Goal: Task Accomplishment & Management: Complete application form

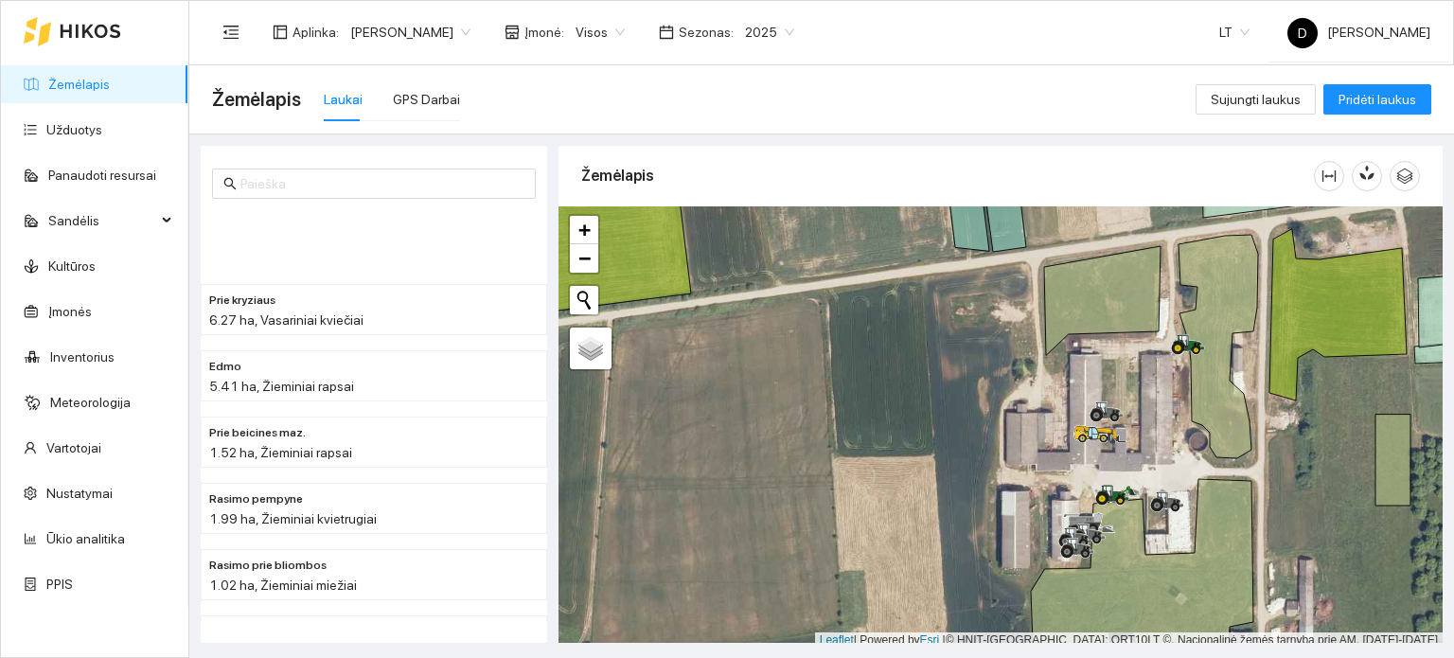
scroll to position [5, 0]
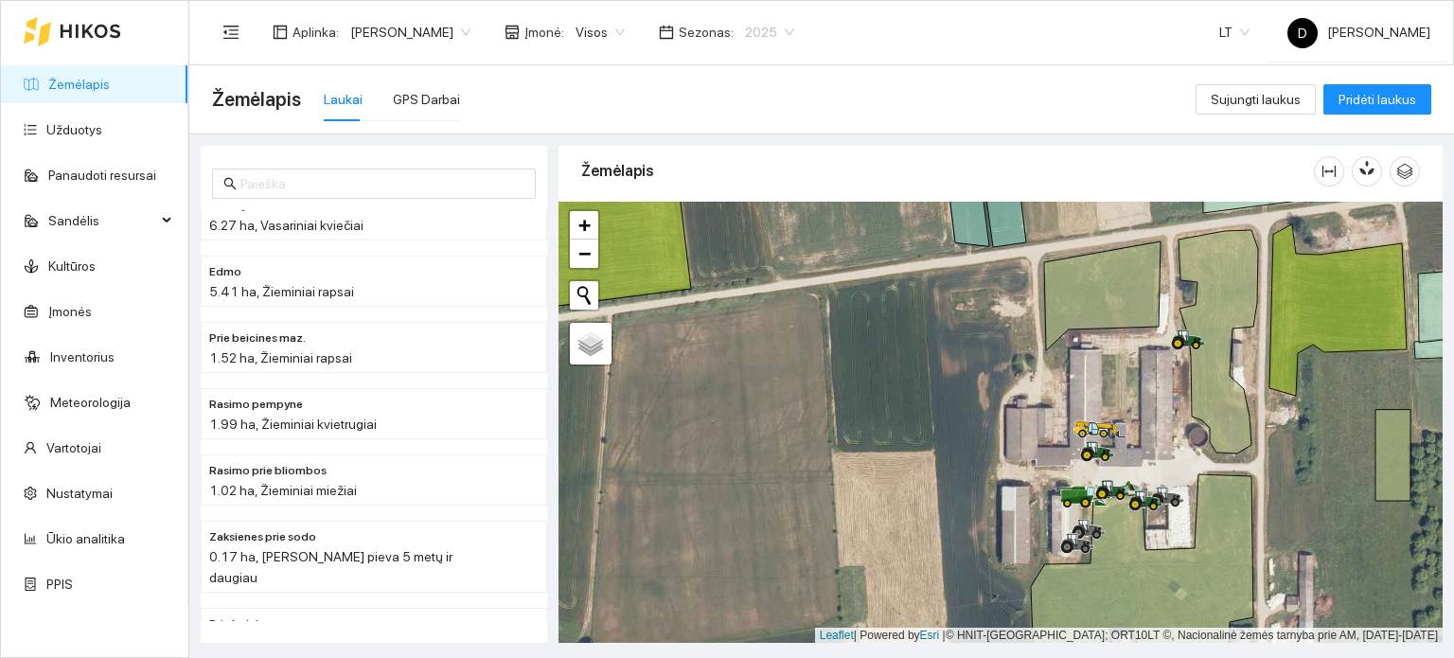
click at [788, 27] on span "2025" at bounding box center [769, 32] width 49 height 28
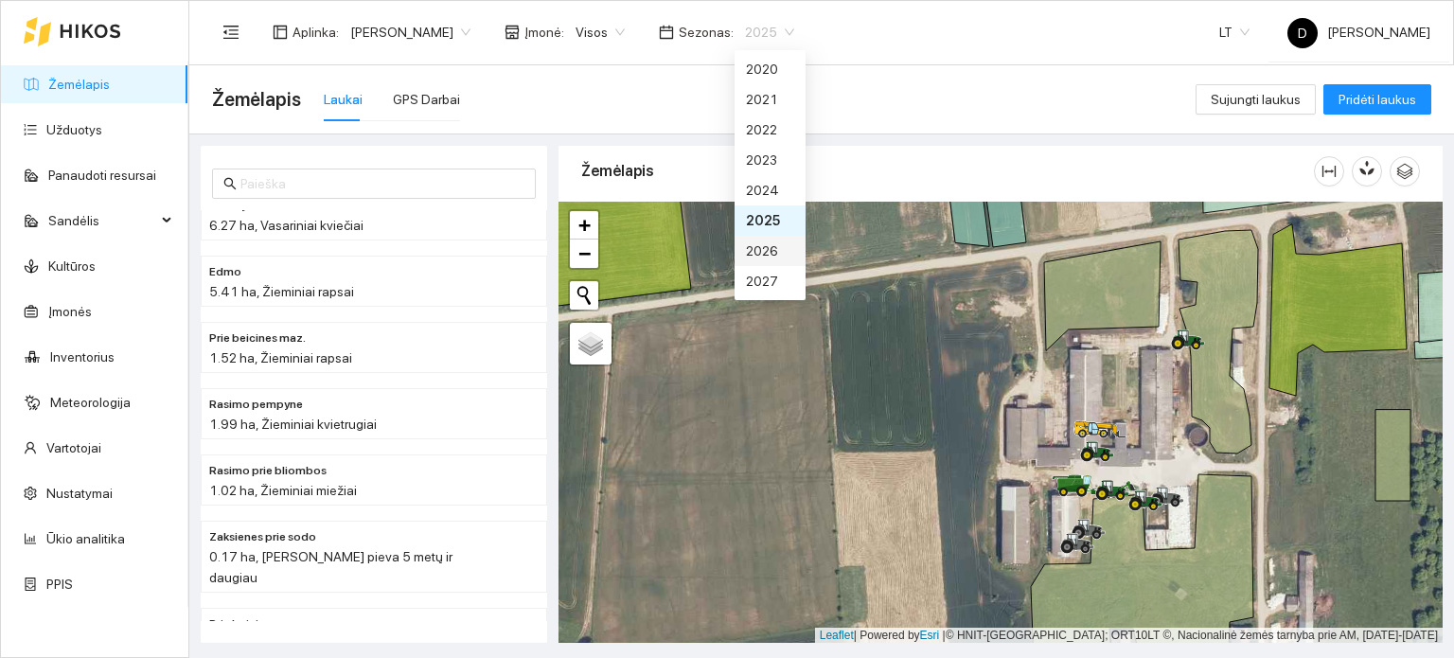
click at [766, 253] on div "2026" at bounding box center [770, 250] width 48 height 21
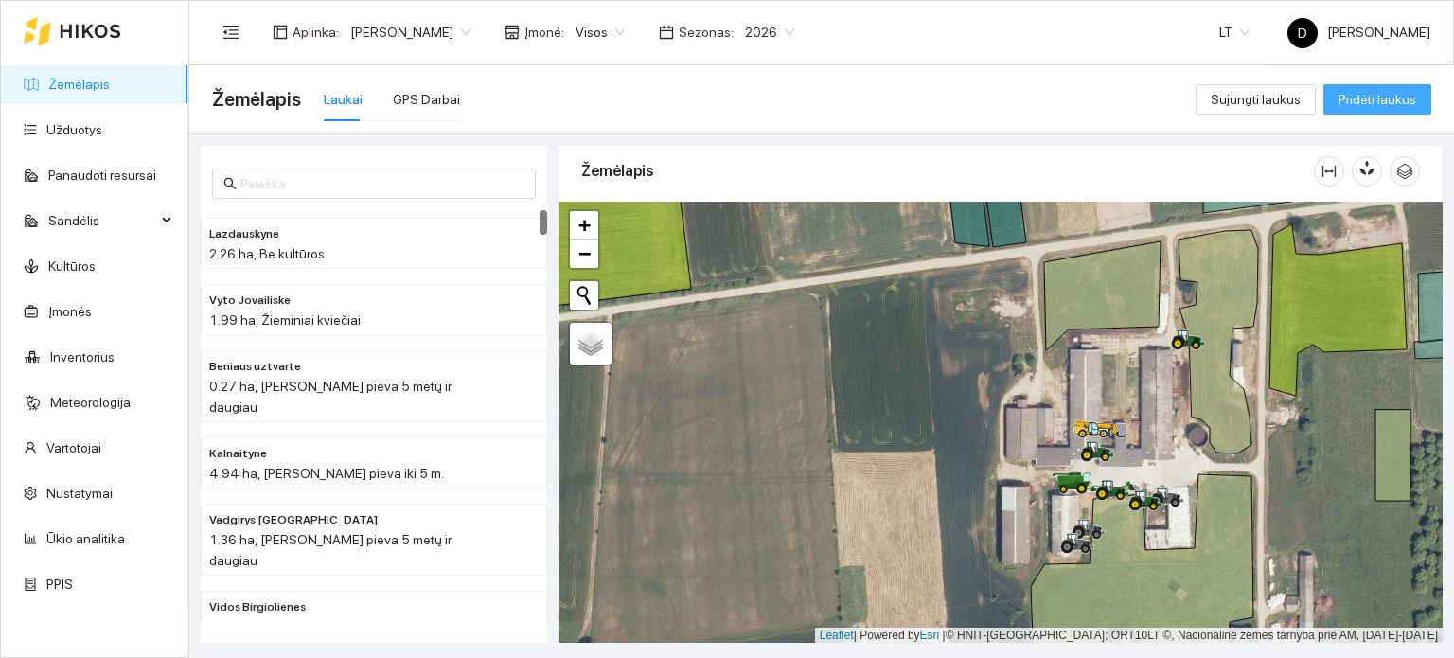
click at [1350, 100] on span "Pridėti laukus" at bounding box center [1378, 99] width 78 height 21
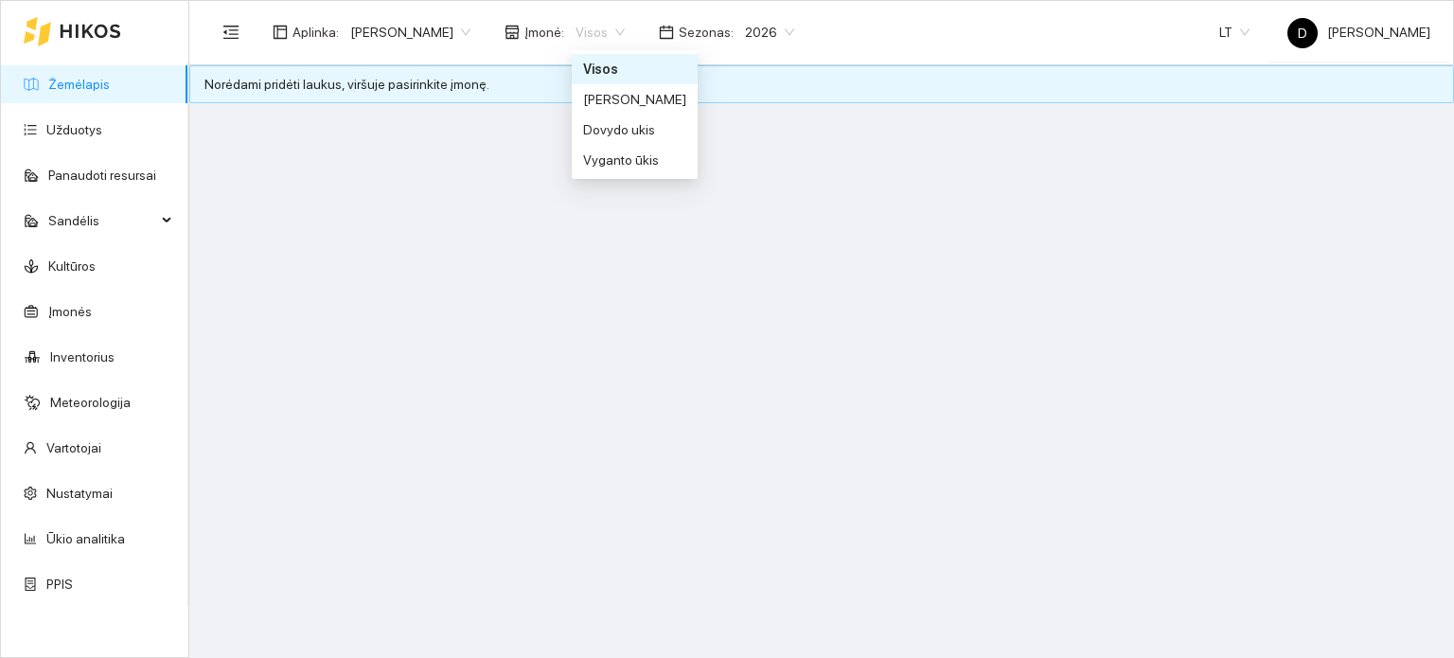
click at [625, 29] on span "Visos" at bounding box center [600, 32] width 49 height 28
click at [618, 161] on div "Vyganto ūkis" at bounding box center [634, 160] width 103 height 21
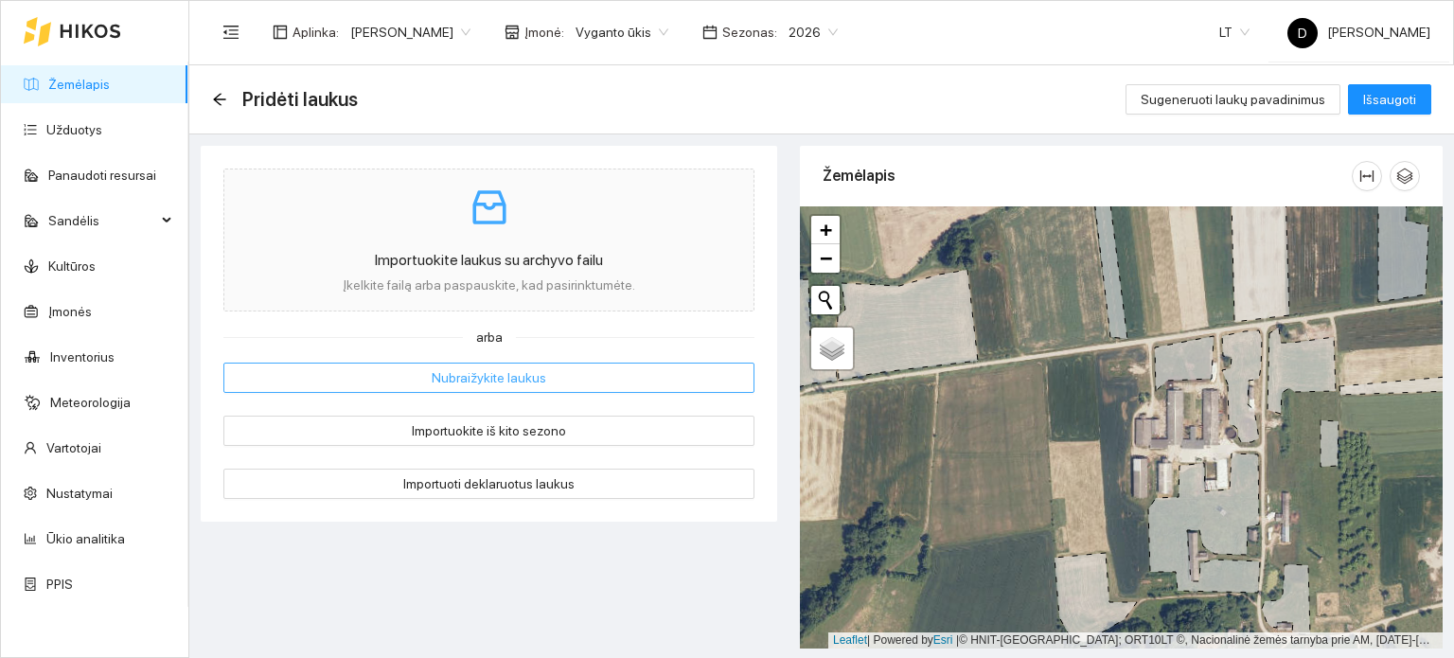
click at [530, 381] on span "Nubraižykite laukus" at bounding box center [489, 377] width 115 height 21
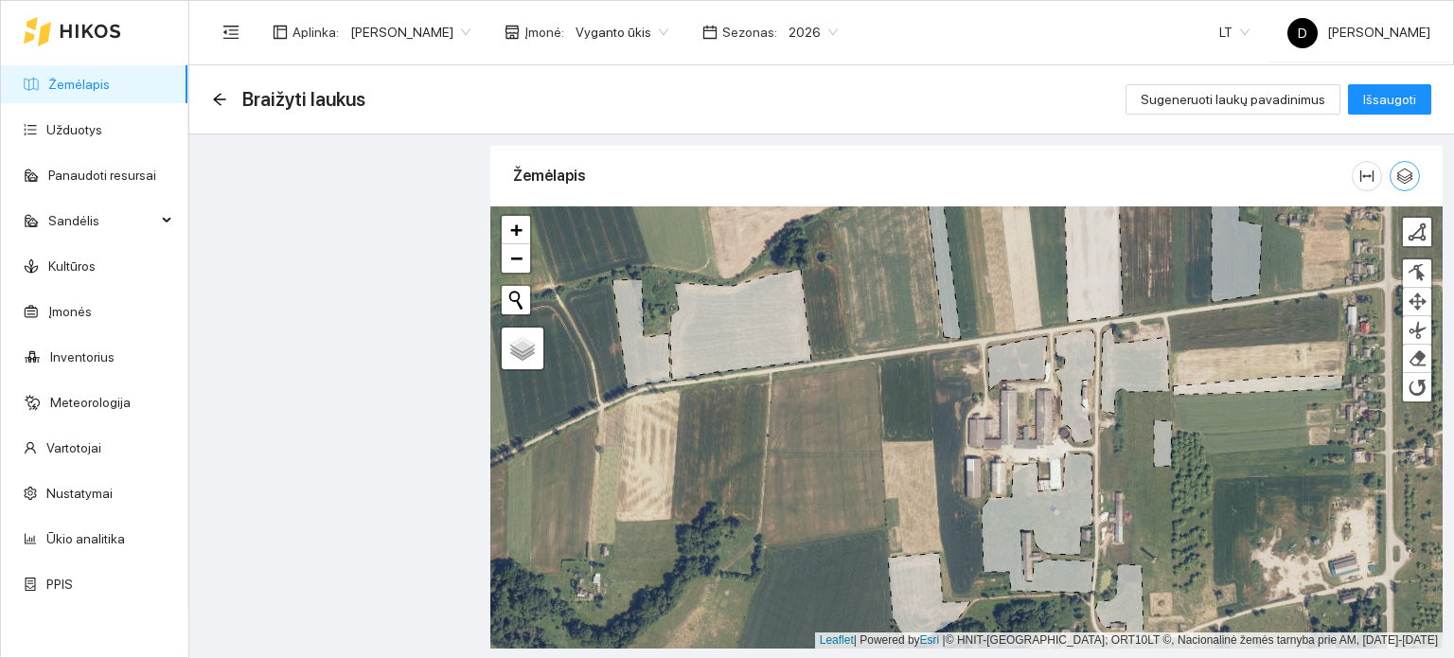
click at [1410, 173] on icon "button" at bounding box center [1405, 177] width 16 height 16
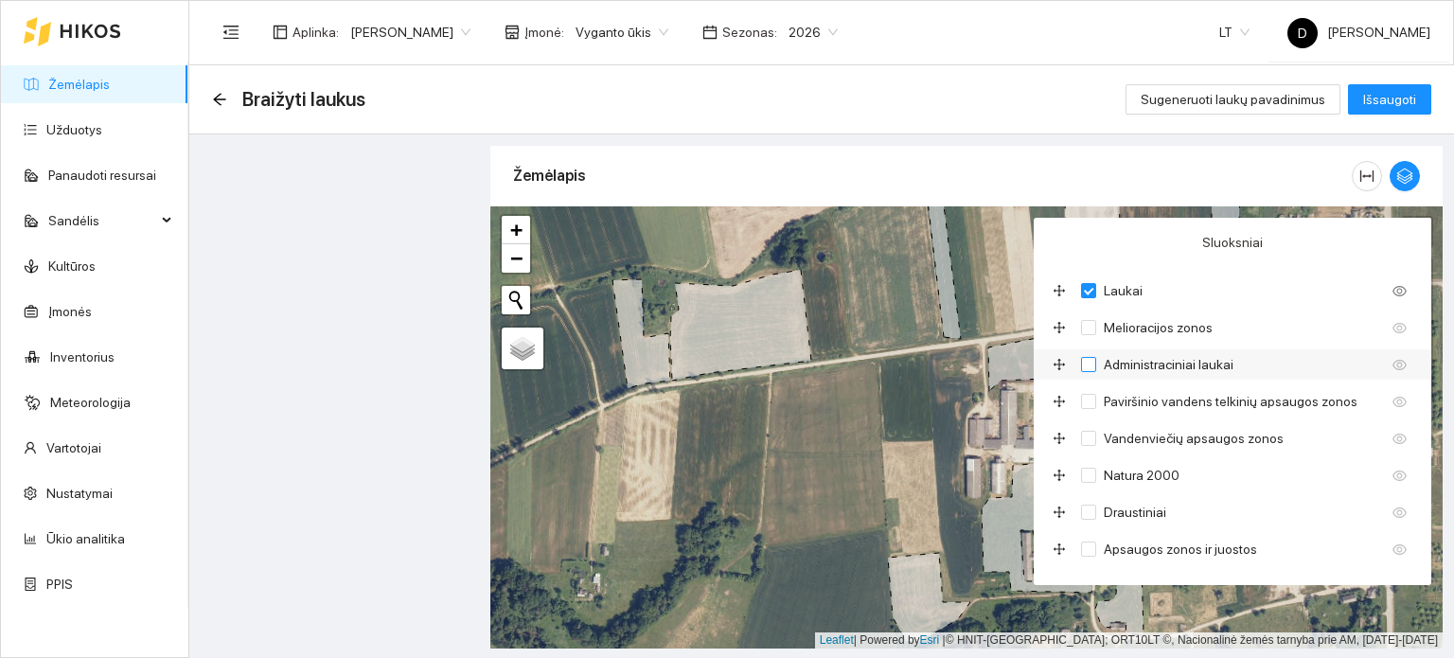
click at [1164, 366] on span "Administraciniai laukai" at bounding box center [1168, 364] width 145 height 21
click at [1096, 366] on input "Administraciniai laukai" at bounding box center [1088, 364] width 15 height 15
checkbox input "true"
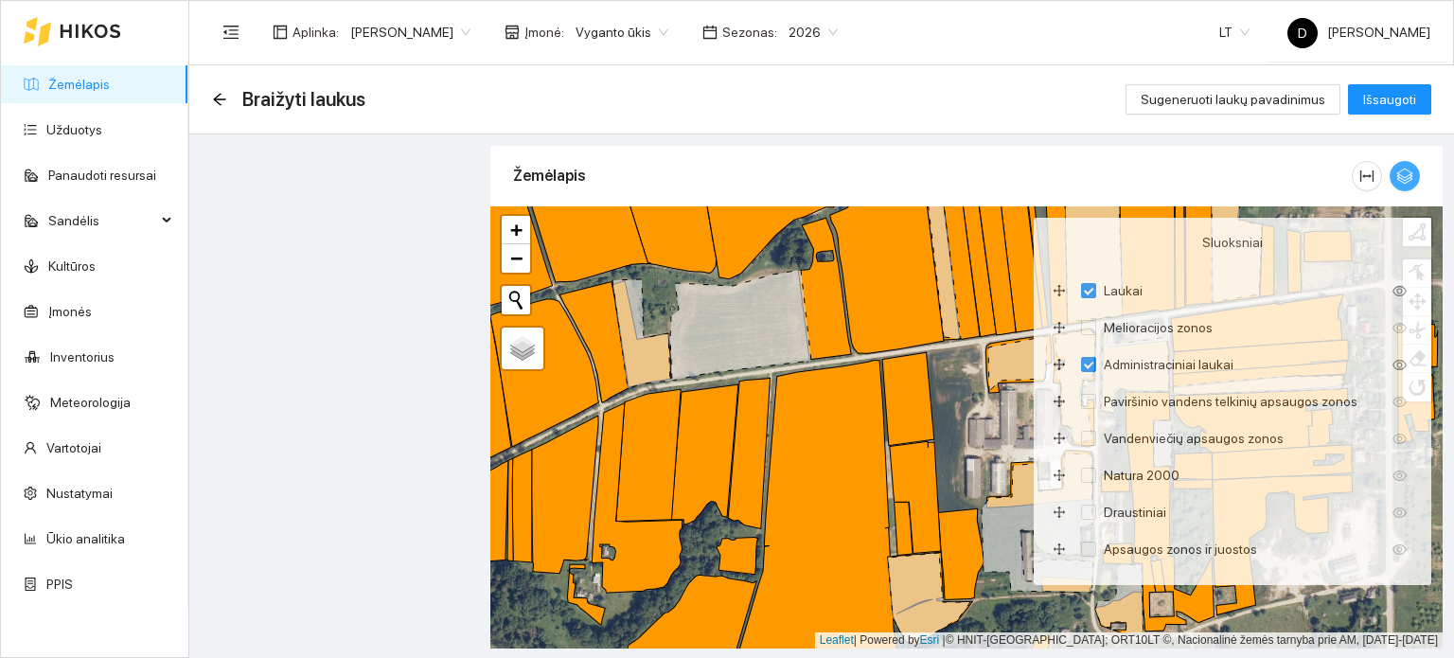
click at [1412, 177] on icon "button" at bounding box center [1405, 177] width 16 height 16
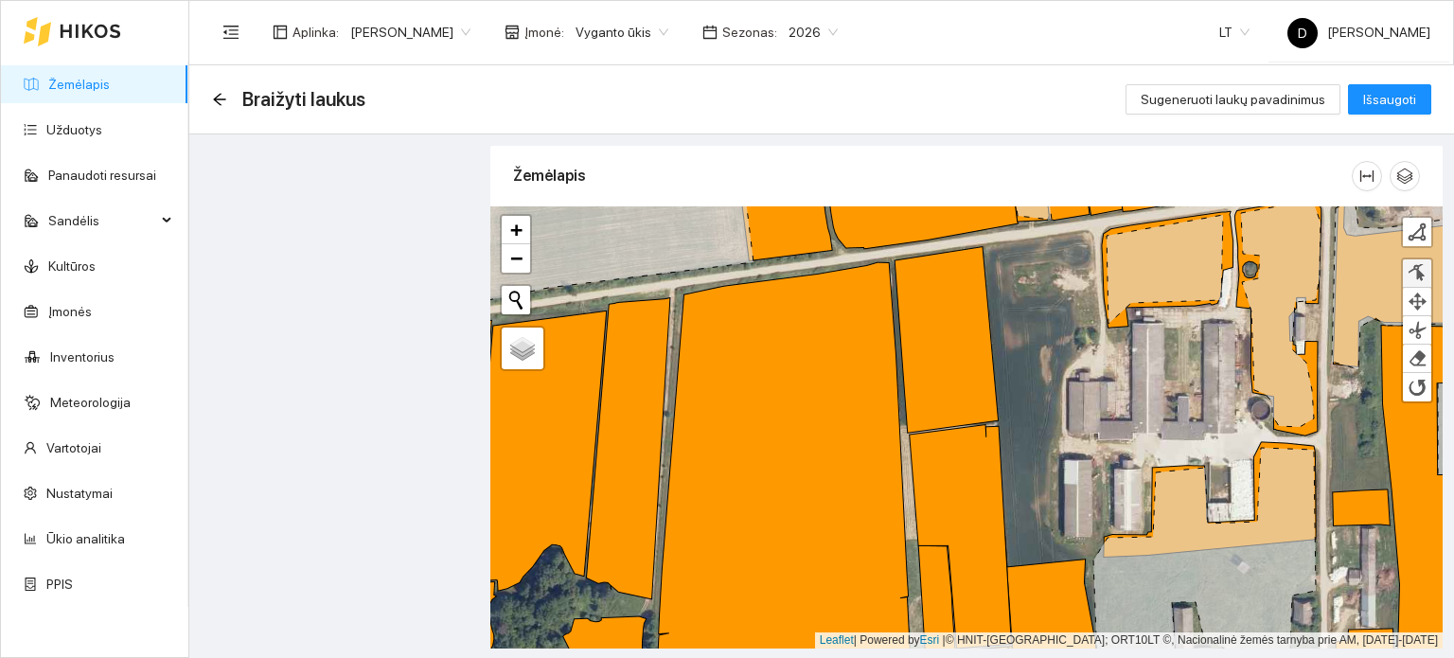
click at [1420, 264] on div at bounding box center [1417, 273] width 19 height 18
click at [898, 265] on div "+ − Nieko nerasta. Bandykite dar kartą. Žemėlapis Palydovas Finish Remove Last …" at bounding box center [966, 427] width 952 height 442
click at [1413, 222] on div at bounding box center [1417, 231] width 19 height 19
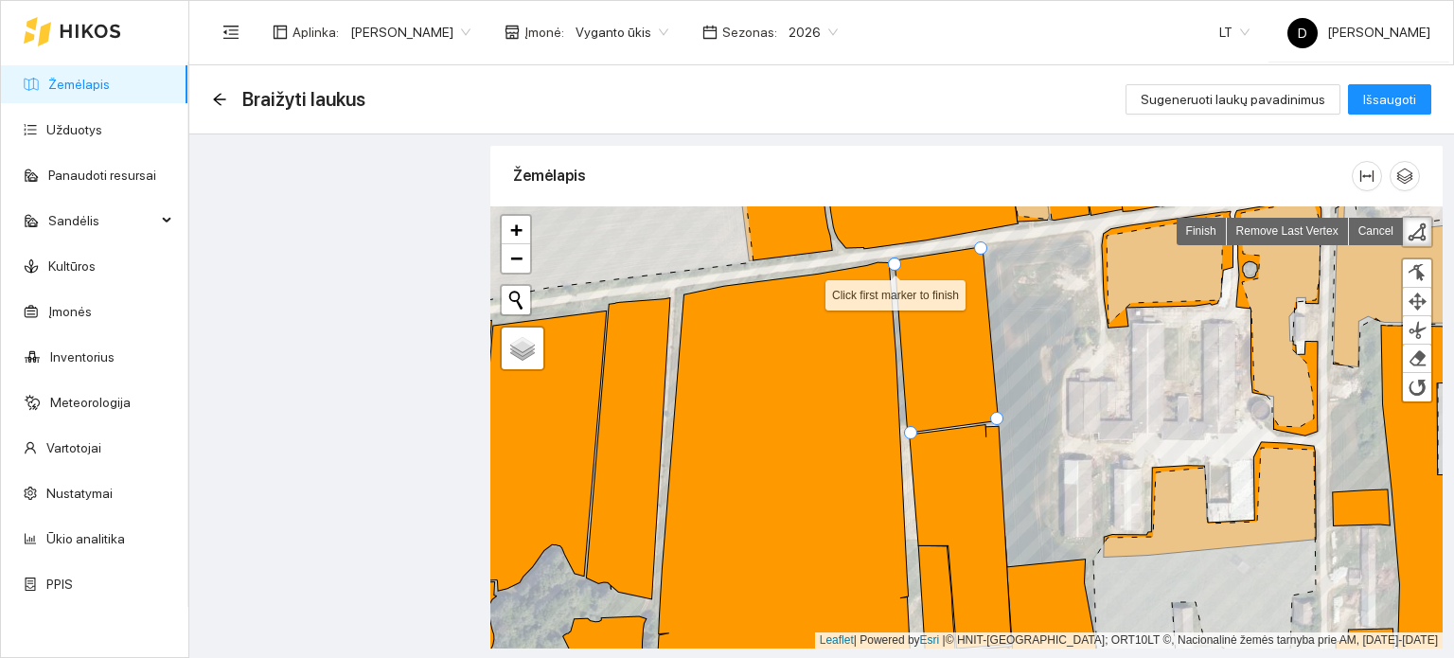
click at [891, 262] on div at bounding box center [894, 264] width 13 height 13
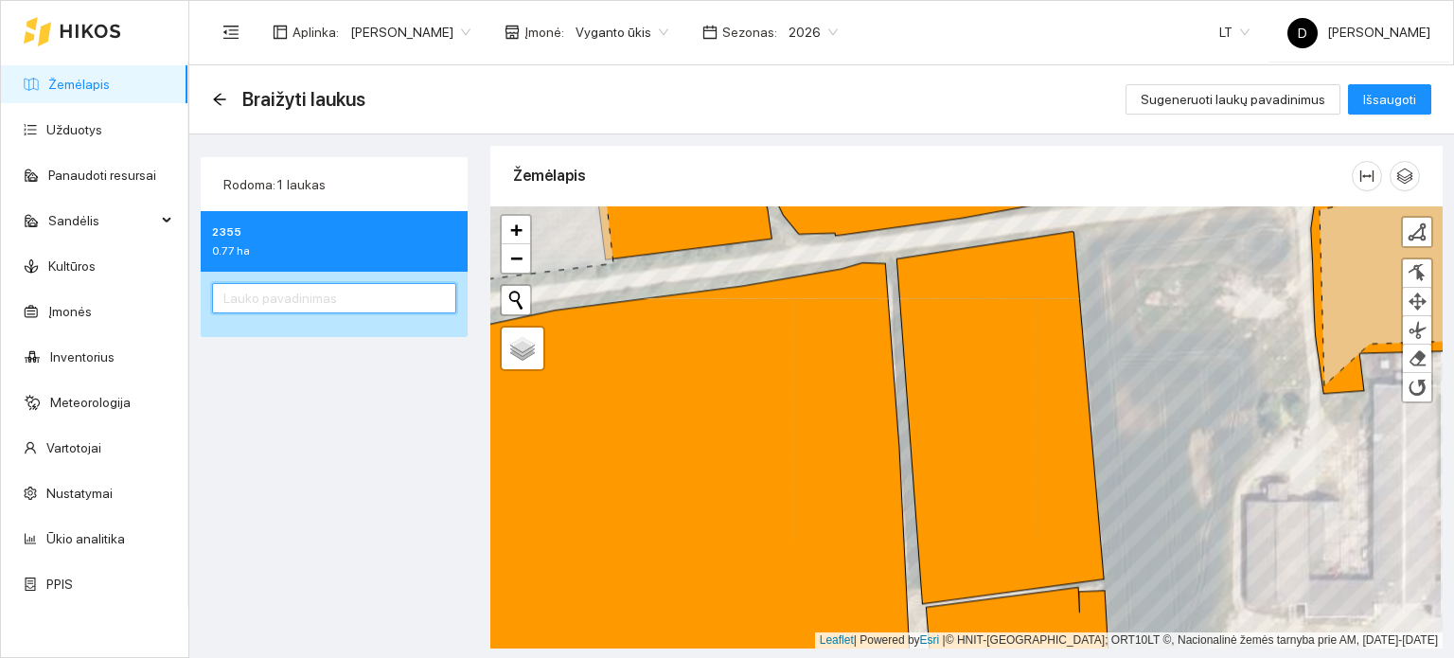
click at [288, 303] on input "text" at bounding box center [334, 298] width 244 height 30
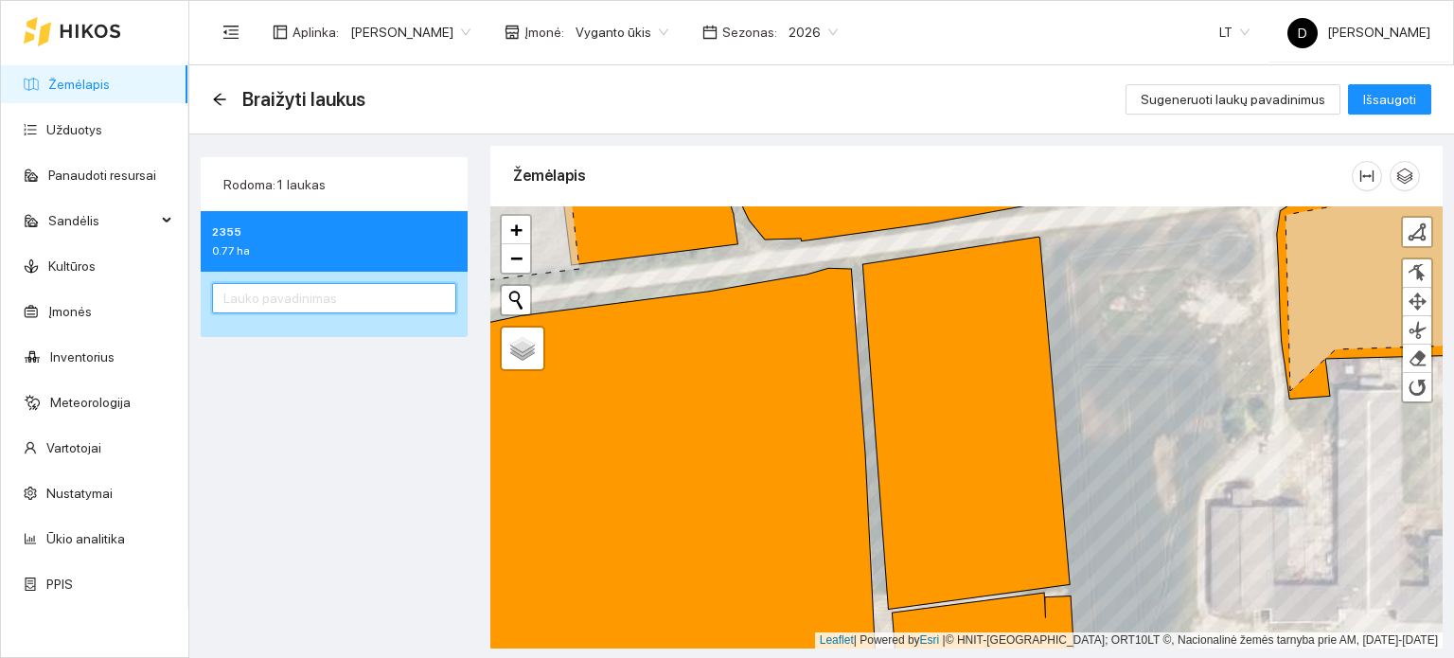
type input "z"
type input "="
type input "žemaičio prie komplekso"
click at [1382, 99] on span "Išsaugoti" at bounding box center [1389, 99] width 53 height 21
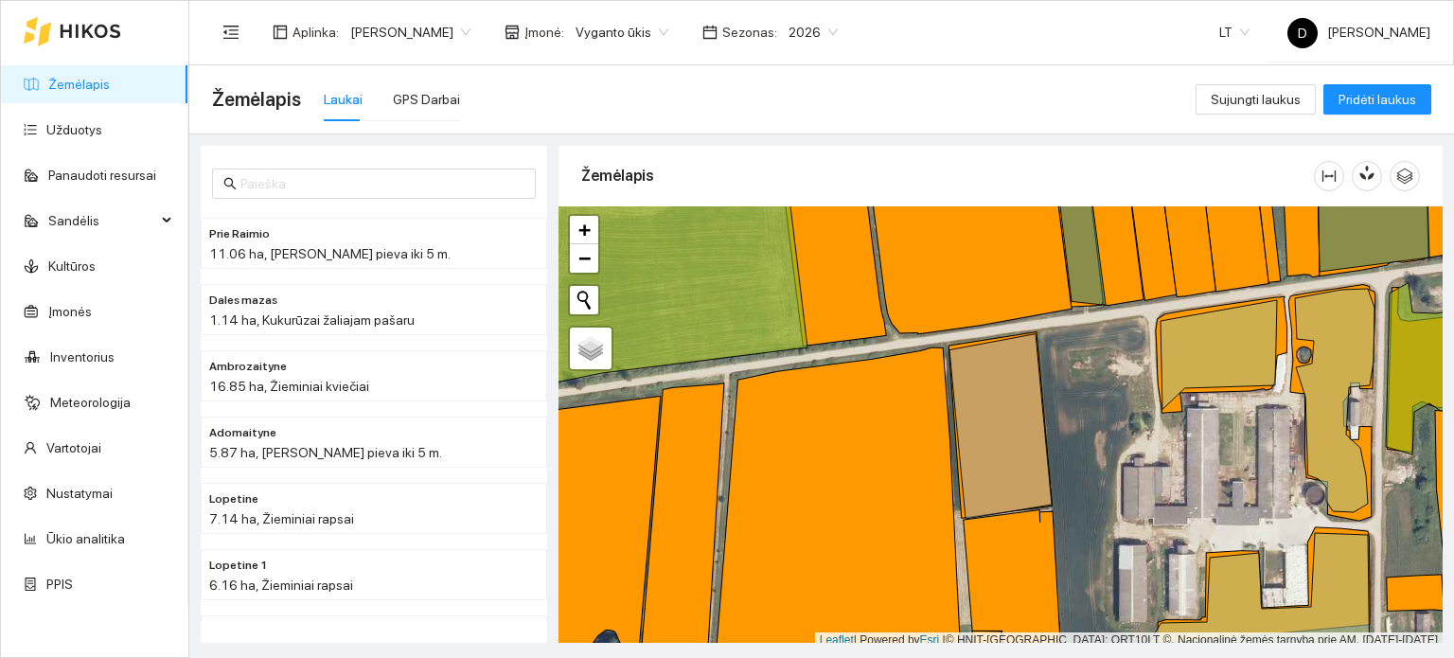
scroll to position [5, 0]
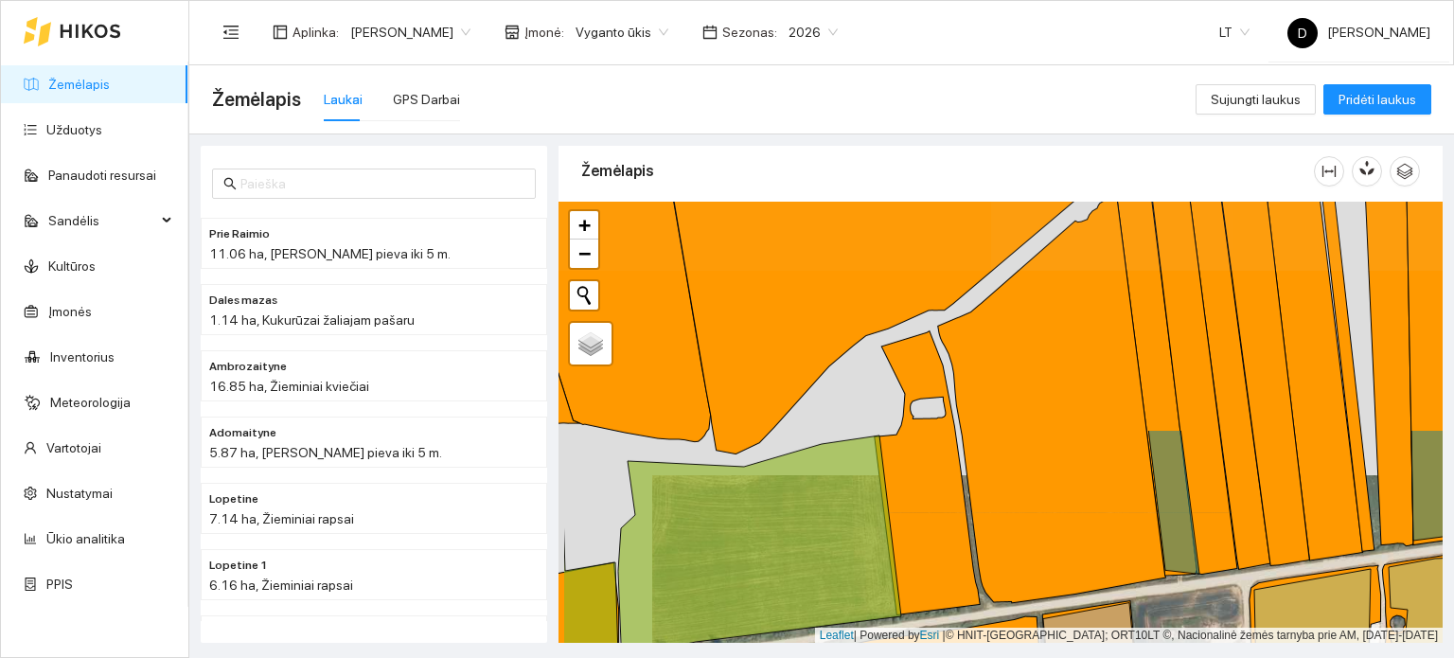
drag, startPoint x: 889, startPoint y: 351, endPoint x: 986, endPoint y: 628, distance: 292.8
click at [986, 628] on div "+ − Nieko nerasta. Bandykite dar kartą. Žemėlapis Palydovas Leaflet | Powered b…" at bounding box center [1001, 423] width 884 height 442
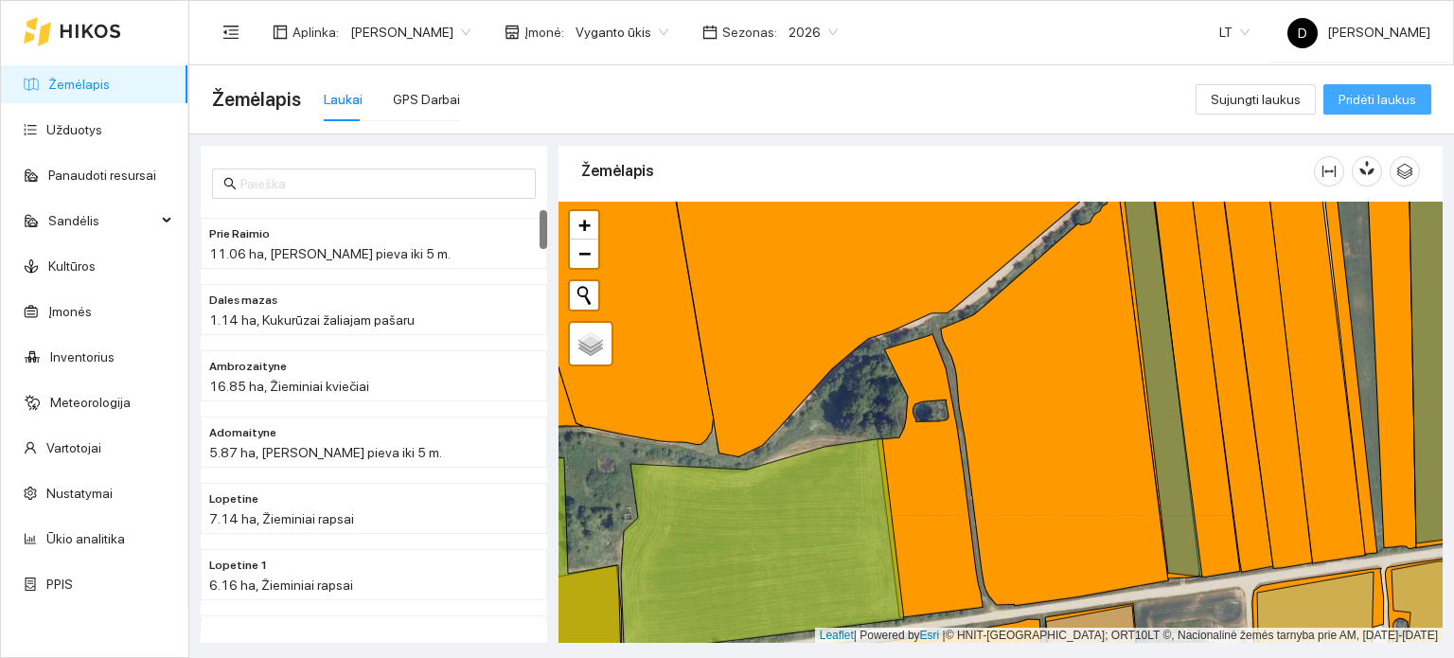
click at [1367, 104] on span "Pridėti laukus" at bounding box center [1378, 99] width 78 height 21
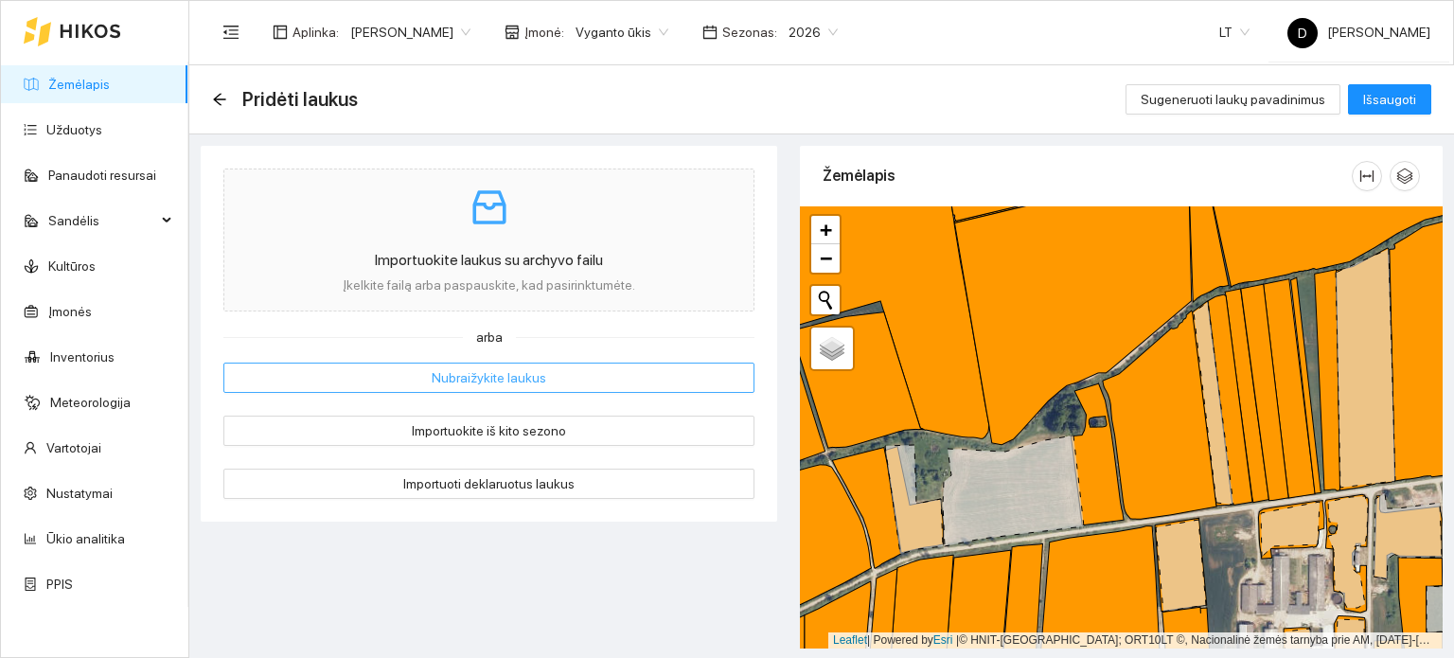
click at [483, 380] on span "Nubraižykite laukus" at bounding box center [489, 377] width 115 height 21
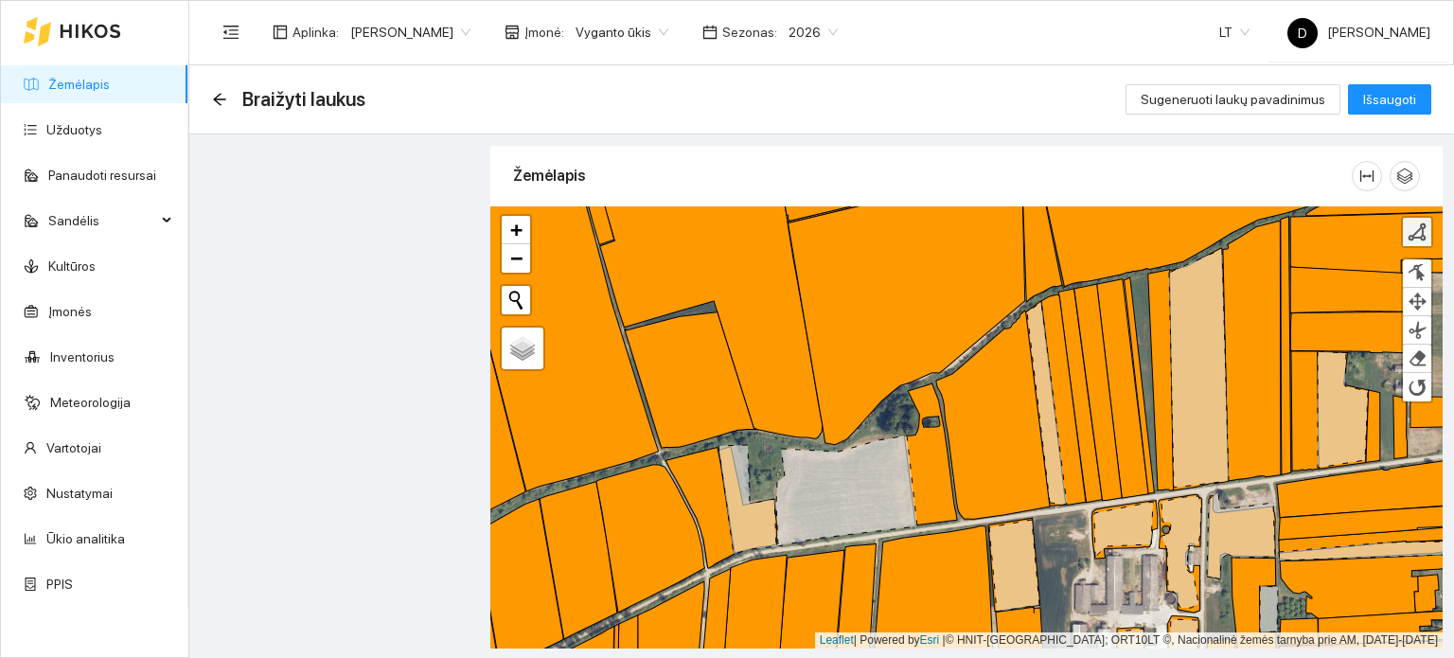
click at [1419, 236] on div at bounding box center [1417, 231] width 19 height 19
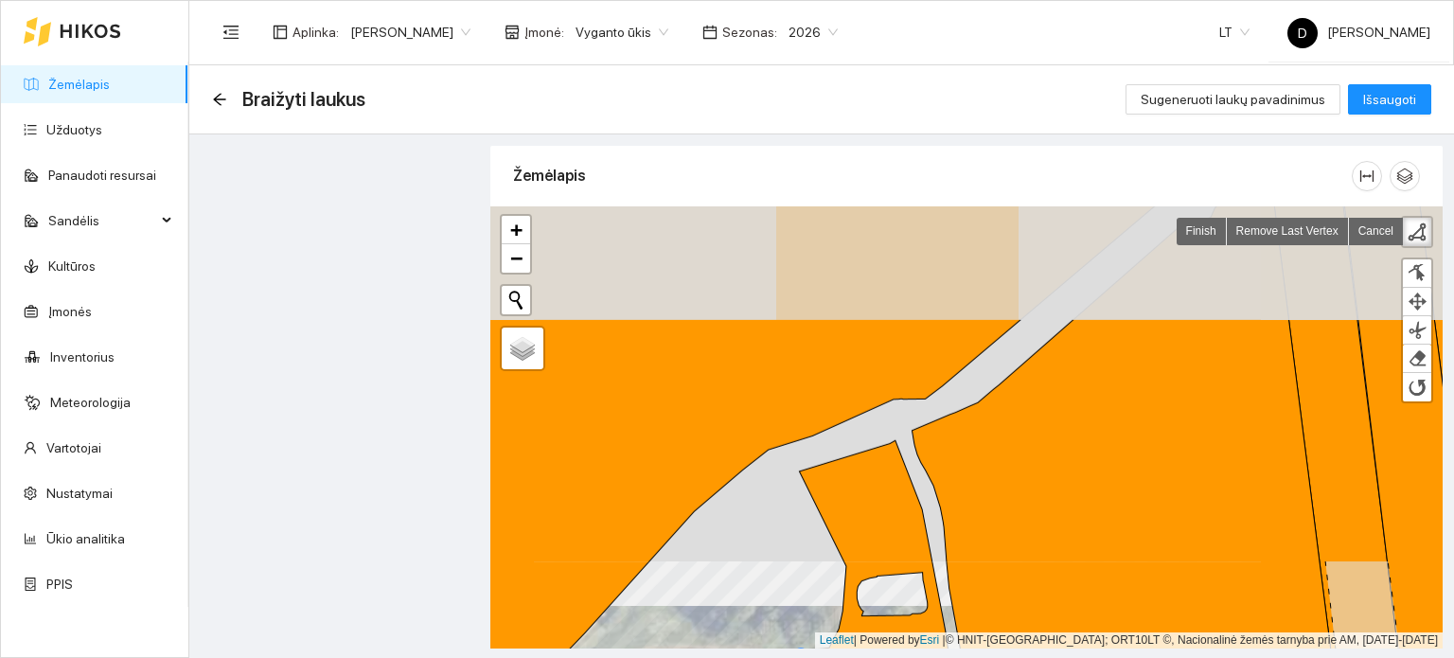
drag, startPoint x: 991, startPoint y: 583, endPoint x: 954, endPoint y: 702, distance: 124.9
click at [954, 657] on html "Žemėlapis Užduotys Panaudoti resursai Sandėlis Kultūros Įmonės Inventorius Mete…" at bounding box center [727, 329] width 1454 height 658
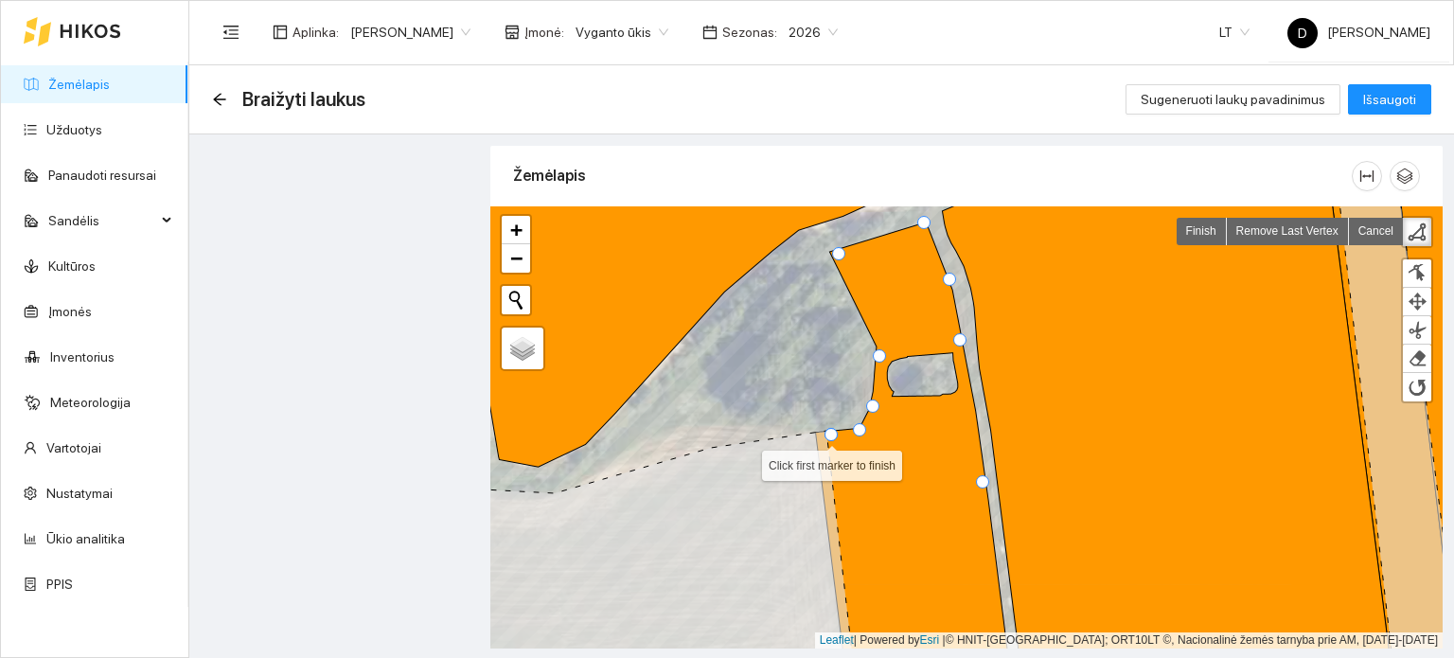
click at [831, 432] on div at bounding box center [831, 434] width 13 height 13
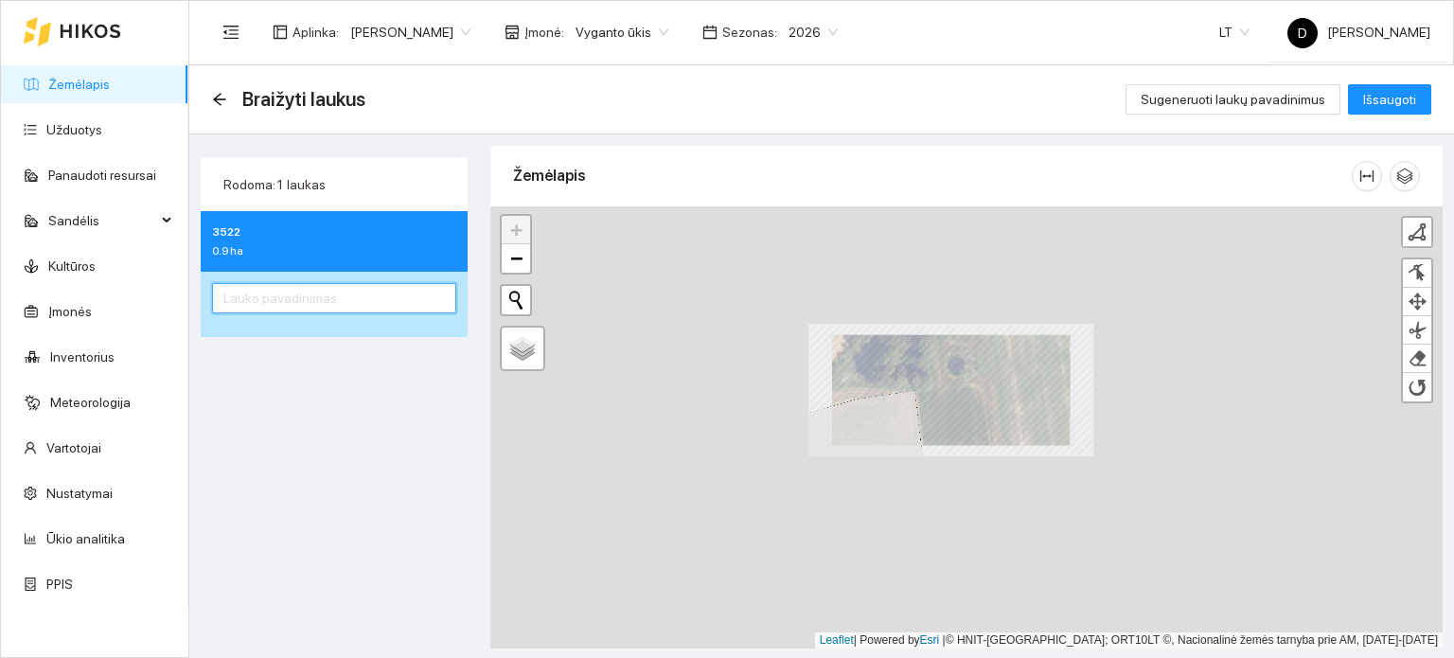
click at [337, 298] on input "text" at bounding box center [334, 298] width 244 height 30
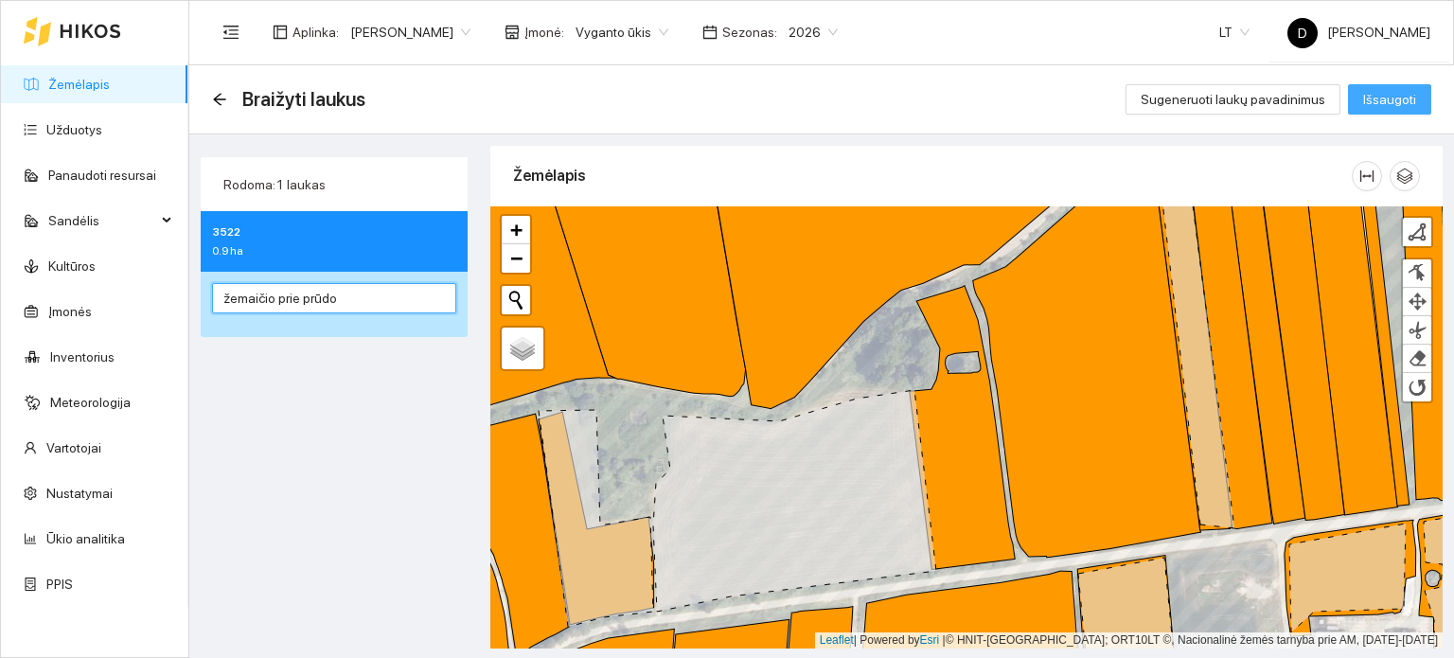
type input "žemaičio prie prūdo"
click at [1390, 102] on span "Išsaugoti" at bounding box center [1389, 99] width 53 height 21
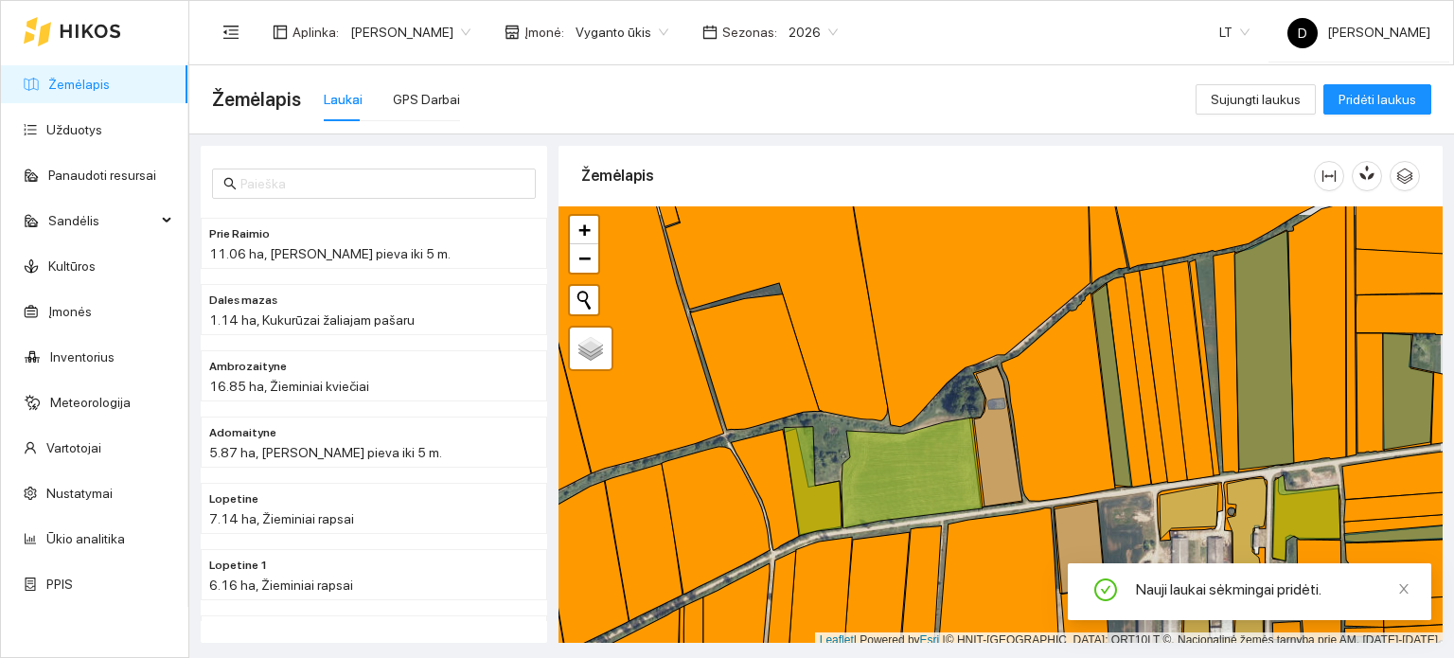
scroll to position [5, 0]
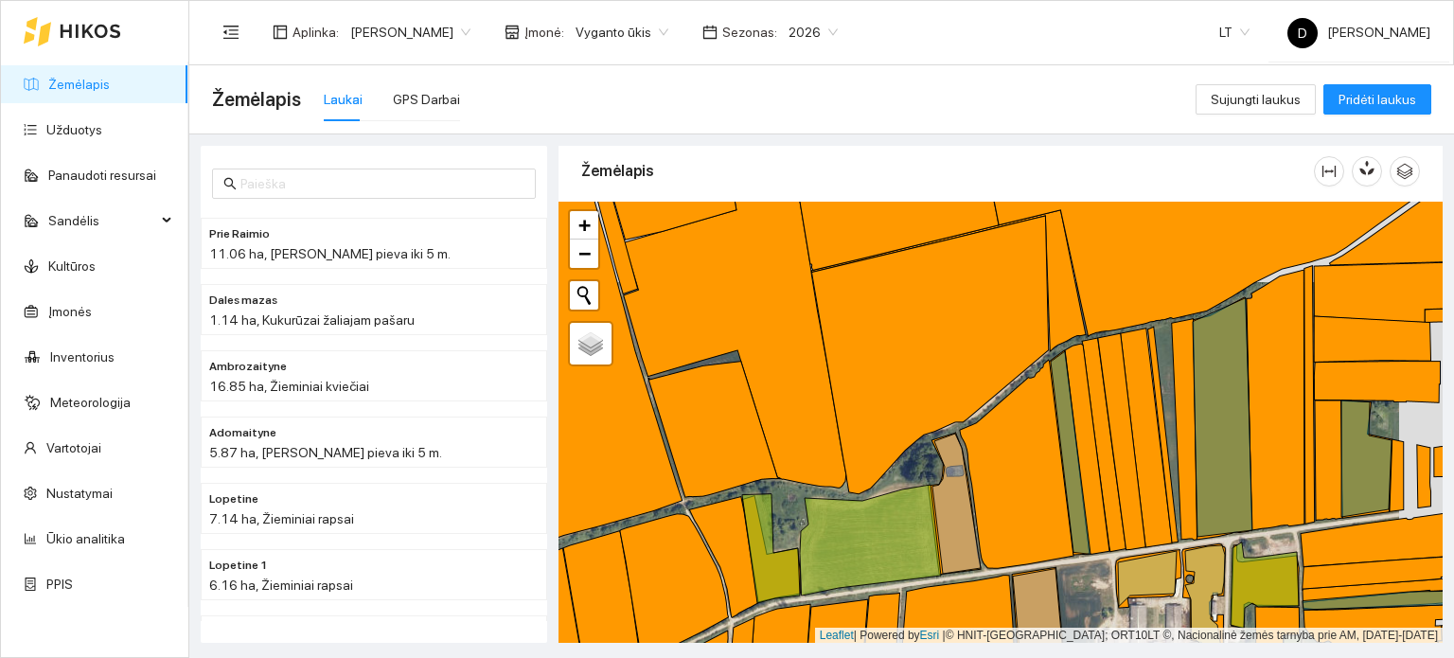
drag, startPoint x: 926, startPoint y: 377, endPoint x: 880, endPoint y: 460, distance: 94.9
click at [880, 460] on div "+ − Nieko nerasta. Bandykite dar kartą. Žemėlapis Palydovas Leaflet | Powered b…" at bounding box center [1001, 423] width 884 height 442
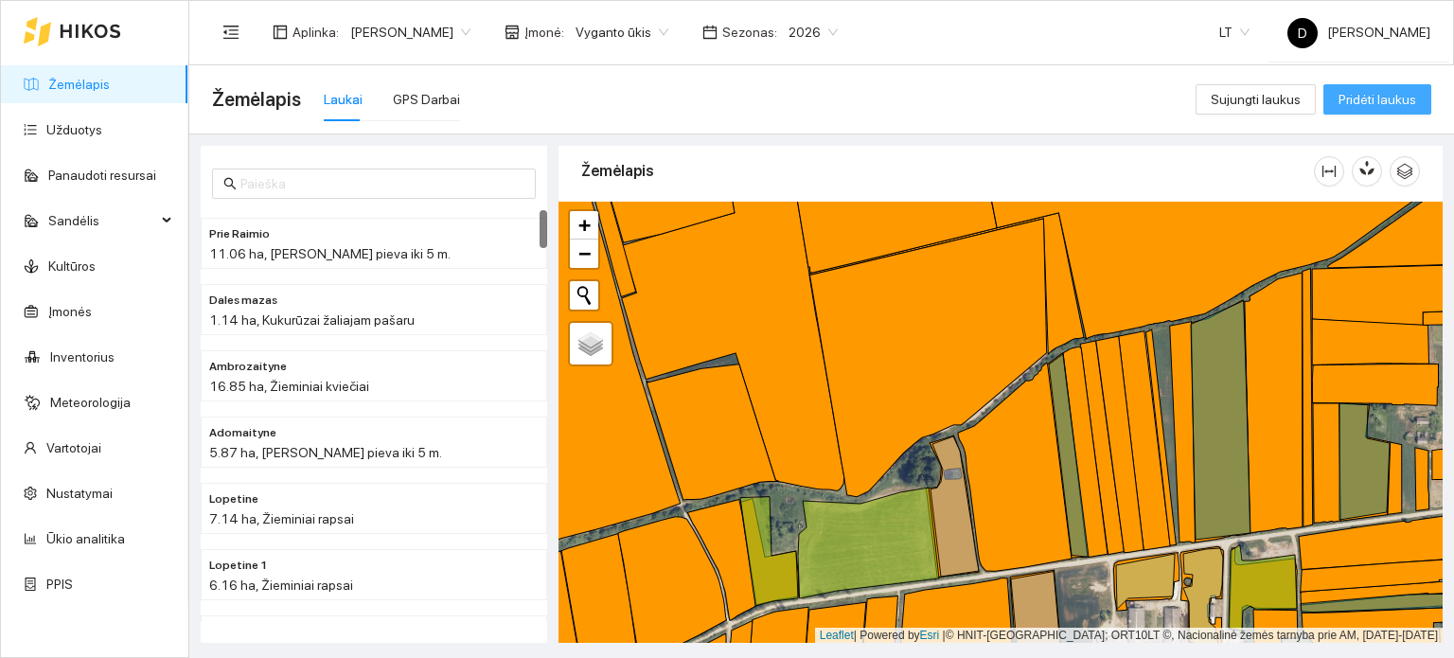
click at [1360, 94] on span "Pridėti laukus" at bounding box center [1378, 99] width 78 height 21
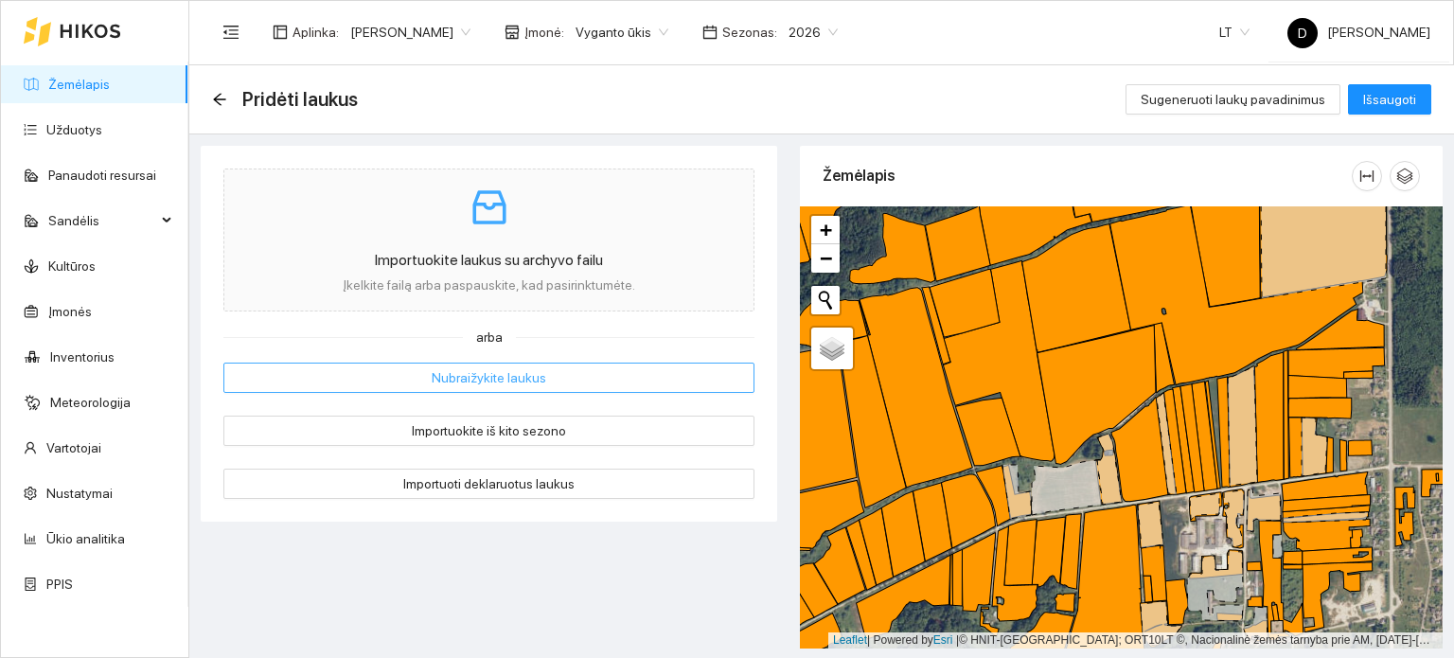
click at [446, 376] on span "Nubraižykite laukus" at bounding box center [489, 377] width 115 height 21
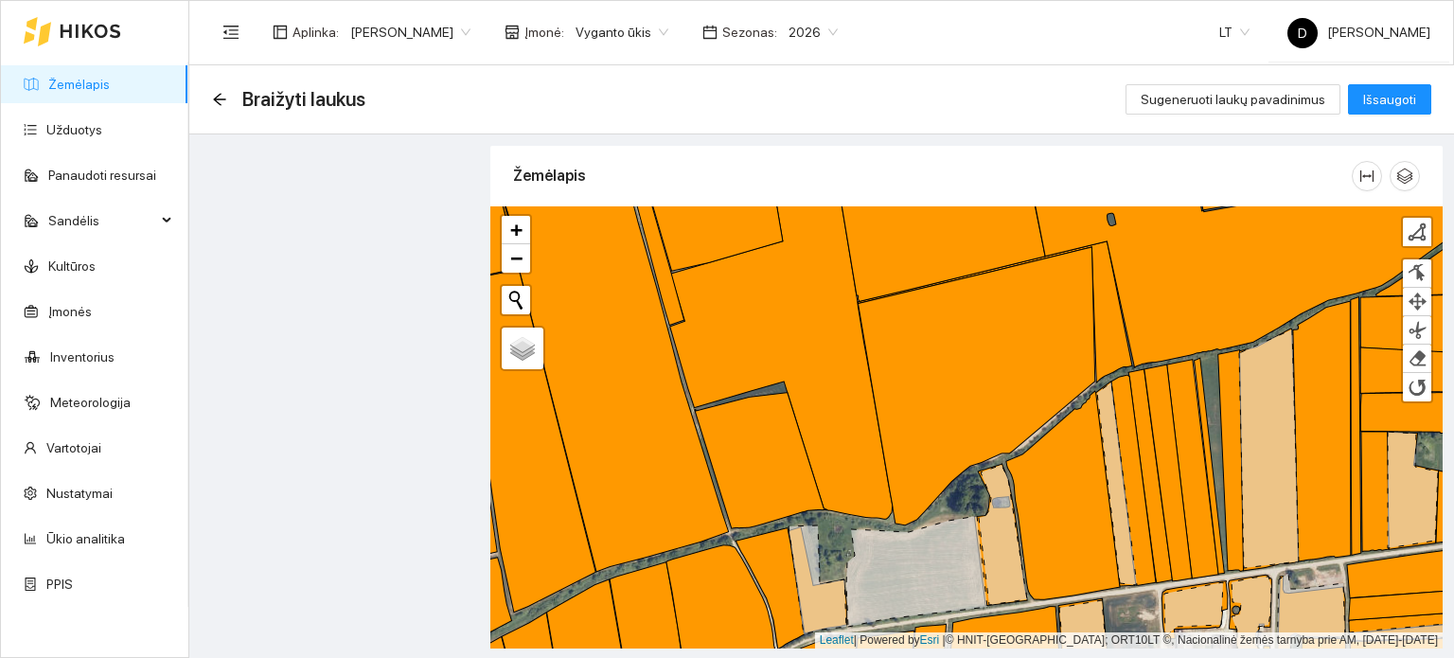
click at [898, 526] on div "+ − Nieko nerasta. Bandykite dar kartą. Žemėlapis Palydovas Finish Remove Last …" at bounding box center [966, 427] width 952 height 442
click at [1422, 234] on div at bounding box center [1417, 231] width 19 height 19
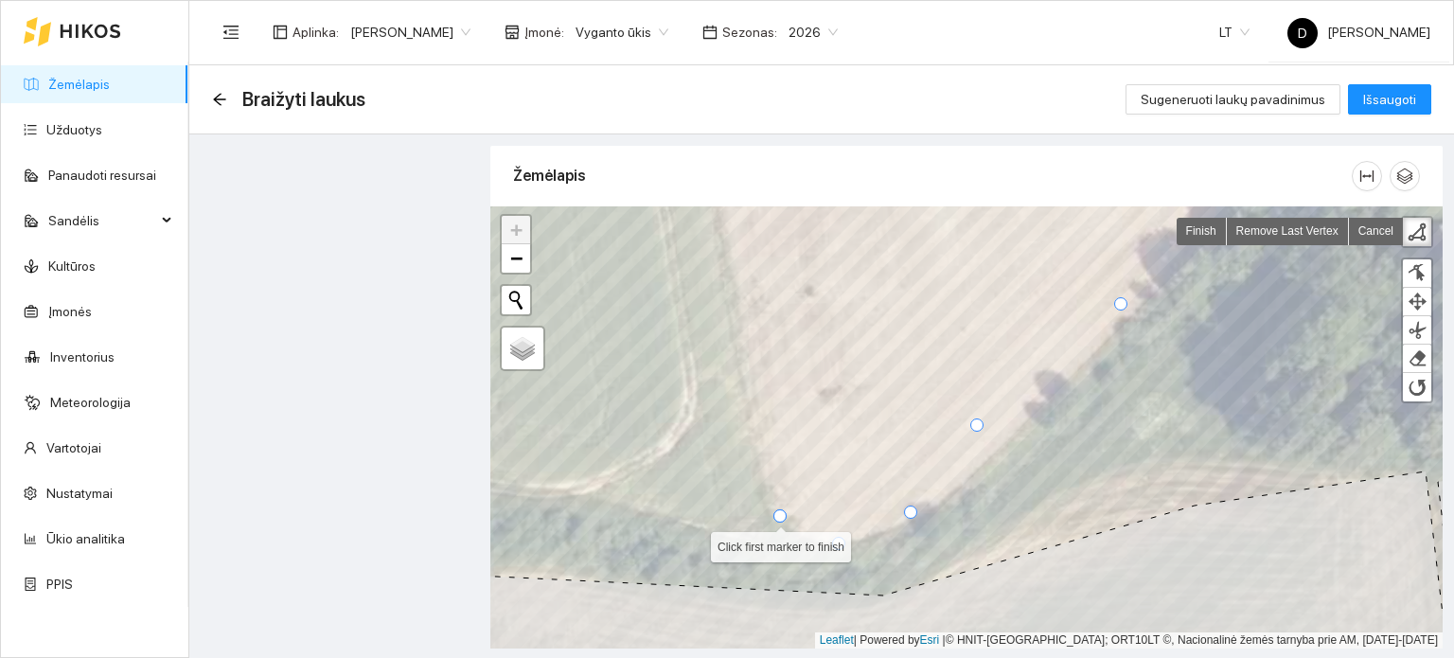
click at [780, 518] on div at bounding box center [779, 515] width 13 height 13
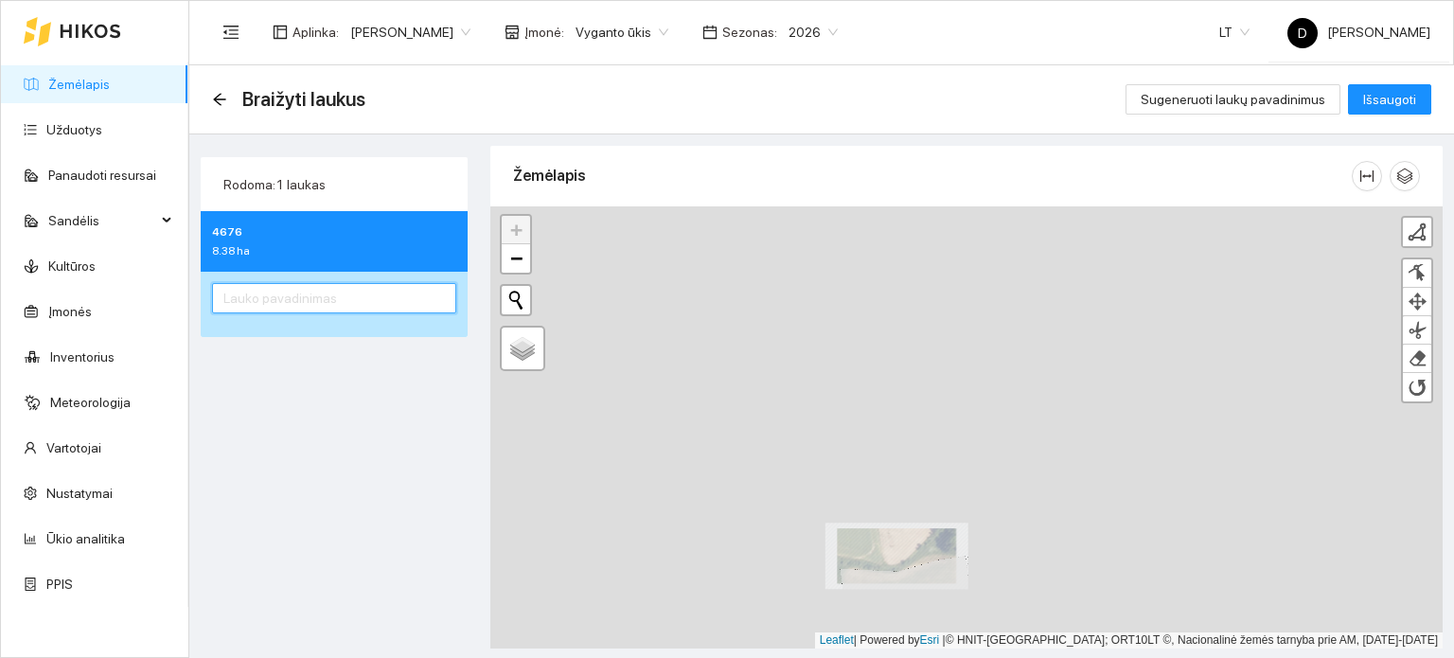
click at [242, 302] on input "text" at bounding box center [334, 298] width 244 height 30
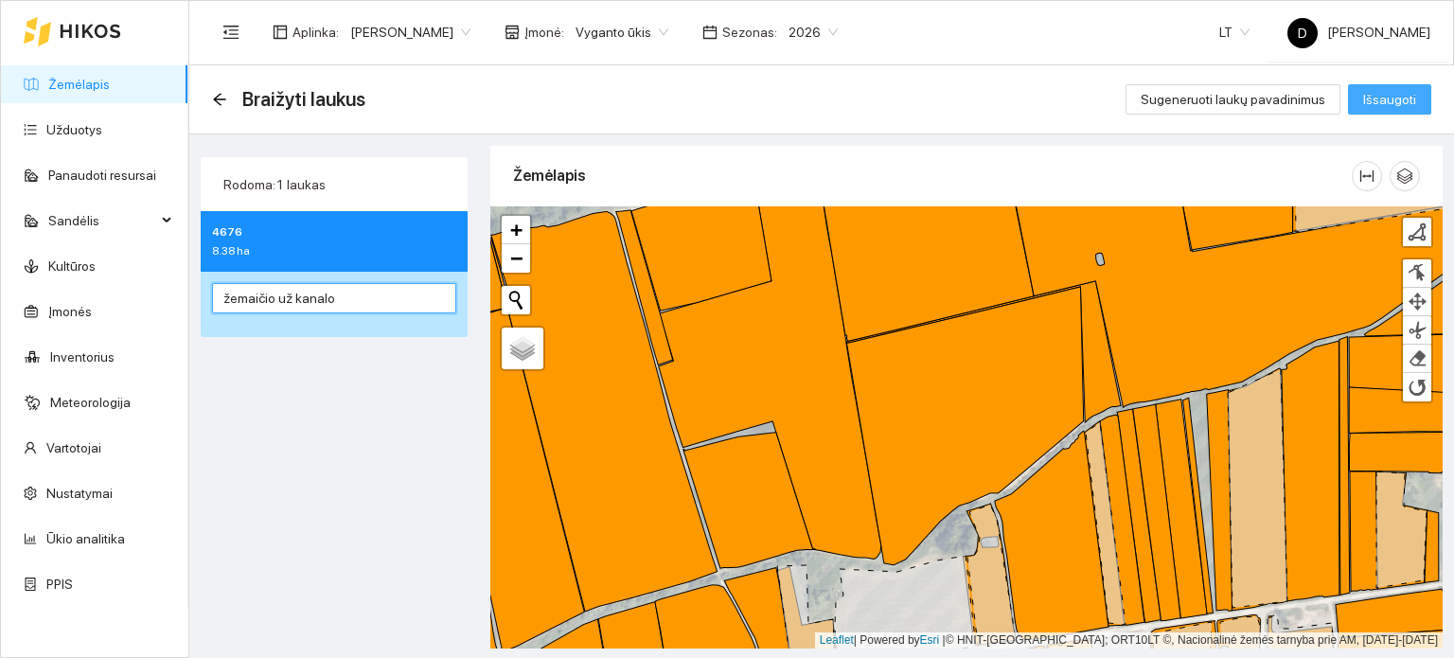
type input "žemaičio už kanalo"
click at [1373, 107] on span "Išsaugoti" at bounding box center [1389, 99] width 53 height 21
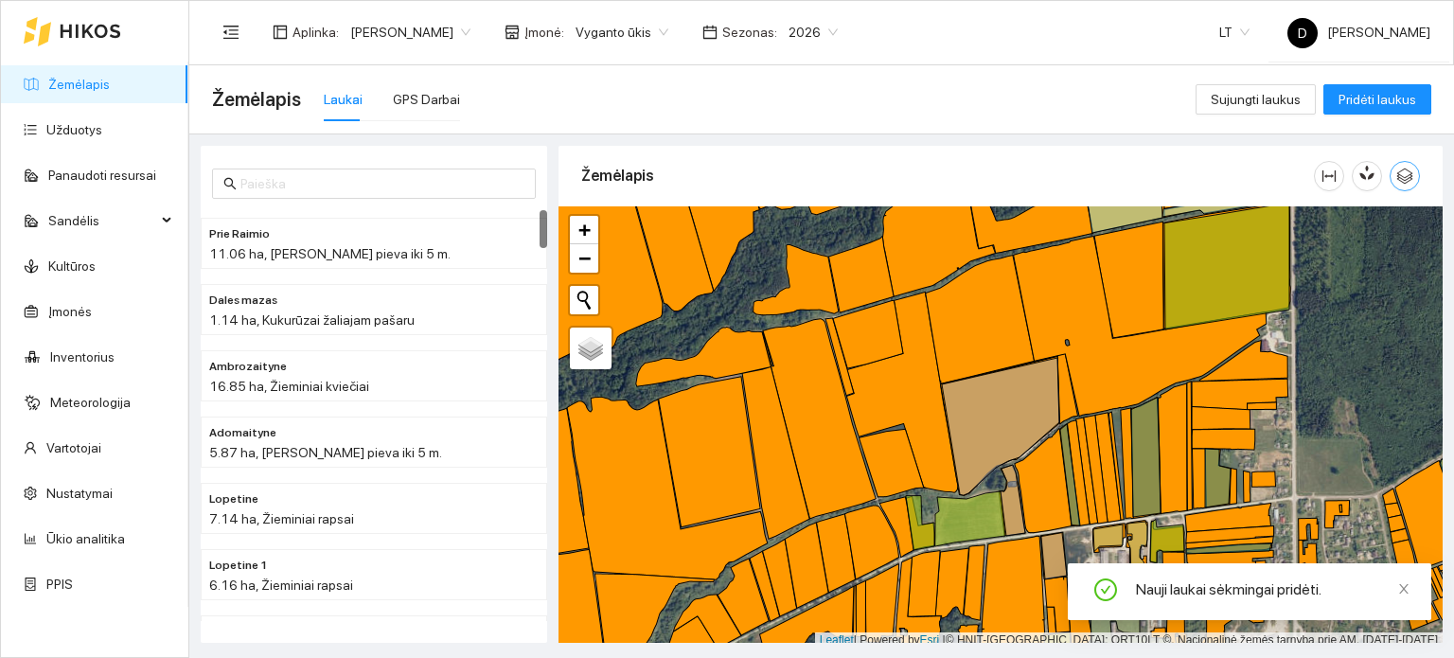
click at [1396, 181] on icon "button" at bounding box center [1404, 176] width 17 height 17
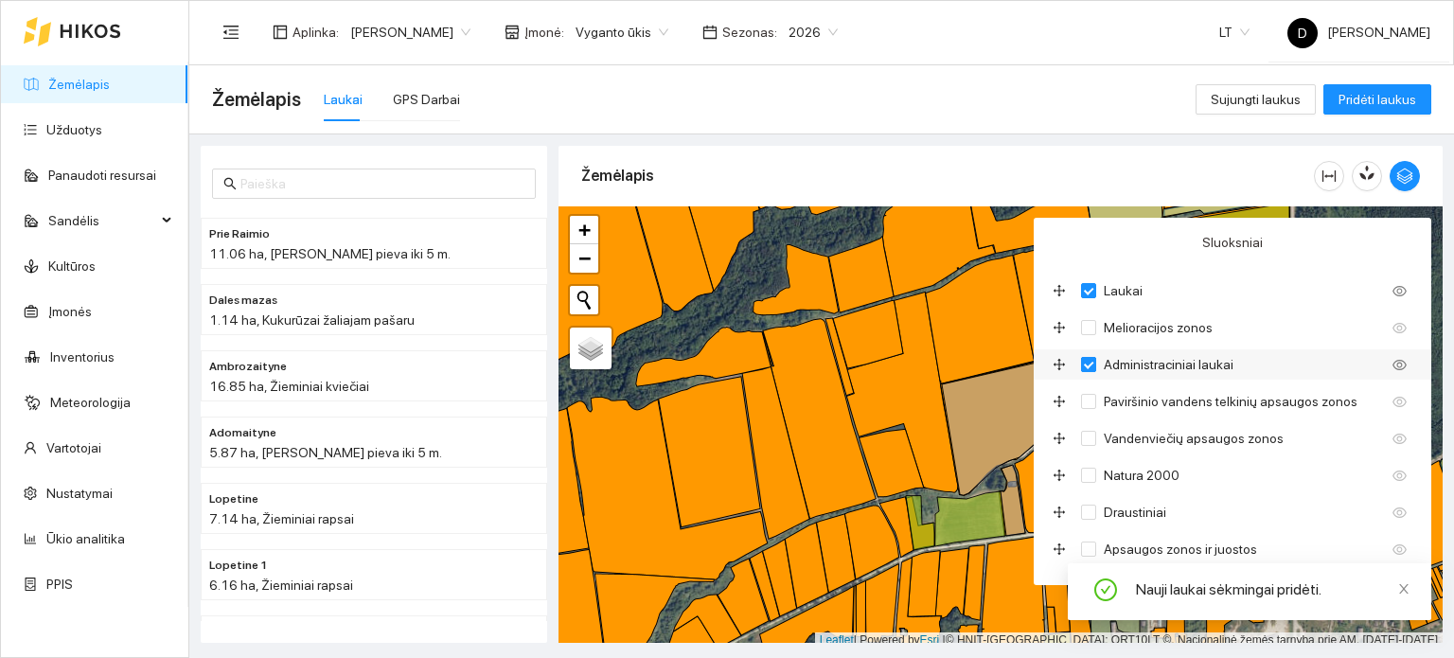
click at [1094, 365] on input "Administraciniai laukai" at bounding box center [1088, 364] width 15 height 15
checkbox input "false"
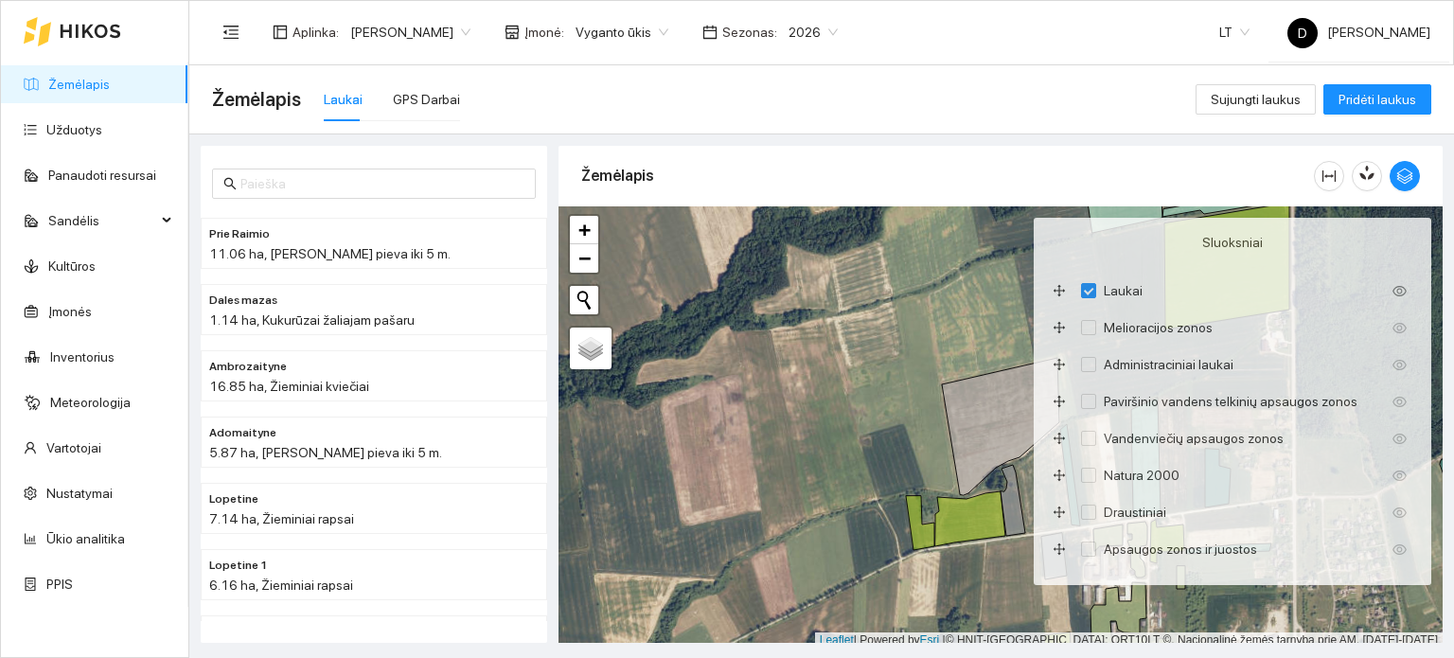
scroll to position [5, 0]
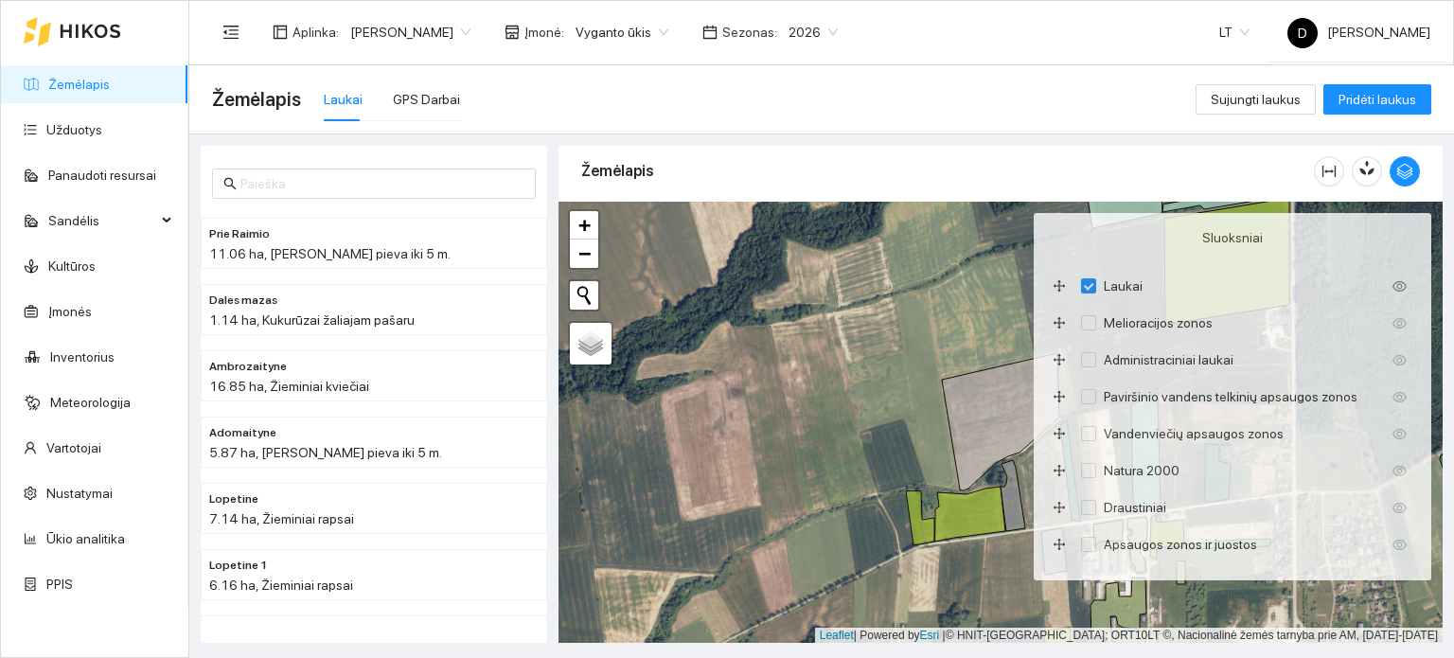
click at [878, 471] on div "+ − Nieko nerasta. Bandykite dar kartą. Žemėlapis Palydovas Leaflet | Powered b…" at bounding box center [1001, 423] width 884 height 442
click at [1405, 169] on icon "button" at bounding box center [1404, 171] width 17 height 17
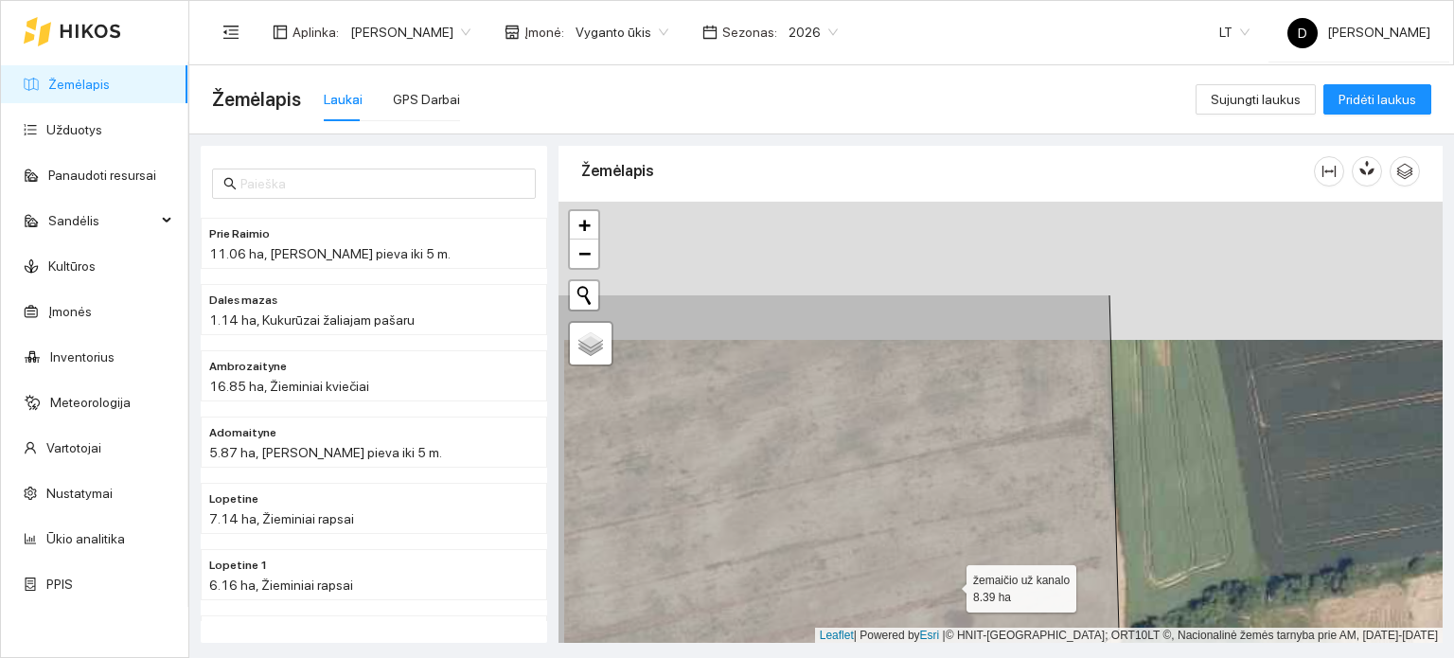
drag, startPoint x: 943, startPoint y: 438, endPoint x: 938, endPoint y: 549, distance: 110.9
click at [951, 580] on icon at bounding box center [797, 560] width 644 height 532
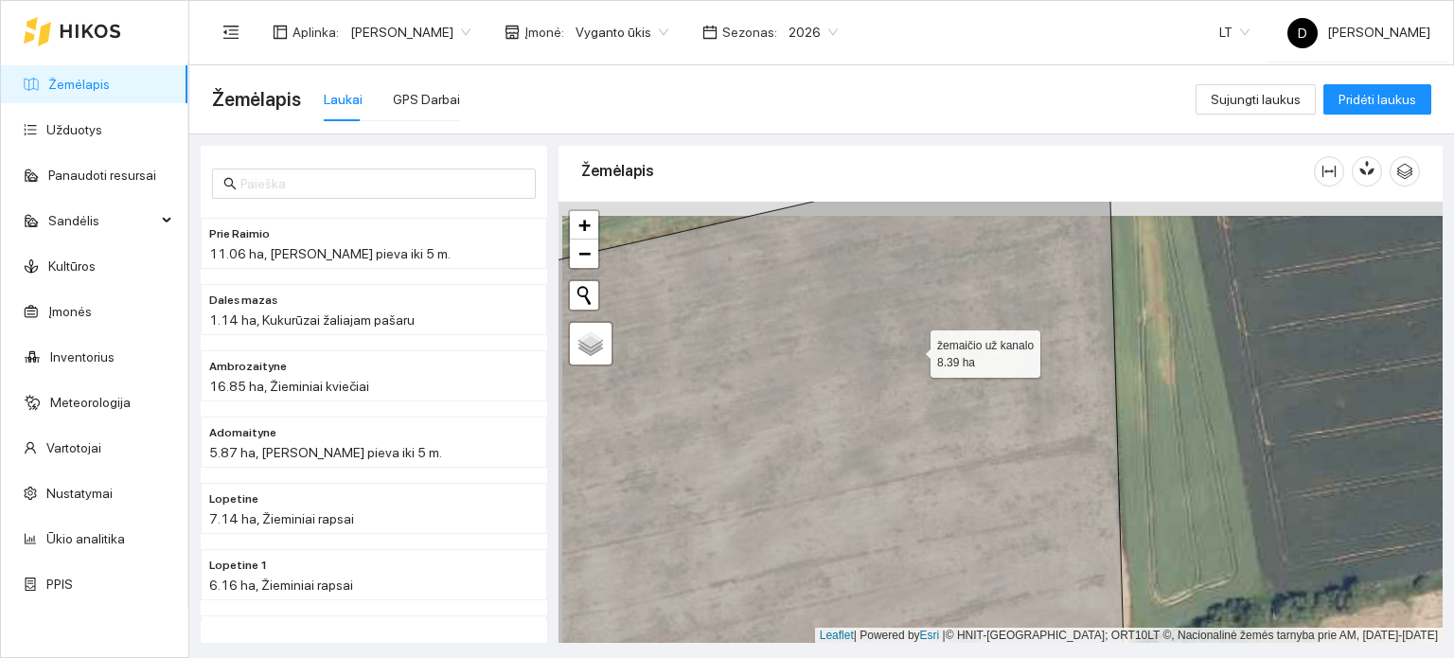
drag, startPoint x: 908, startPoint y: 326, endPoint x: 926, endPoint y: 474, distance: 149.7
click at [926, 474] on icon at bounding box center [798, 436] width 650 height 532
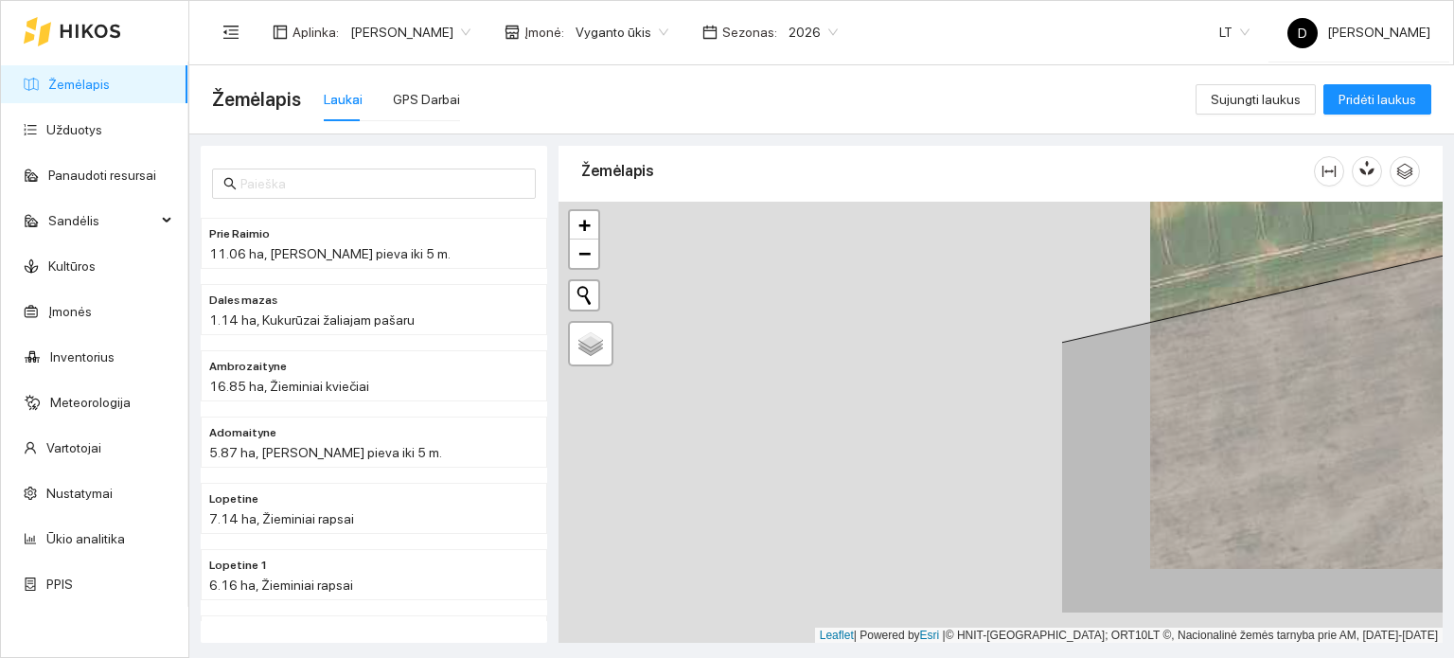
drag, startPoint x: 862, startPoint y: 419, endPoint x: 1453, endPoint y: 330, distance: 598.4
click at [1453, 331] on main "Žemėlapis Laukai GPS Darbai Sujungti laukus Pridėti laukus Prie Raimio 11.06 ha…" at bounding box center [821, 361] width 1265 height 593
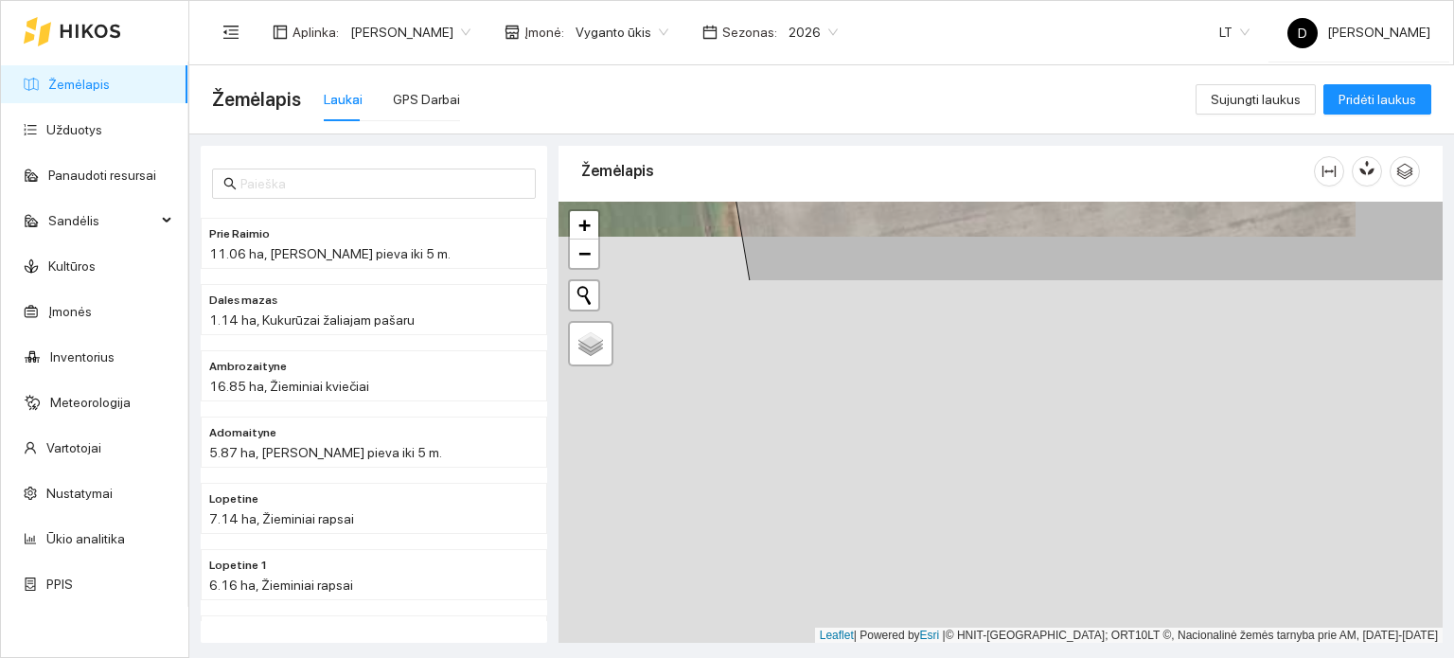
drag, startPoint x: 1019, startPoint y: 415, endPoint x: 932, endPoint y: 23, distance: 401.5
click at [933, 26] on section "Aplinka : [PERSON_NAME] Įmonė : Vyganto ūkis Sezonas : 2026 LT D [PERSON_NAME] …" at bounding box center [821, 329] width 1265 height 658
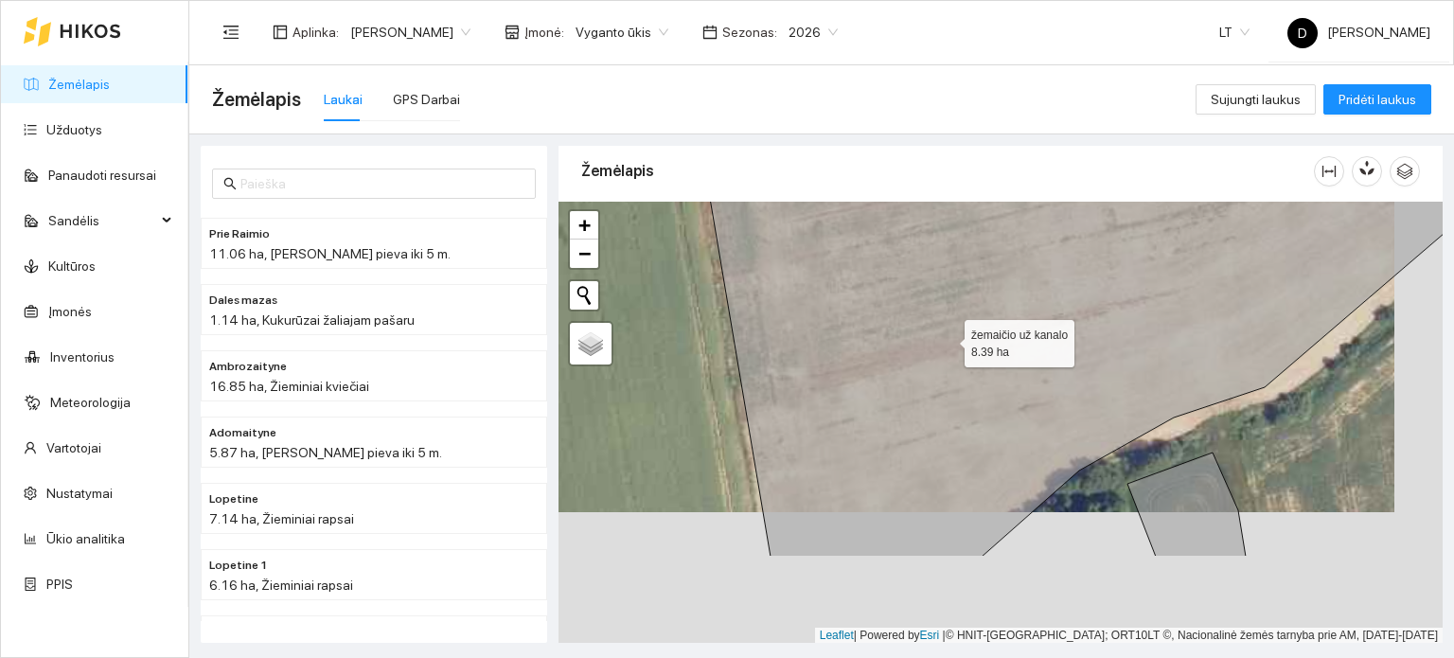
drag, startPoint x: 999, startPoint y: 477, endPoint x: 943, endPoint y: 329, distance: 158.8
click at [943, 329] on icon at bounding box center [1083, 291] width 804 height 532
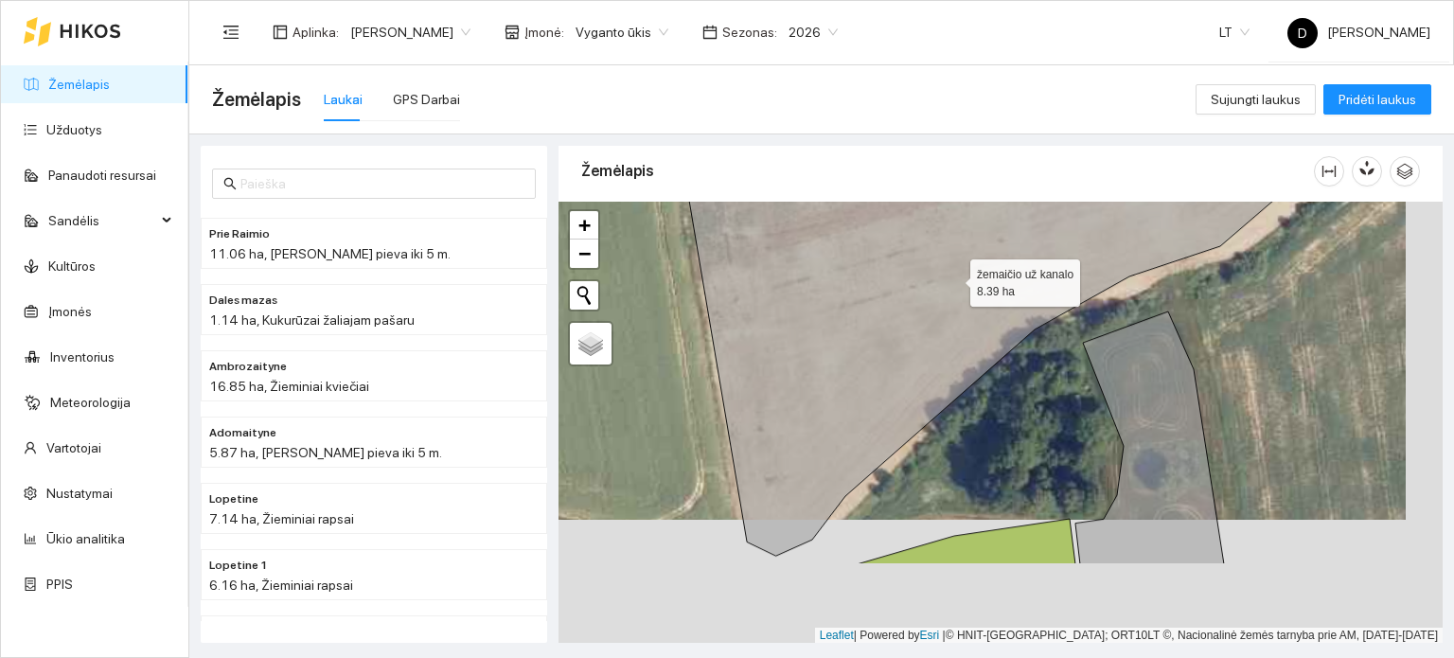
drag, startPoint x: 992, startPoint y: 402, endPoint x: 954, endPoint y: 277, distance: 130.6
click at [954, 277] on icon at bounding box center [1065, 294] width 809 height 524
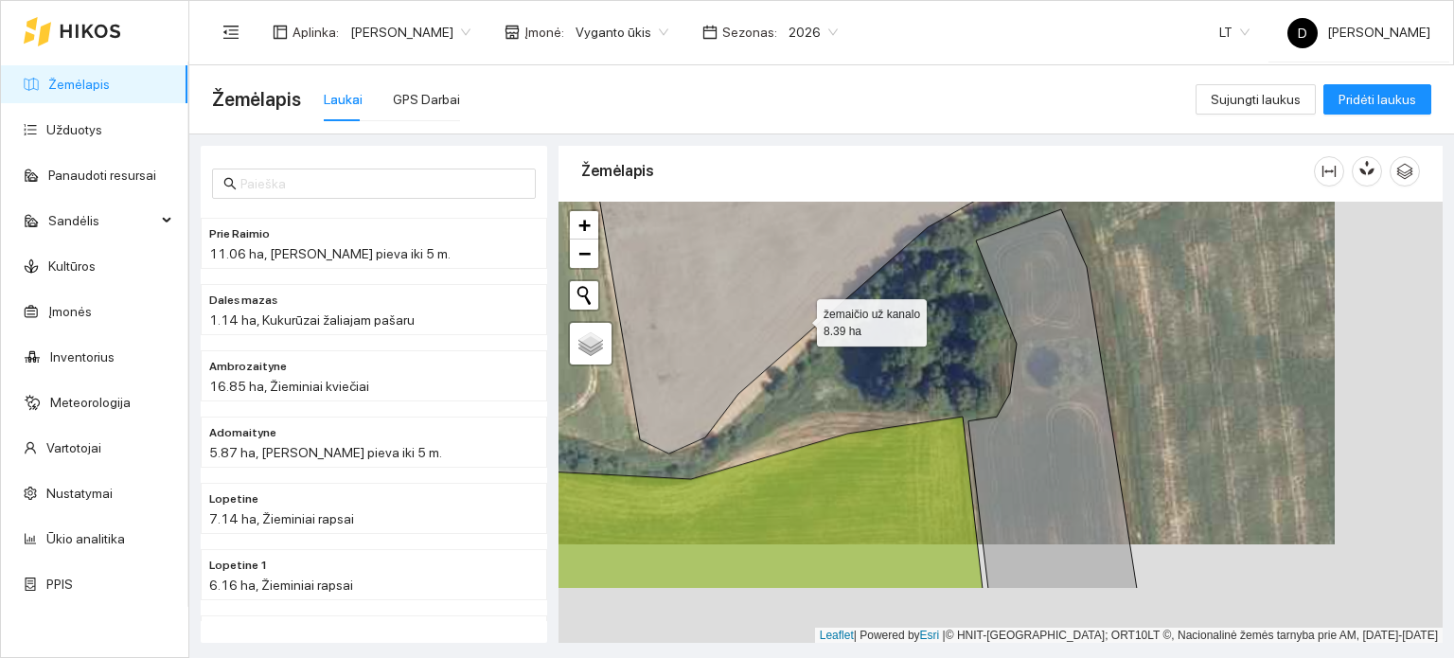
drag, startPoint x: 862, startPoint y: 409, endPoint x: 748, endPoint y: 180, distance: 256.2
click at [749, 180] on div "Žemėlapis žemaičio už kanalo 8.39 ha + − Nieko nerasta. Bandykite dar kartą. Že…" at bounding box center [1001, 389] width 884 height 497
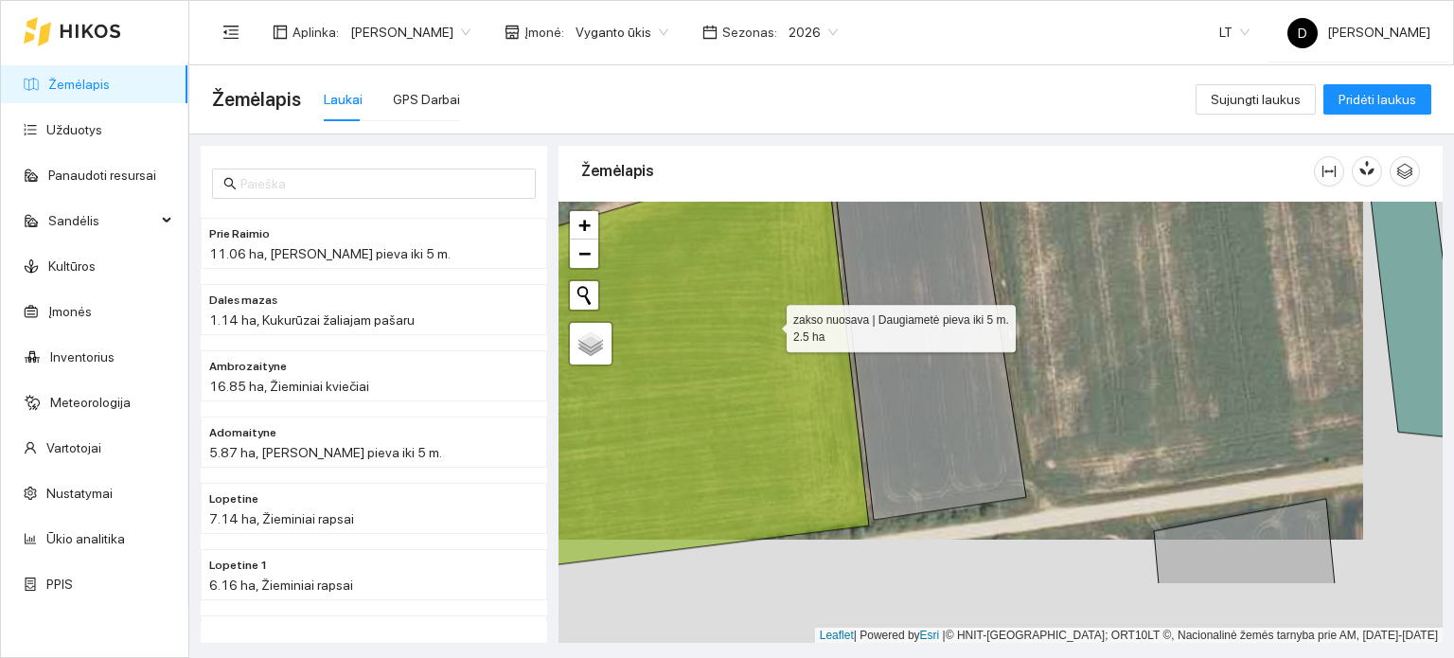
drag, startPoint x: 791, startPoint y: 351, endPoint x: 702, endPoint y: 180, distance: 192.7
click at [702, 184] on div "Žemėlapis zakso nuosava | Daugiametė pieva iki 5 m. 2.5 ha + − Nieko nerasta. B…" at bounding box center [1001, 389] width 884 height 497
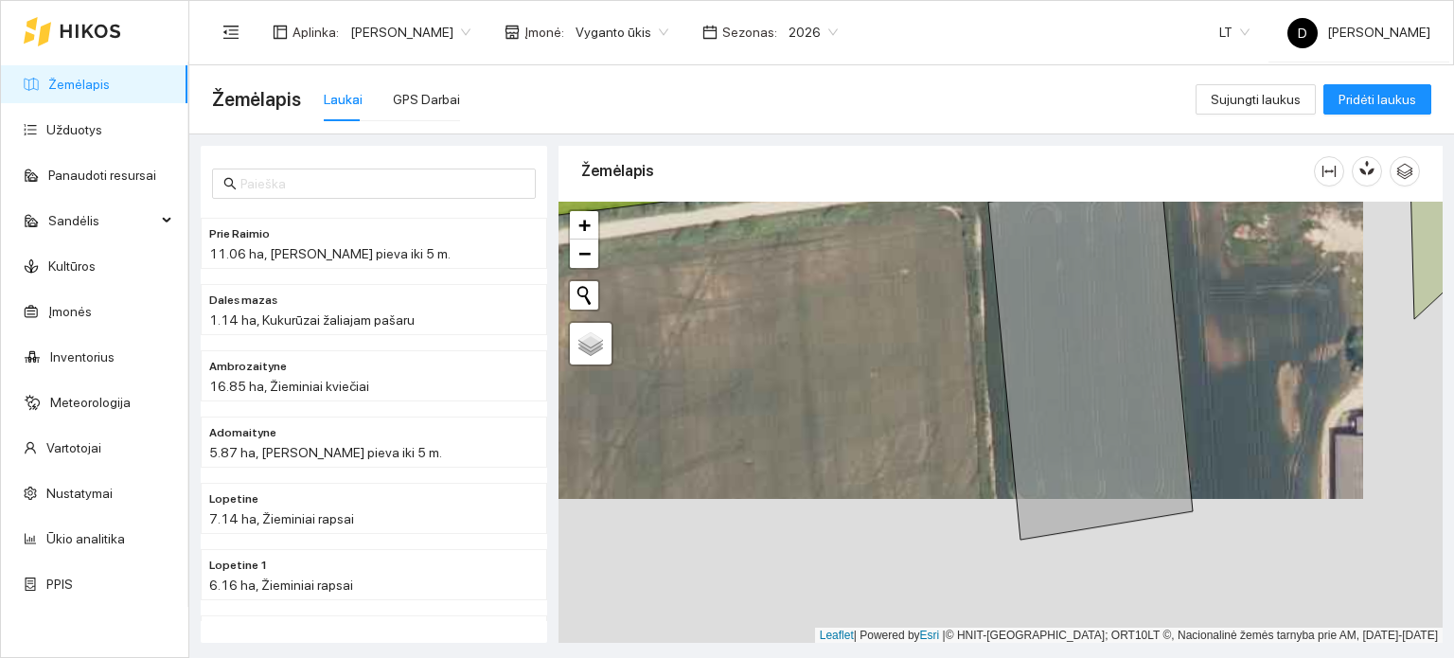
drag, startPoint x: 911, startPoint y: 476, endPoint x: 791, endPoint y: 277, distance: 231.9
click at [791, 277] on div "+ − Nieko nerasta. Bandykite dar kartą. Žemėlapis Palydovas Leaflet | Powered b…" at bounding box center [1001, 423] width 884 height 442
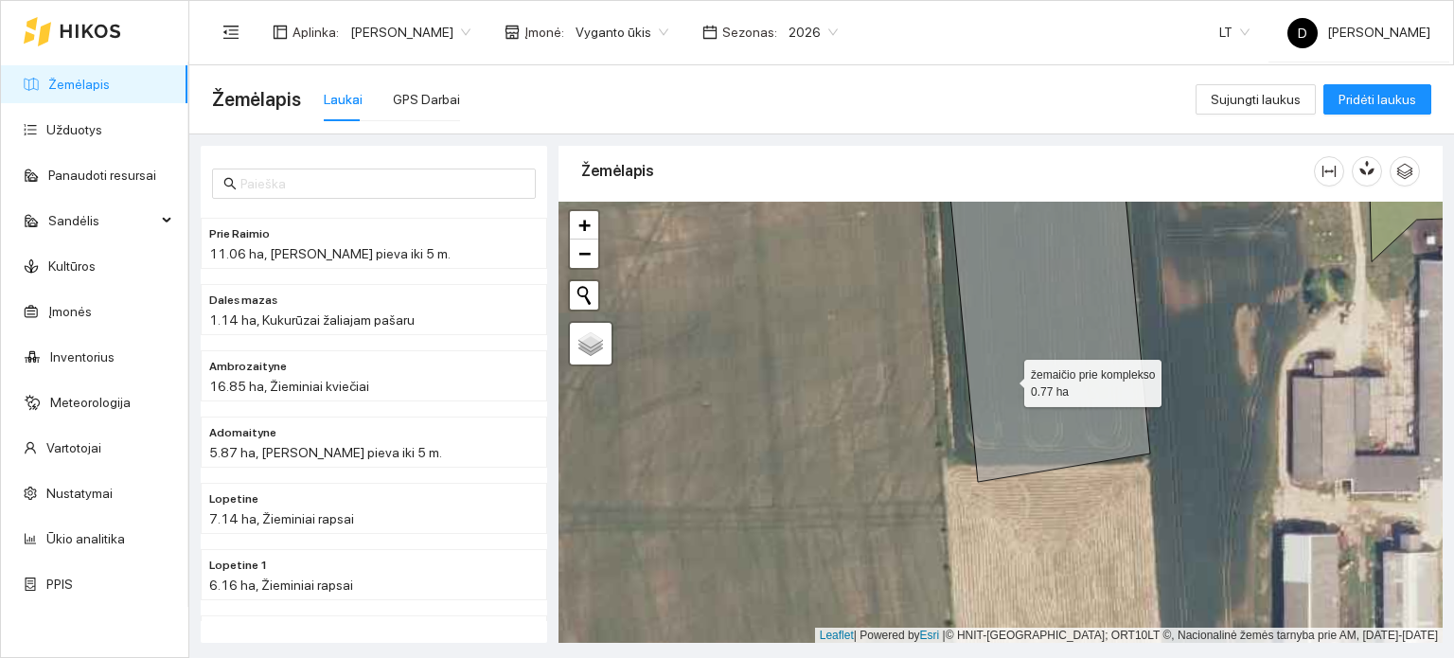
click at [1007, 378] on icon at bounding box center [1049, 319] width 204 height 326
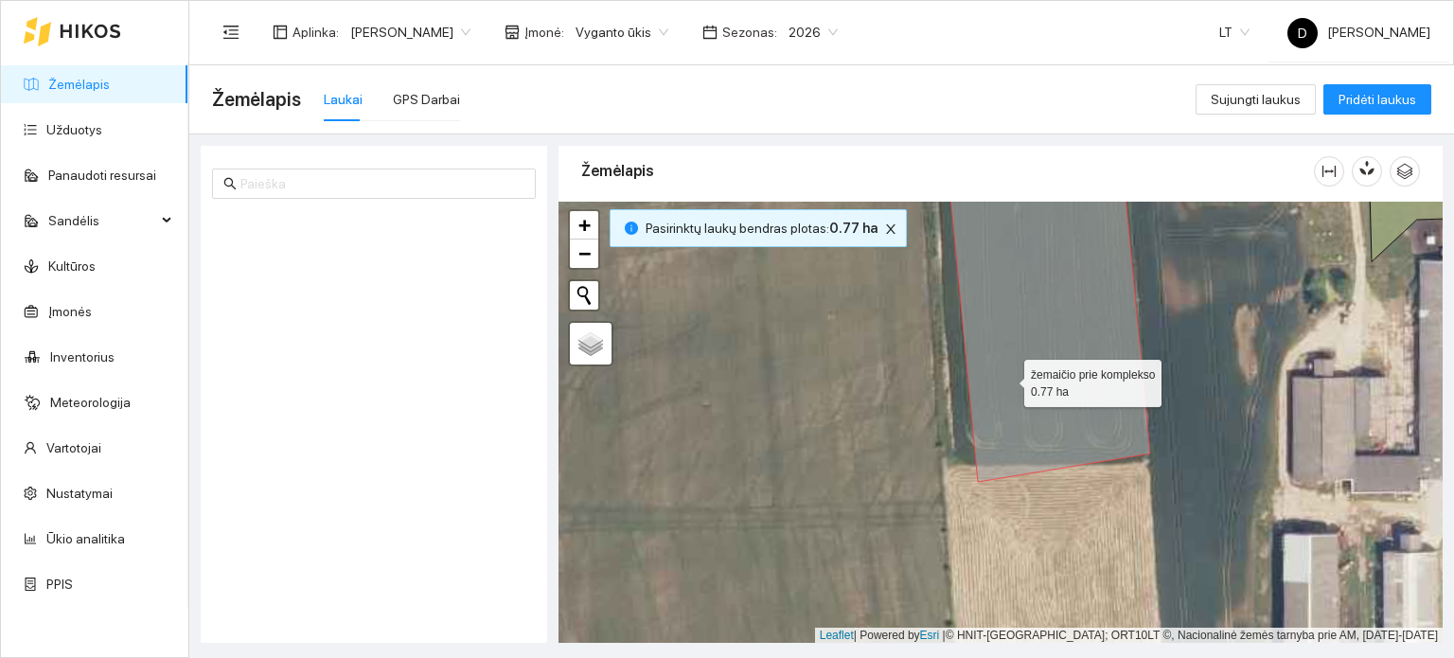
scroll to position [4019, 0]
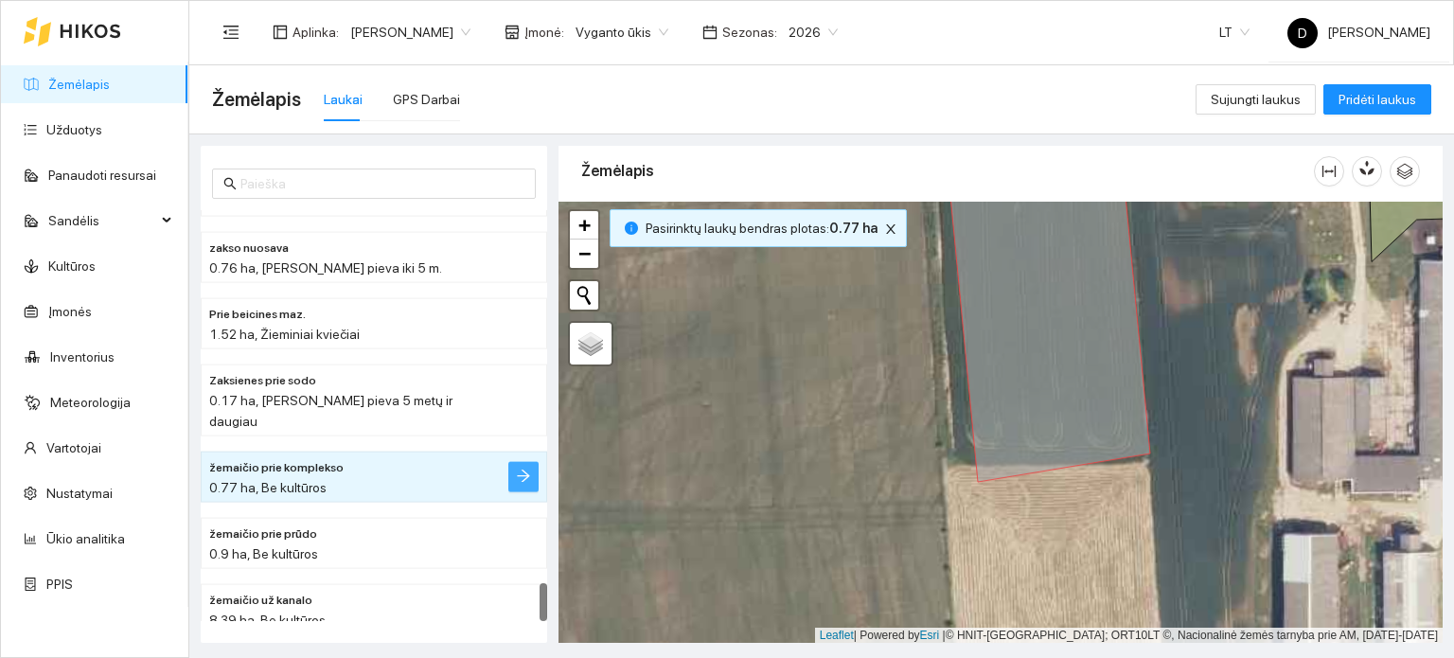
click at [518, 469] on icon "arrow-right" at bounding box center [523, 476] width 15 height 15
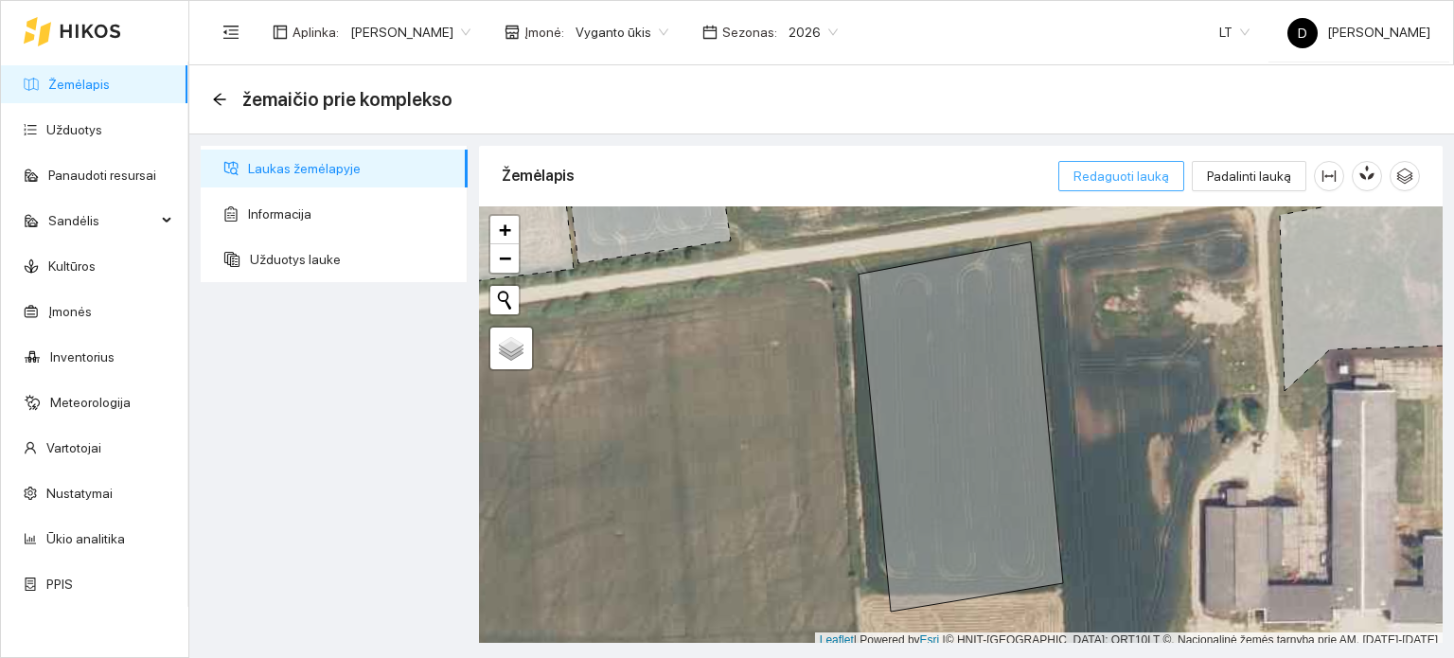
click at [1151, 177] on span "Redaguoti lauką" at bounding box center [1122, 176] width 96 height 21
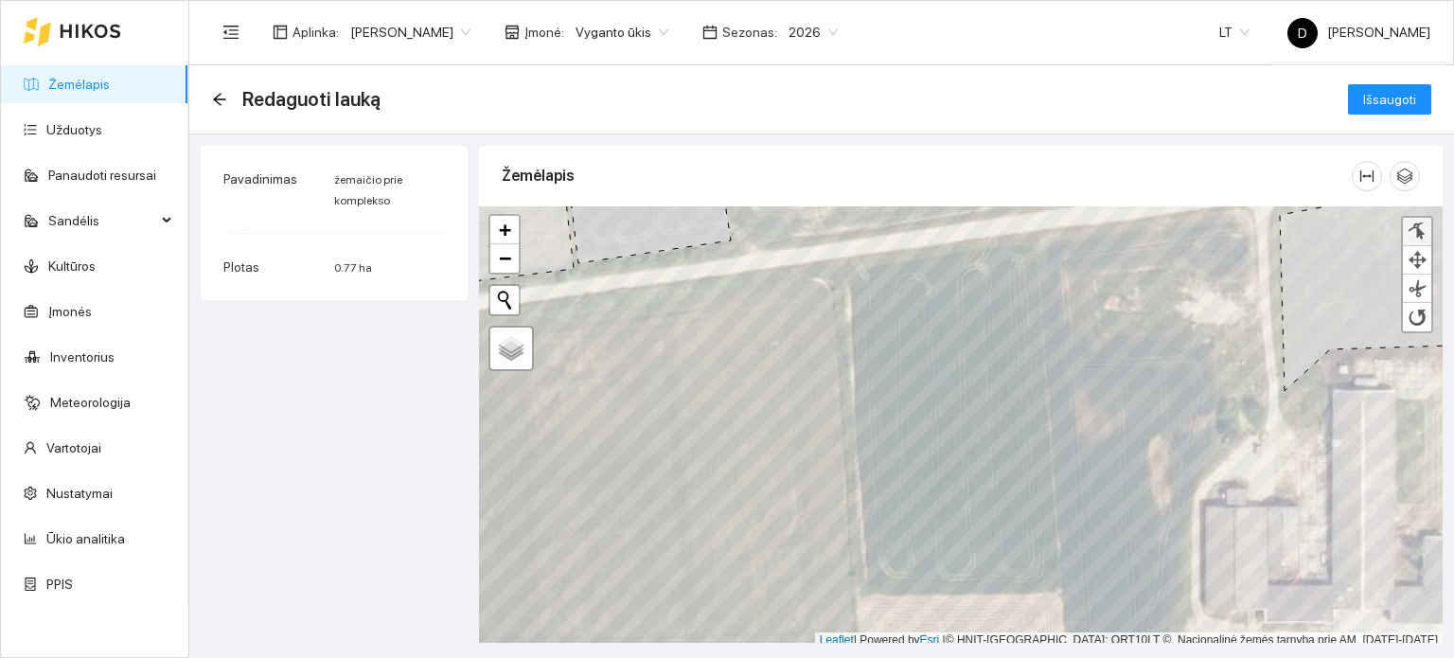
click at [1421, 222] on div at bounding box center [1417, 231] width 19 height 18
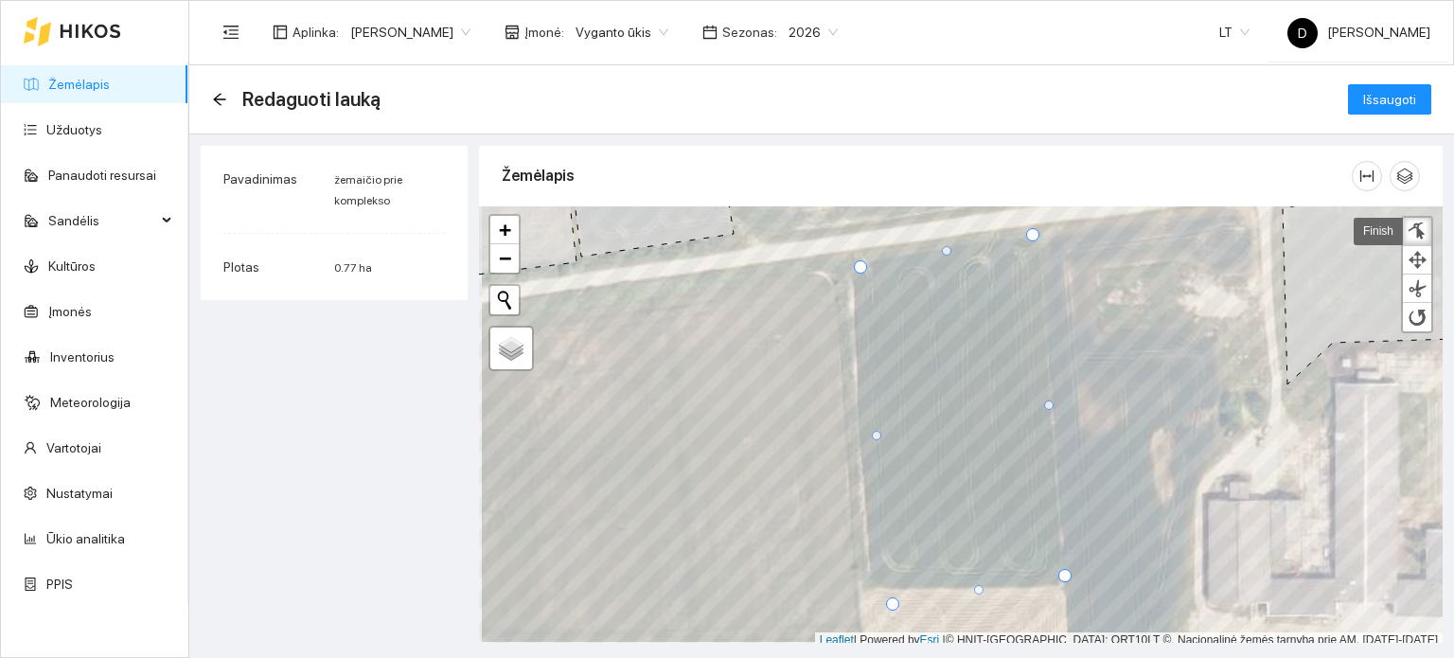
scroll to position [5, 0]
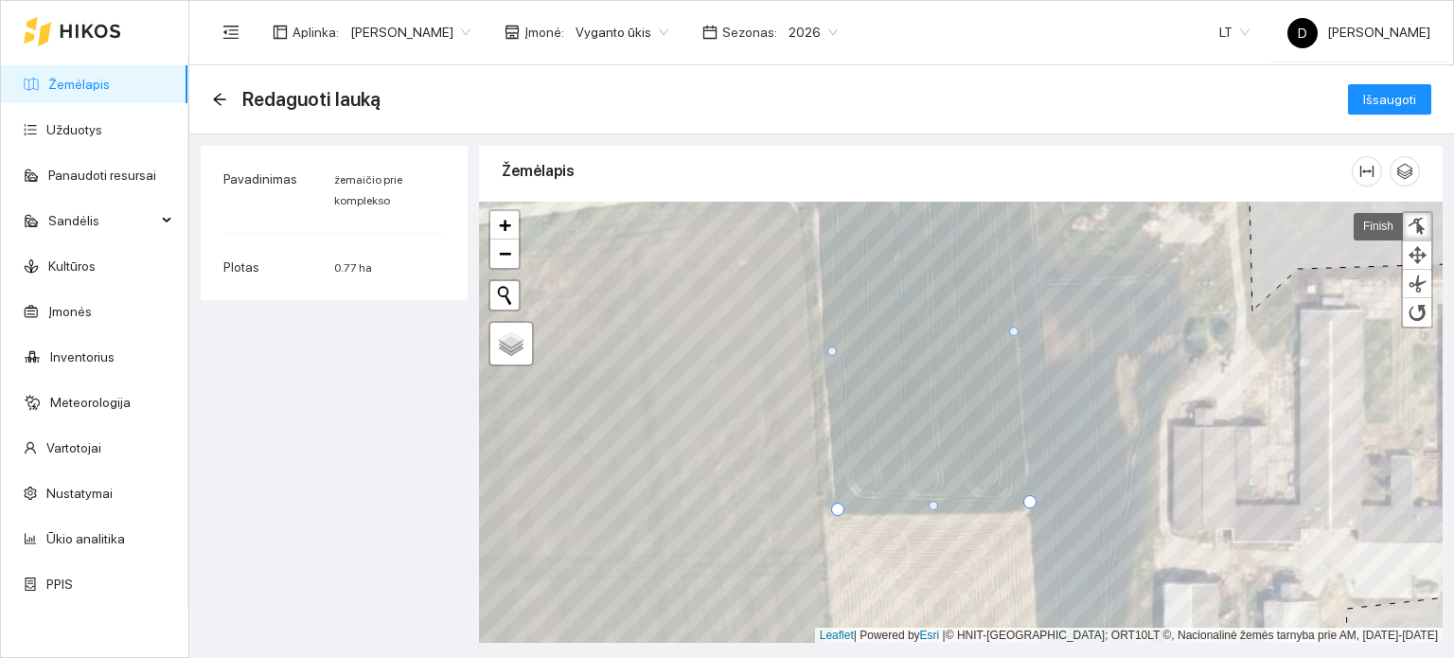
drag, startPoint x: 858, startPoint y: 533, endPoint x: 838, endPoint y: 512, distance: 28.8
click at [838, 512] on div at bounding box center [837, 509] width 13 height 13
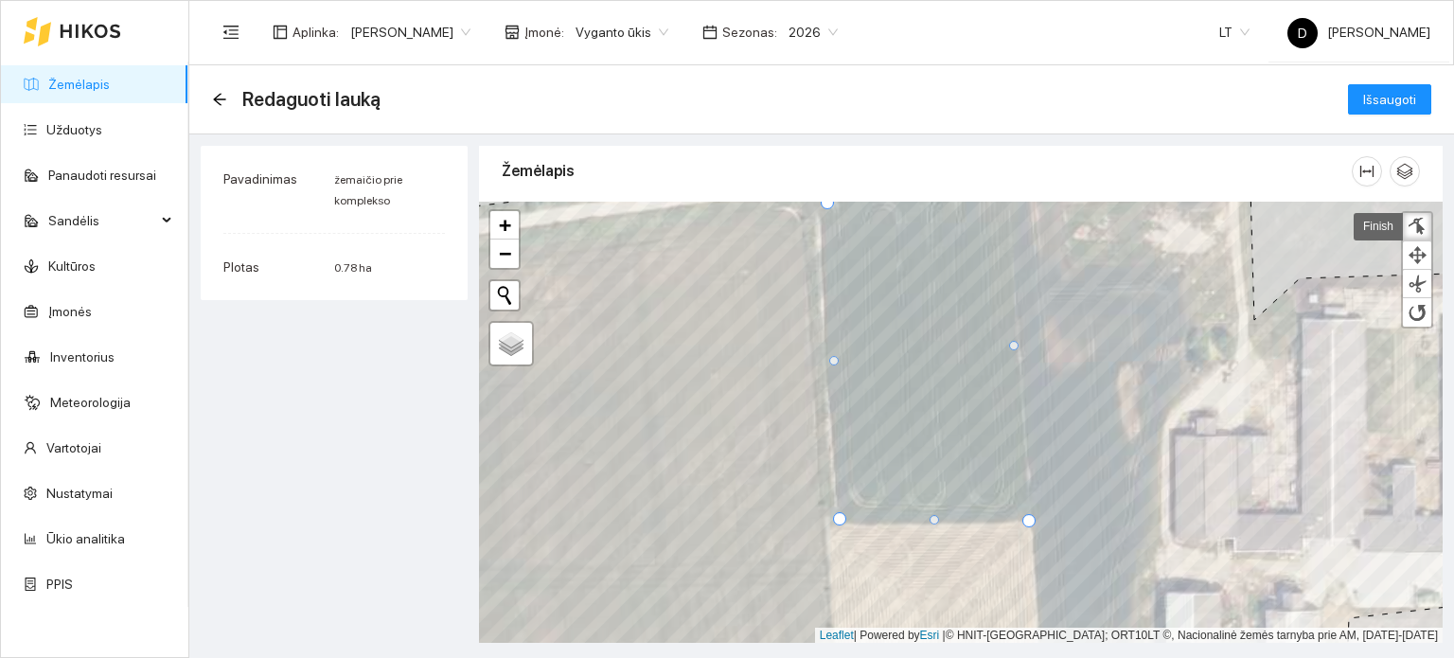
drag, startPoint x: 1030, startPoint y: 512, endPoint x: 1027, endPoint y: 522, distance: 9.9
click at [1027, 522] on div at bounding box center [1028, 520] width 13 height 13
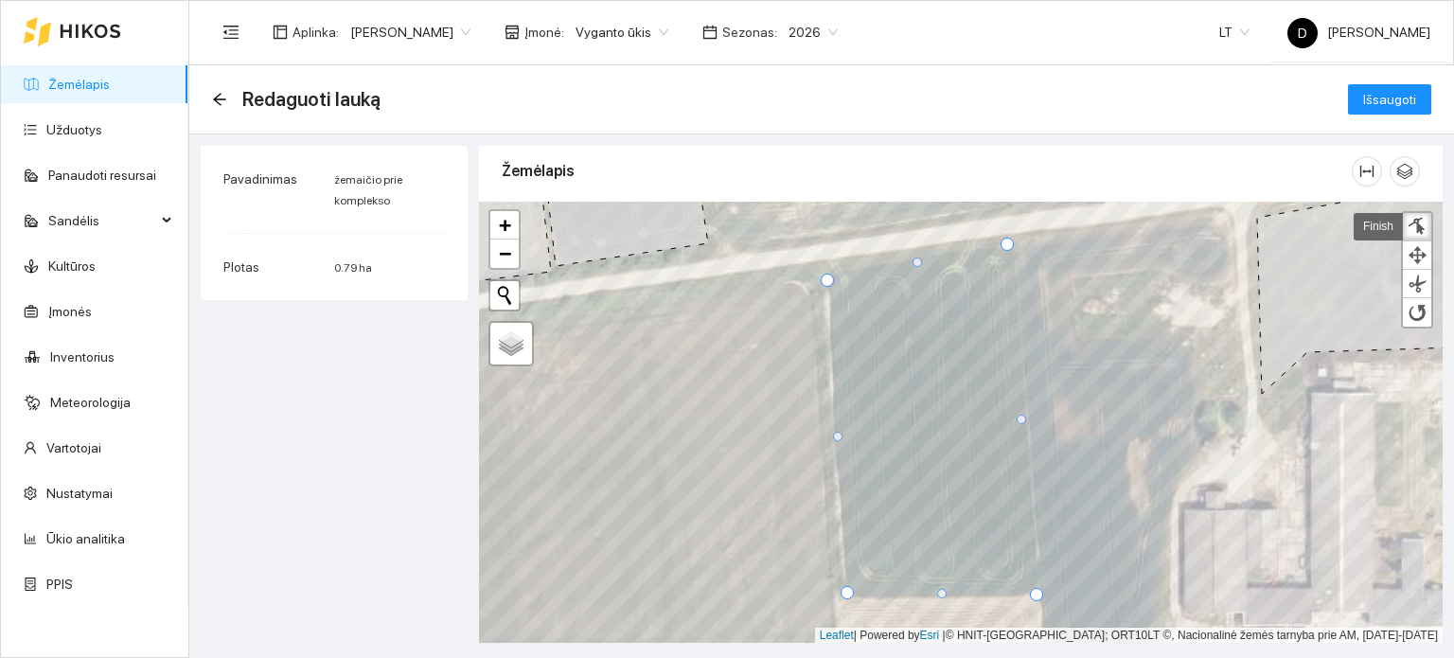
click at [826, 276] on div at bounding box center [827, 280] width 13 height 13
click at [1015, 248] on div at bounding box center [1011, 247] width 13 height 13
click at [1411, 101] on span "Išsaugoti" at bounding box center [1389, 99] width 53 height 21
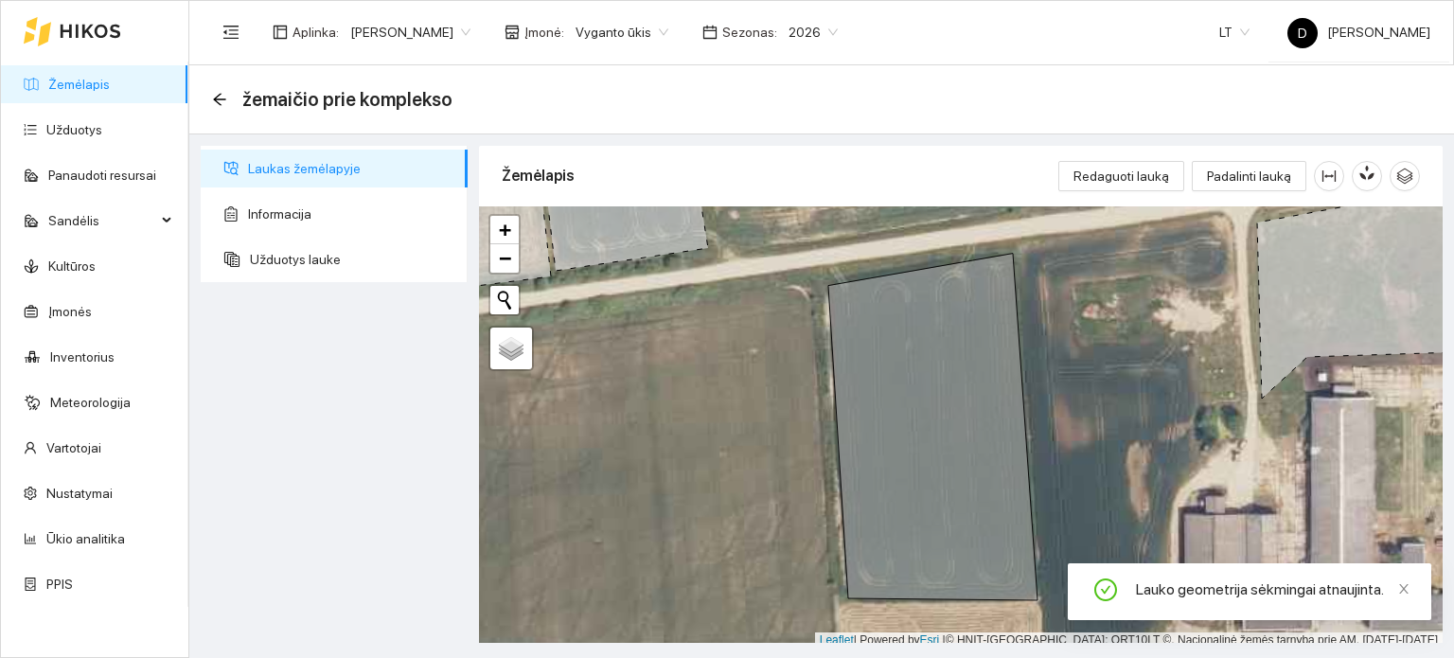
click at [684, 581] on div "+ − Nieko nerasta. Bandykite dar kartą. Žemėlapis Palydovas Leaflet | Powered b…" at bounding box center [961, 427] width 964 height 442
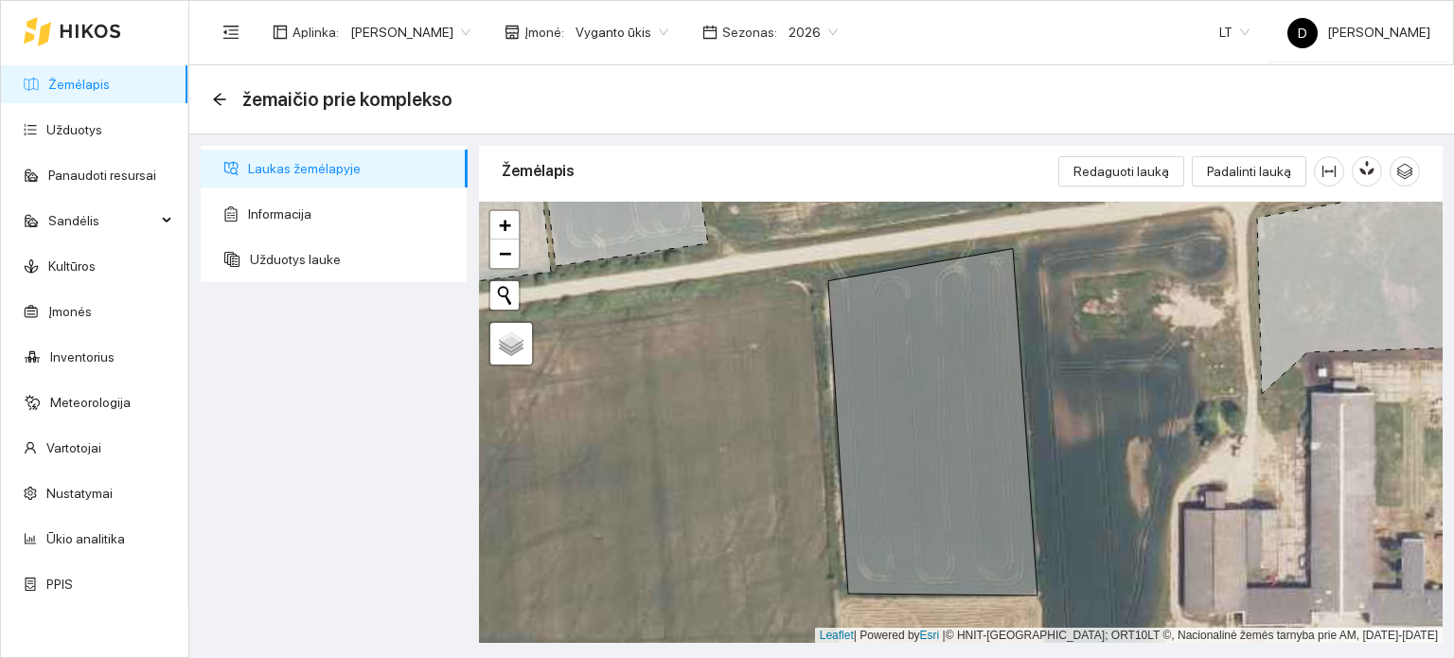
click at [76, 36] on icon at bounding box center [91, 31] width 60 height 13
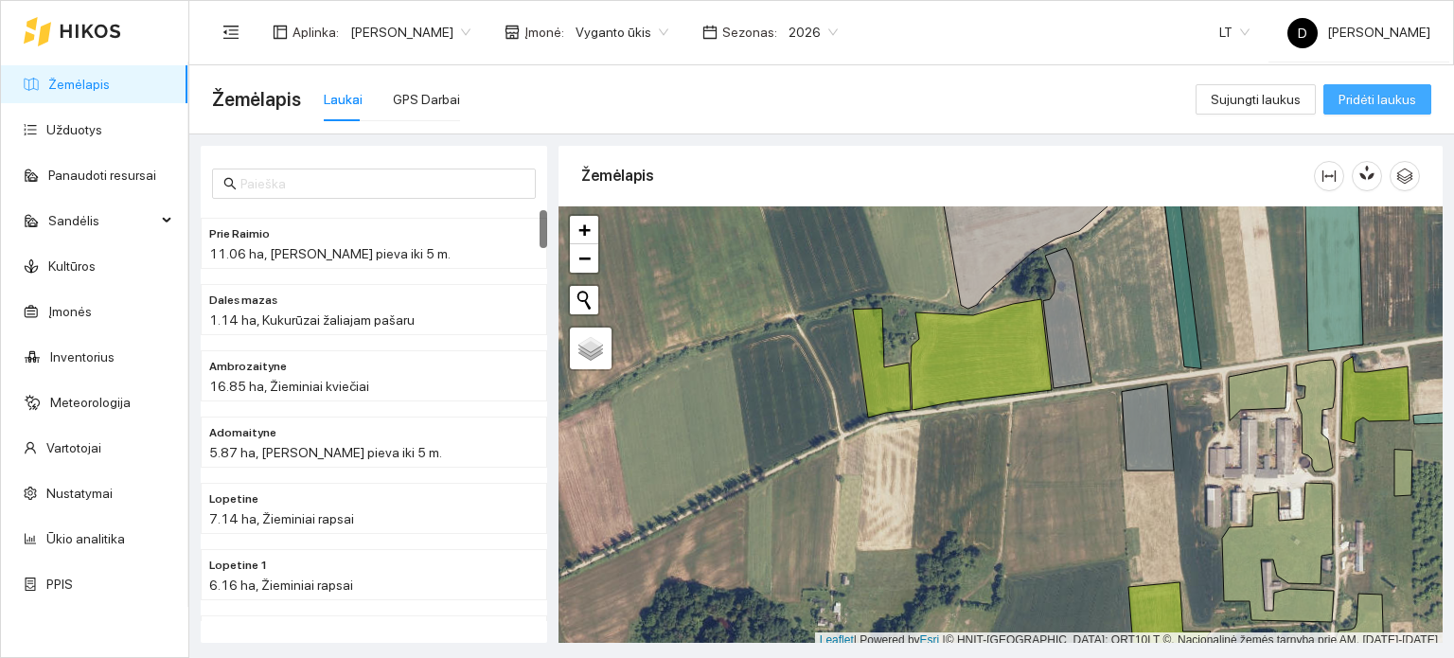
click at [1389, 104] on span "Pridėti laukus" at bounding box center [1378, 99] width 78 height 21
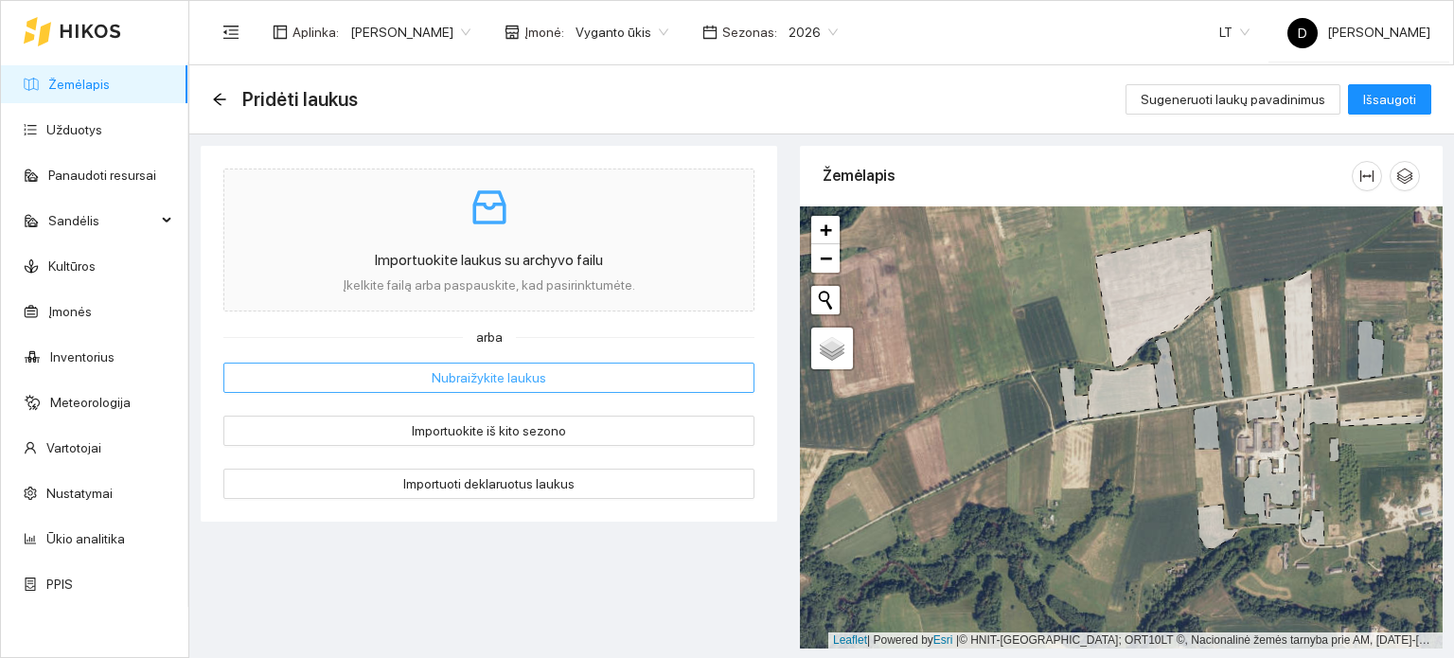
click at [477, 383] on span "Nubraižykite laukus" at bounding box center [489, 377] width 115 height 21
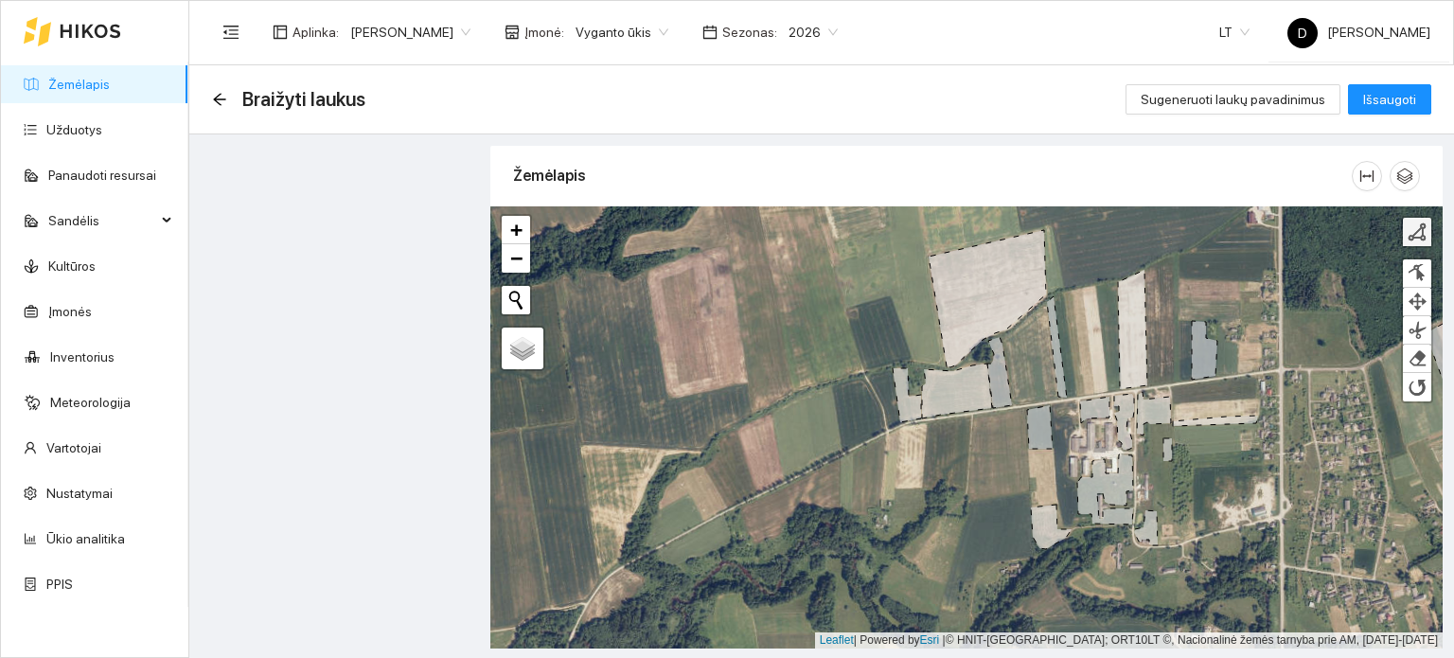
click at [1427, 232] on div at bounding box center [1417, 231] width 19 height 19
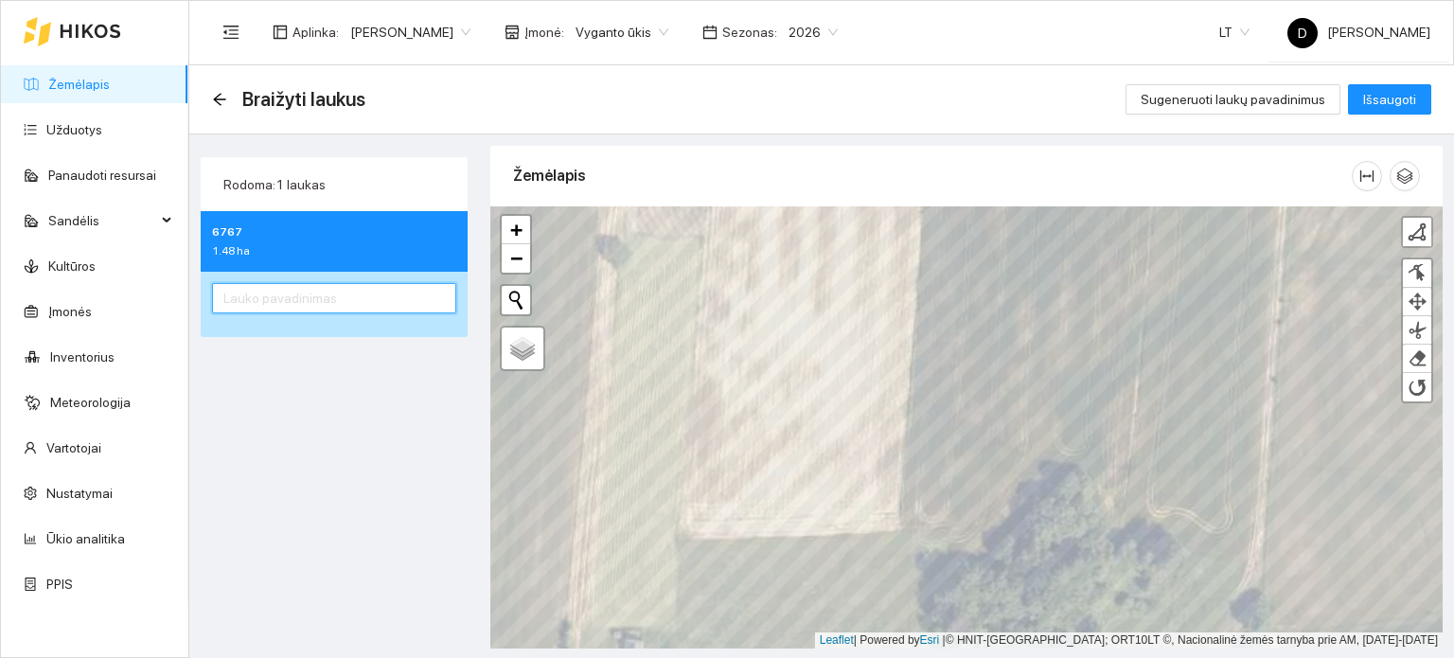
click at [318, 299] on input "text" at bounding box center [334, 298] width 244 height 30
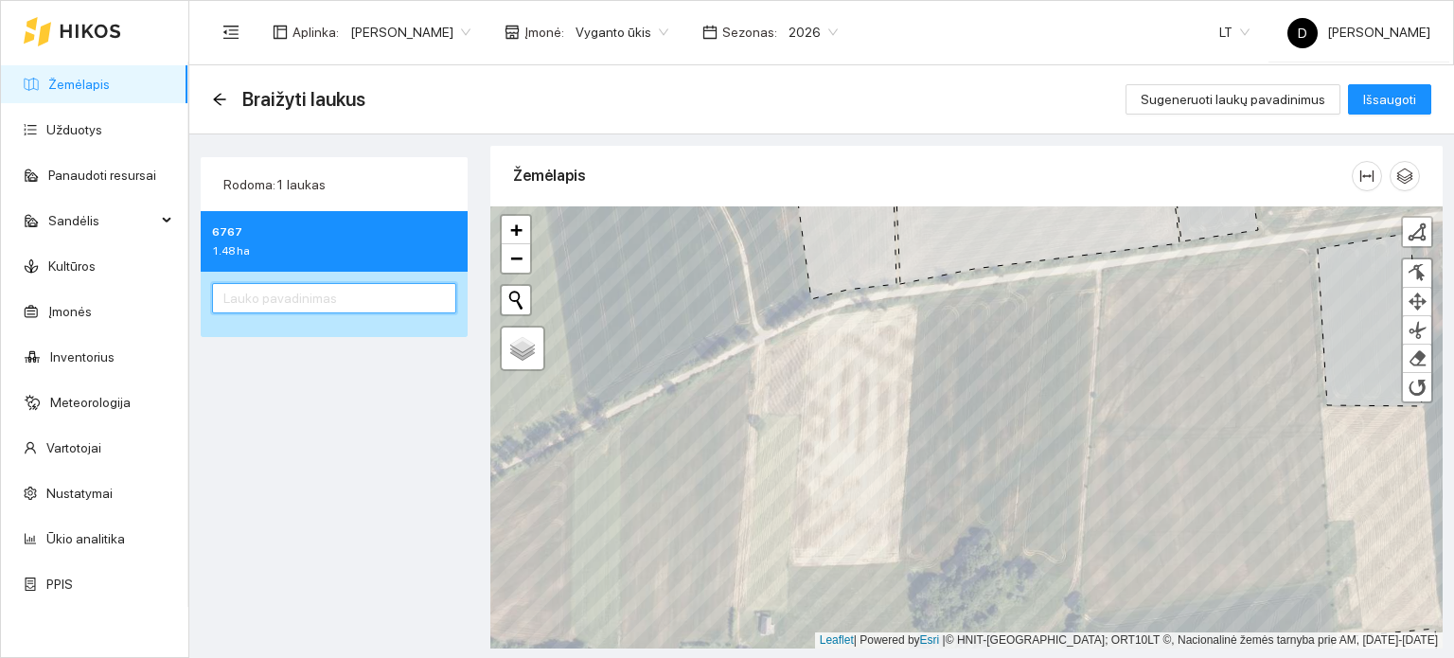
type input "Ž"
type input "žemaičio prie šeflerio"
click at [1383, 102] on span "Išsaugoti" at bounding box center [1389, 99] width 53 height 21
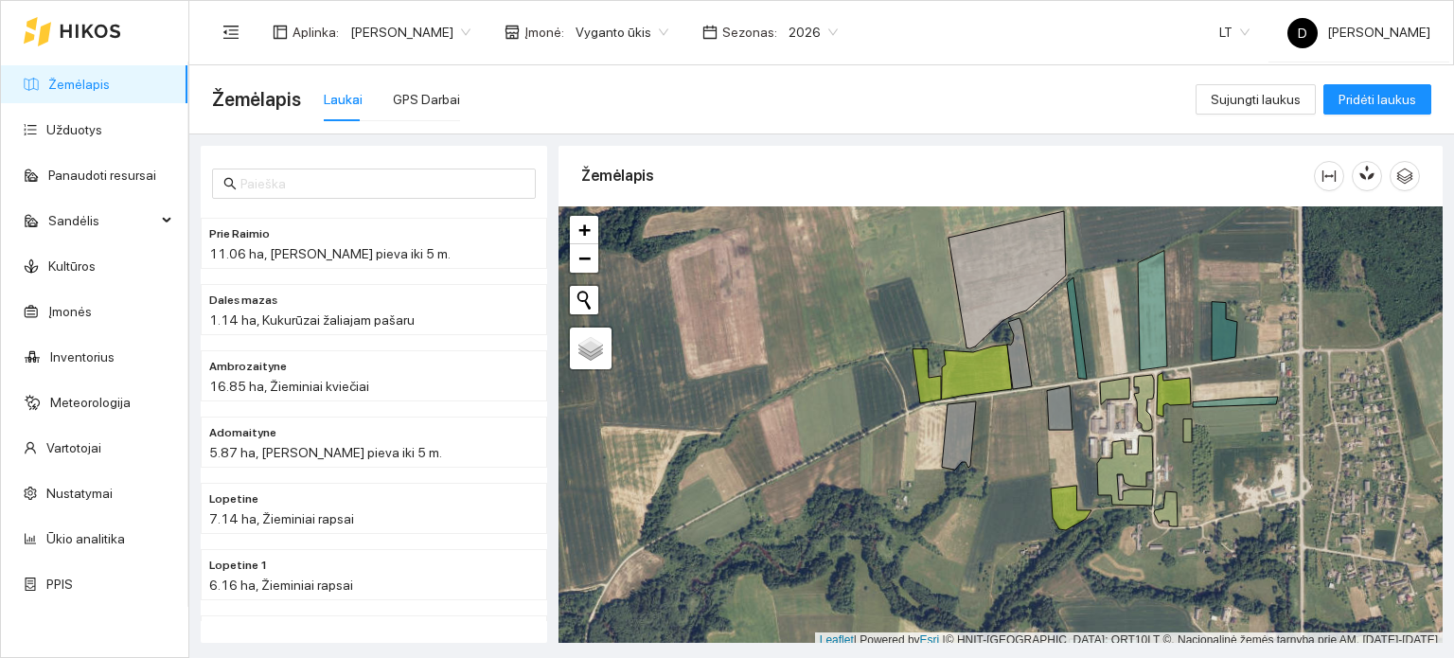
scroll to position [5, 0]
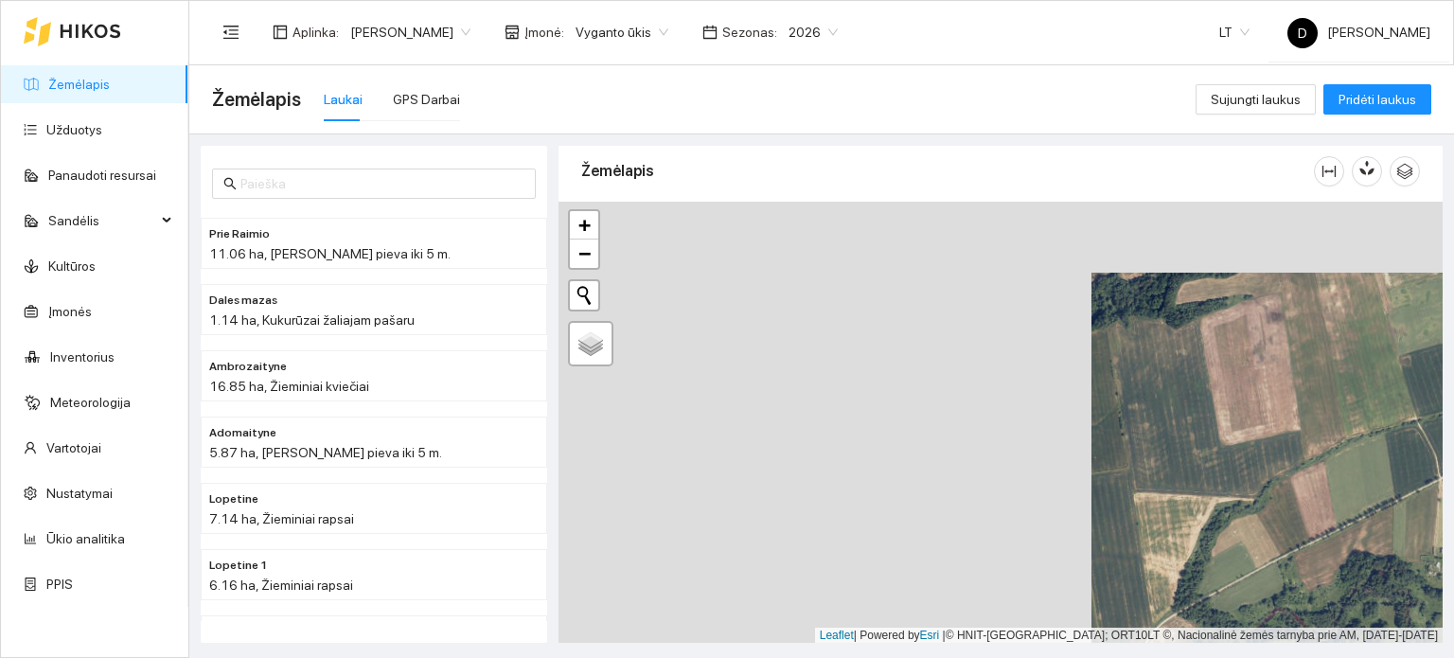
drag, startPoint x: 856, startPoint y: 403, endPoint x: 1409, endPoint y: 481, distance: 558.3
click at [1408, 481] on div "+ − Nieko nerasta. Bandykite dar kartą. Žemėlapis Palydovas Leaflet | Powered b…" at bounding box center [1001, 423] width 884 height 442
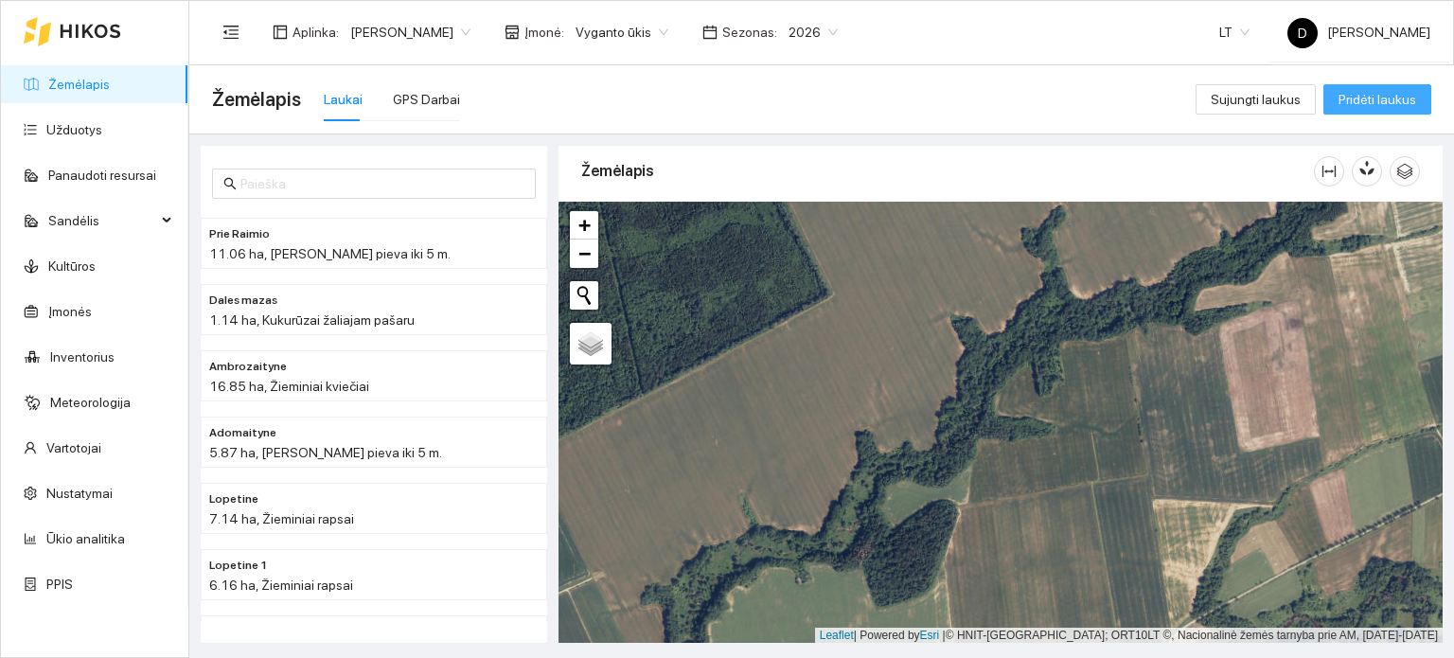
click at [1351, 108] on span "Pridėti laukus" at bounding box center [1378, 99] width 78 height 21
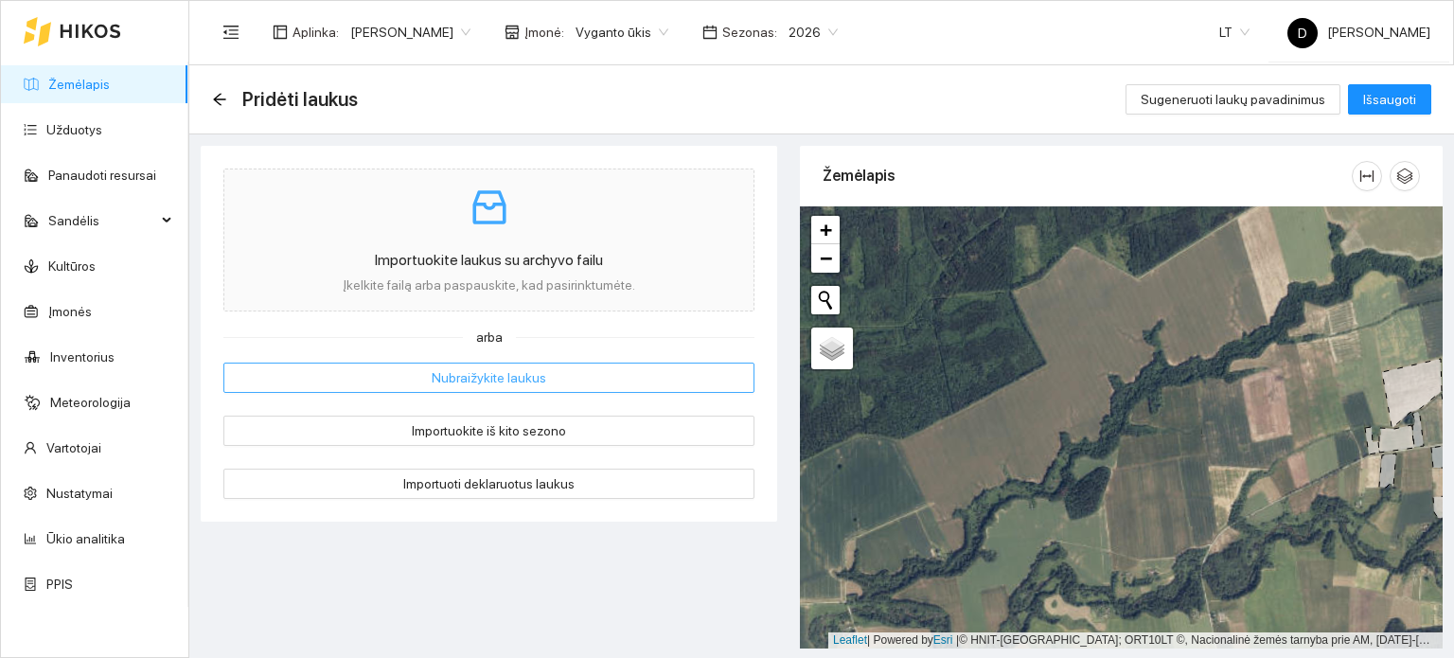
click at [490, 378] on span "Nubraižykite laukus" at bounding box center [489, 377] width 115 height 21
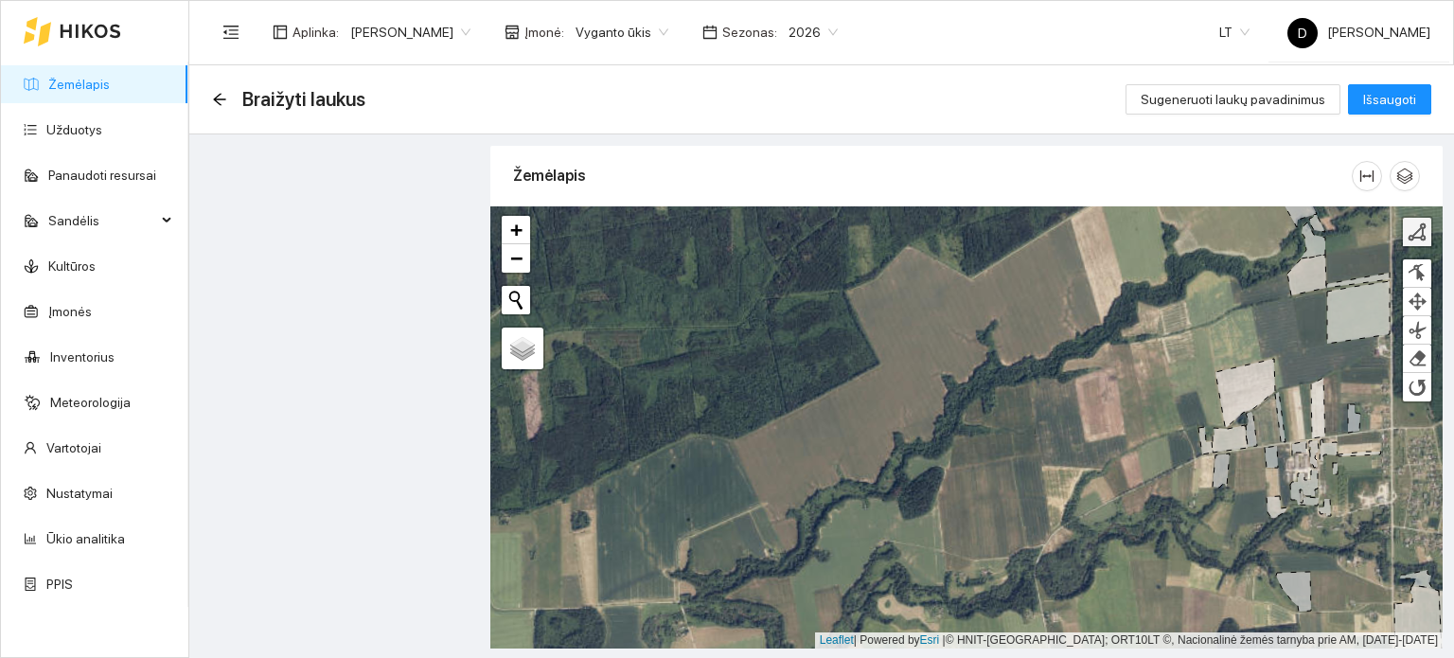
click at [1419, 240] on div at bounding box center [1417, 231] width 19 height 19
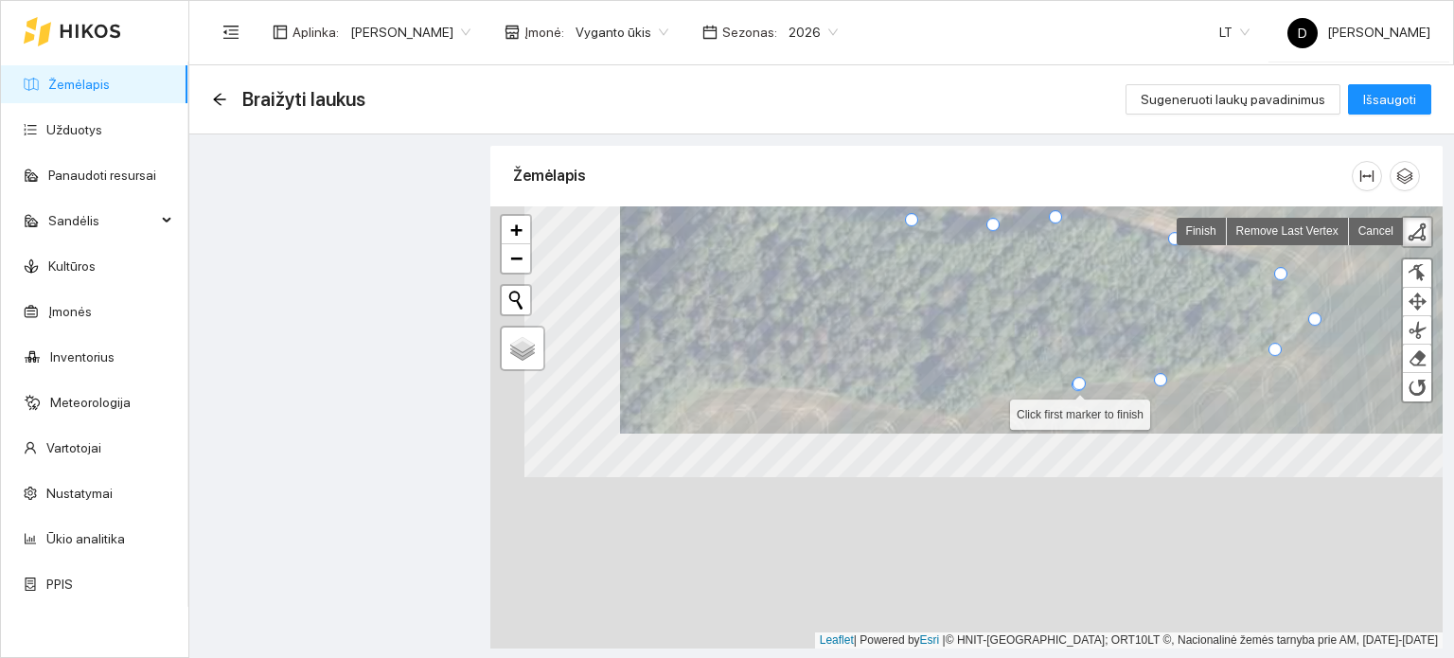
drag, startPoint x: 932, startPoint y: 428, endPoint x: 1080, endPoint y: 381, distance: 156.0
click at [1080, 381] on div at bounding box center [1078, 384] width 13 height 13
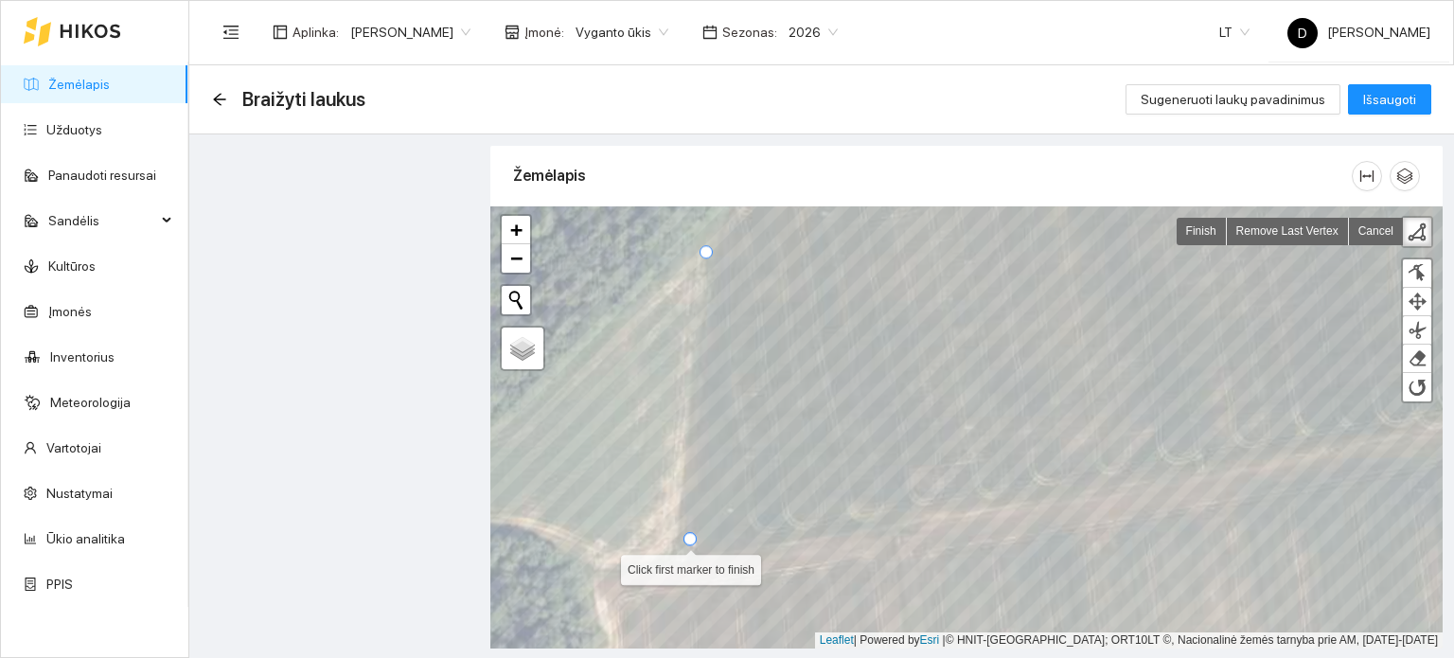
click at [686, 538] on div at bounding box center [690, 538] width 13 height 13
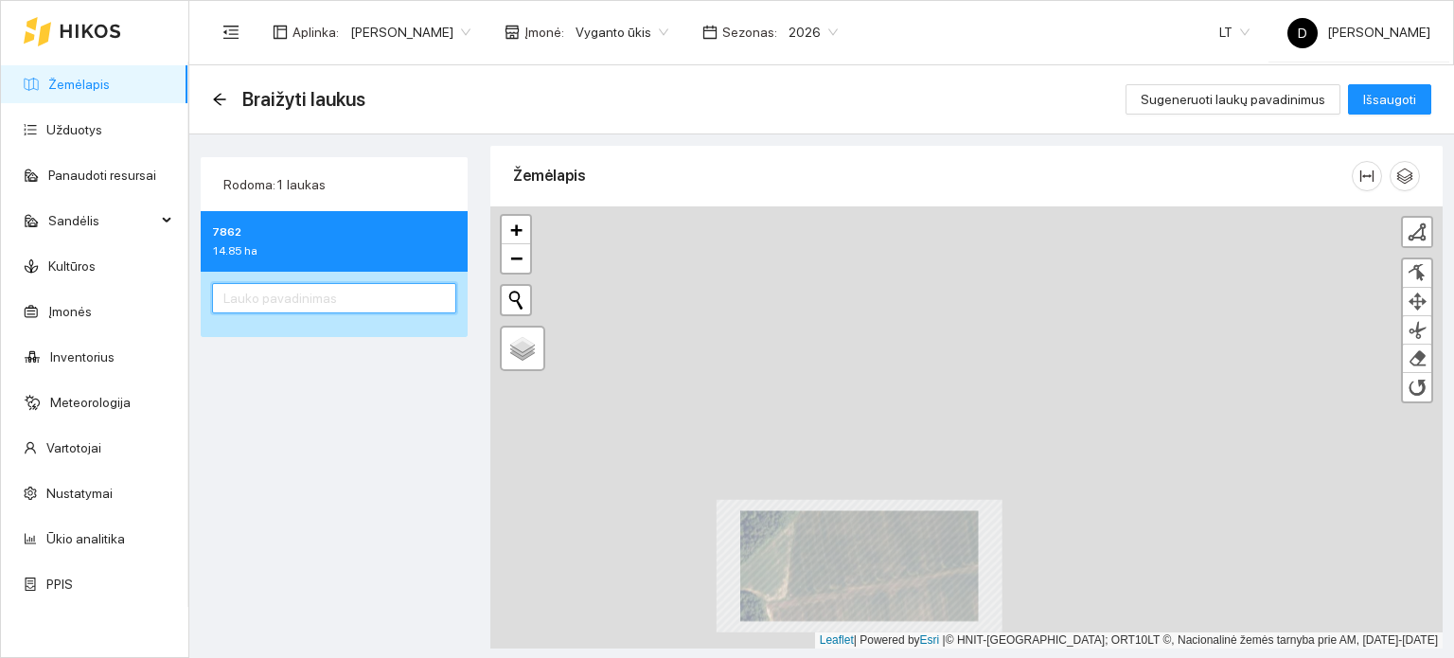
click at [384, 298] on input "text" at bounding box center [334, 298] width 244 height 30
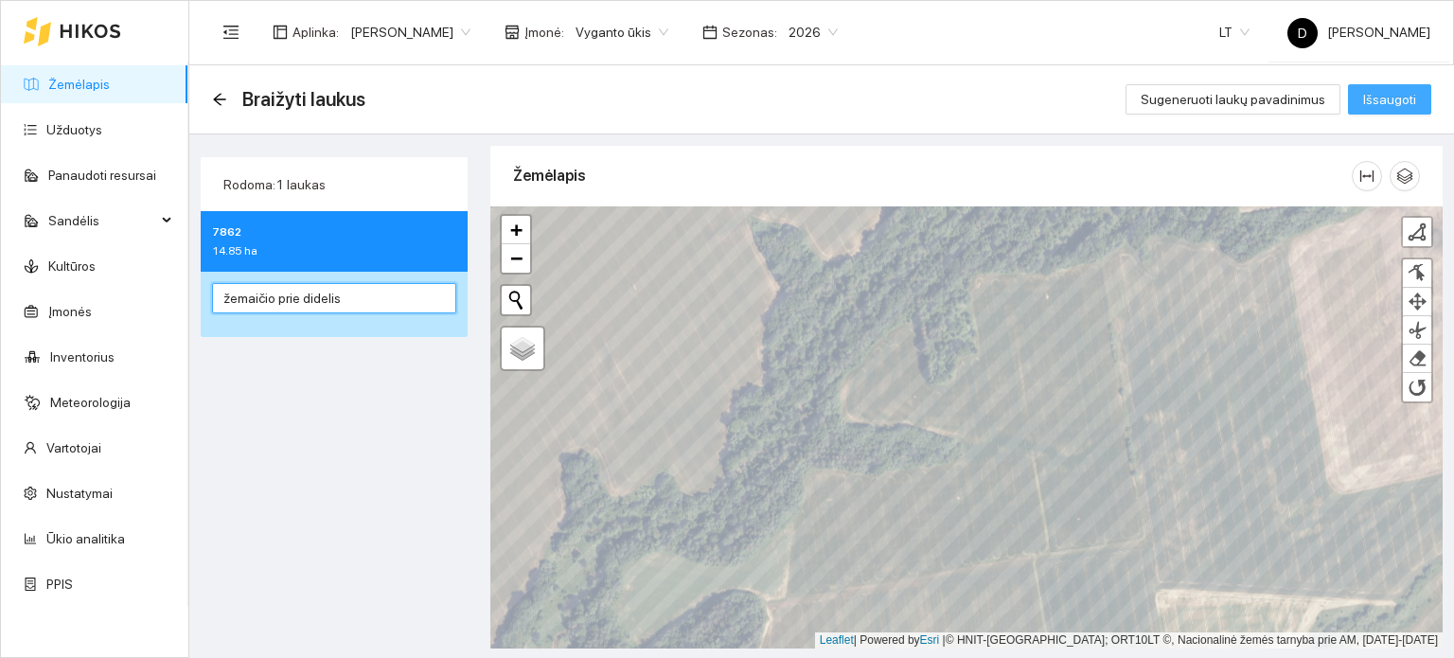
type input "žemaičio prie didelis"
click at [1400, 96] on span "Išsaugoti" at bounding box center [1389, 99] width 53 height 21
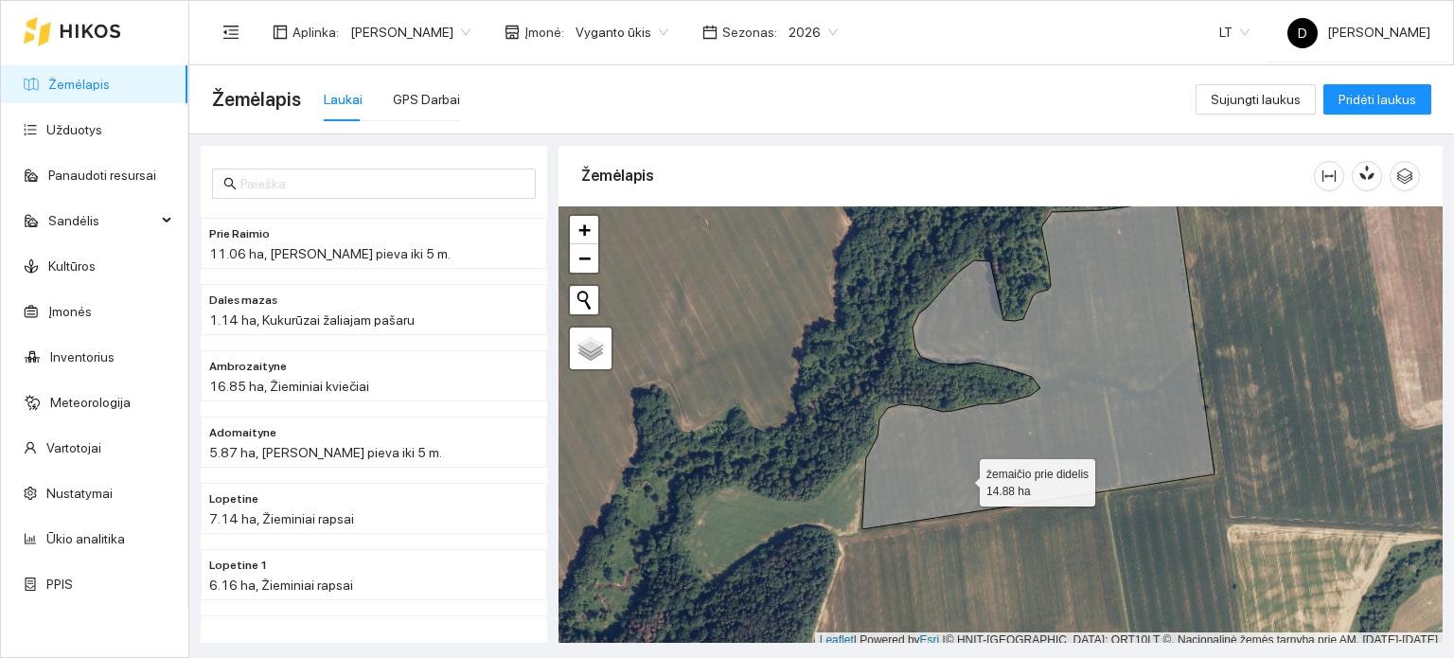
scroll to position [5, 0]
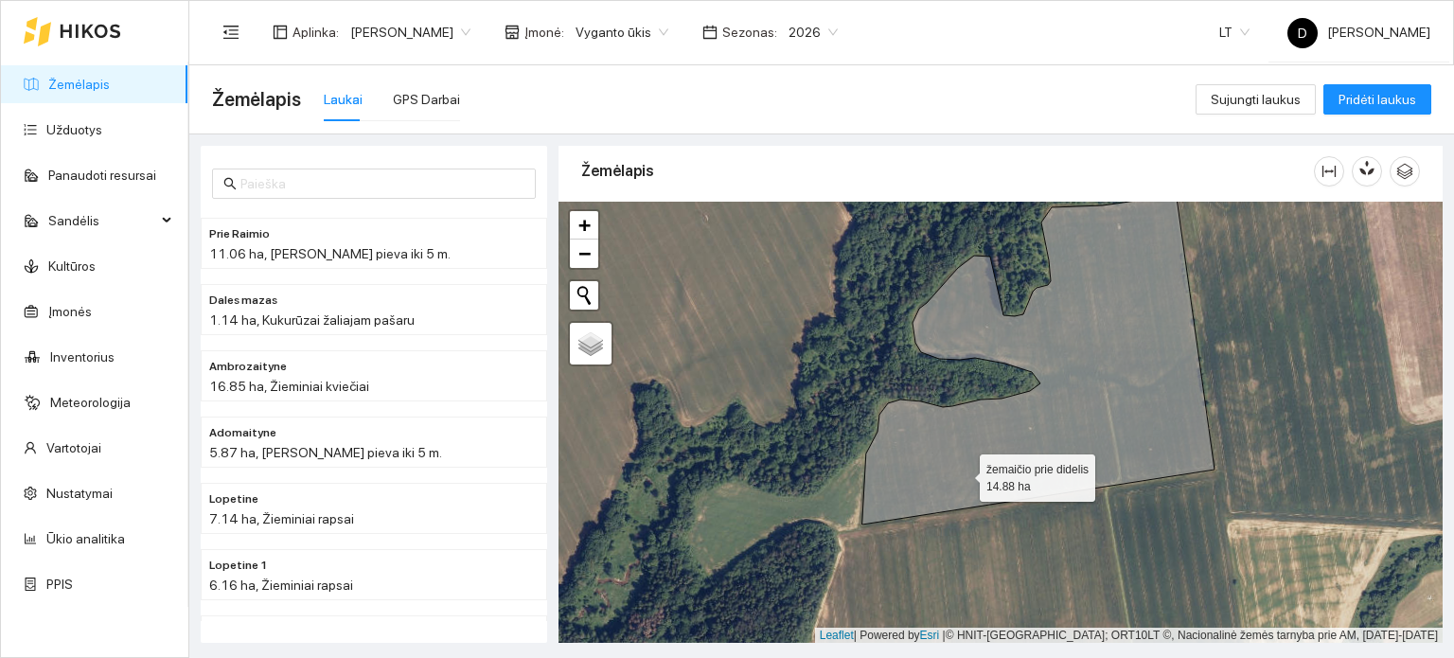
click at [963, 478] on icon at bounding box center [1038, 357] width 352 height 333
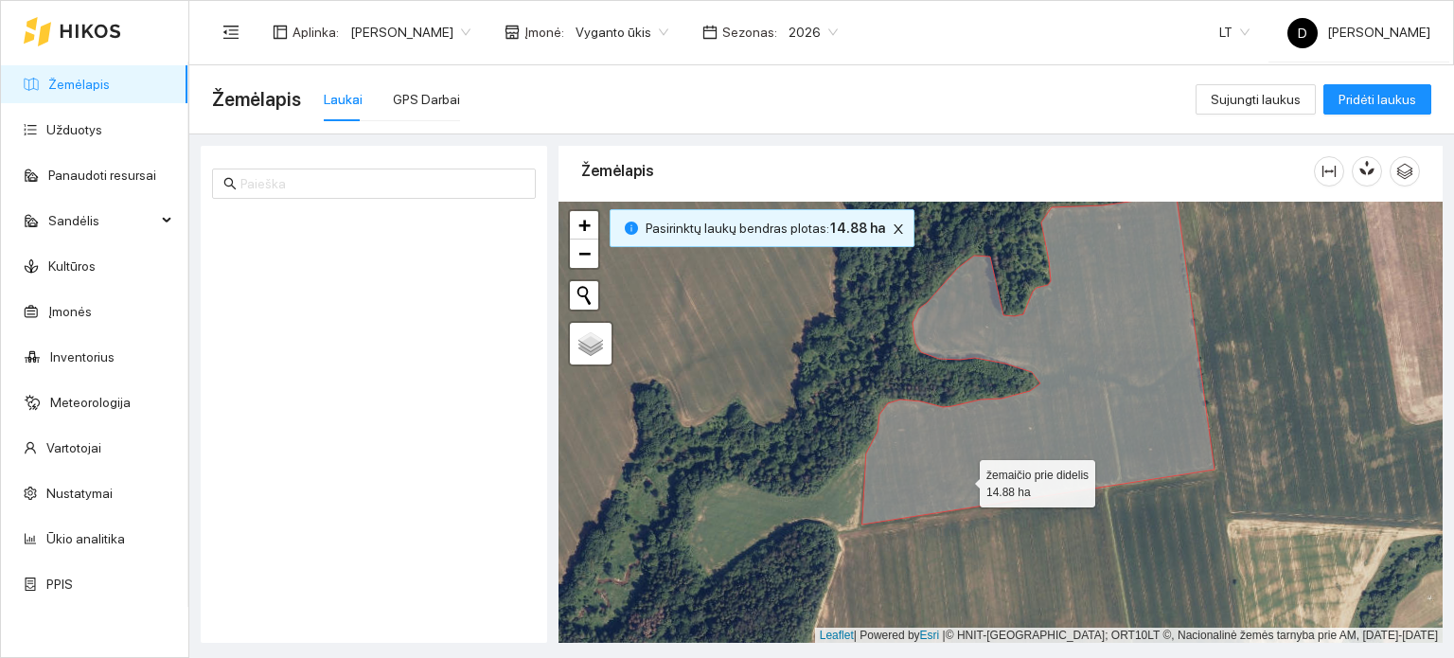
scroll to position [4151, 0]
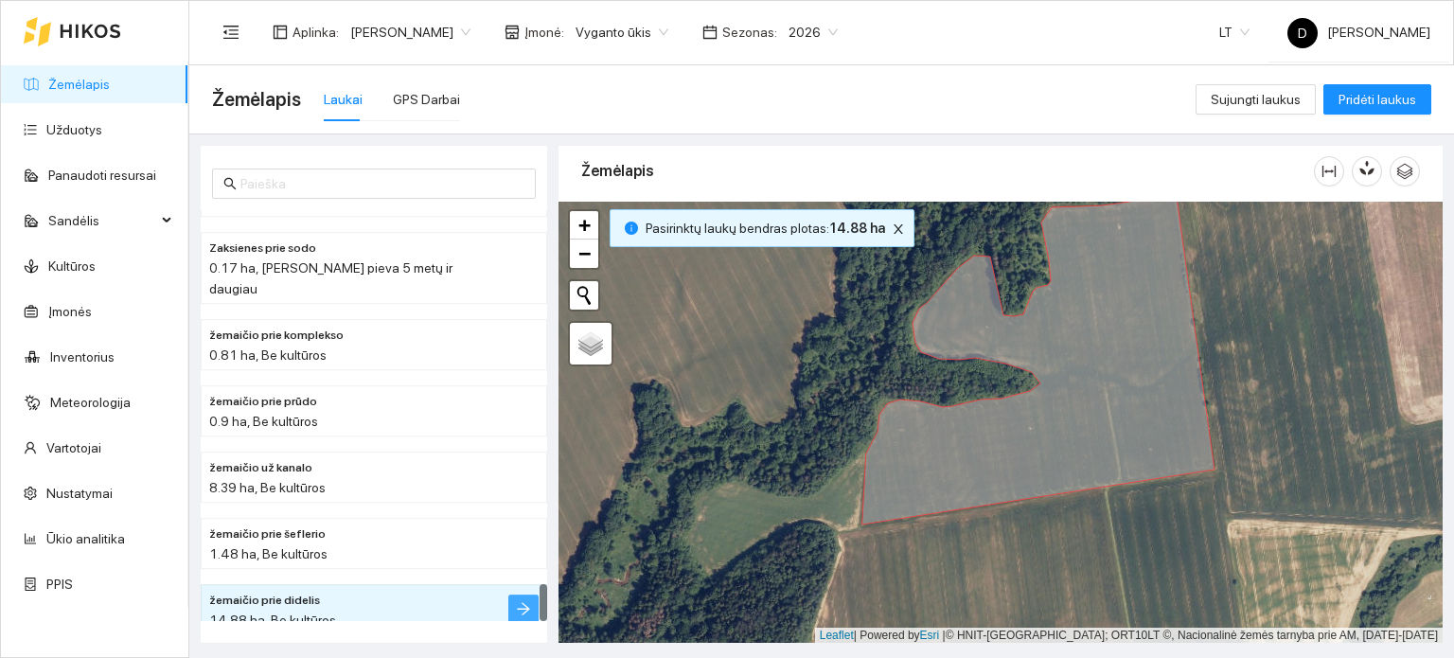
click at [521, 601] on icon "arrow-right" at bounding box center [523, 608] width 15 height 15
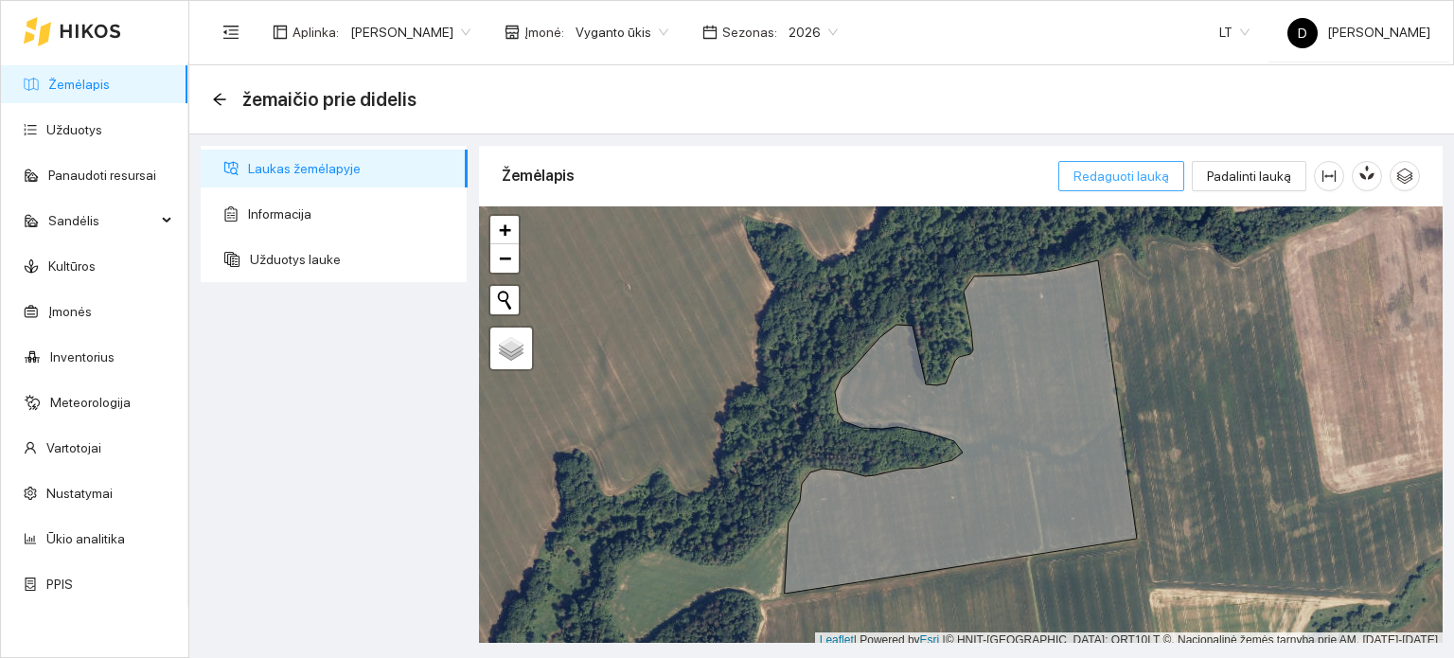
click at [1137, 169] on span "Redaguoti lauką" at bounding box center [1122, 176] width 96 height 21
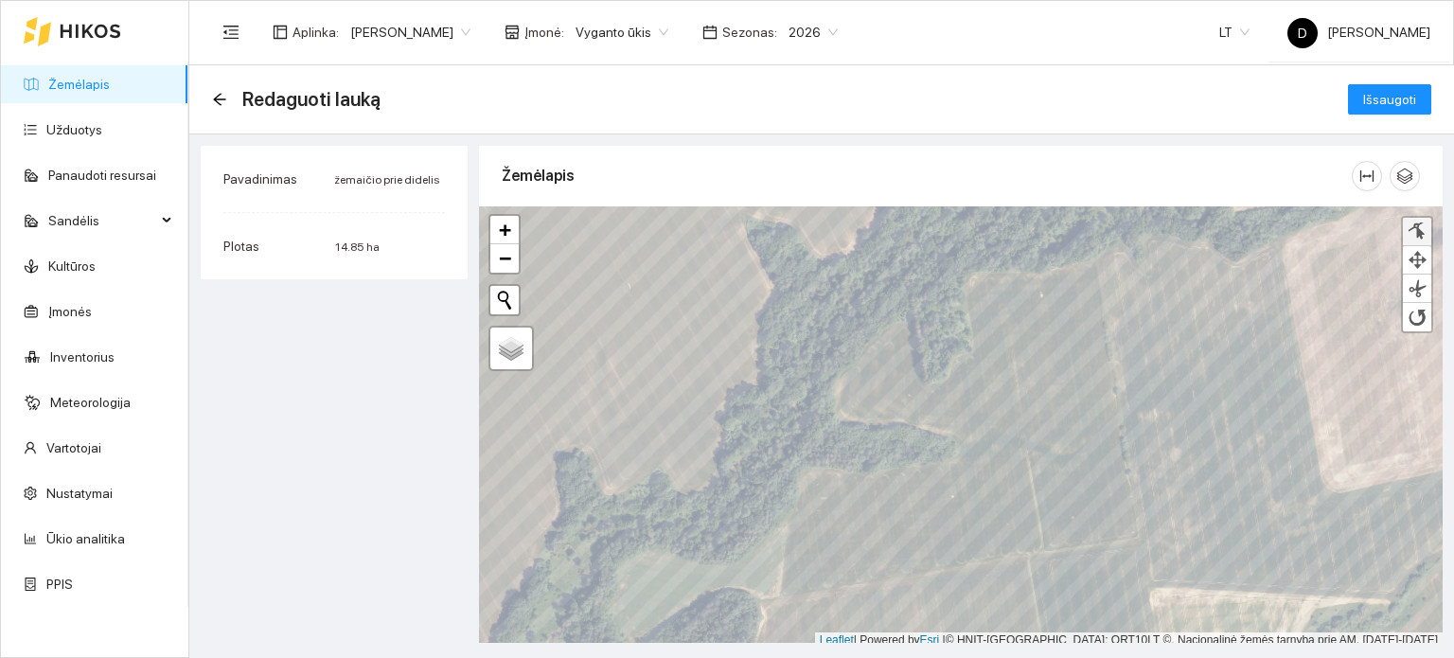
click at [1420, 233] on div at bounding box center [1417, 231] width 19 height 18
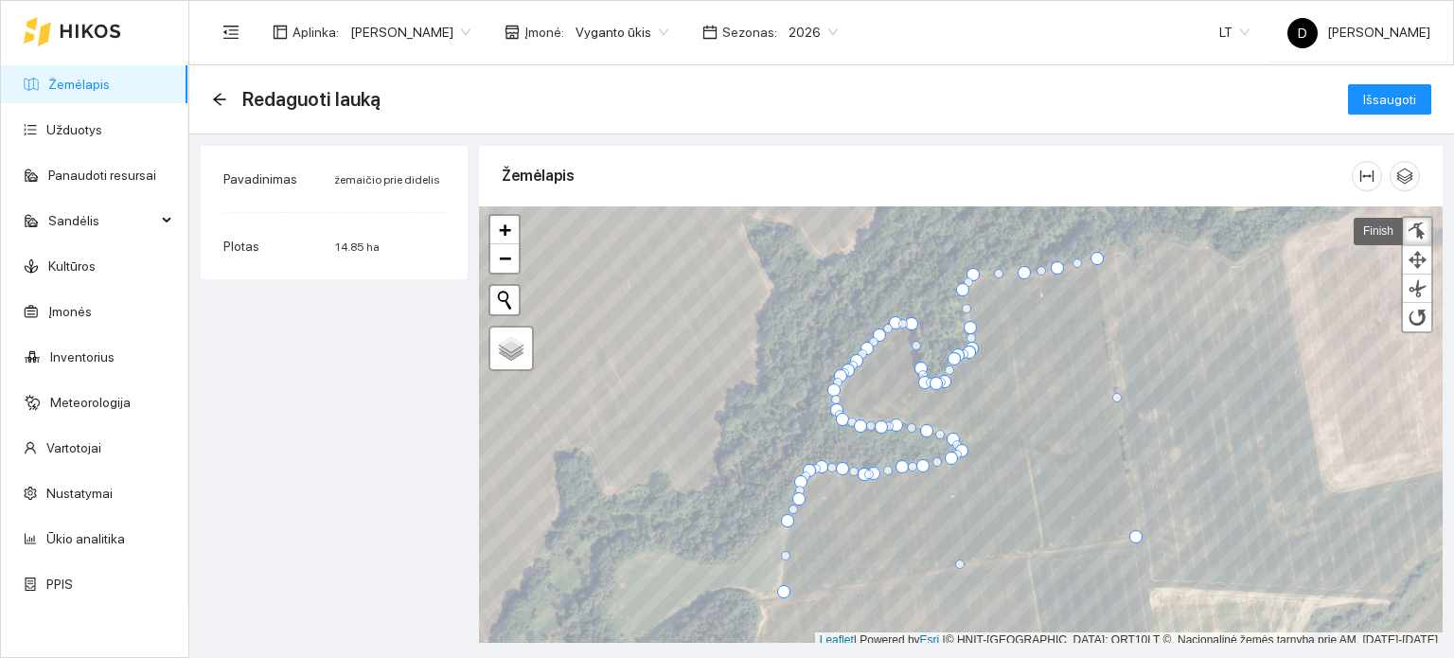
scroll to position [5, 0]
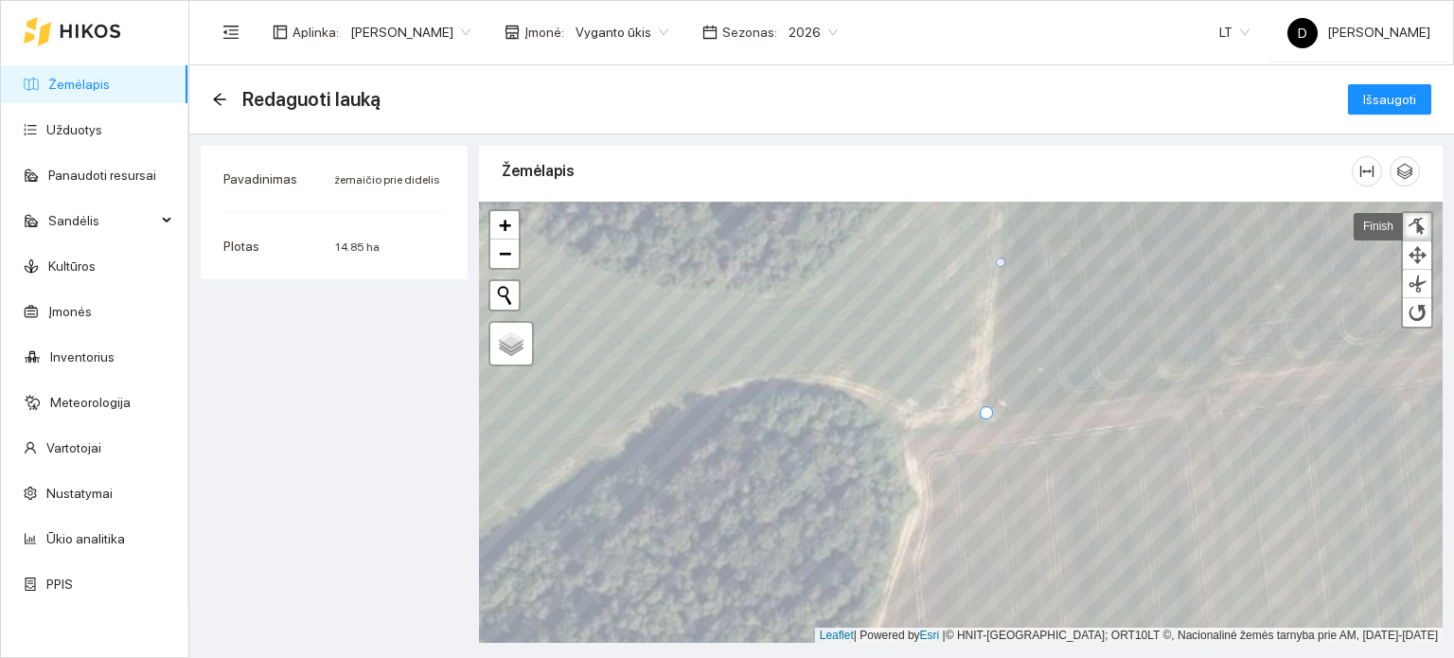
drag, startPoint x: 1000, startPoint y: 401, endPoint x: 987, endPoint y: 416, distance: 18.8
click at [987, 416] on div at bounding box center [986, 412] width 13 height 13
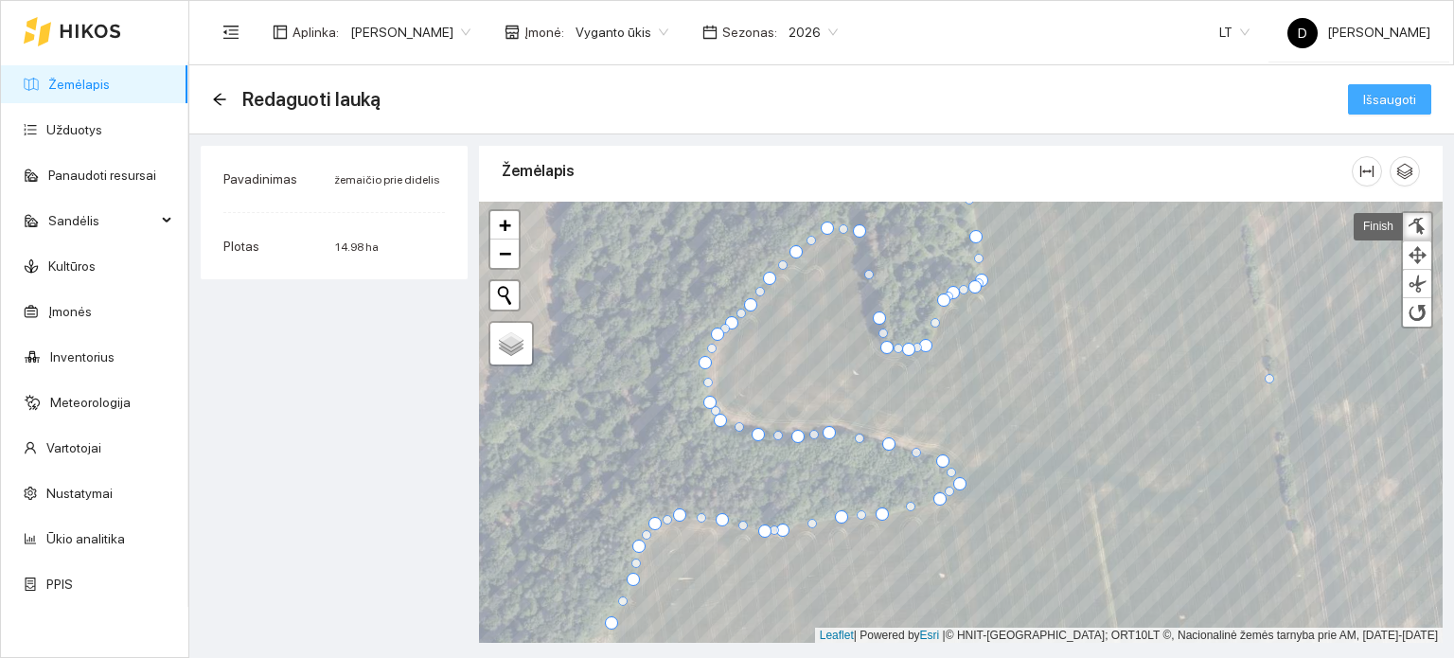
click at [1397, 103] on span "Išsaugoti" at bounding box center [1389, 99] width 53 height 21
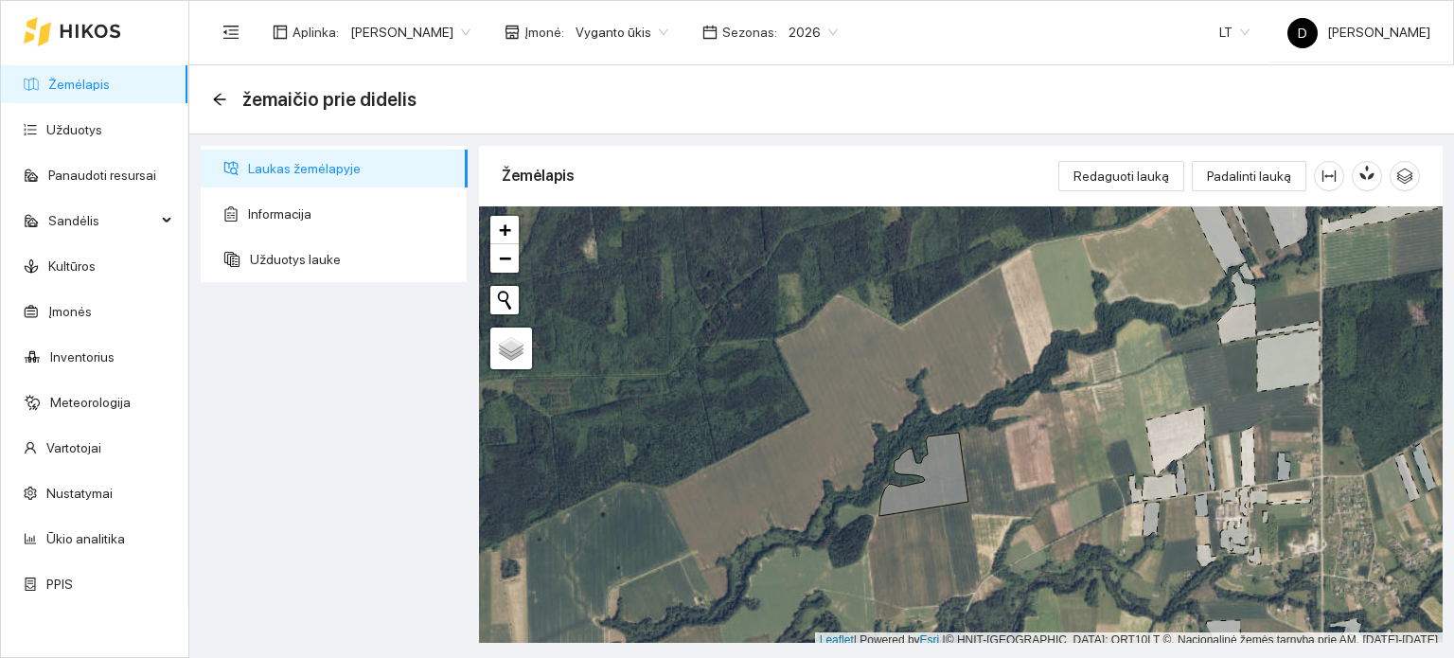
click at [101, 24] on icon at bounding box center [91, 31] width 62 height 15
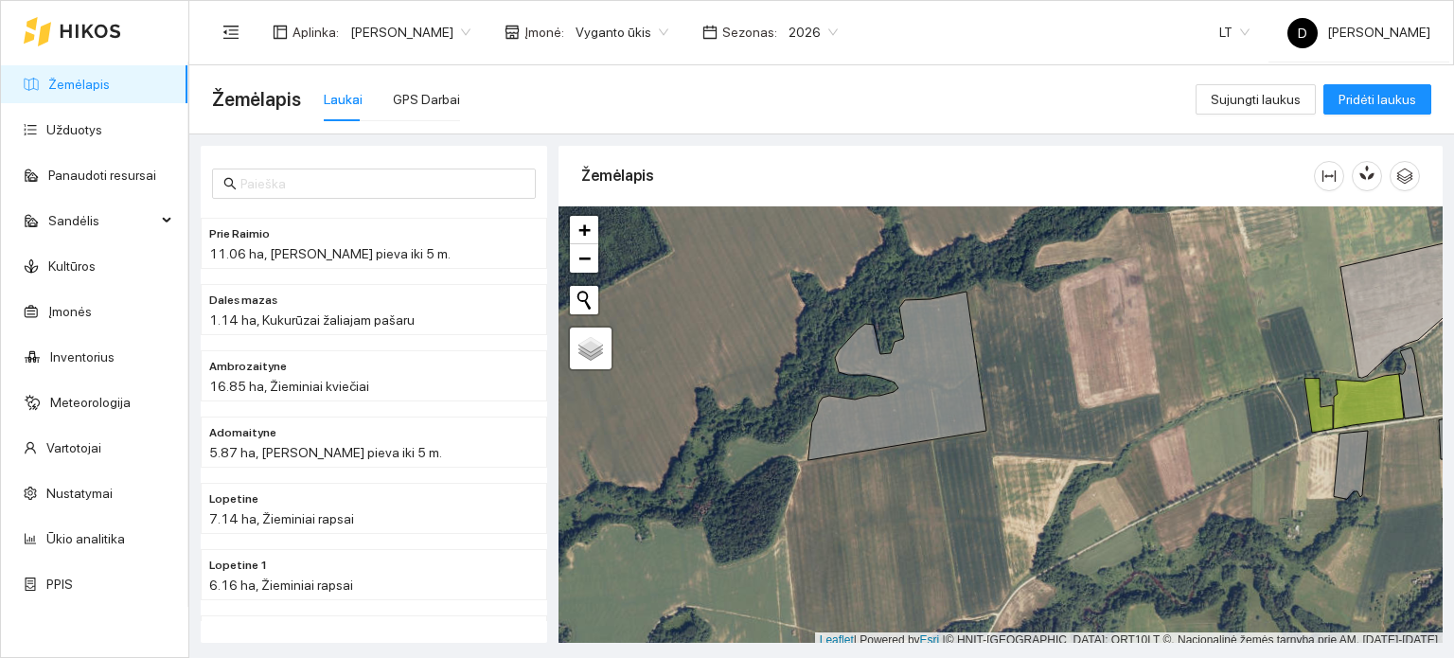
scroll to position [5, 0]
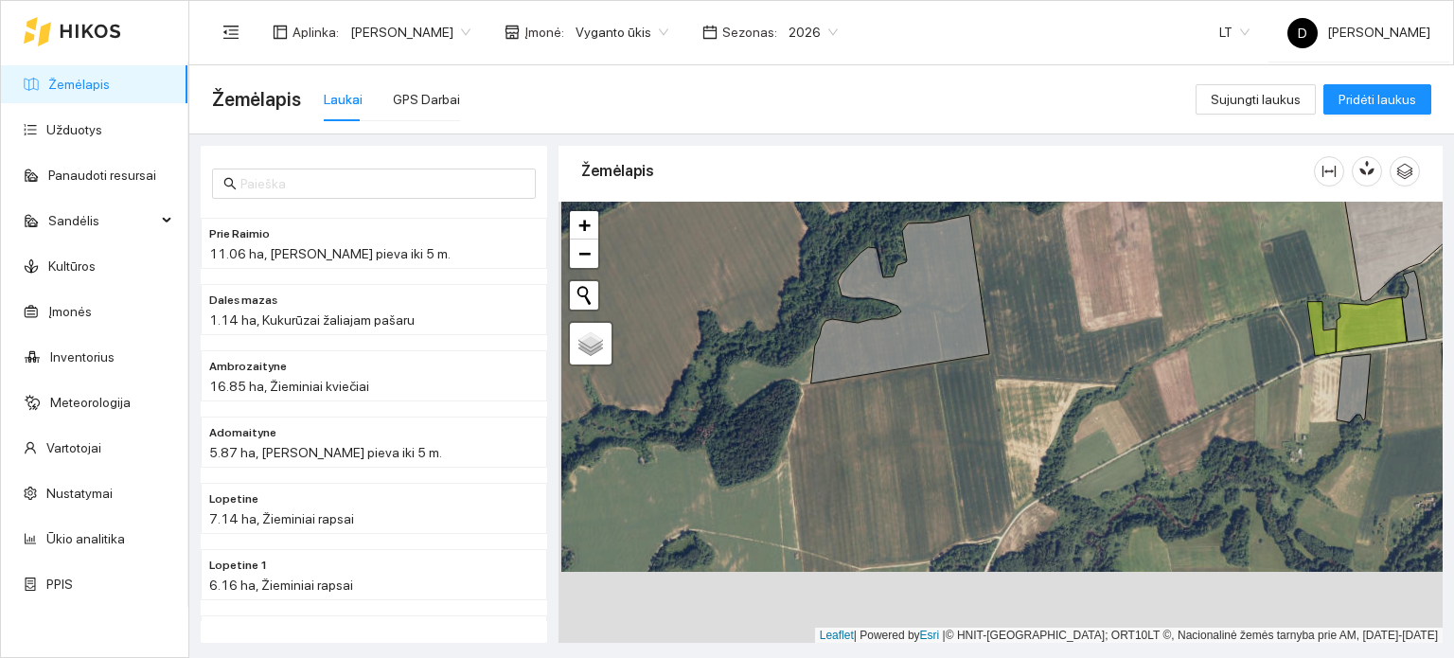
drag, startPoint x: 1008, startPoint y: 507, endPoint x: 1011, endPoint y: 435, distance: 72.0
click at [1011, 435] on div "+ − Nieko nerasta. Bandykite dar kartą. Žemėlapis Palydovas Leaflet | Powered b…" at bounding box center [1001, 423] width 884 height 442
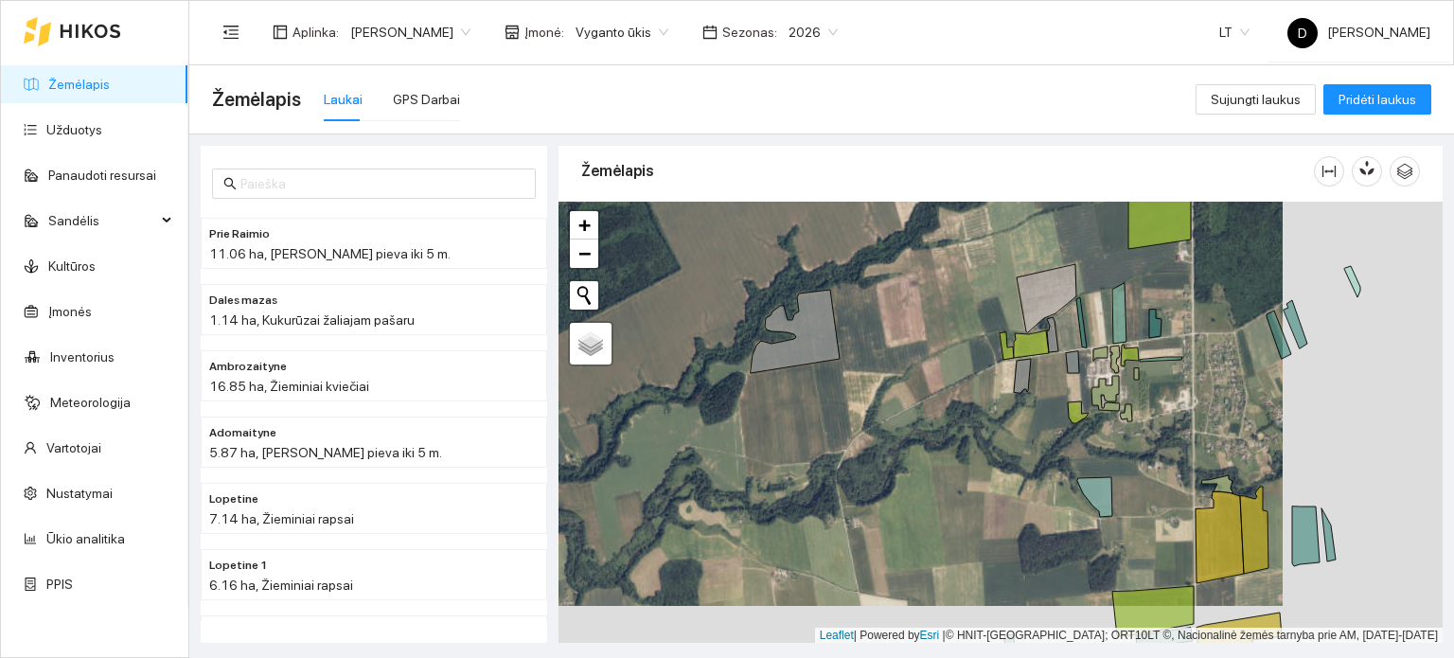
drag, startPoint x: 1092, startPoint y: 483, endPoint x: 947, endPoint y: 446, distance: 149.5
click at [947, 447] on div "+ − Nieko nerasta. Bandykite dar kartą. Žemėlapis Palydovas Leaflet | Powered b…" at bounding box center [1001, 423] width 884 height 442
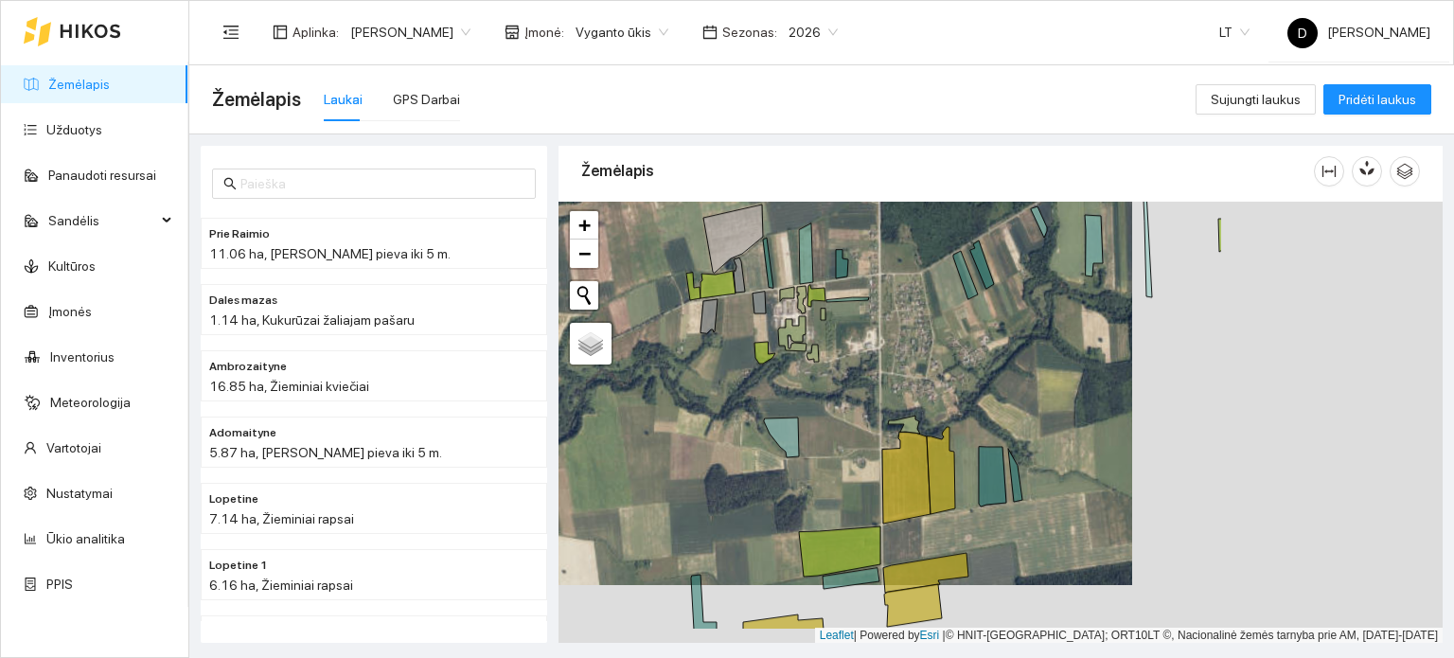
drag, startPoint x: 1041, startPoint y: 515, endPoint x: 694, endPoint y: 450, distance: 353.5
click at [695, 451] on div "+ − Nieko nerasta. Bandykite dar kartą. Žemėlapis Palydovas Leaflet | Powered b…" at bounding box center [1001, 423] width 884 height 442
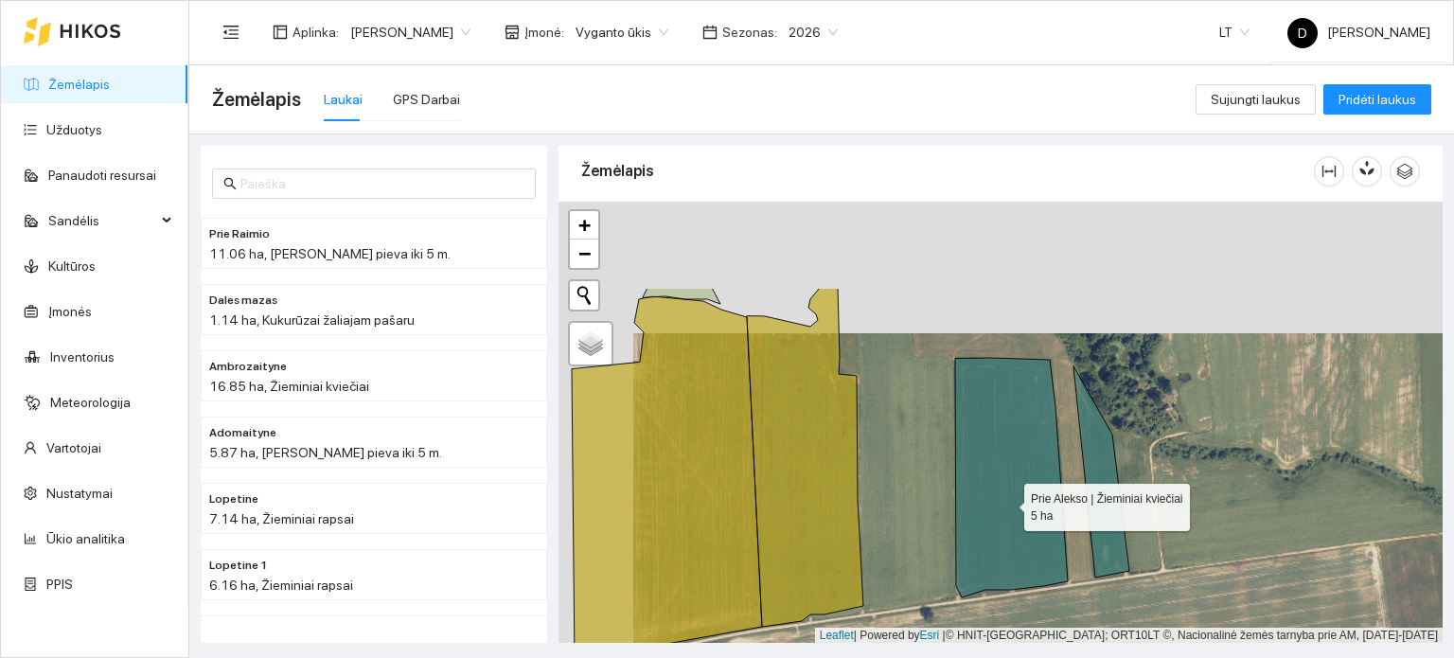
drag, startPoint x: 932, startPoint y: 369, endPoint x: 1006, endPoint y: 501, distance: 151.4
click at [1006, 501] on icon at bounding box center [1011, 478] width 113 height 240
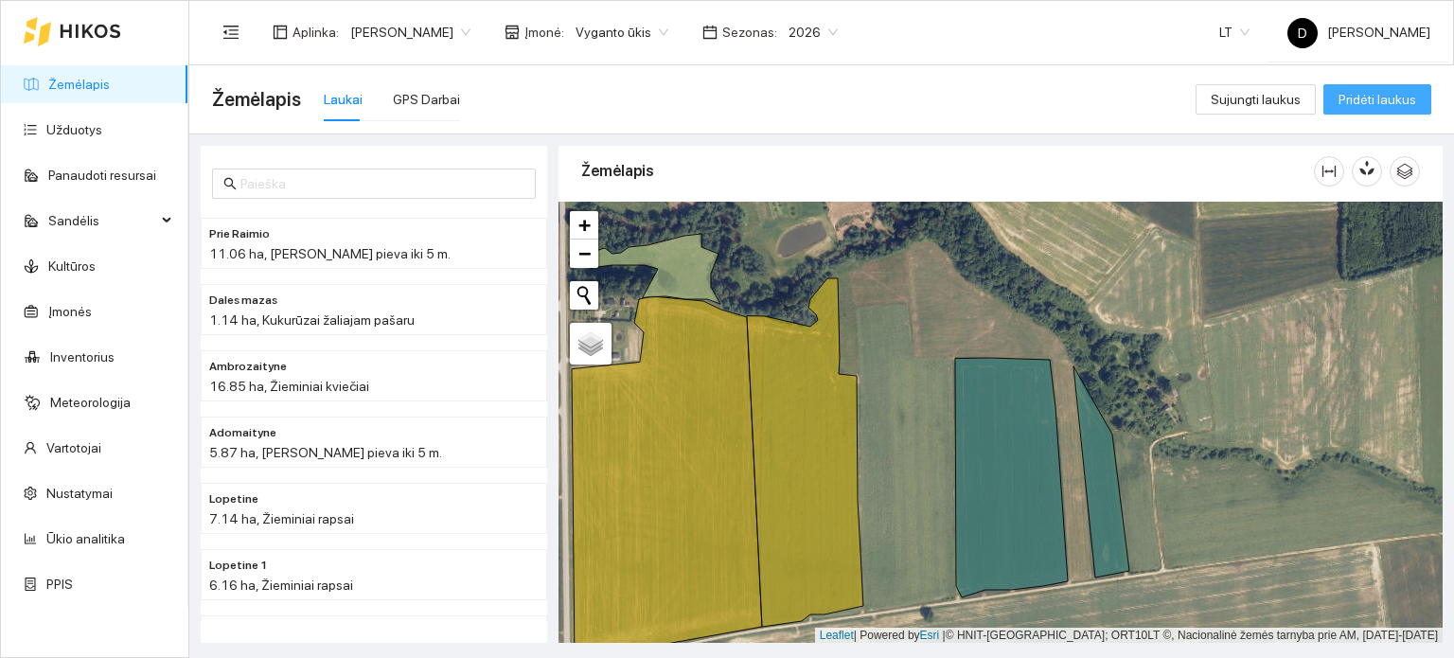
click at [1351, 93] on span "Pridėti laukus" at bounding box center [1378, 99] width 78 height 21
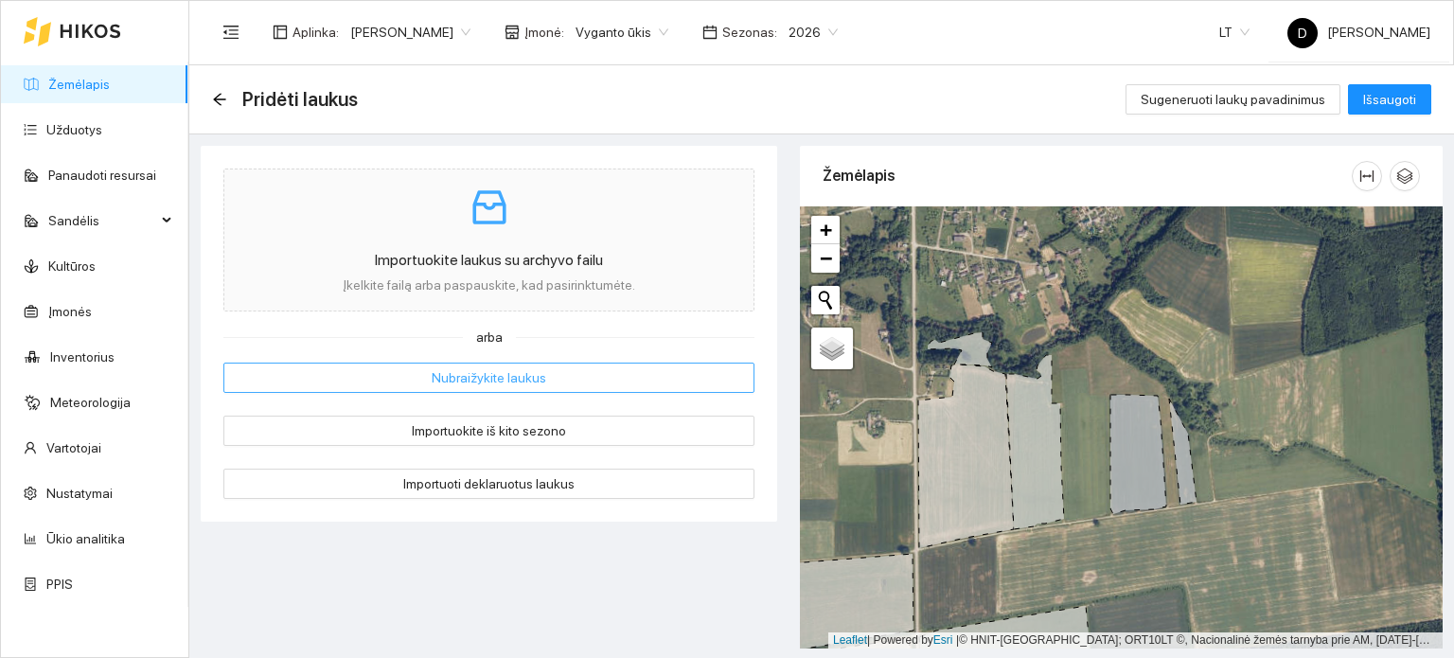
click at [498, 381] on span "Nubraižykite laukus" at bounding box center [489, 377] width 115 height 21
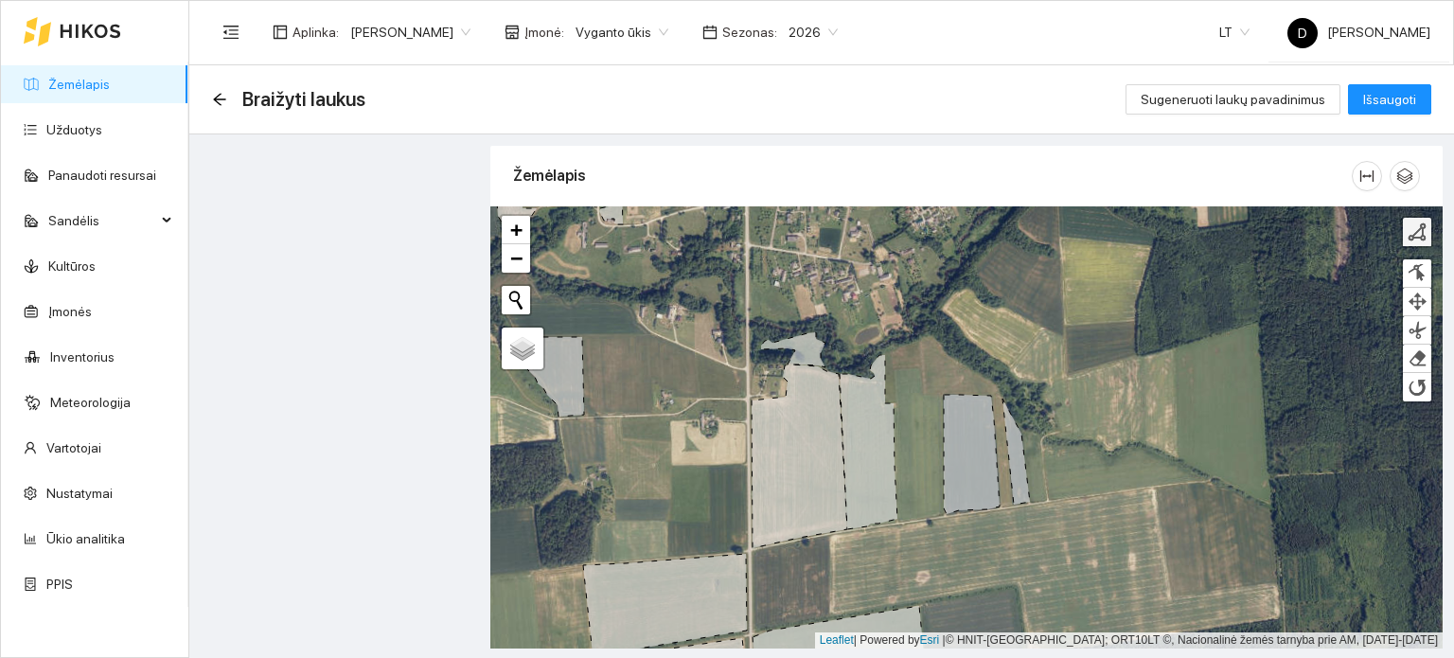
click at [1416, 229] on div at bounding box center [1417, 231] width 19 height 19
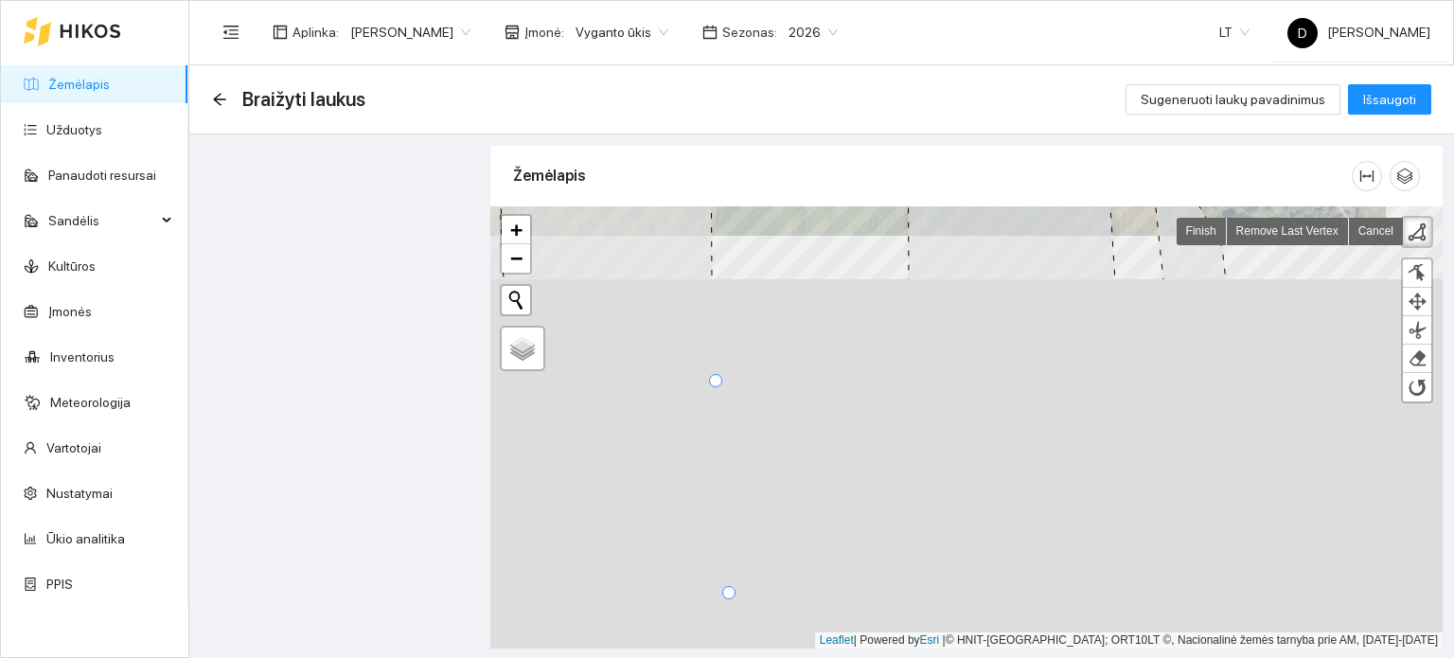
click at [879, 41] on section "Aplinka : [PERSON_NAME] Įmonė : Vyganto ūkis Sezonas : 2026 LT D [PERSON_NAME] …" at bounding box center [821, 329] width 1265 height 658
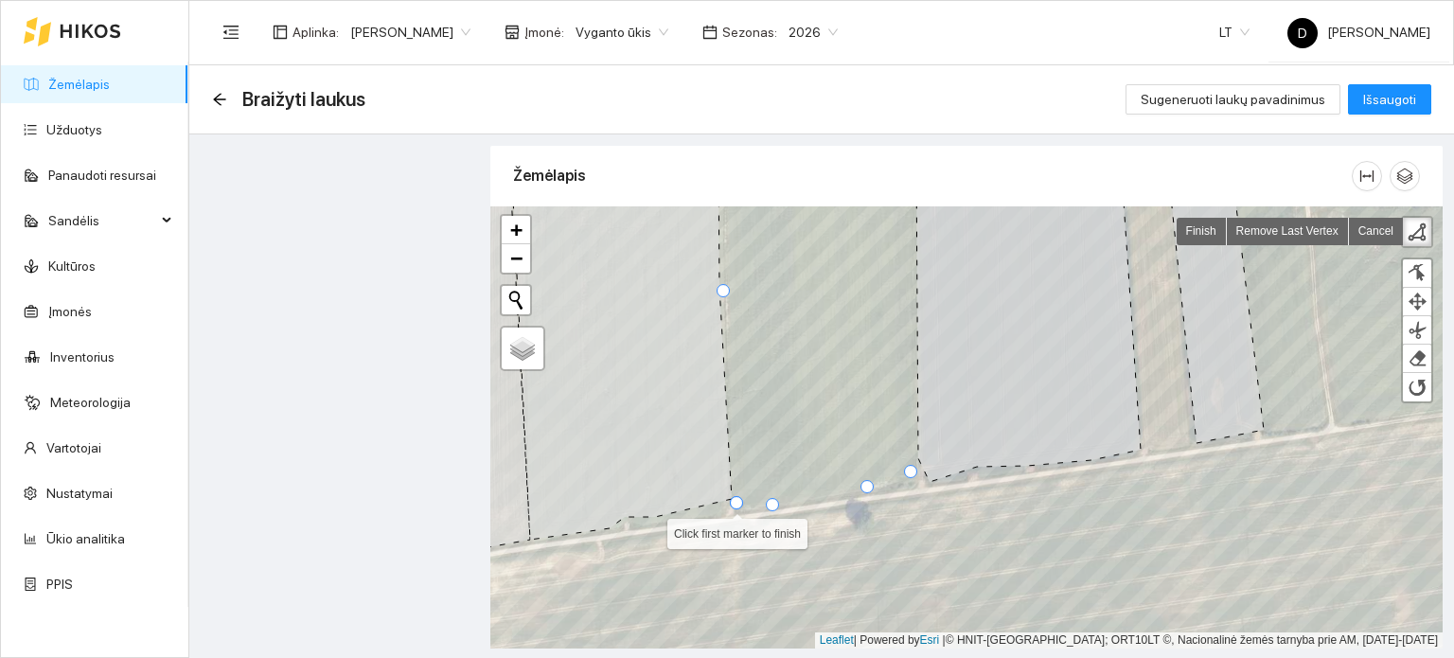
click at [738, 502] on div at bounding box center [736, 502] width 13 height 13
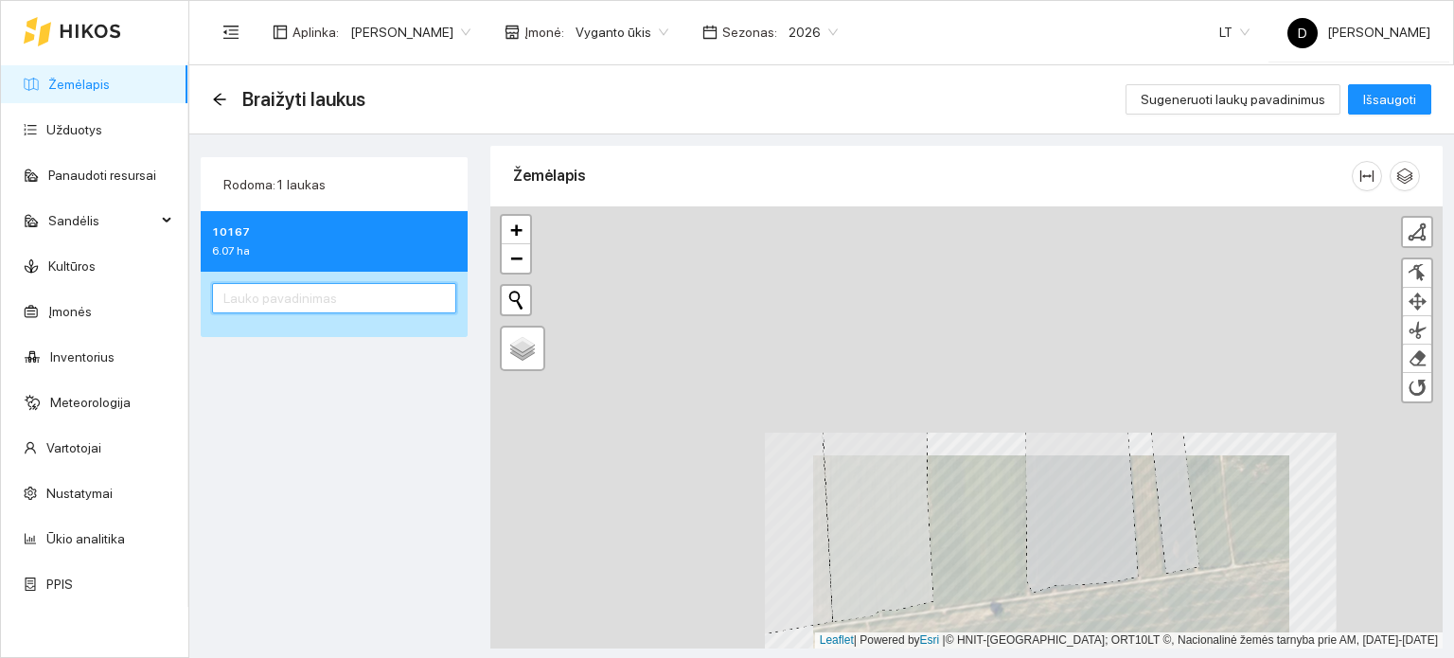
click at [355, 311] on input "text" at bounding box center [334, 298] width 244 height 30
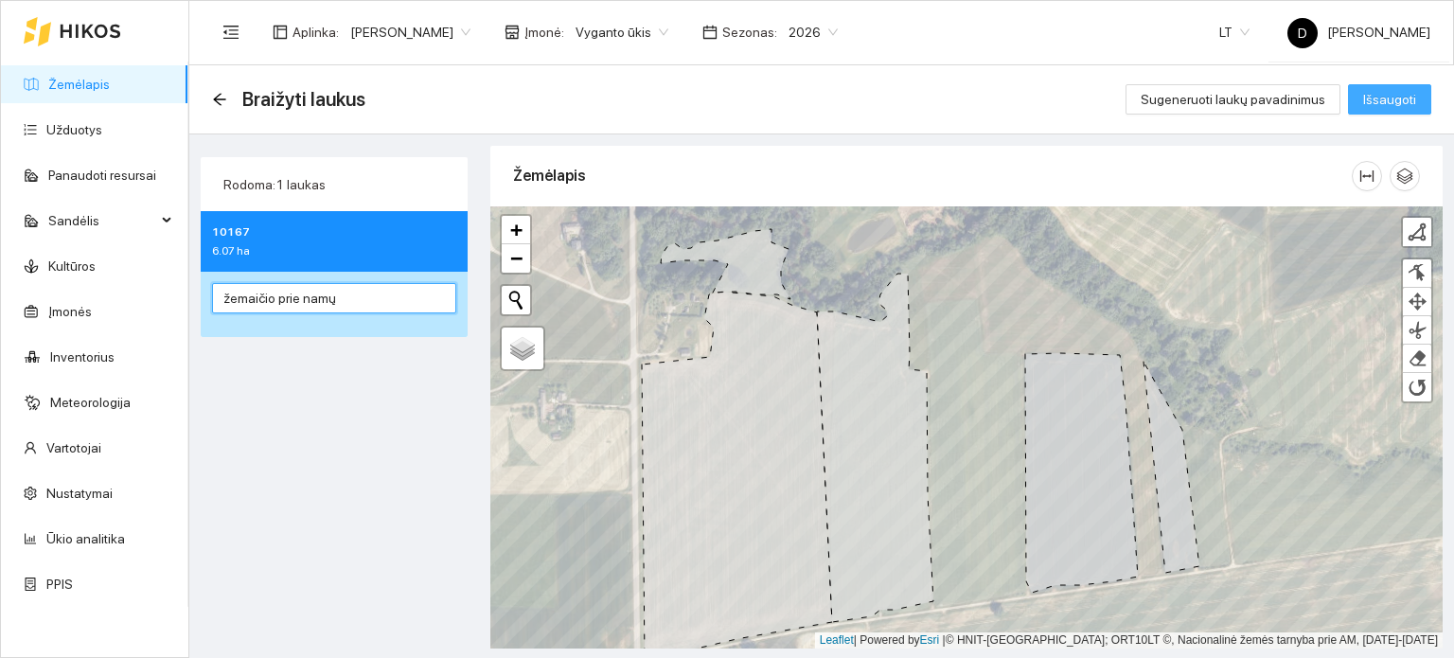
type input "žemaičio prie namų"
click at [1415, 97] on span "Išsaugoti" at bounding box center [1389, 99] width 53 height 21
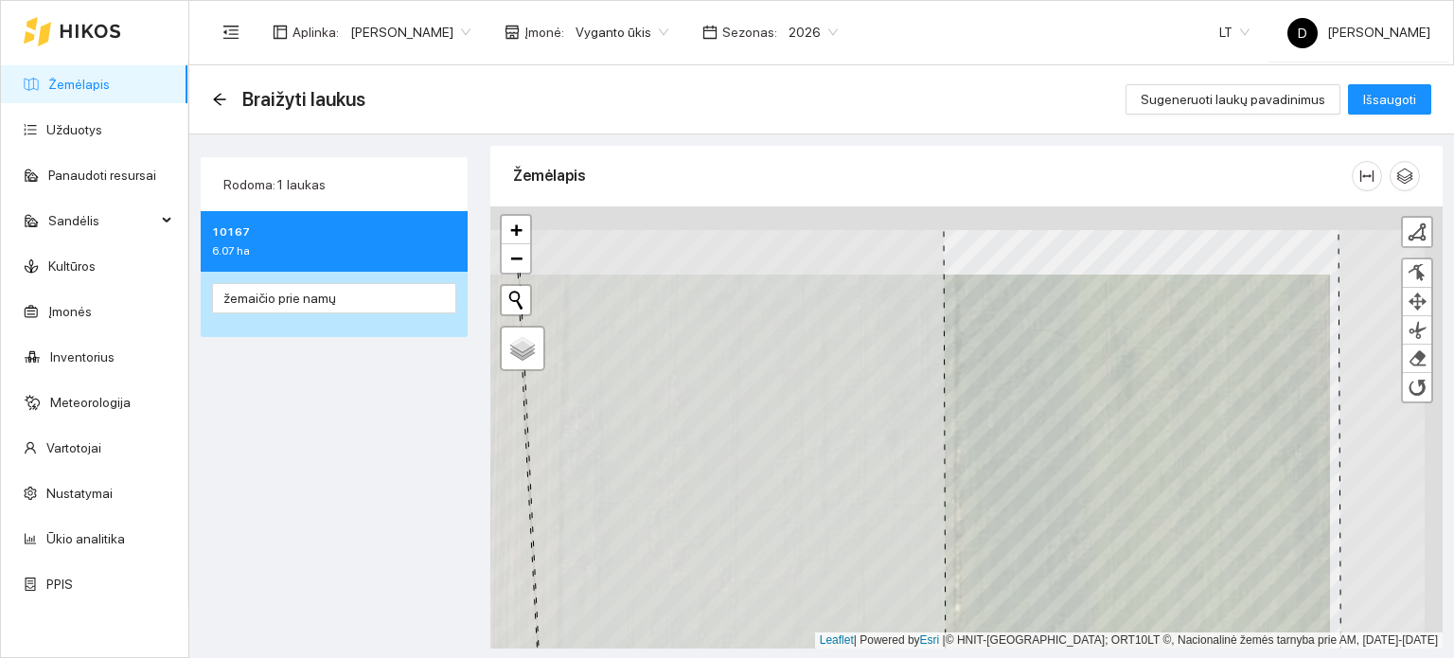
drag, startPoint x: 931, startPoint y: 438, endPoint x: 805, endPoint y: 544, distance: 164.6
click at [798, 543] on icon at bounding box center [734, 495] width 432 height 532
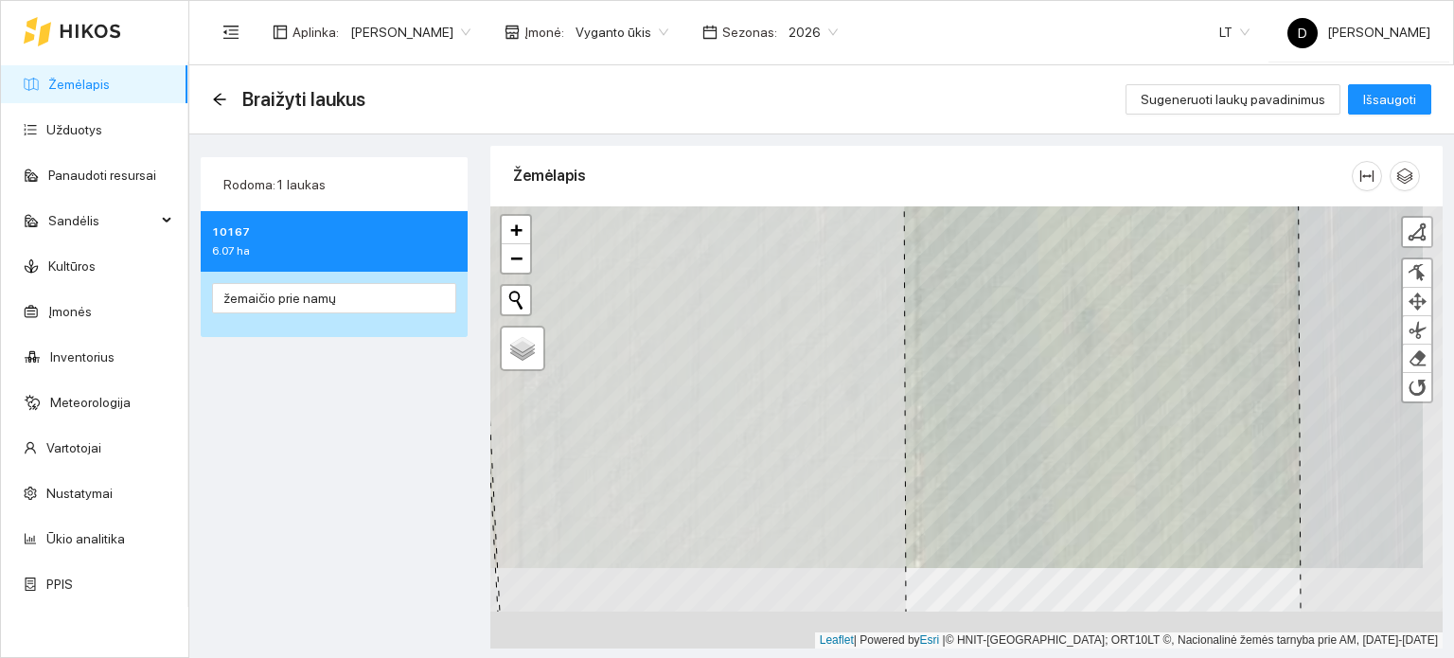
drag, startPoint x: 823, startPoint y: 482, endPoint x: 757, endPoint y: 197, distance: 292.4
click at [757, 197] on div "Žemėlapis + − Nieko nerasta. Bandykite dar kartą. Žemėlapis Palydovas Finish Re…" at bounding box center [966, 394] width 952 height 497
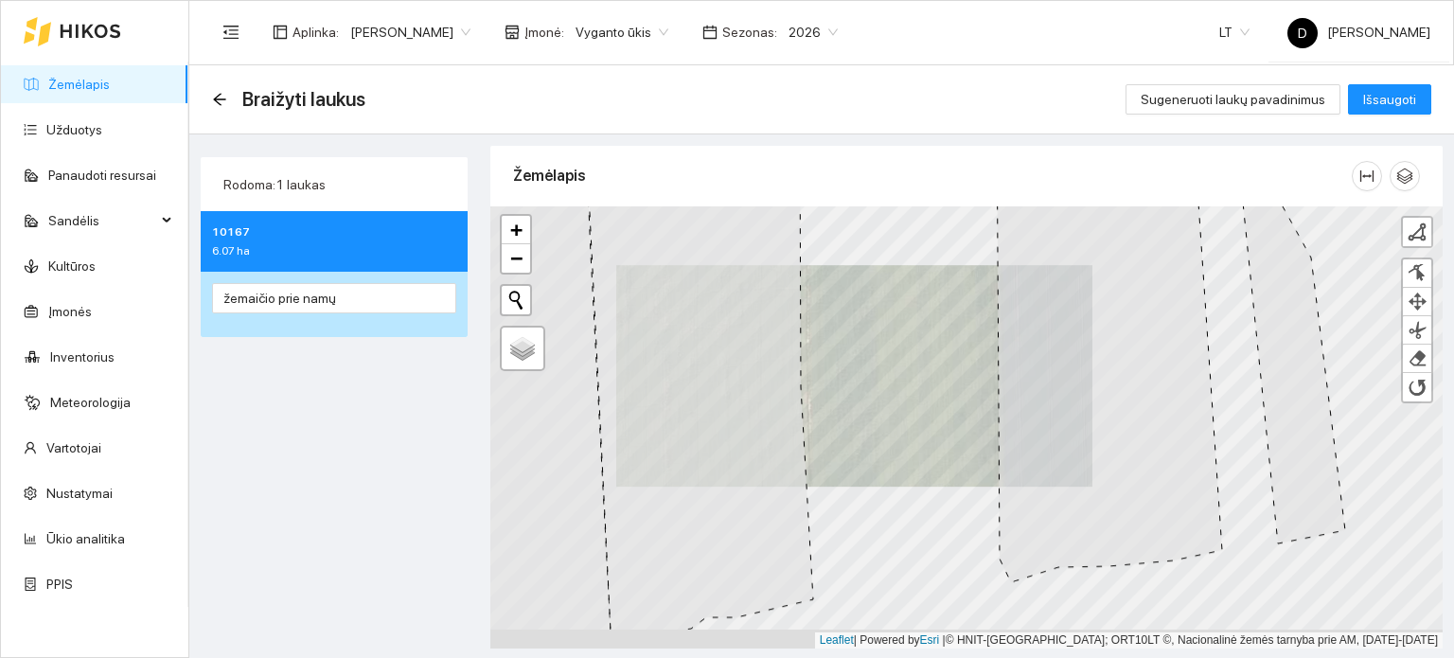
drag, startPoint x: 759, startPoint y: 436, endPoint x: 704, endPoint y: 328, distance: 121.9
click at [704, 328] on icon at bounding box center [698, 364] width 229 height 532
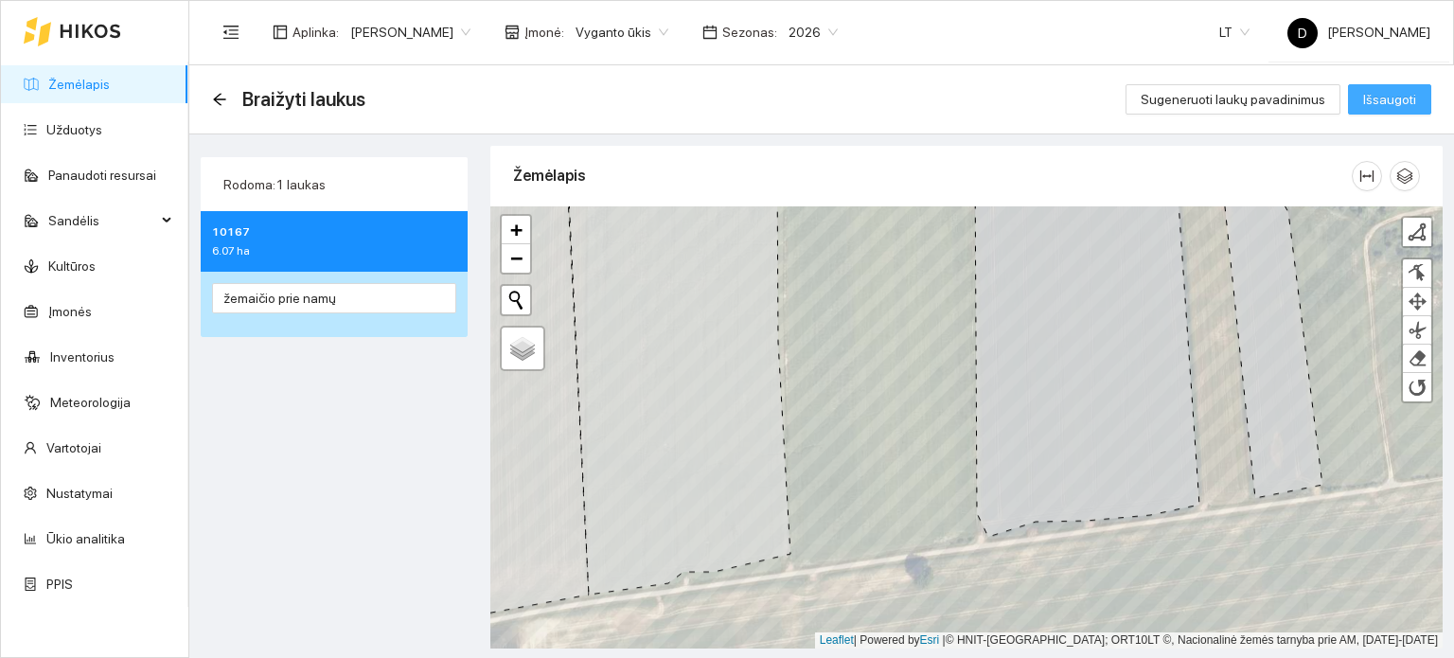
click at [1405, 94] on span "Išsaugoti" at bounding box center [1389, 99] width 53 height 21
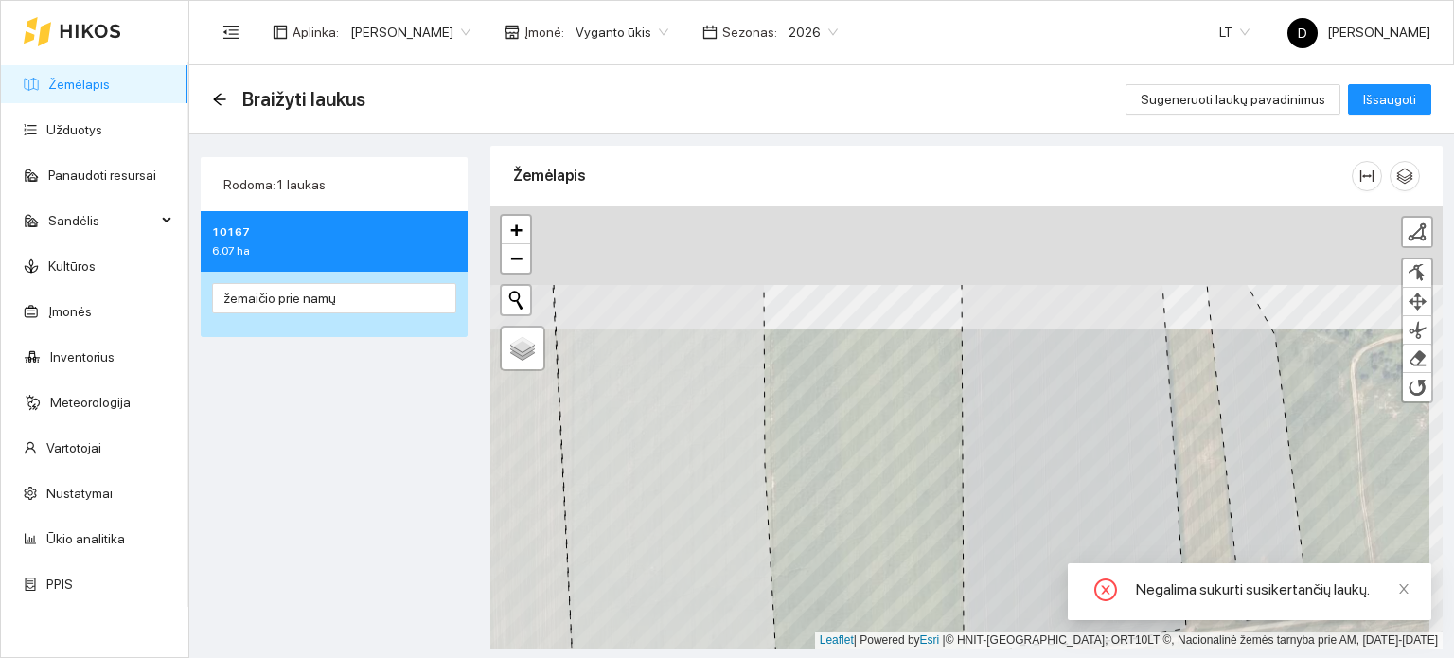
drag, startPoint x: 661, startPoint y: 343, endPoint x: 679, endPoint y: 477, distance: 135.6
click at [671, 483] on icon at bounding box center [665, 501] width 223 height 434
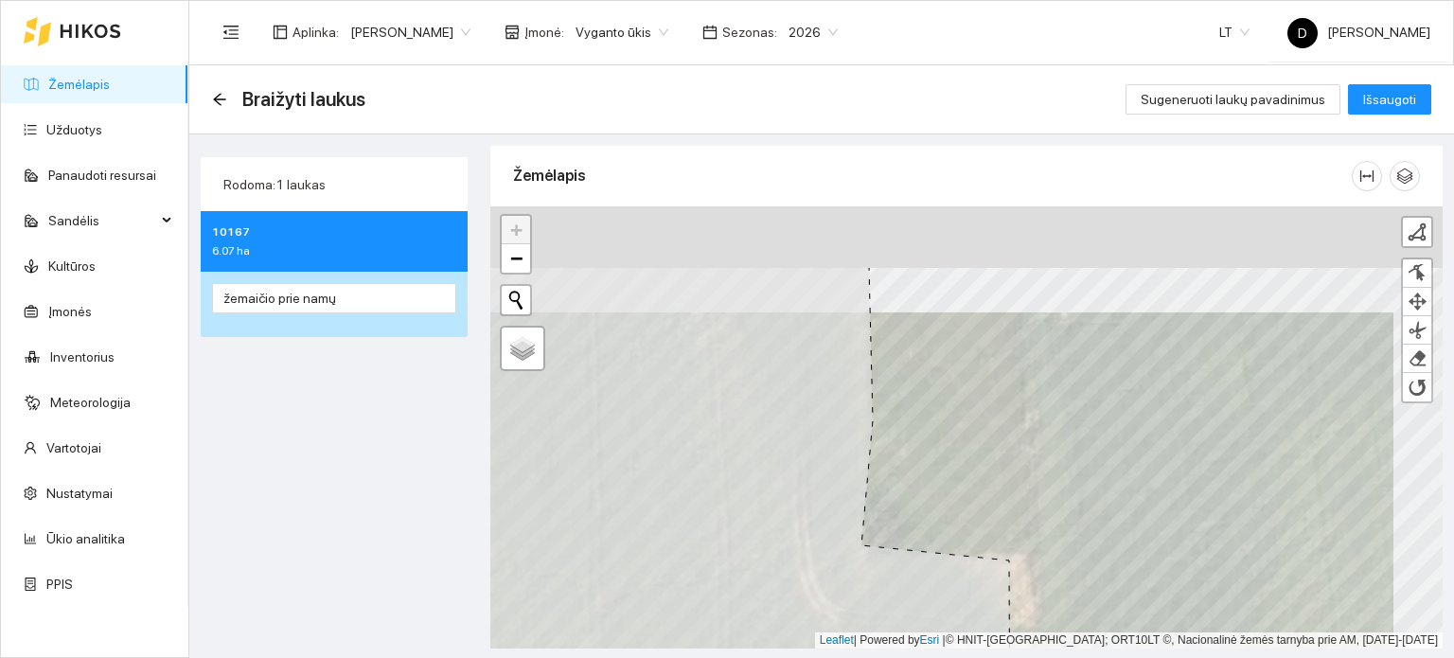
drag, startPoint x: 814, startPoint y: 317, endPoint x: 675, endPoint y: 526, distance: 251.3
click at [675, 526] on icon at bounding box center [678, 533] width 666 height 532
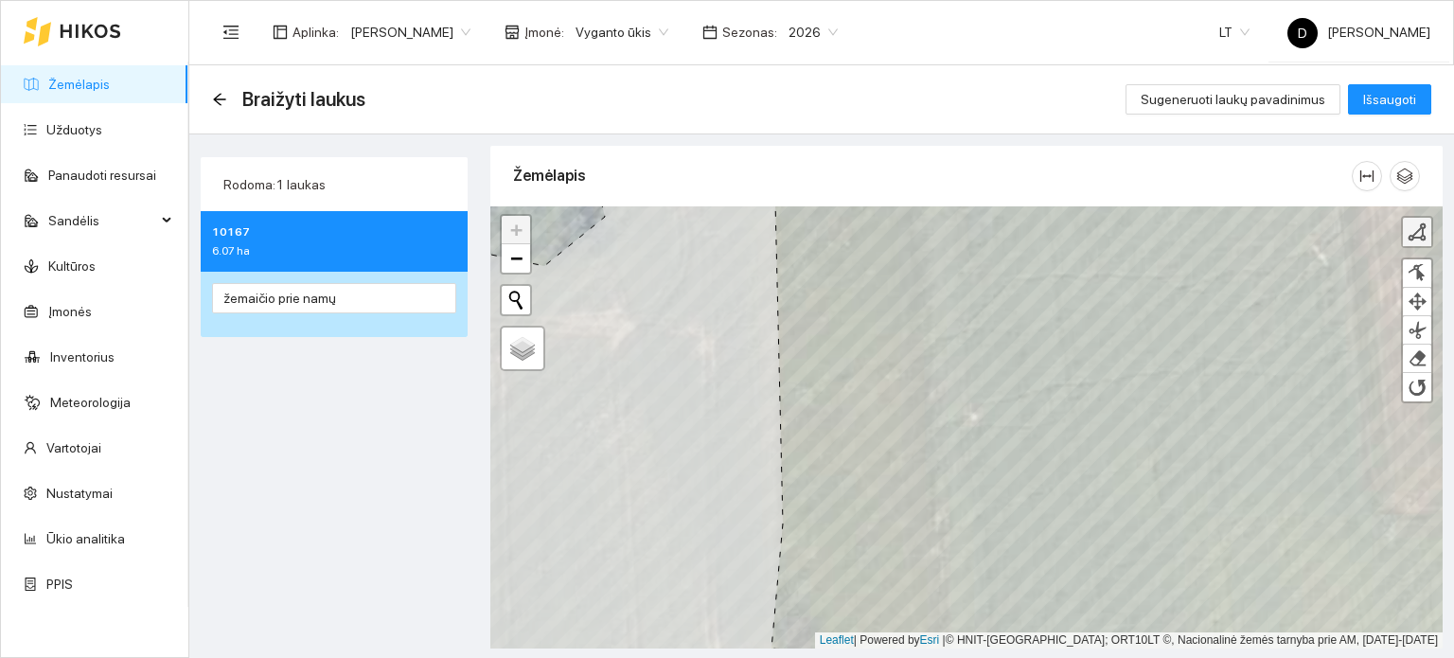
click at [1424, 234] on div at bounding box center [1417, 231] width 19 height 19
click at [1421, 268] on div at bounding box center [1417, 273] width 19 height 18
drag, startPoint x: 788, startPoint y: 256, endPoint x: 791, endPoint y: 497, distance: 241.4
click at [791, 497] on div at bounding box center [792, 499] width 9 height 9
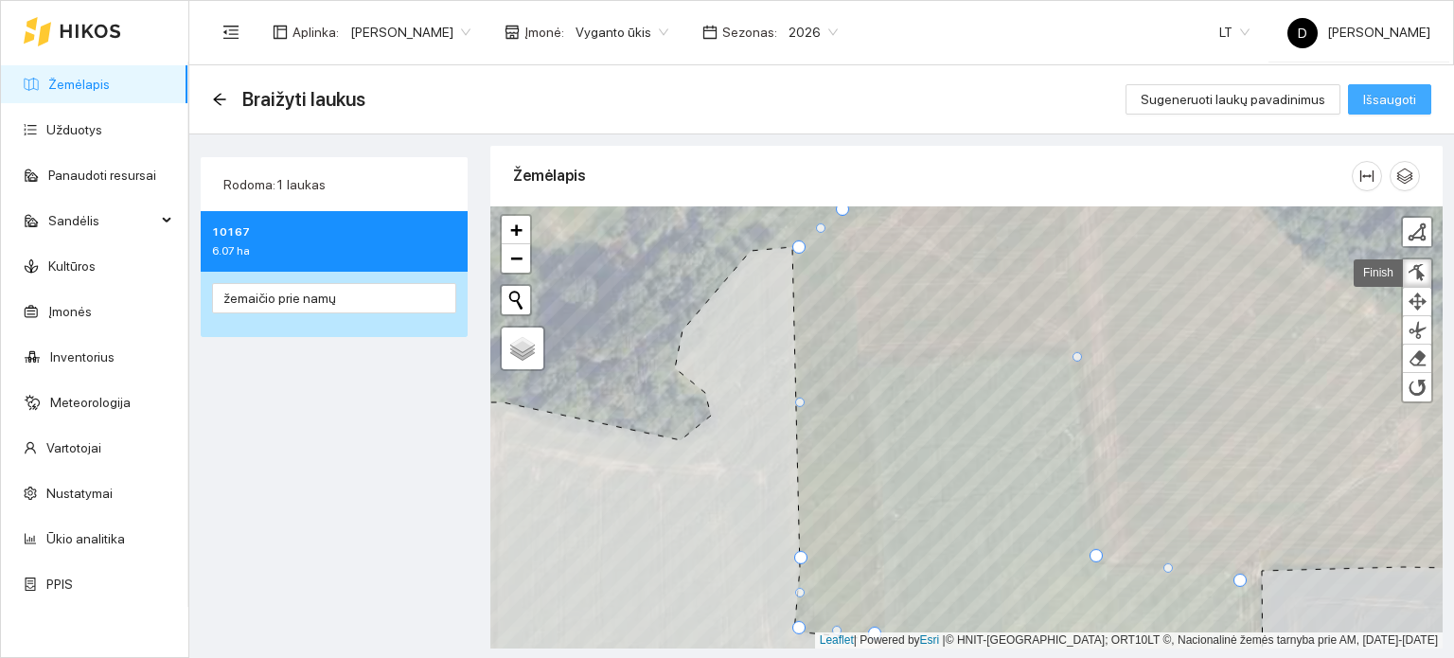
click at [1369, 96] on span "Išsaugoti" at bounding box center [1389, 99] width 53 height 21
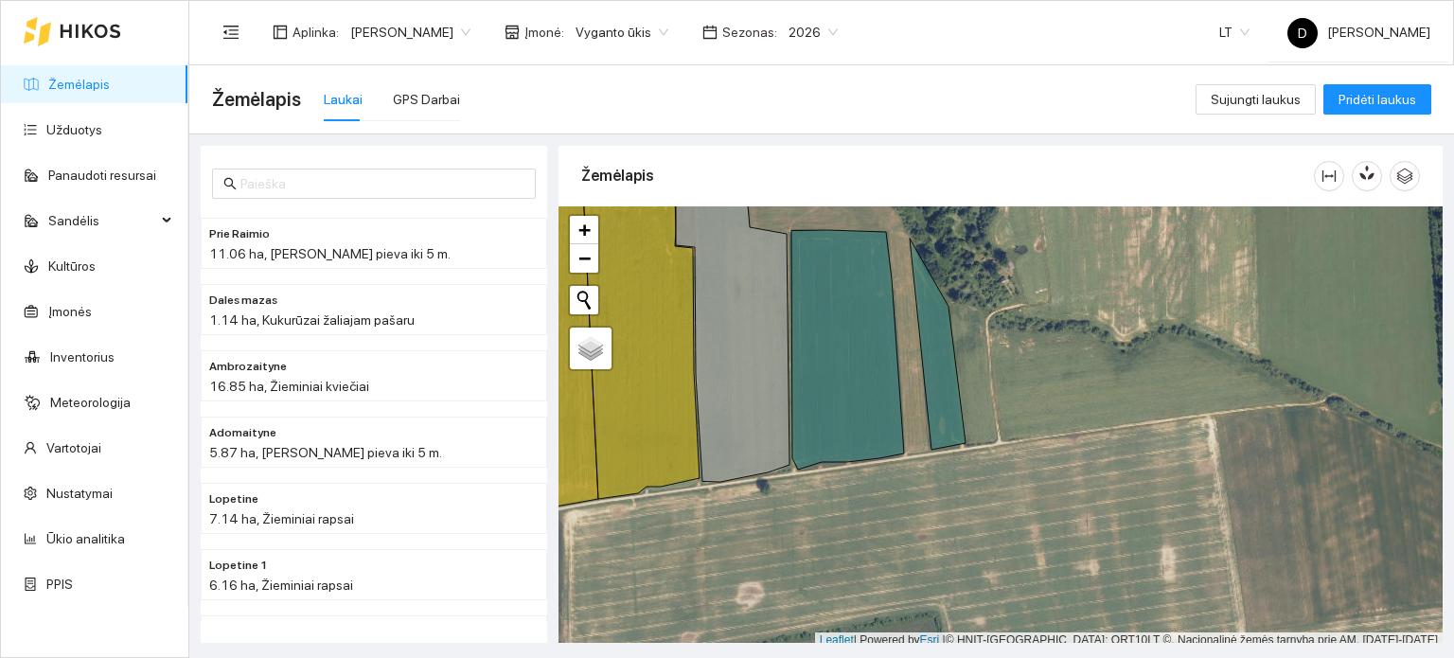
scroll to position [5, 0]
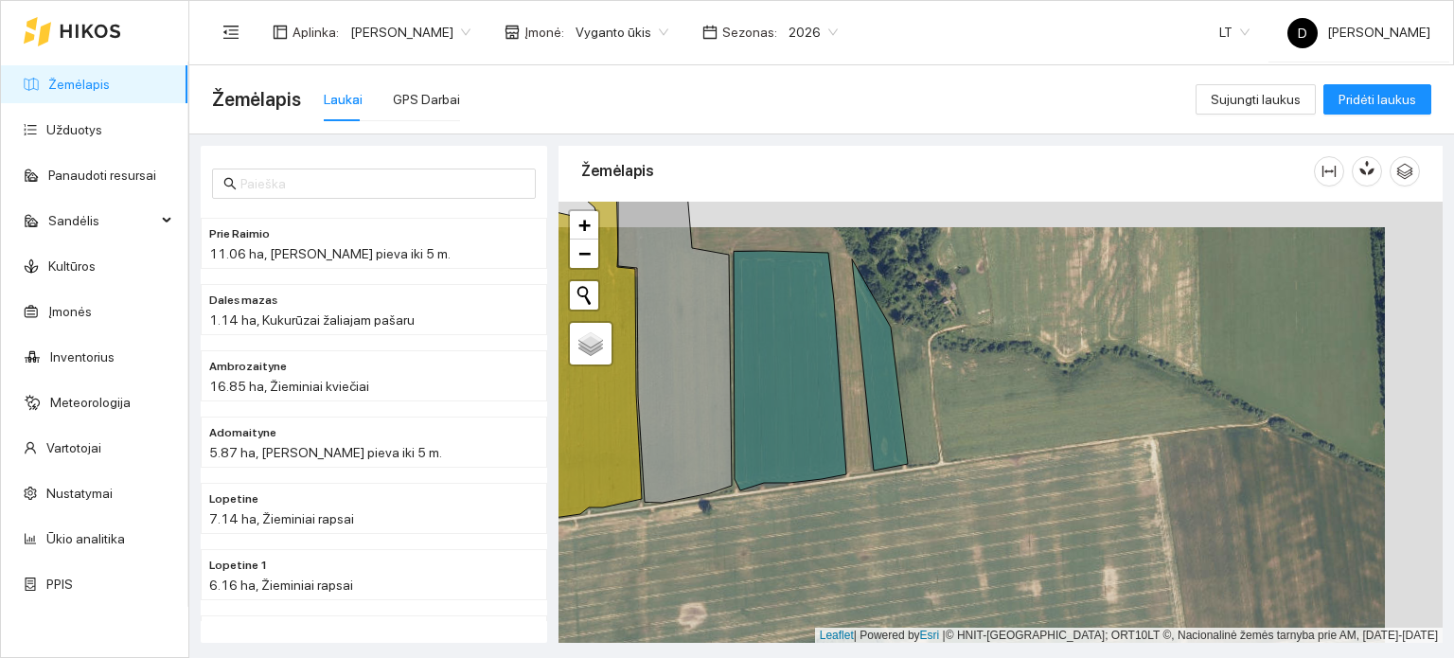
drag, startPoint x: 1136, startPoint y: 466, endPoint x: 1078, endPoint y: 491, distance: 63.2
click at [1078, 491] on div "+ − Nieko nerasta. Bandykite dar kartą. Žemėlapis Palydovas Leaflet | Powered b…" at bounding box center [1001, 423] width 884 height 442
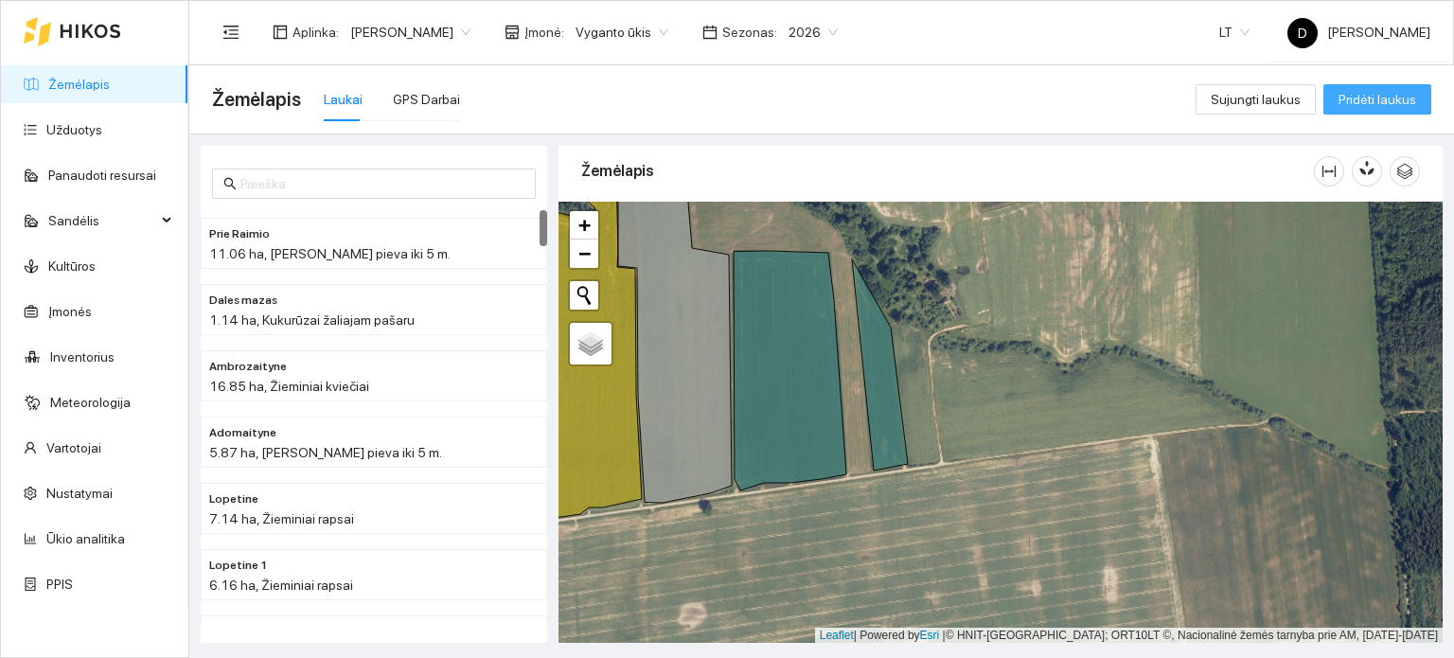
click at [1367, 105] on span "Pridėti laukus" at bounding box center [1378, 99] width 78 height 21
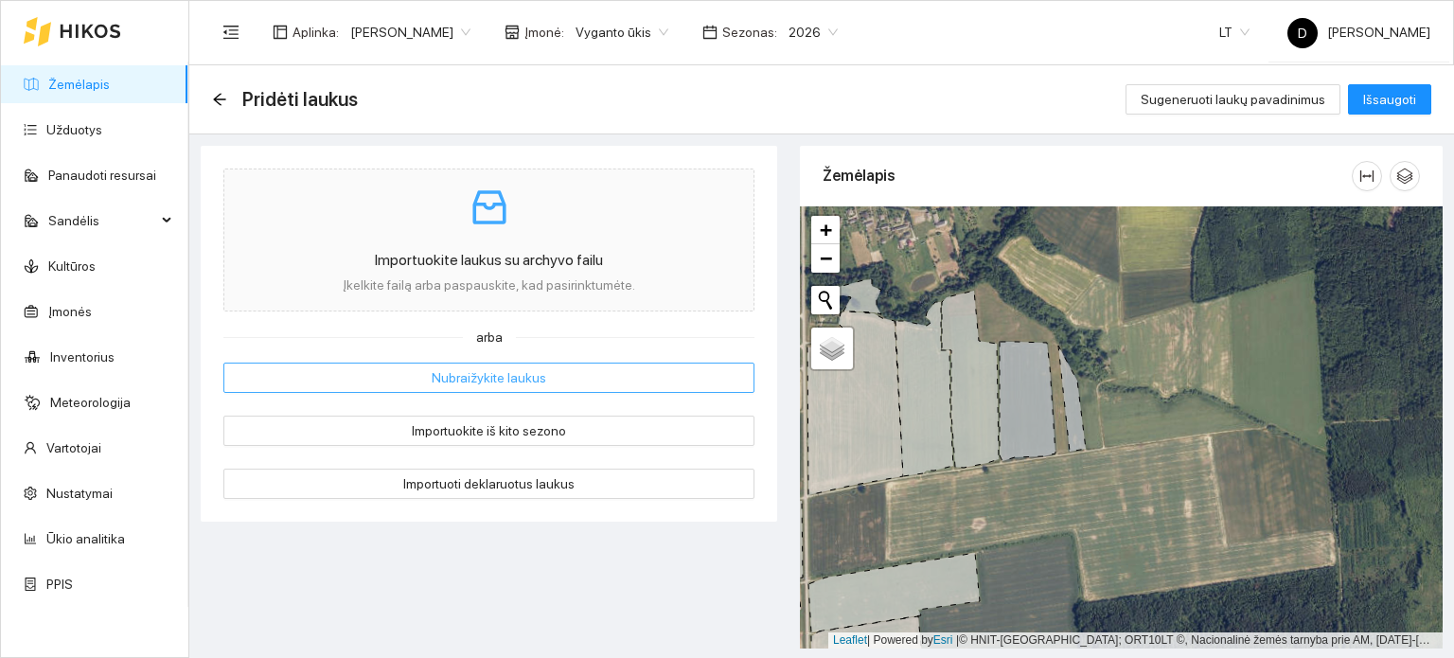
click at [436, 375] on span "Nubraižykite laukus" at bounding box center [489, 377] width 115 height 21
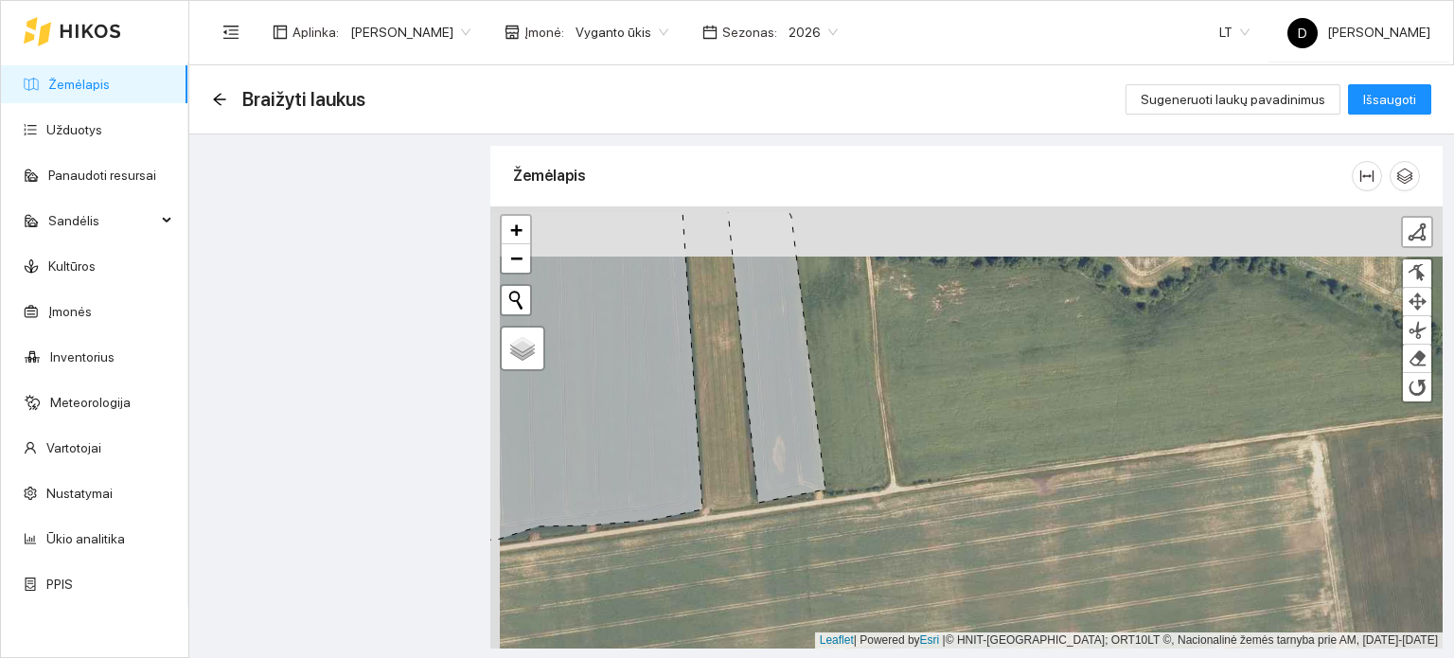
drag, startPoint x: 844, startPoint y: 461, endPoint x: 871, endPoint y: 511, distance: 56.7
click at [858, 516] on div "+ − Nieko nerasta. Bandykite dar kartą. Žemėlapis Palydovas Finish Remove Last …" at bounding box center [966, 427] width 952 height 442
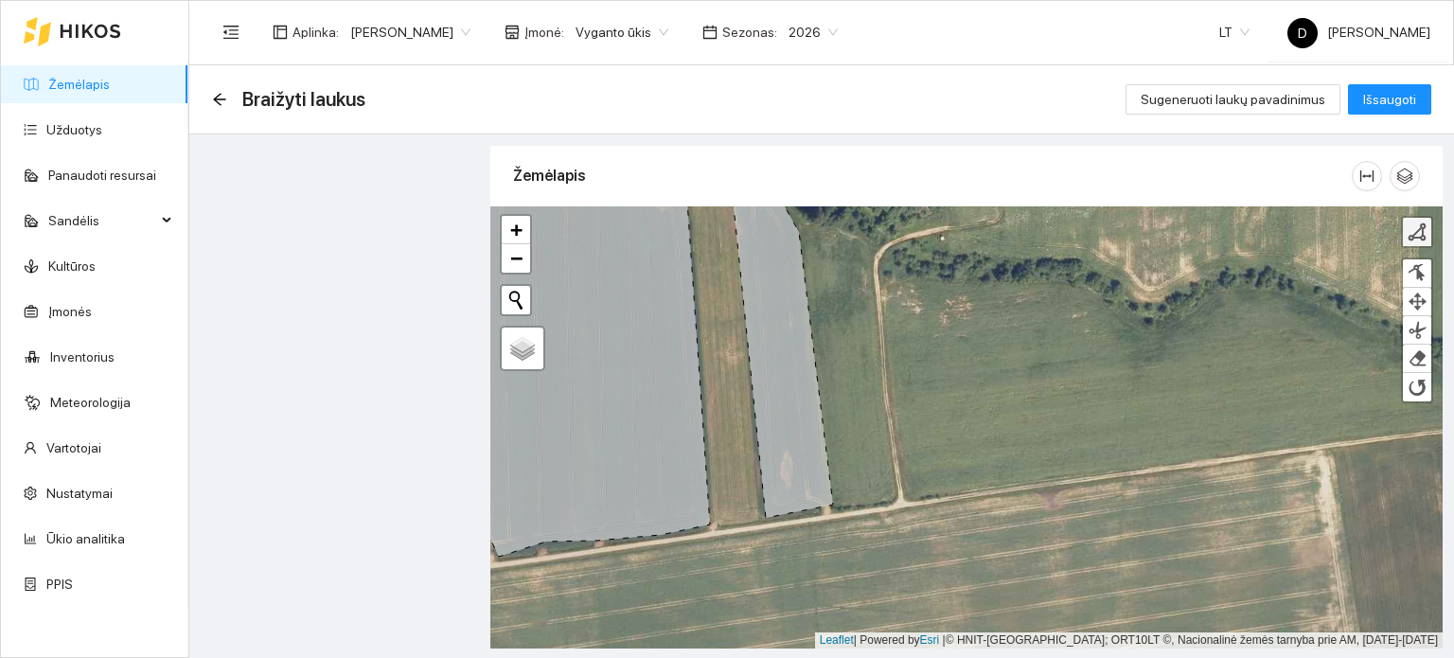
click at [1414, 234] on div at bounding box center [1417, 231] width 19 height 19
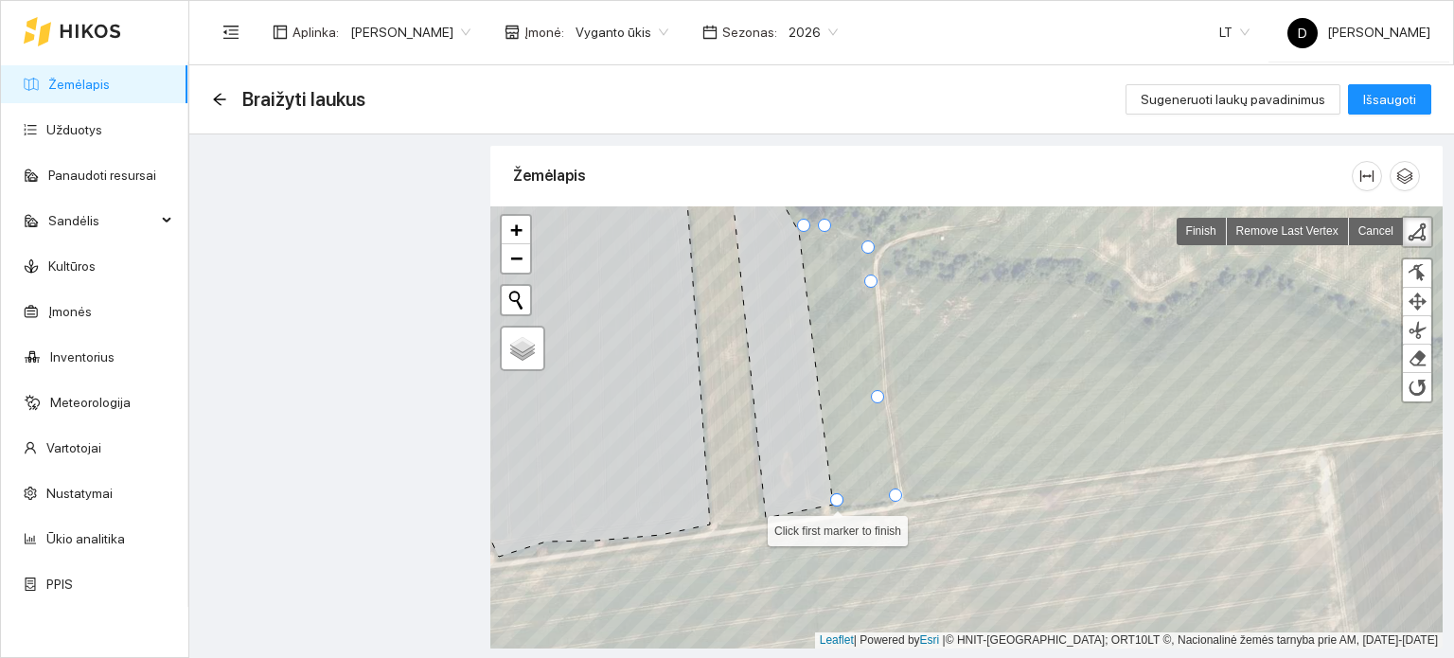
click at [840, 501] on div at bounding box center [836, 499] width 13 height 13
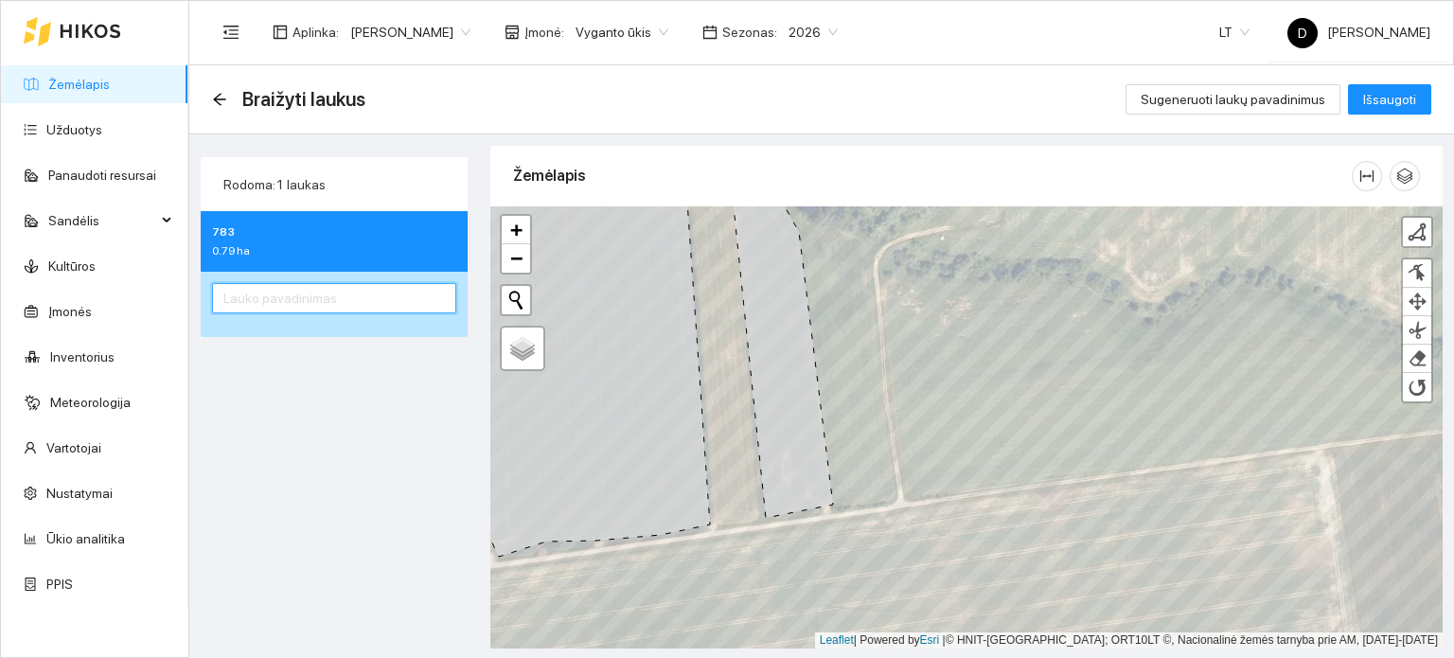
click at [306, 296] on input "text" at bounding box center [334, 298] width 244 height 30
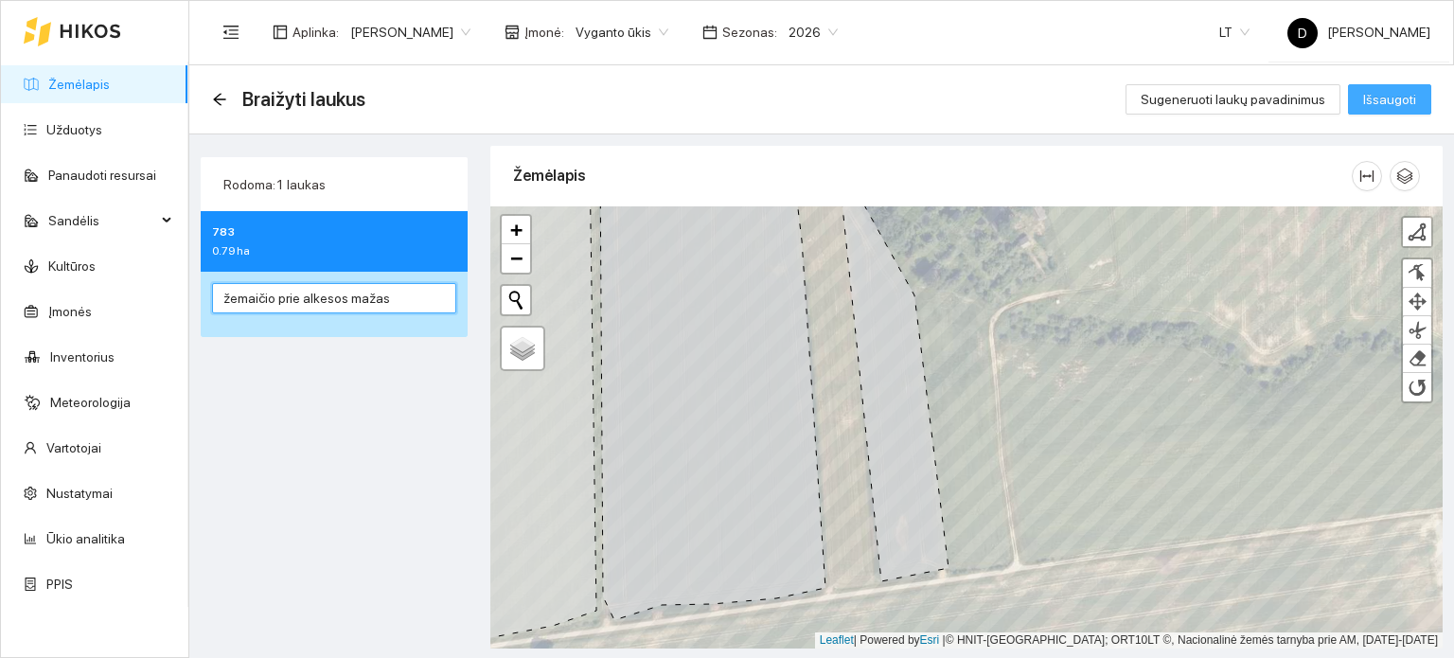
type input "žemaičio prie alkesos mažas"
click at [1384, 106] on span "Išsaugoti" at bounding box center [1389, 99] width 53 height 21
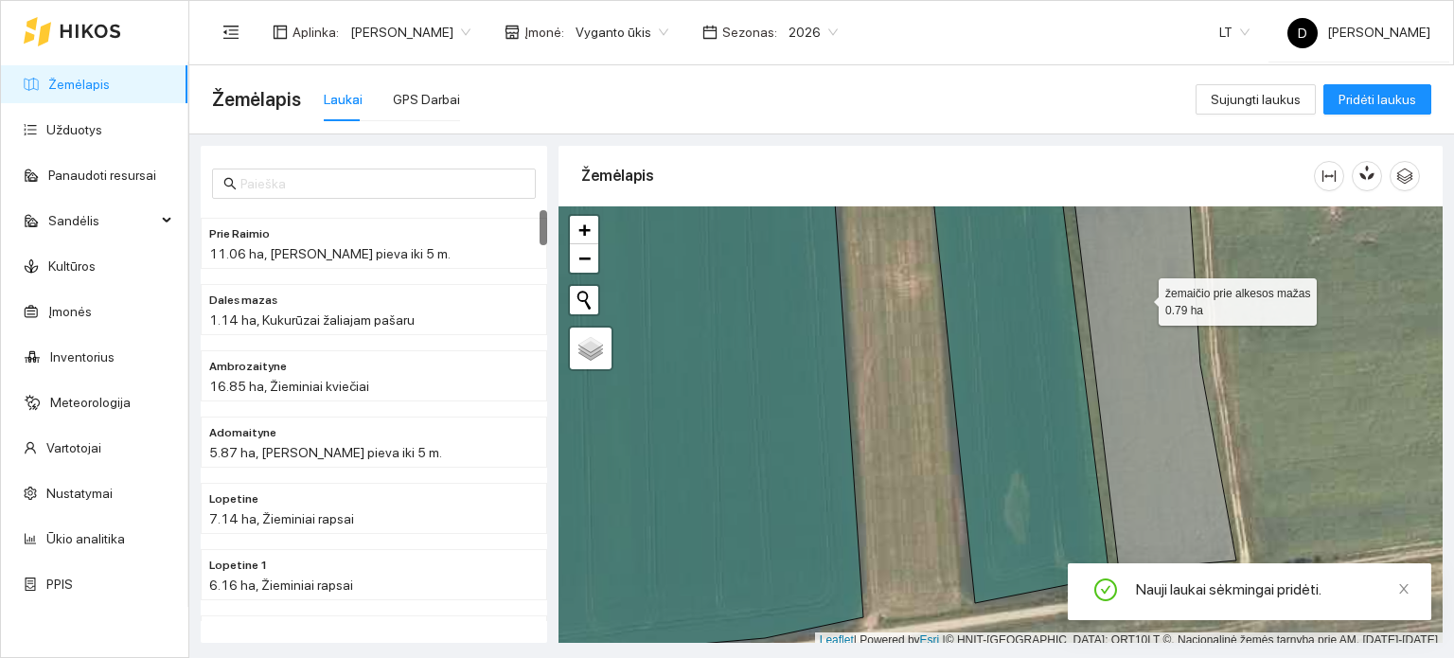
scroll to position [5, 0]
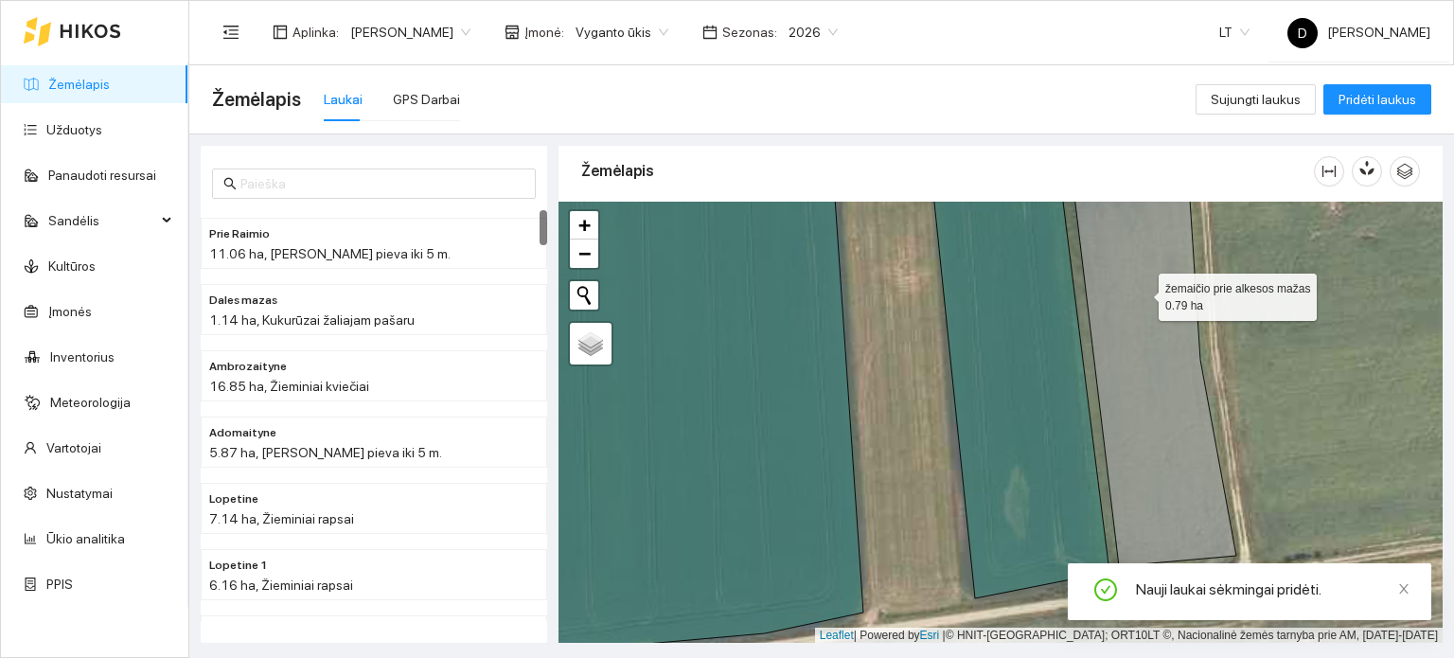
click at [1118, 419] on icon at bounding box center [1153, 361] width 167 height 410
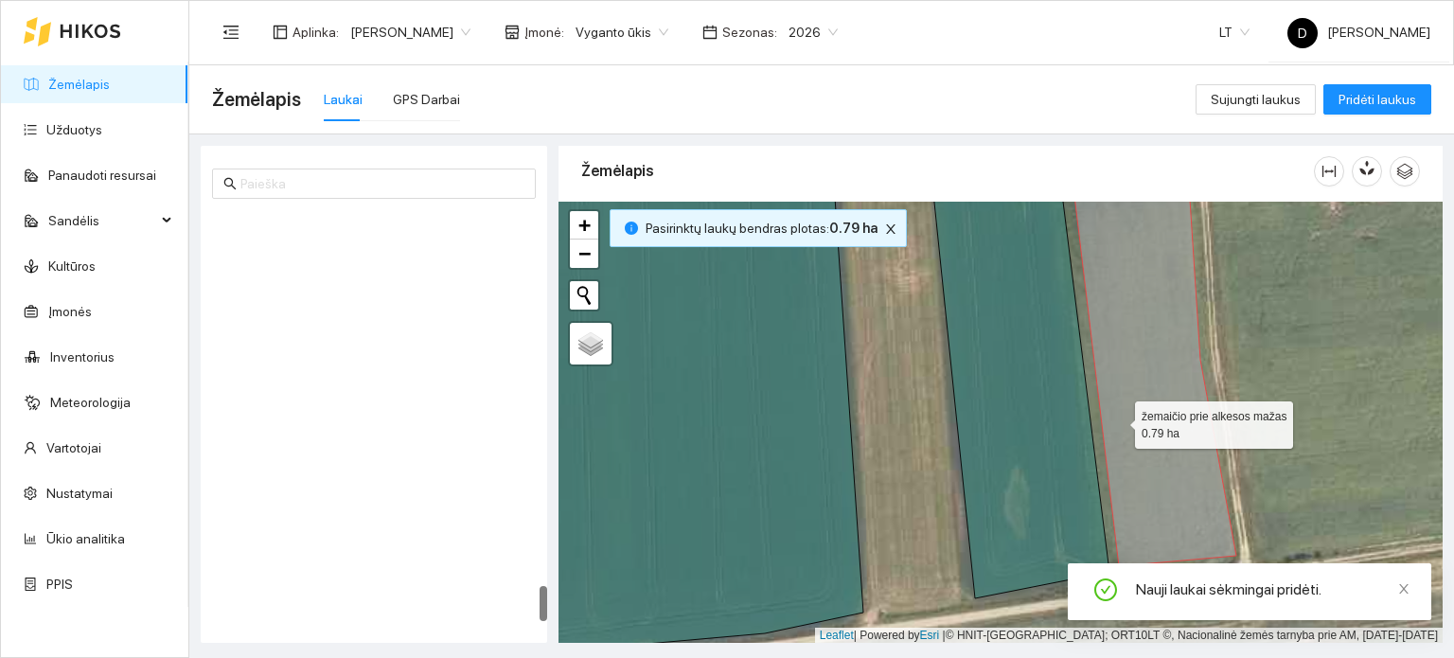
scroll to position [4283, 0]
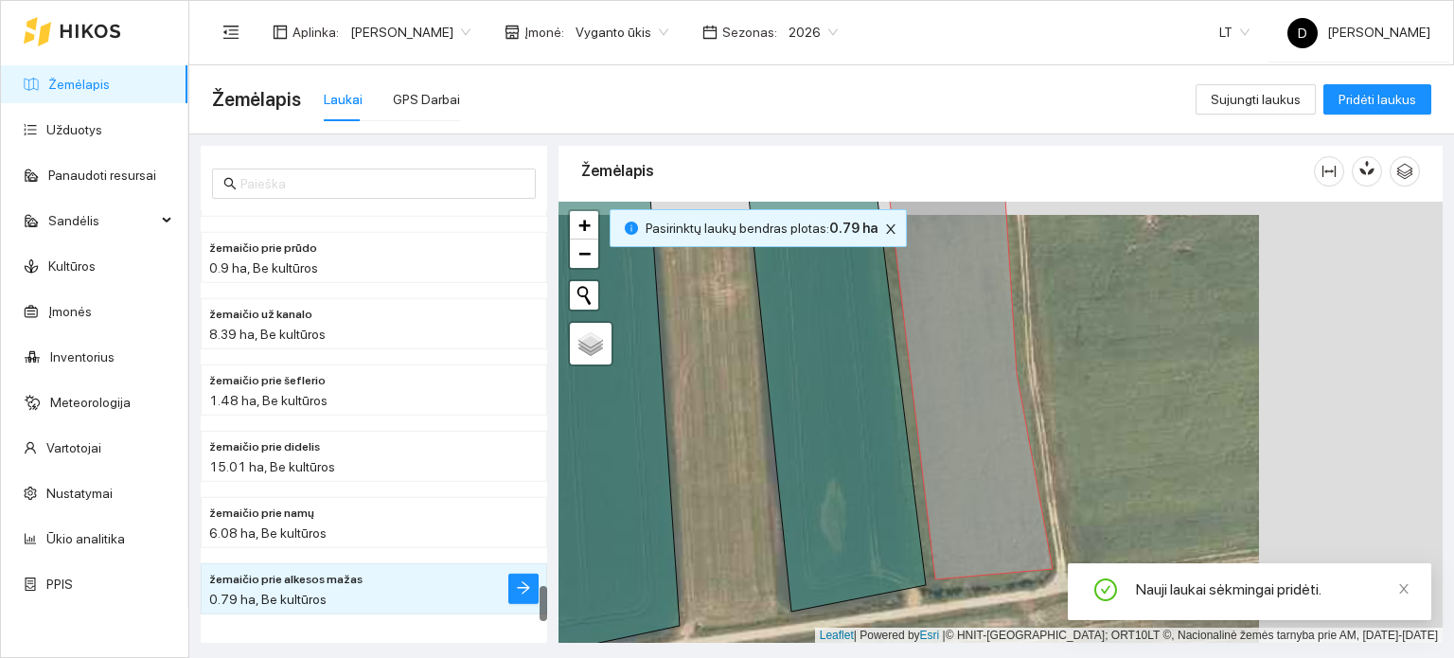
drag, startPoint x: 968, startPoint y: 442, endPoint x: 687, endPoint y: 450, distance: 280.3
click at [784, 455] on icon at bounding box center [836, 390] width 180 height 442
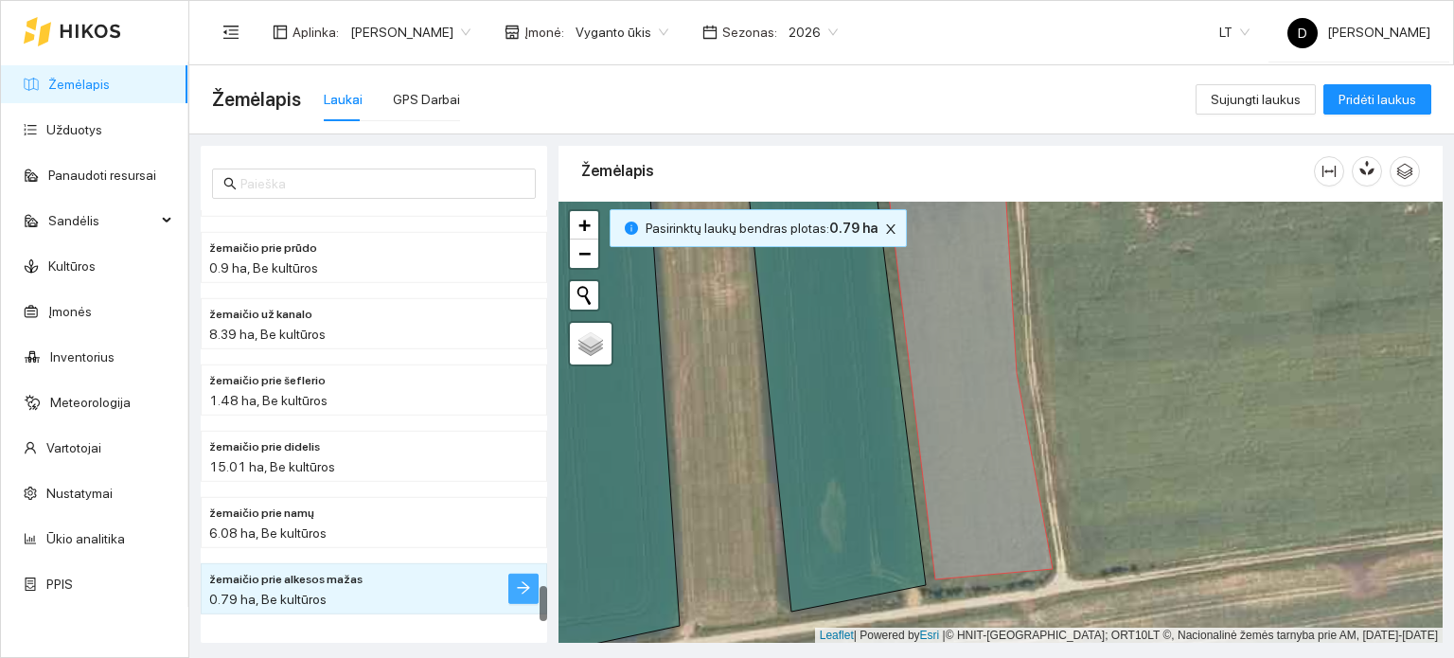
click at [515, 578] on button "button" at bounding box center [523, 589] width 30 height 30
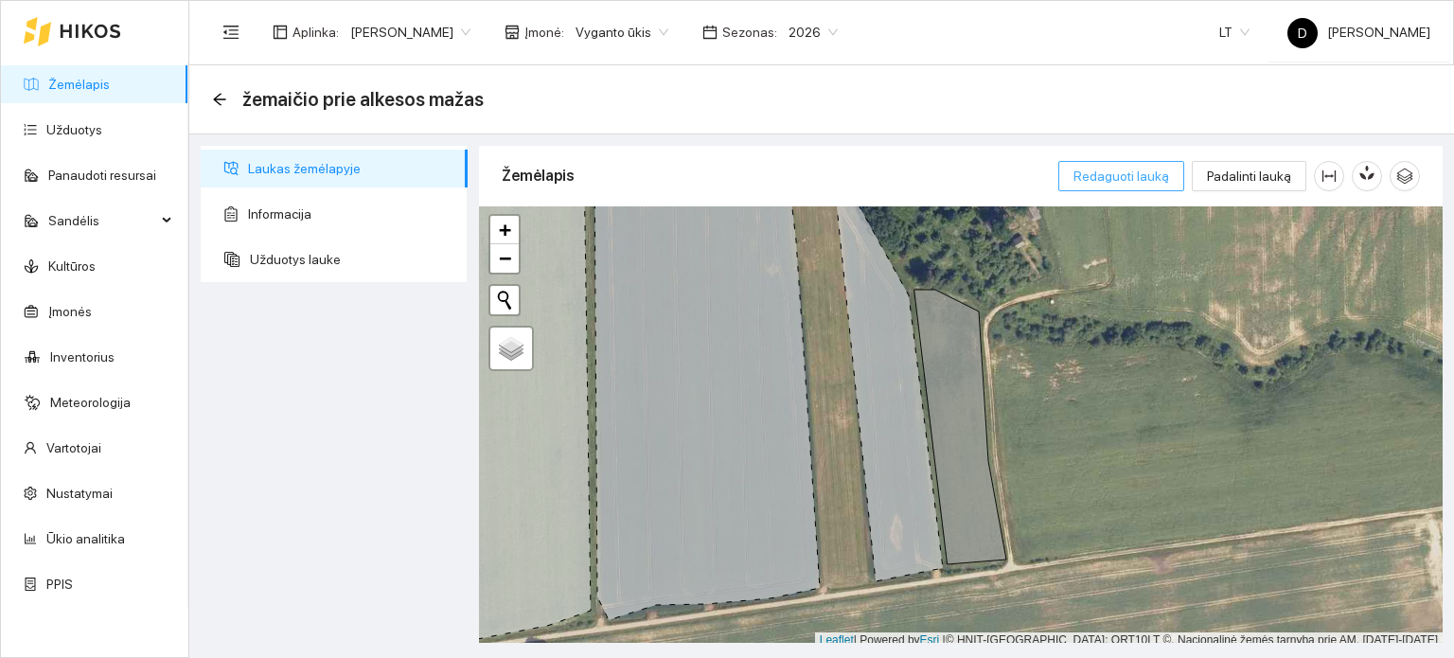
click at [1146, 179] on span "Redaguoti lauką" at bounding box center [1122, 176] width 96 height 21
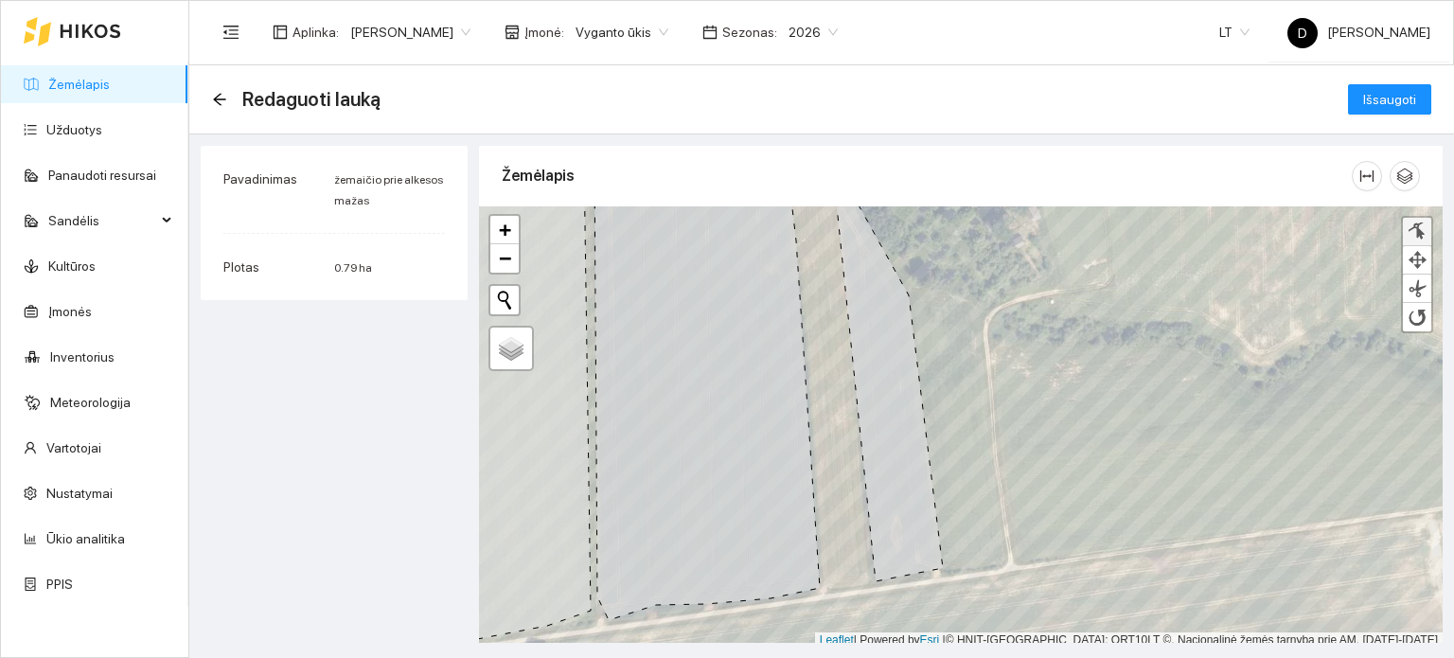
click at [1415, 234] on div at bounding box center [1417, 231] width 19 height 18
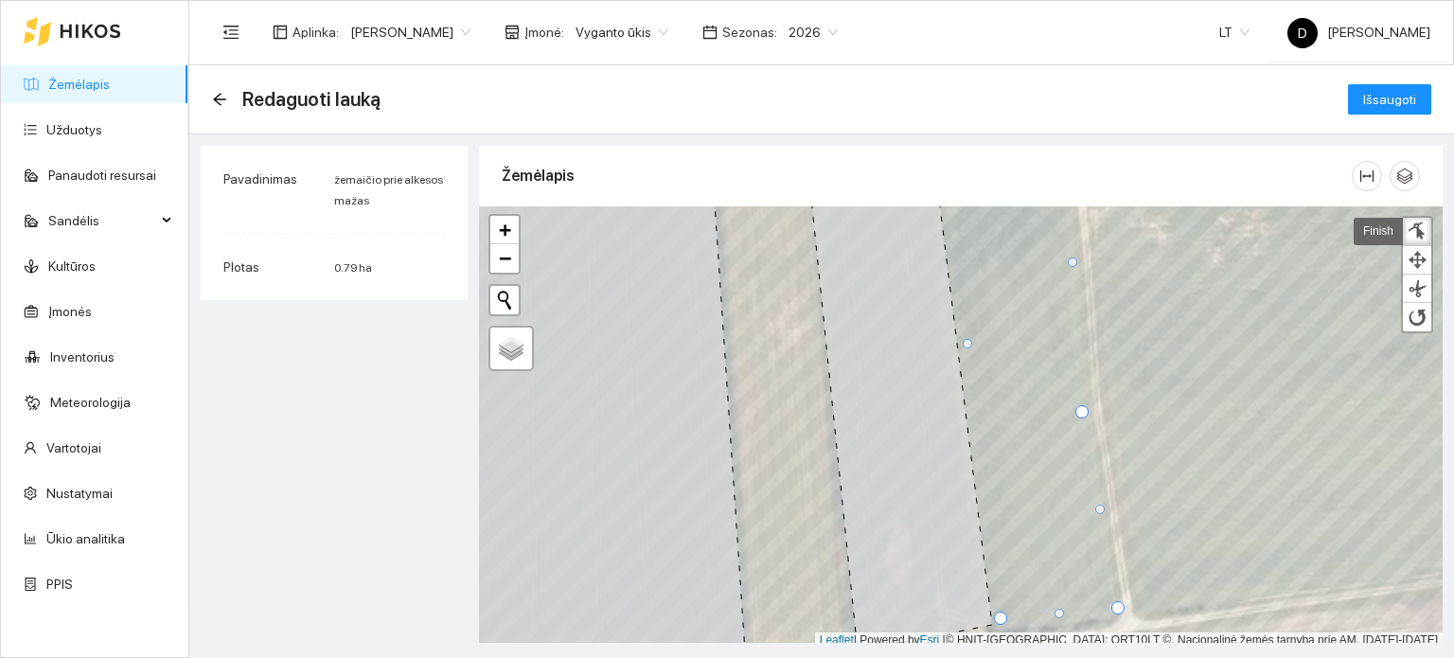
scroll to position [5, 0]
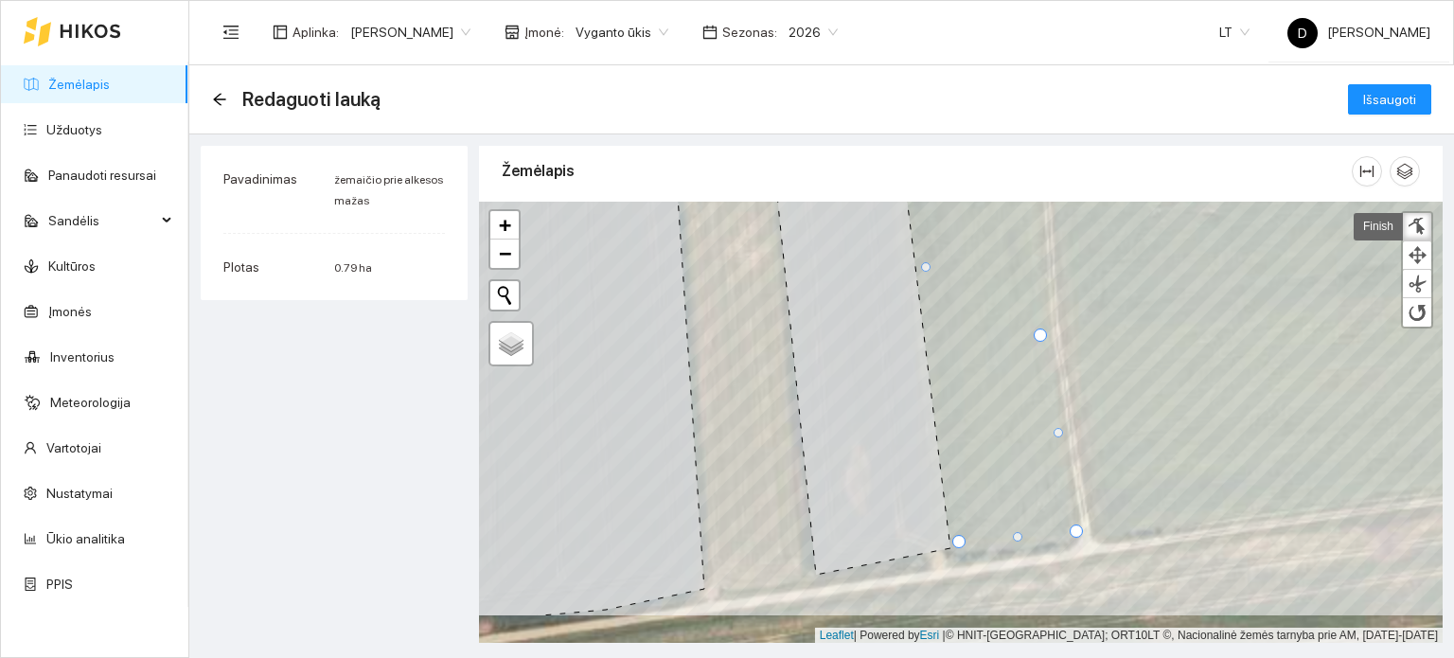
drag, startPoint x: 889, startPoint y: 507, endPoint x: 809, endPoint y: 381, distance: 149.4
click at [807, 366] on icon at bounding box center [858, 329] width 185 height 490
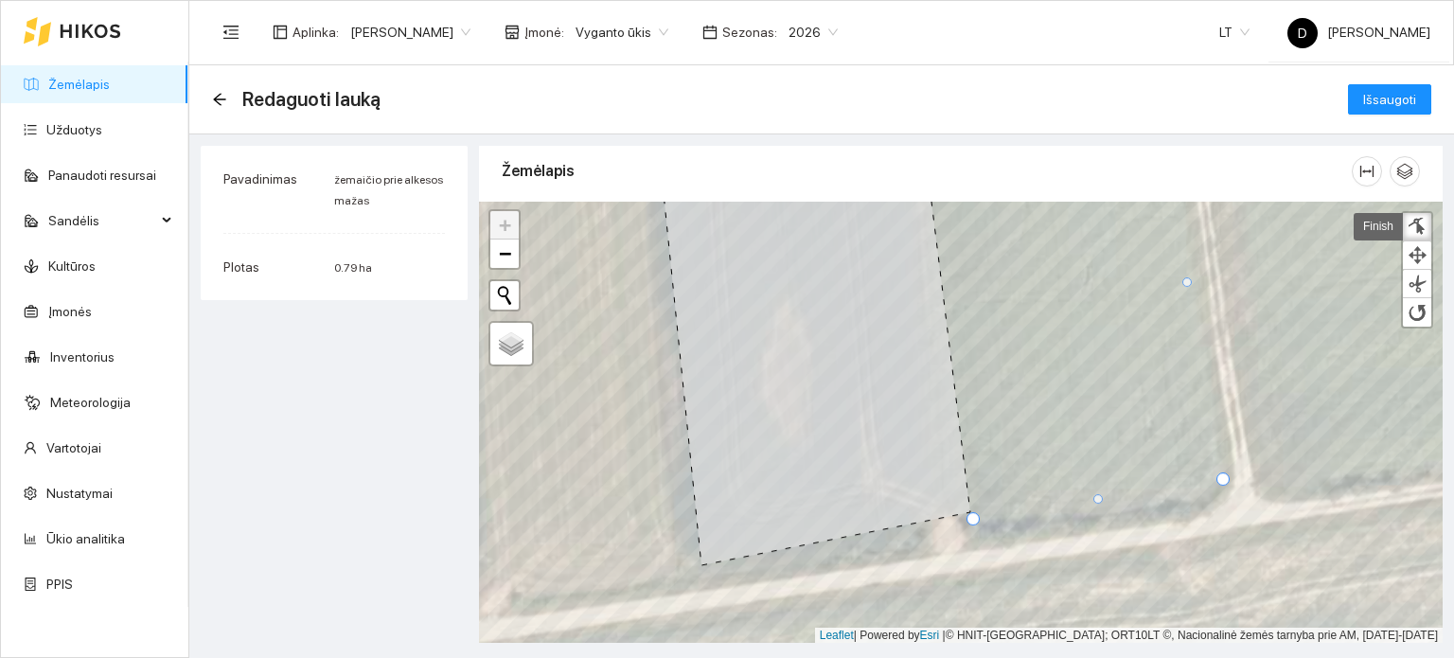
drag, startPoint x: 988, startPoint y: 498, endPoint x: 973, endPoint y: 519, distance: 25.8
click at [973, 519] on div at bounding box center [973, 518] width 13 height 13
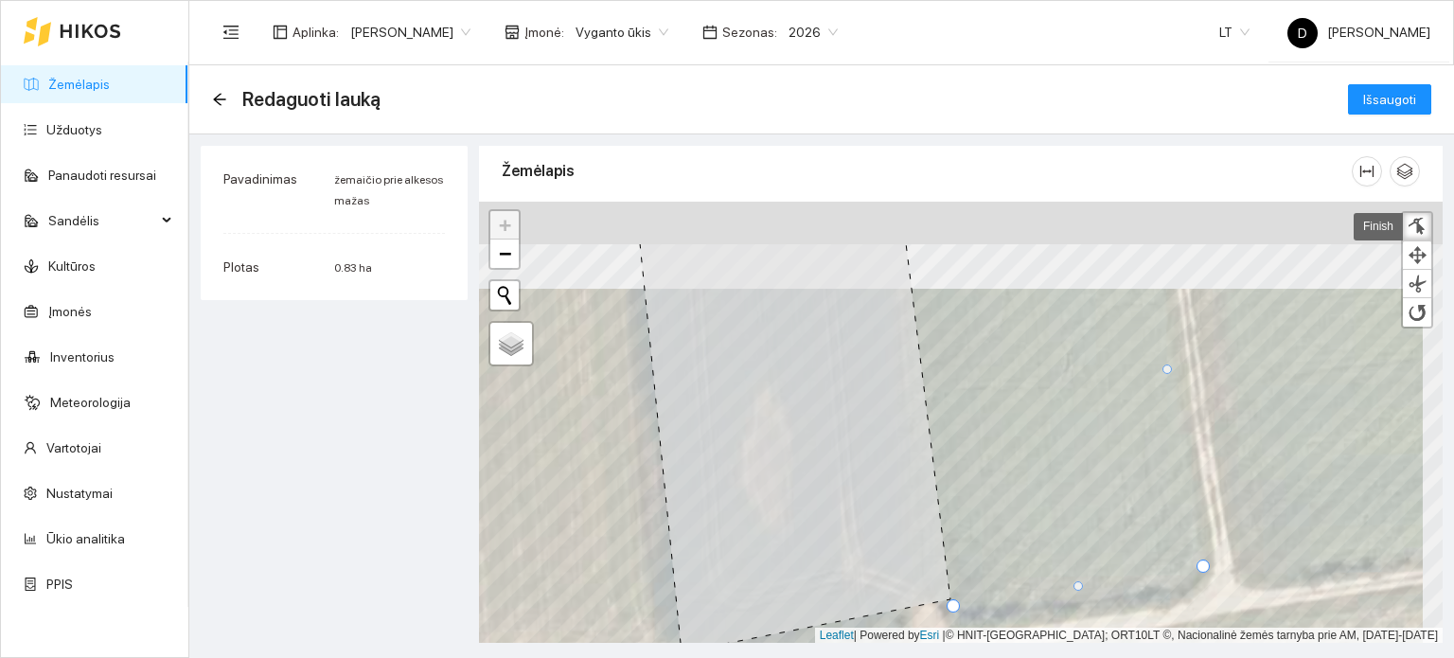
drag, startPoint x: 888, startPoint y: 341, endPoint x: 862, endPoint y: 482, distance: 143.5
click at [862, 482] on icon at bounding box center [795, 447] width 311 height 409
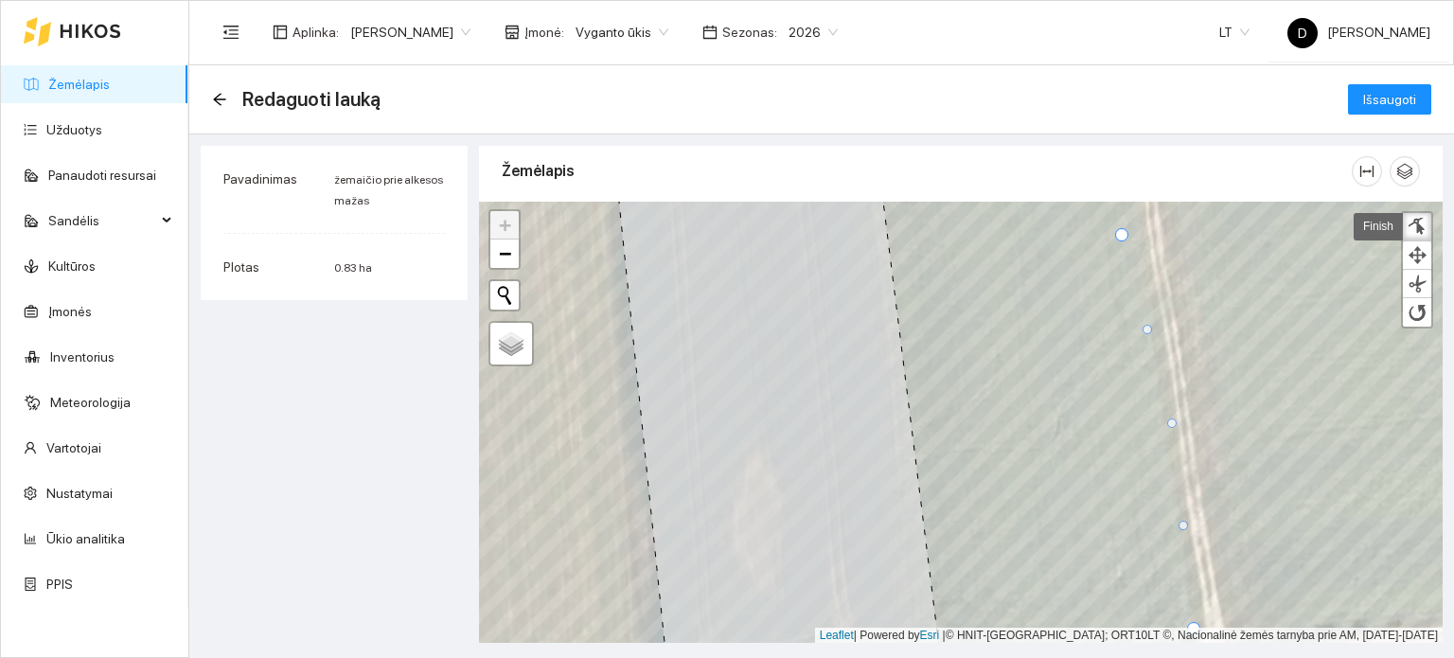
drag, startPoint x: 1157, startPoint y: 432, endPoint x: 1171, endPoint y: 423, distance: 16.6
click at [1171, 423] on div at bounding box center [1171, 422] width 9 height 9
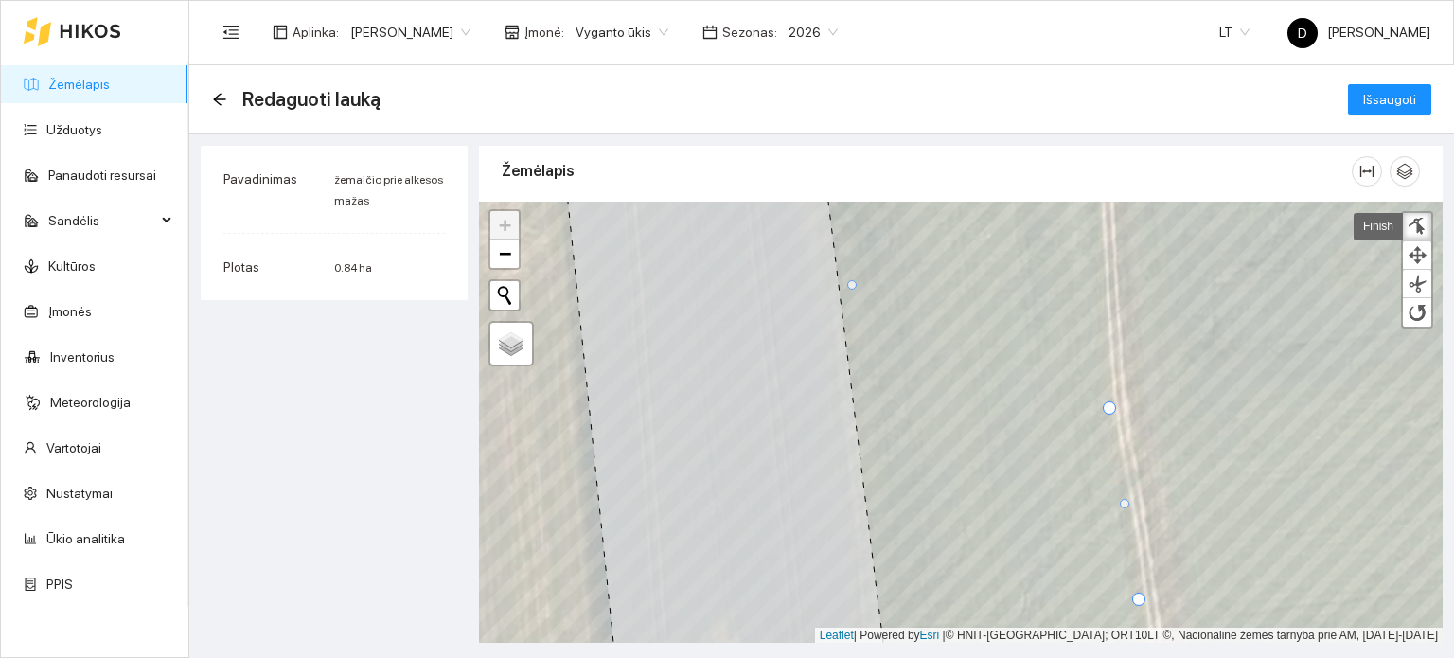
drag, startPoint x: 1091, startPoint y: 404, endPoint x: 1109, endPoint y: 400, distance: 18.4
click at [1109, 401] on div at bounding box center [1109, 407] width 13 height 13
drag, startPoint x: 850, startPoint y: 282, endPoint x: 841, endPoint y: 285, distance: 9.9
click at [841, 285] on div at bounding box center [842, 287] width 9 height 9
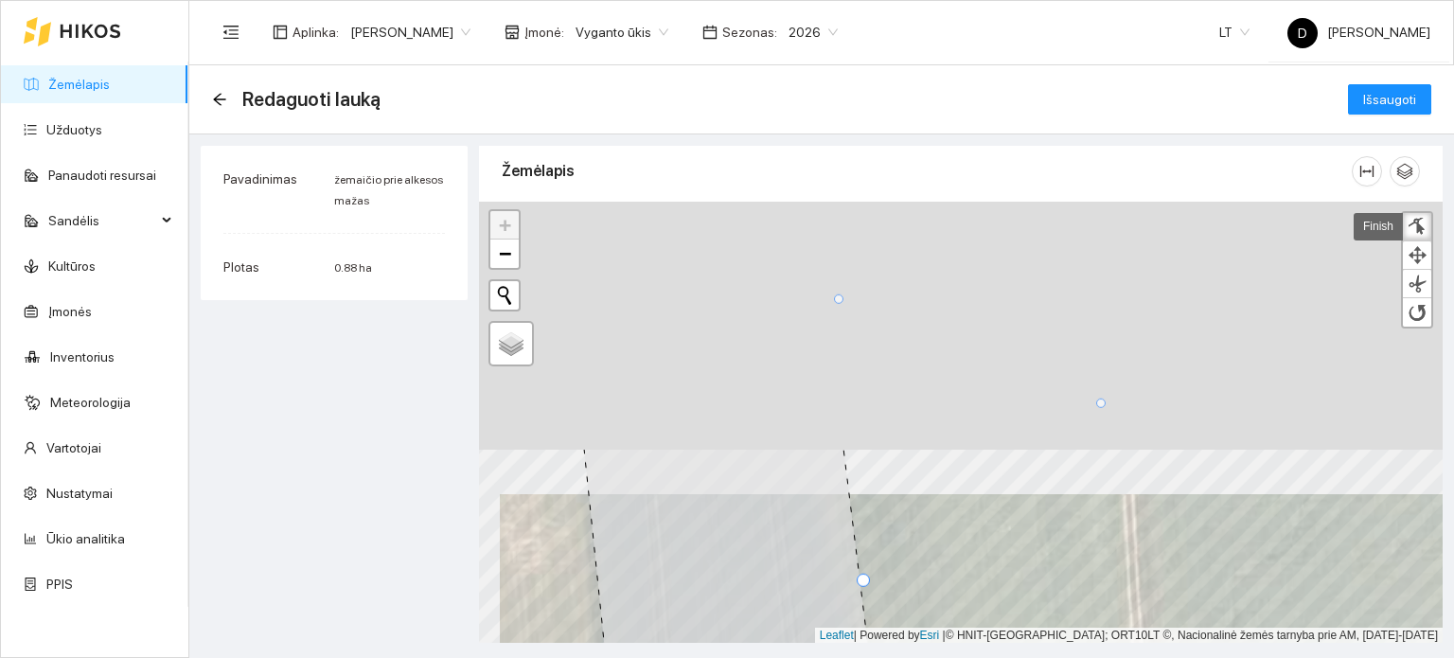
drag, startPoint x: 803, startPoint y: 347, endPoint x: 826, endPoint y: 607, distance: 261.3
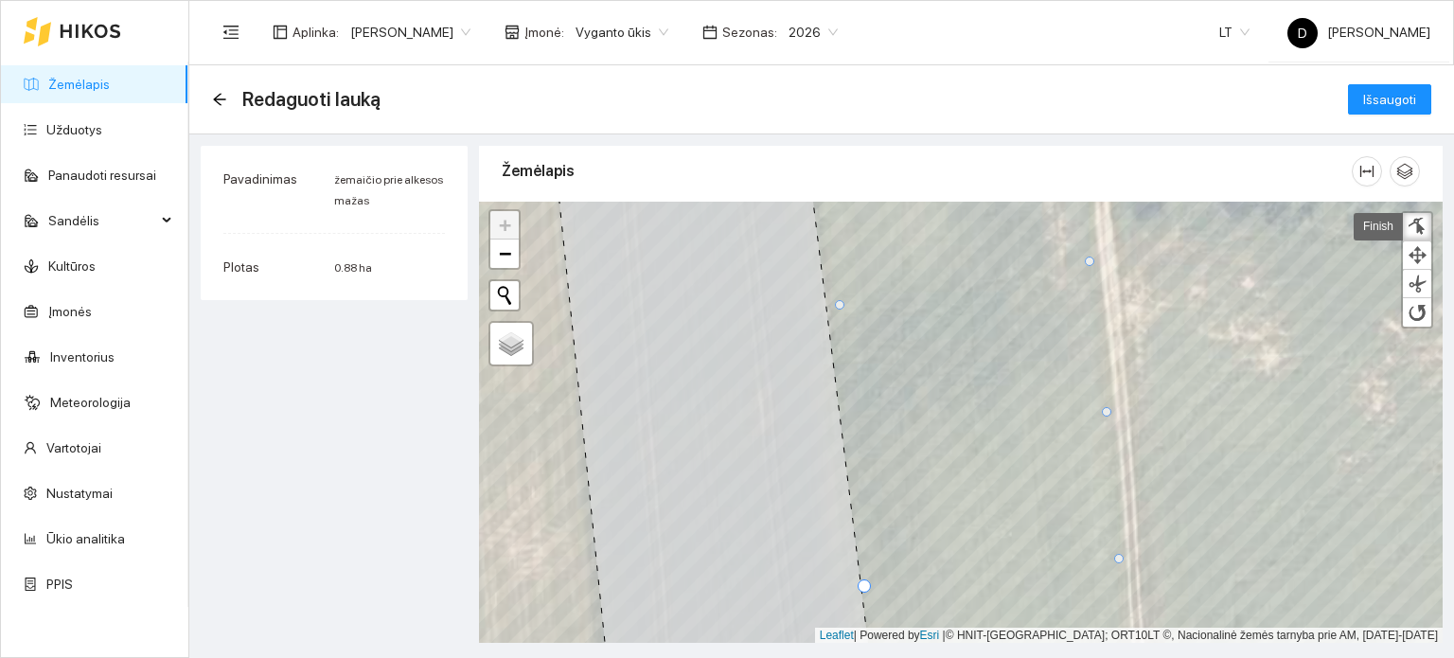
click at [1104, 409] on div at bounding box center [1106, 411] width 9 height 9
click at [831, 304] on div at bounding box center [831, 305] width 9 height 9
click at [831, 304] on div at bounding box center [831, 305] width 13 height 13
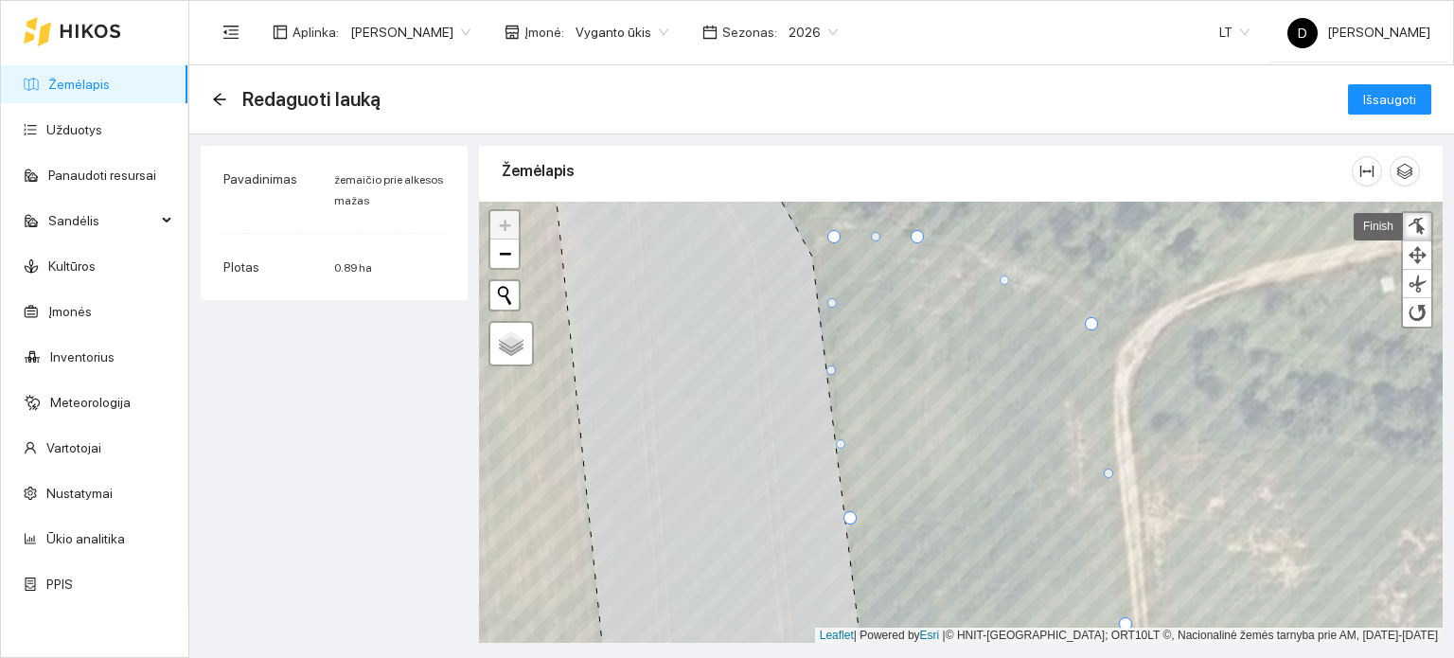
drag, startPoint x: 838, startPoint y: 376, endPoint x: 827, endPoint y: 369, distance: 12.3
click at [827, 369] on div at bounding box center [831, 369] width 9 height 9
drag, startPoint x: 832, startPoint y: 237, endPoint x: 814, endPoint y: 223, distance: 22.3
click at [814, 223] on div at bounding box center [815, 223] width 13 height 13
drag, startPoint x: 1001, startPoint y: 278, endPoint x: 1012, endPoint y: 269, distance: 14.8
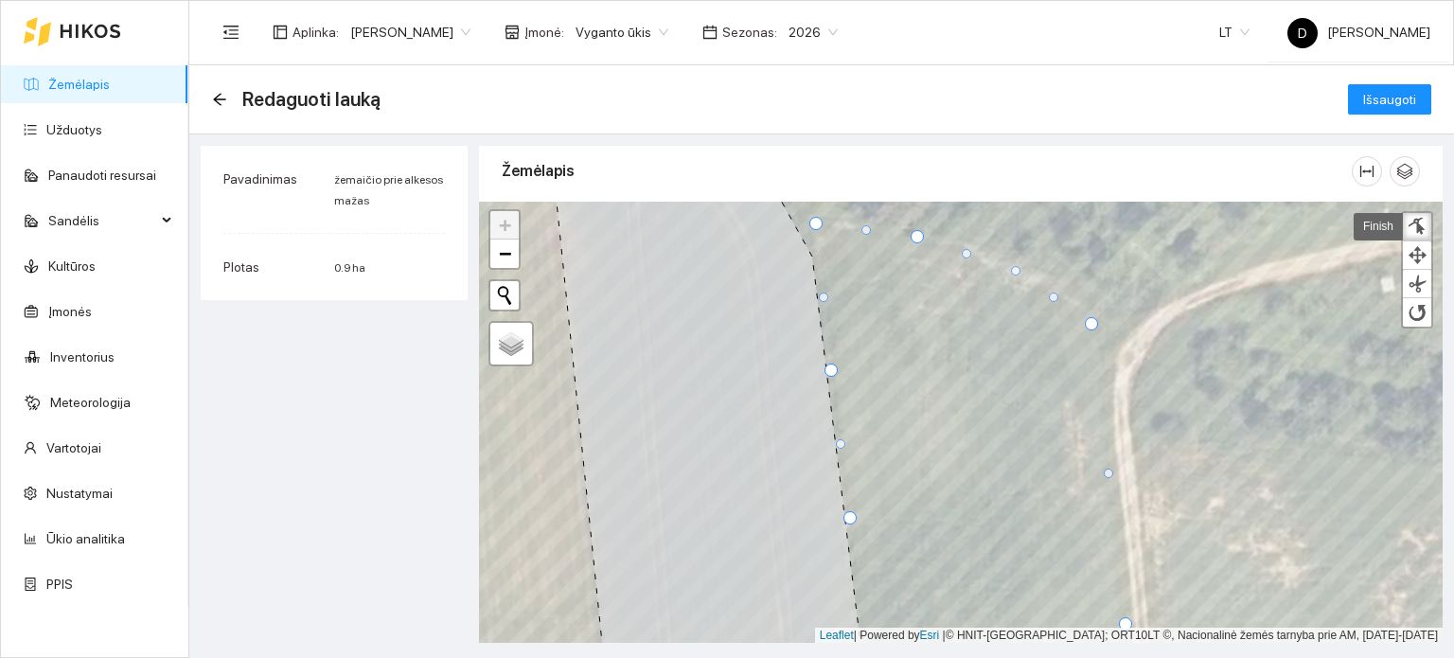
click at [1012, 269] on div at bounding box center [1015, 270] width 9 height 9
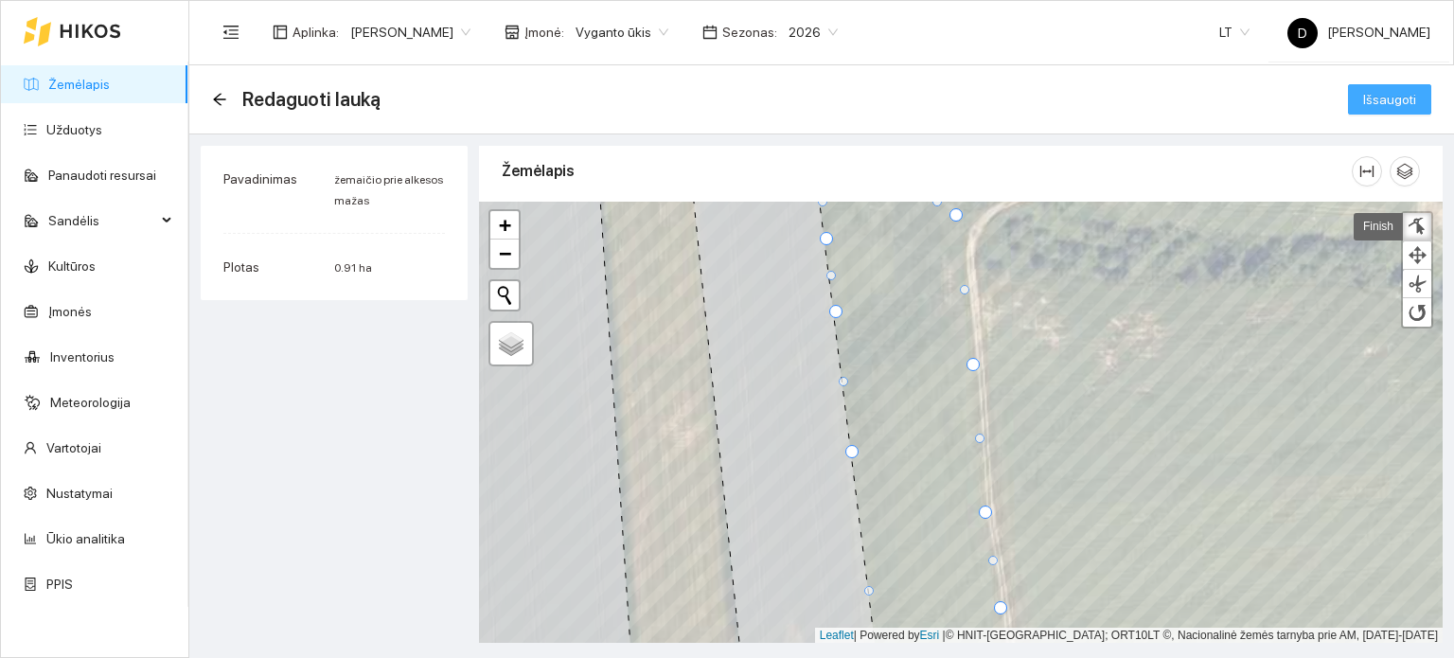
click at [1388, 94] on span "Išsaugoti" at bounding box center [1389, 99] width 53 height 21
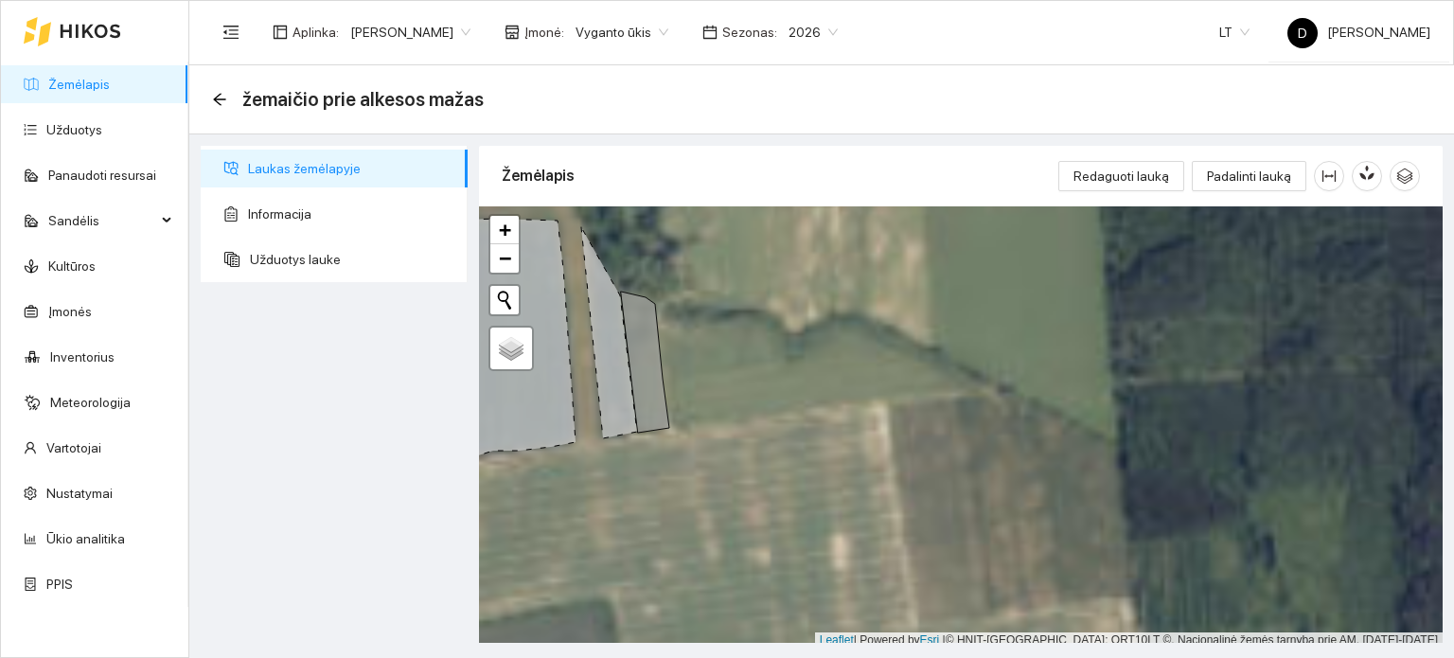
scroll to position [5, 0]
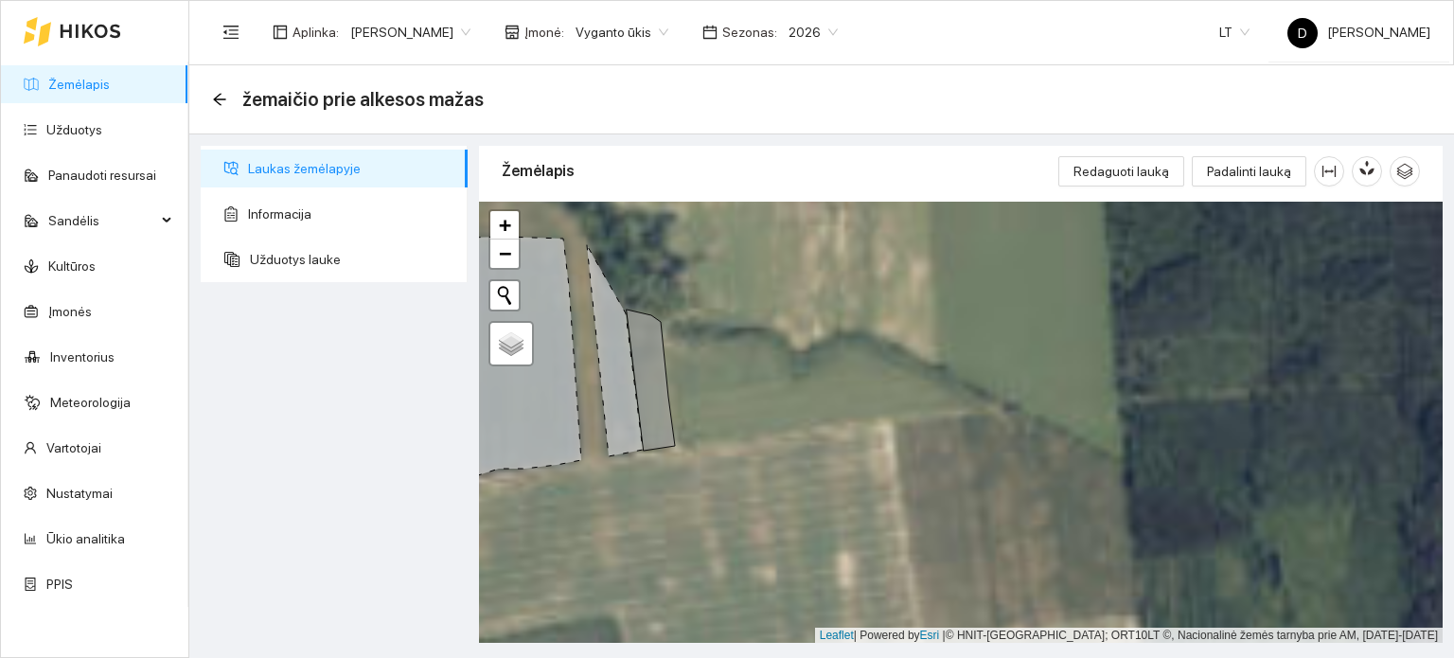
drag, startPoint x: 996, startPoint y: 469, endPoint x: 1014, endPoint y: 507, distance: 41.9
click at [1011, 507] on div "+ − Nieko nerasta. Bandykite dar kartą. Žemėlapis Palydovas Leaflet | Powered b…" at bounding box center [961, 423] width 964 height 442
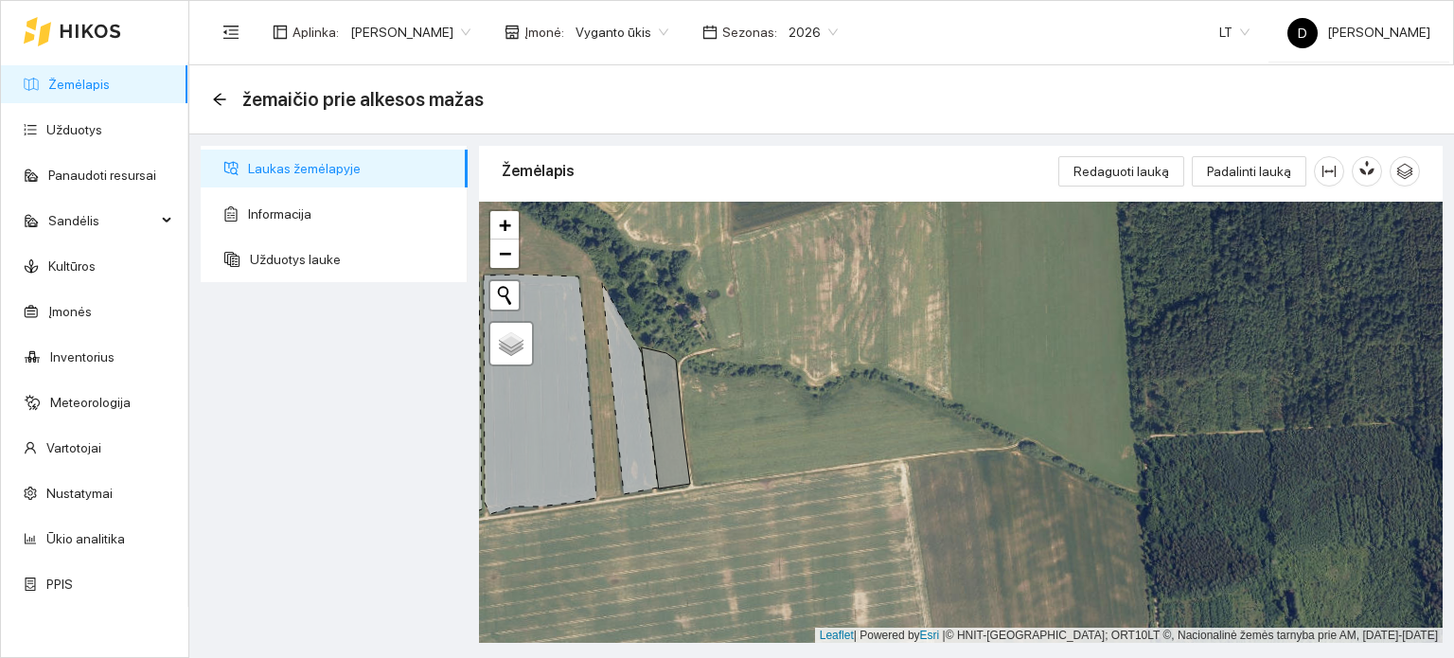
click at [87, 33] on icon at bounding box center [91, 31] width 62 height 15
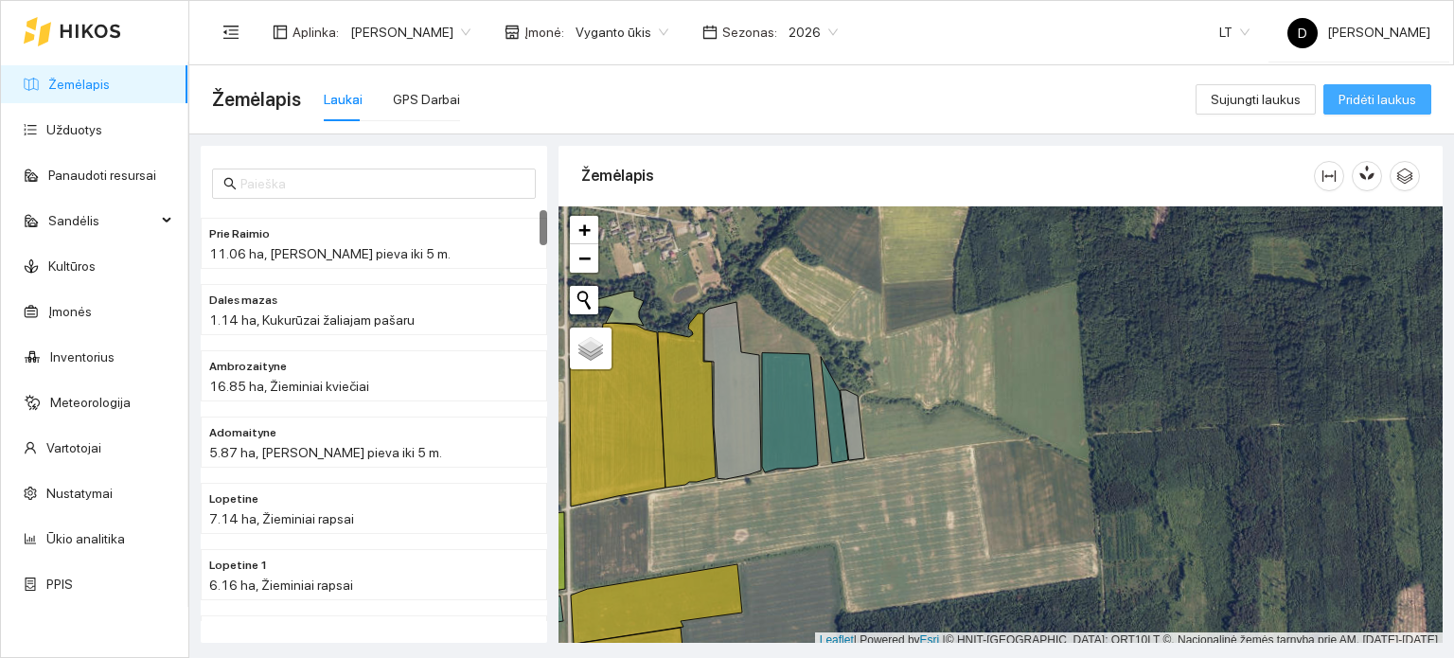
click at [1378, 98] on span "Pridėti laukus" at bounding box center [1378, 99] width 78 height 21
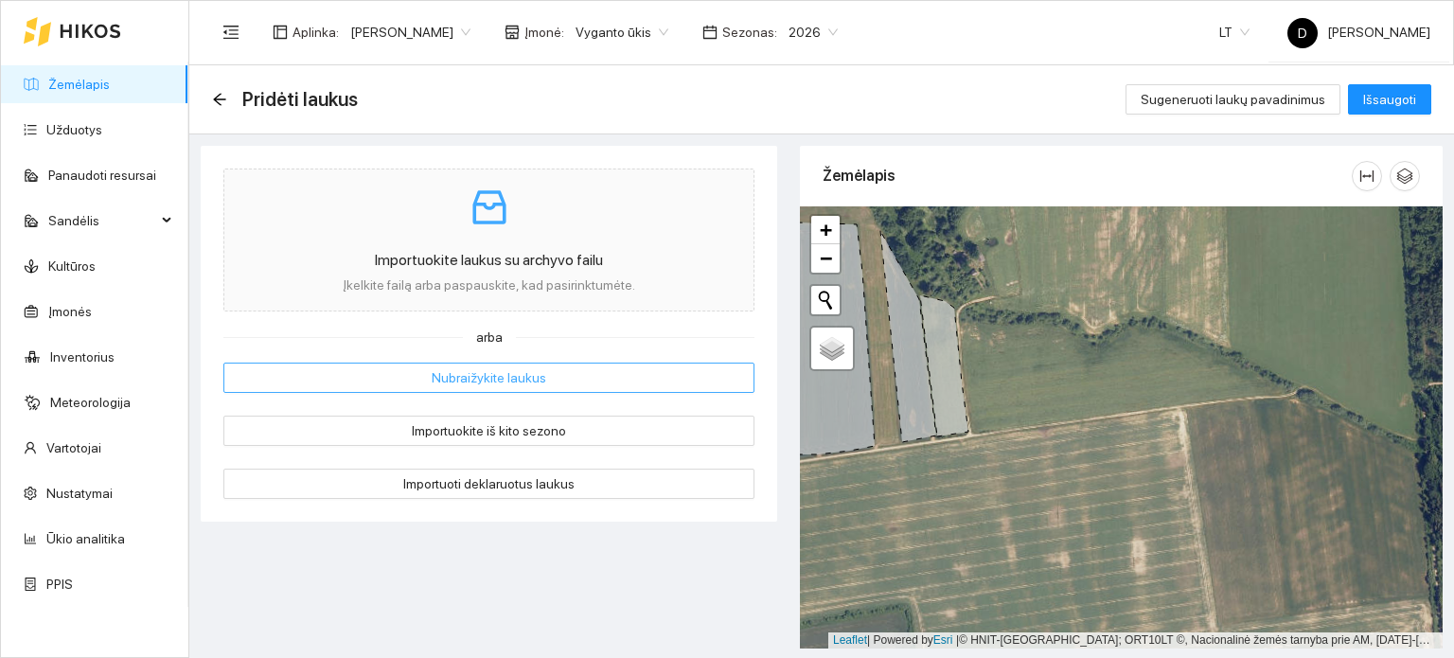
click at [514, 371] on span "Nubraižykite laukus" at bounding box center [489, 377] width 115 height 21
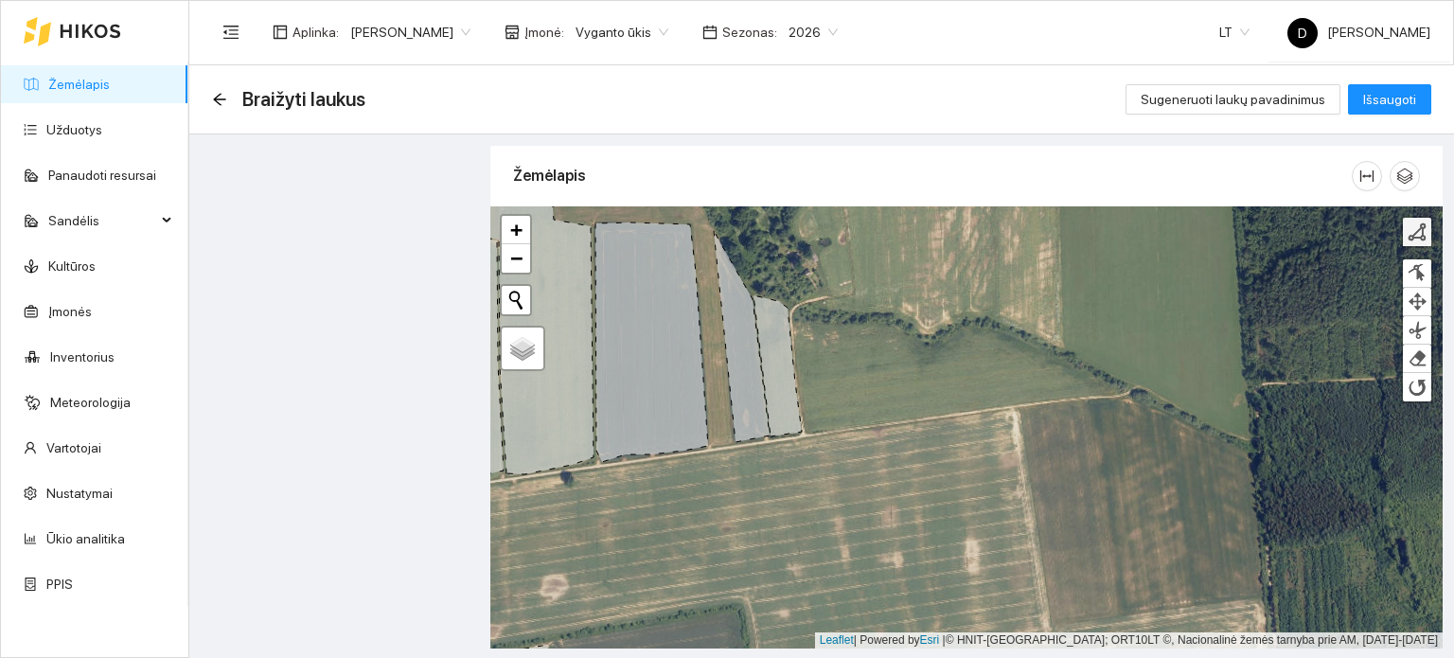
click at [1411, 237] on div at bounding box center [1417, 231] width 19 height 19
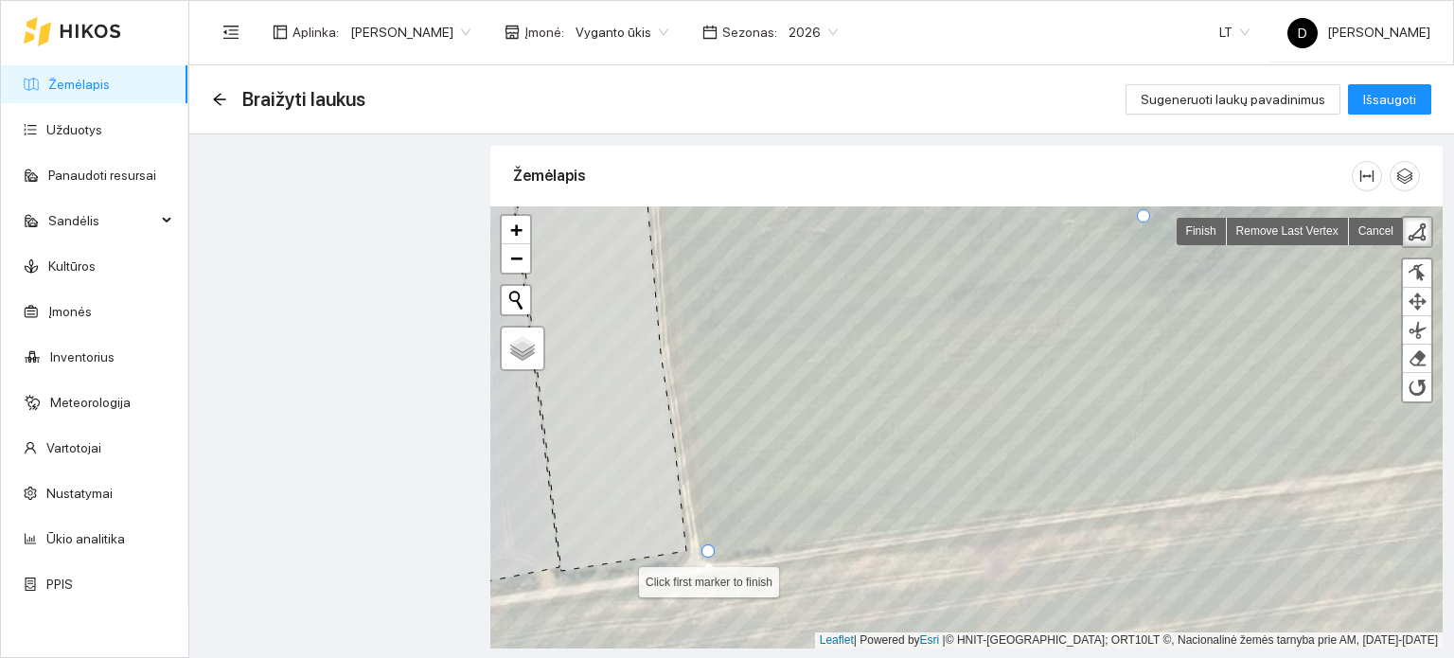
click at [706, 552] on div at bounding box center [708, 550] width 13 height 13
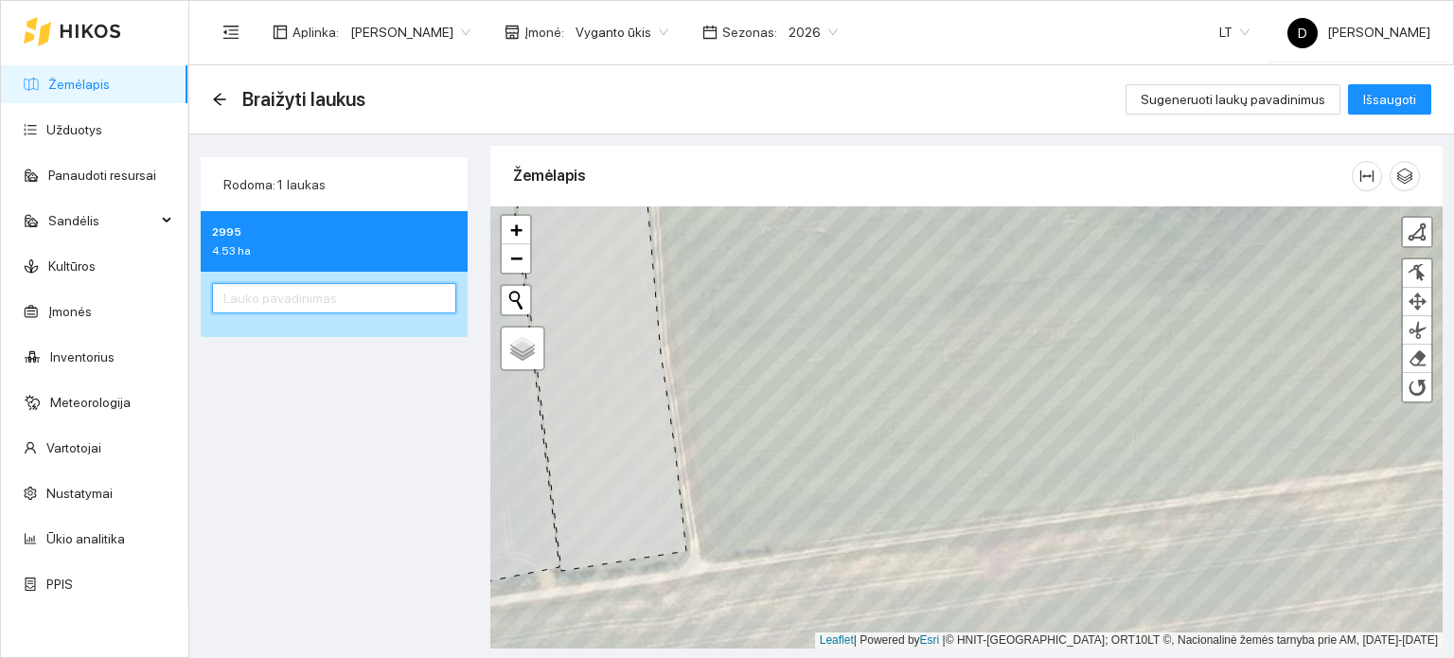
click at [320, 293] on input "text" at bounding box center [334, 298] width 244 height 30
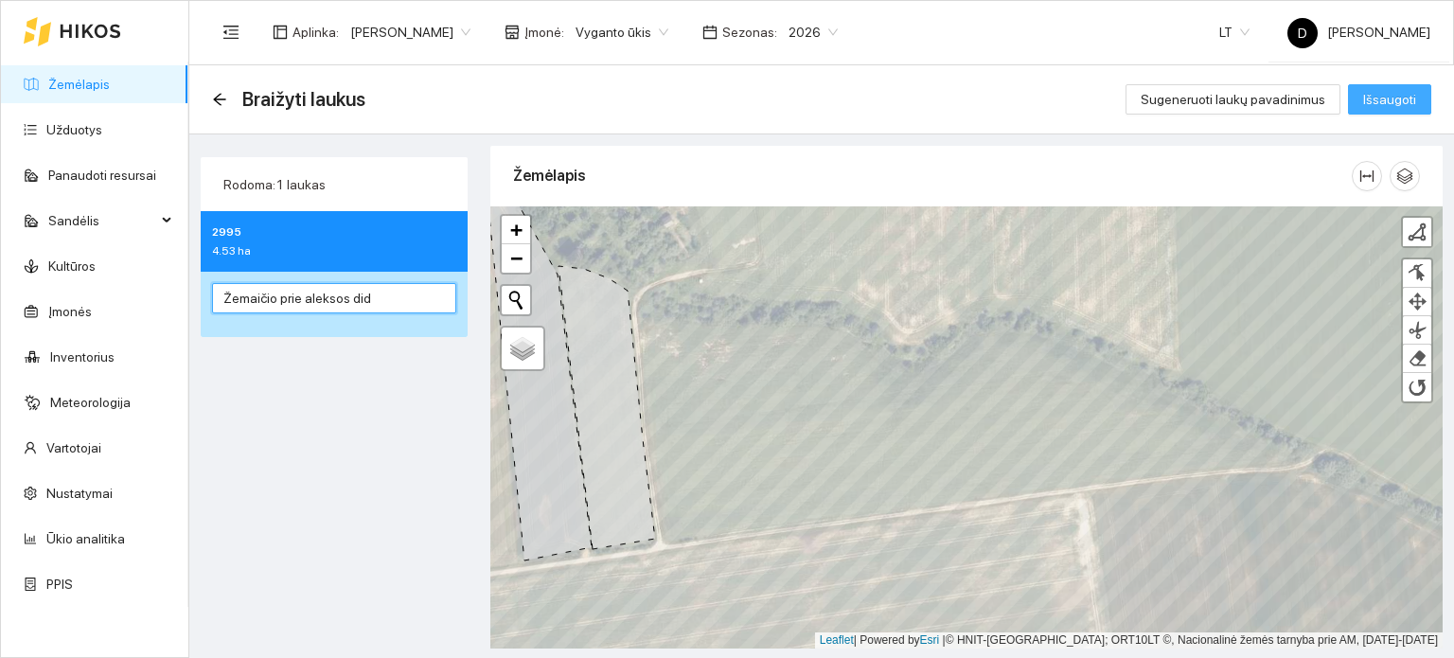
type input "Žemaičio prie aleksos did"
click at [1388, 95] on span "Išsaugoti" at bounding box center [1389, 99] width 53 height 21
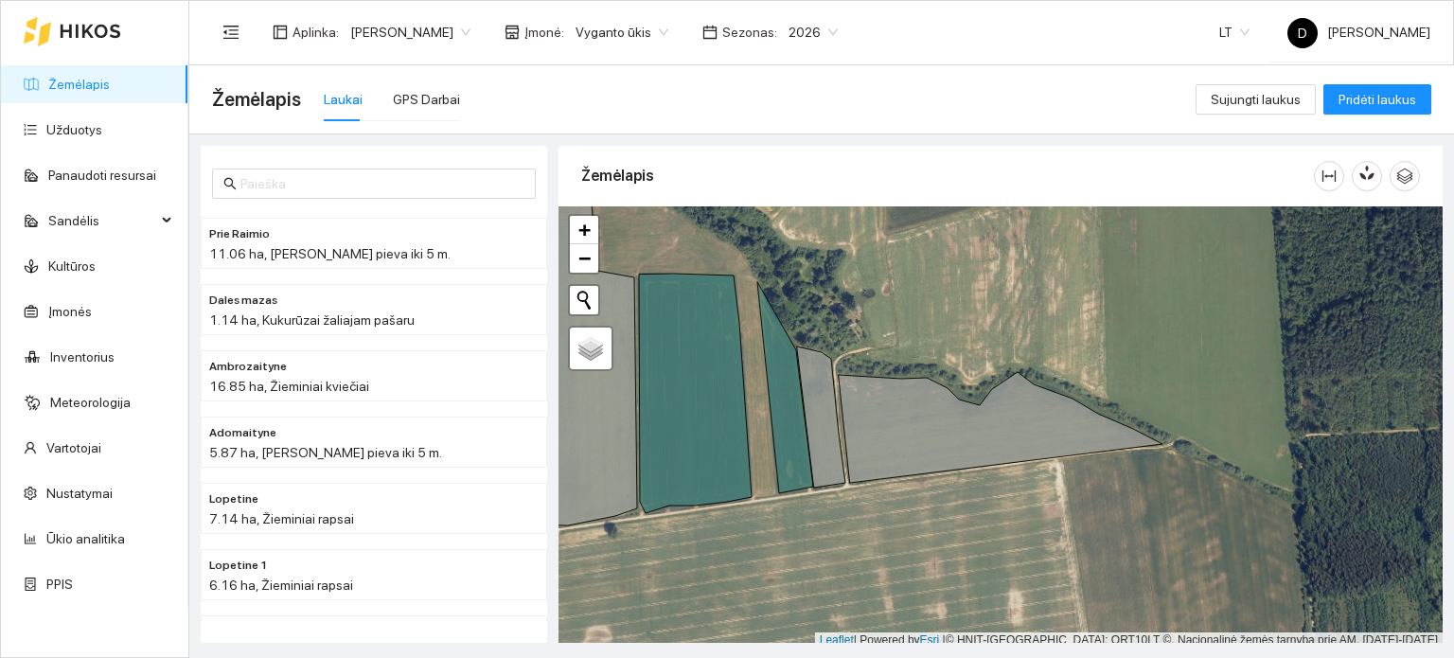
scroll to position [5, 0]
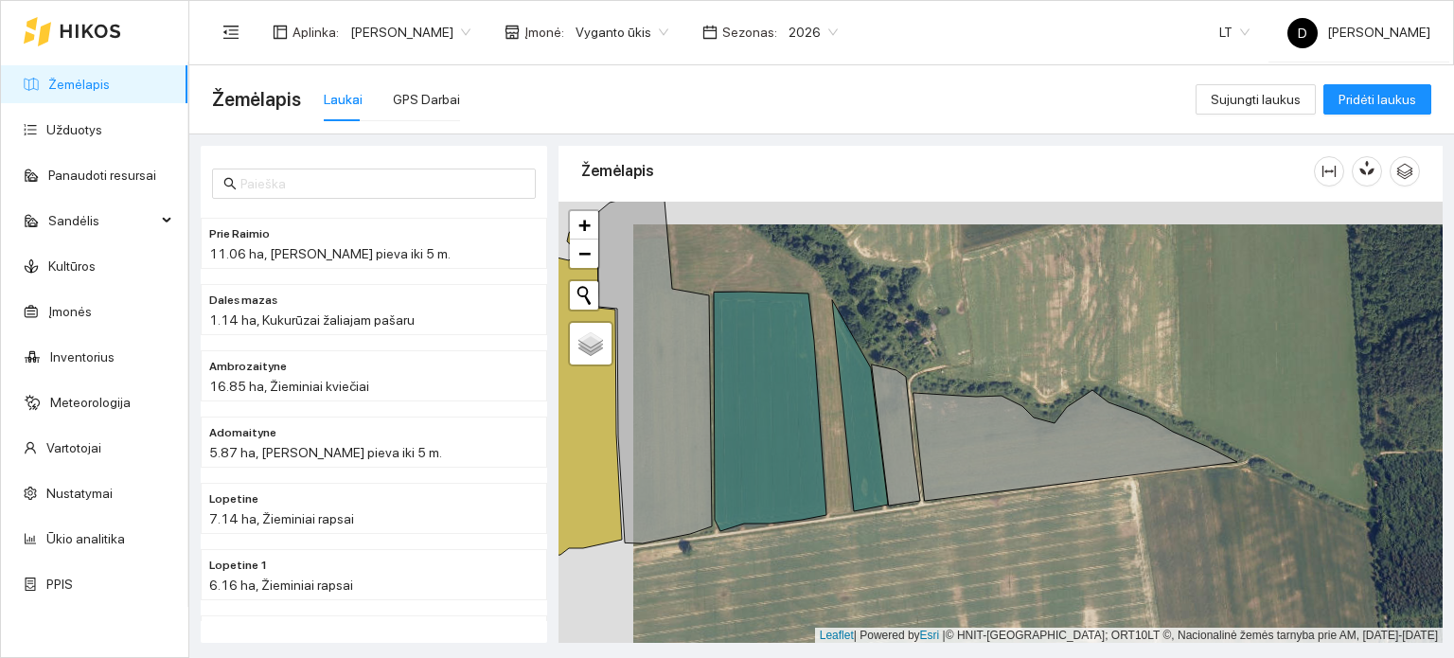
drag, startPoint x: 844, startPoint y: 577, endPoint x: 980, endPoint y: 602, distance: 137.8
click at [980, 602] on div "+ − Nieko nerasta. Bandykite dar kartą. Žemėlapis Palydovas Leaflet | Powered b…" at bounding box center [1001, 423] width 884 height 442
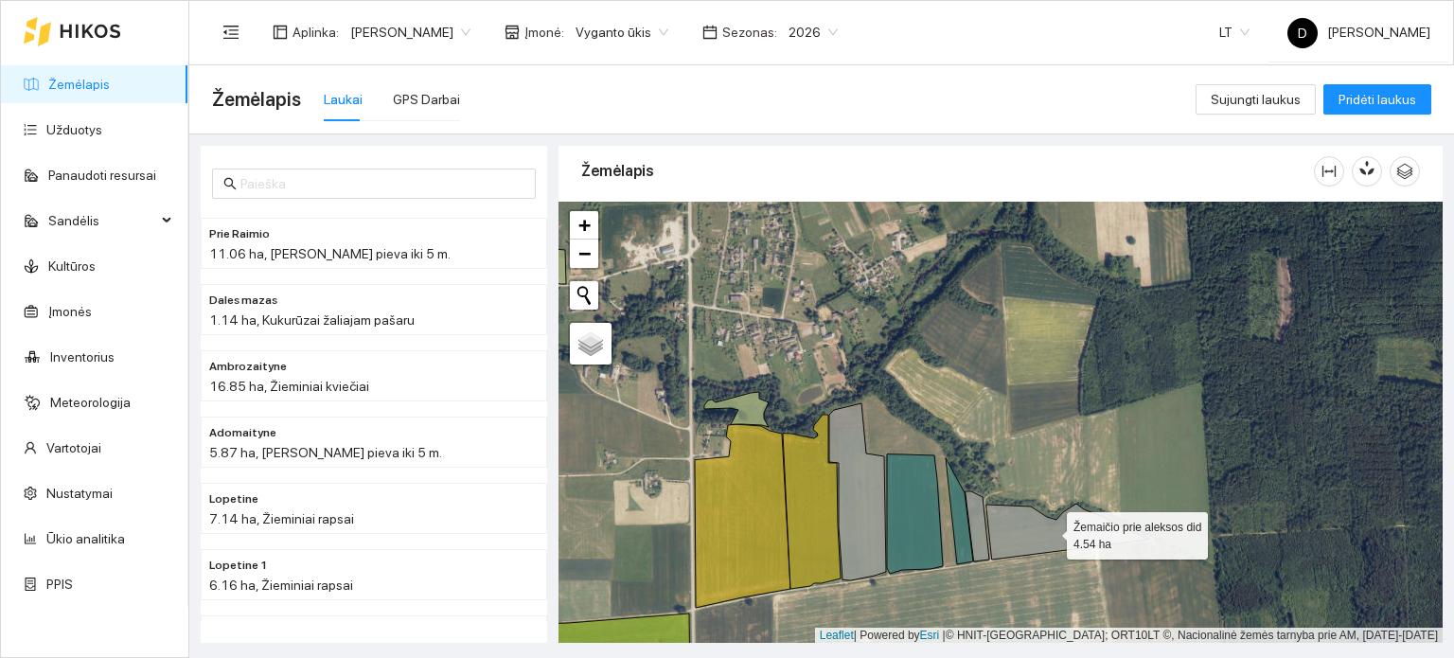
click at [1062, 532] on icon at bounding box center [1068, 532] width 162 height 56
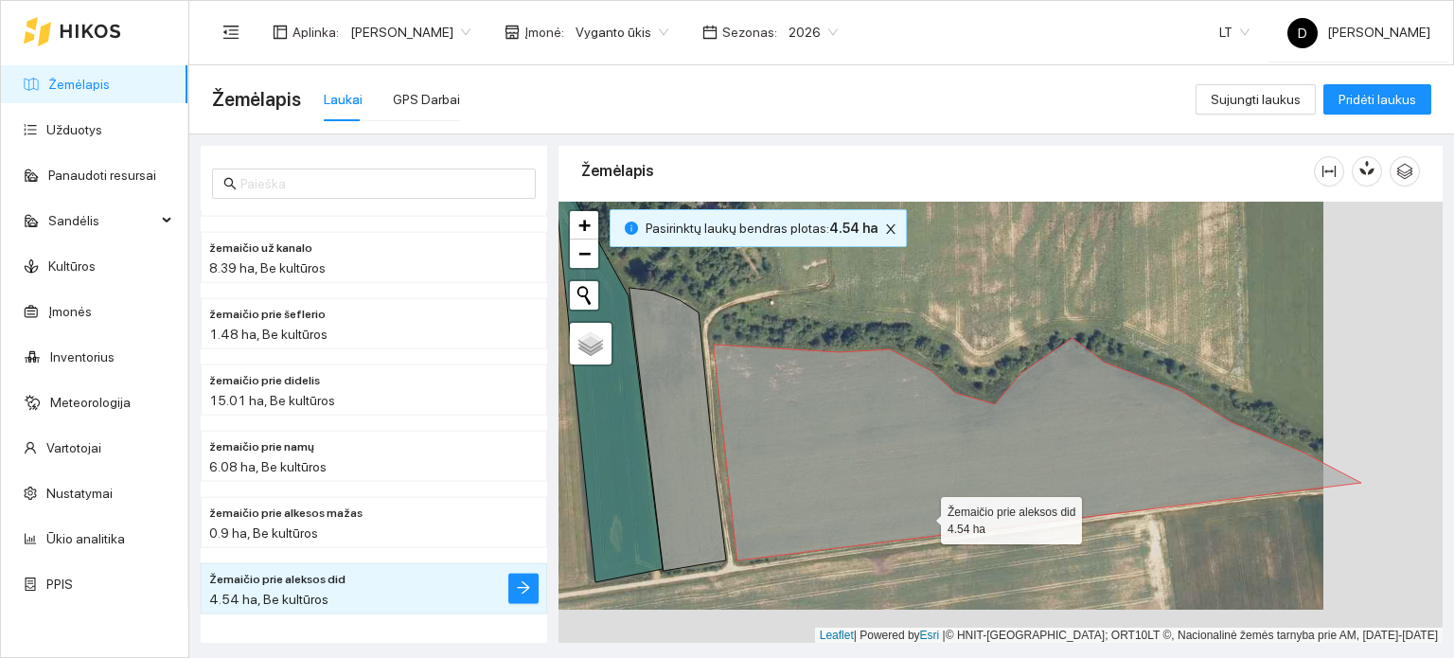
drag, startPoint x: 1049, startPoint y: 552, endPoint x: 924, endPoint y: 516, distance: 130.0
click at [924, 516] on icon at bounding box center [1038, 449] width 648 height 222
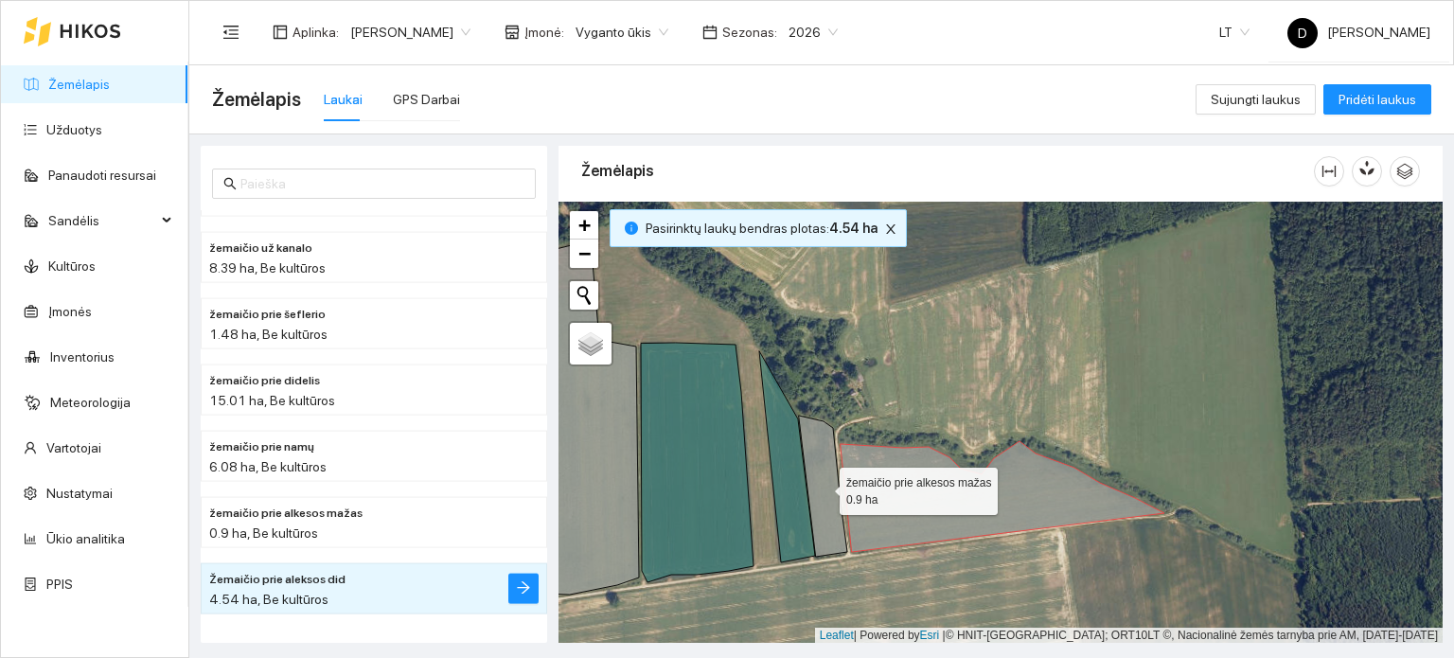
click at [836, 519] on icon at bounding box center [823, 486] width 48 height 141
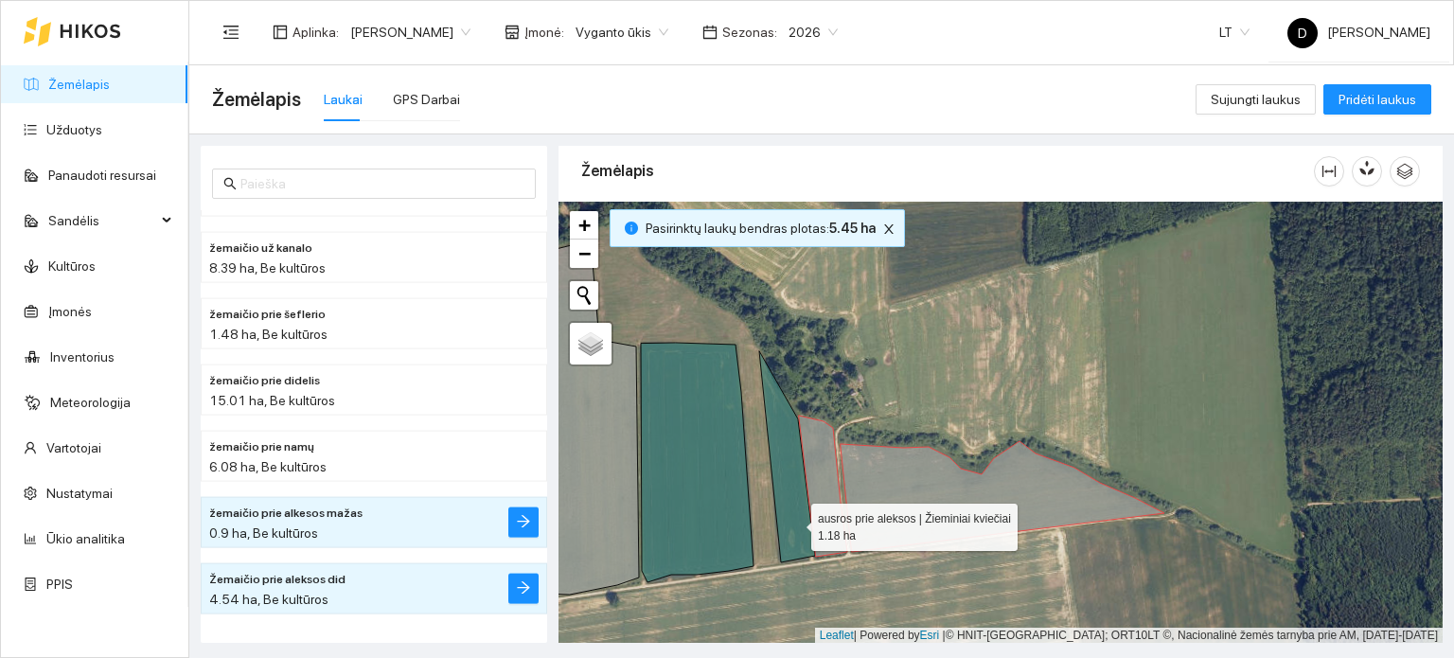
click at [794, 522] on icon at bounding box center [787, 456] width 56 height 211
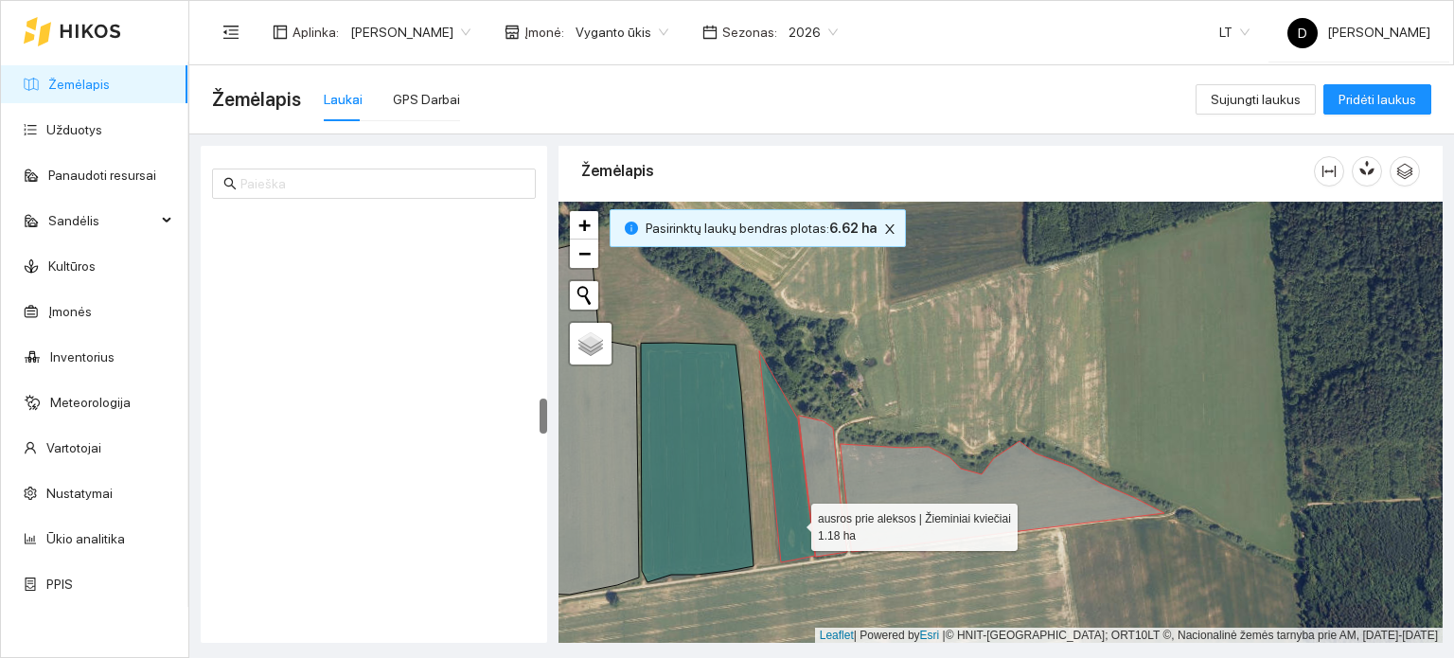
scroll to position [2182, 0]
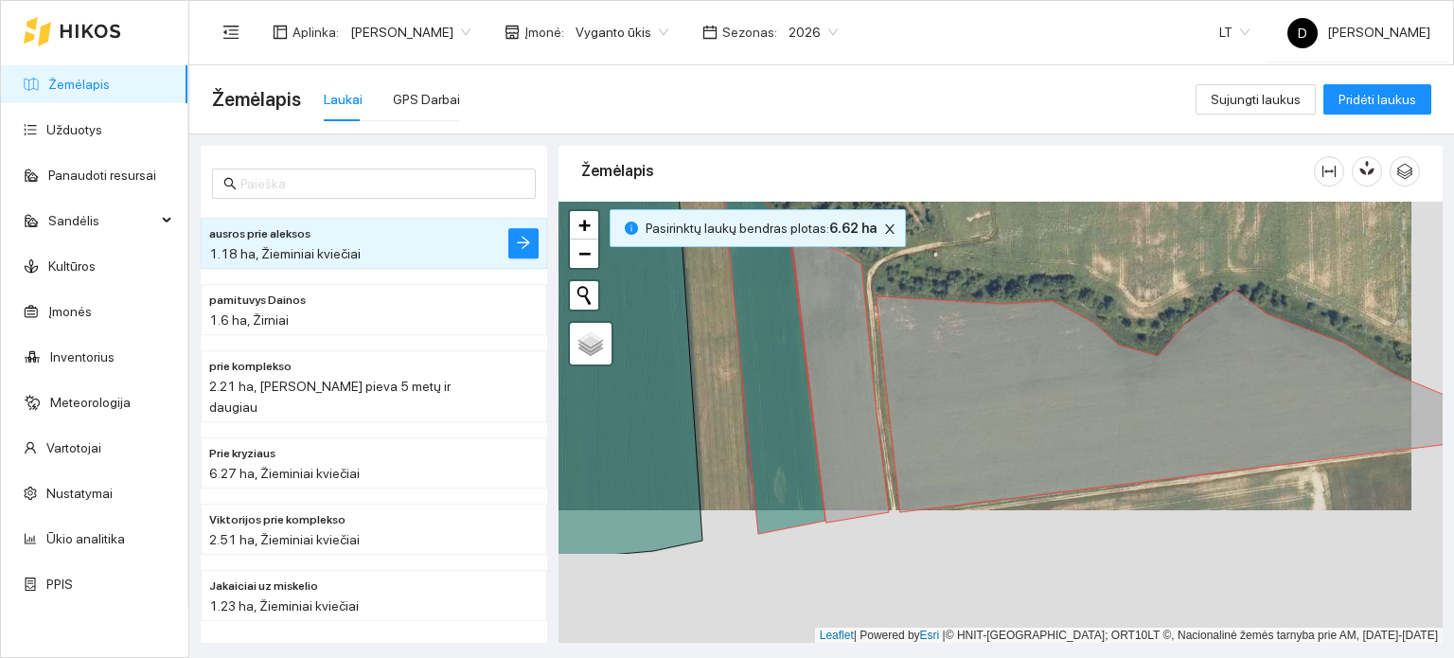
drag, startPoint x: 730, startPoint y: 462, endPoint x: 699, endPoint y: 329, distance: 137.1
click at [699, 329] on div "+ − Nieko nerasta. Bandykite dar kartą. Žemėlapis Palydovas Leaflet | Powered b…" at bounding box center [1001, 423] width 884 height 442
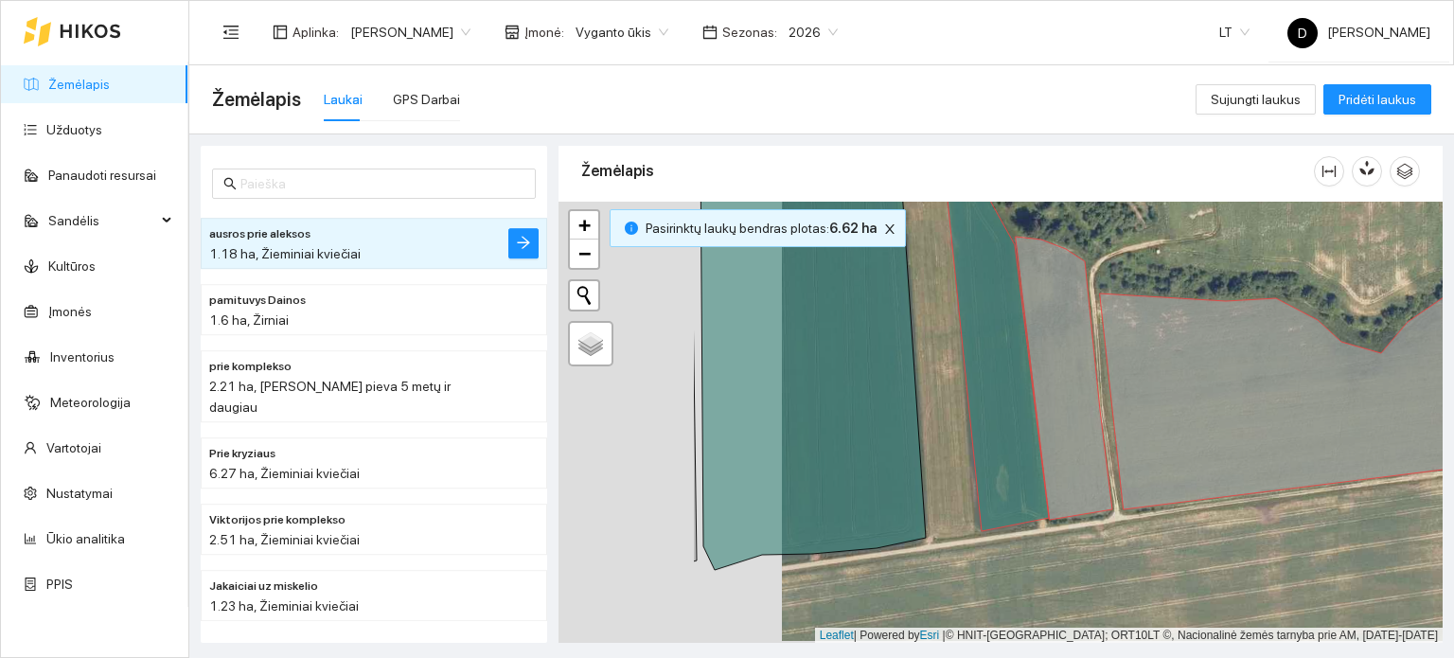
drag, startPoint x: 933, startPoint y: 548, endPoint x: 1136, endPoint y: 507, distance: 207.8
click at [1136, 507] on div "+ − Nieko nerasta. Bandykite dar kartą. Žemėlapis Palydovas Leaflet | Powered b…" at bounding box center [1001, 423] width 884 height 442
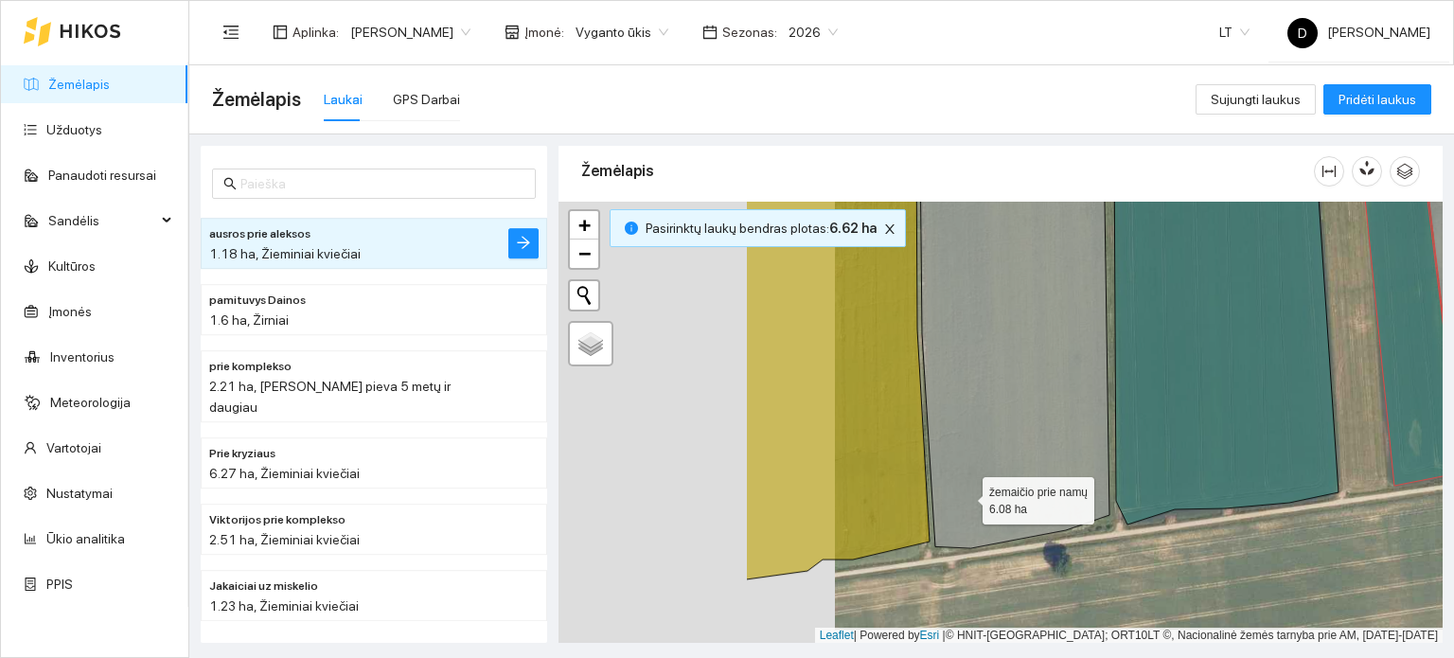
drag, startPoint x: 735, startPoint y: 517, endPoint x: 965, endPoint y: 495, distance: 231.1
click at [965, 495] on icon at bounding box center [1014, 345] width 189 height 406
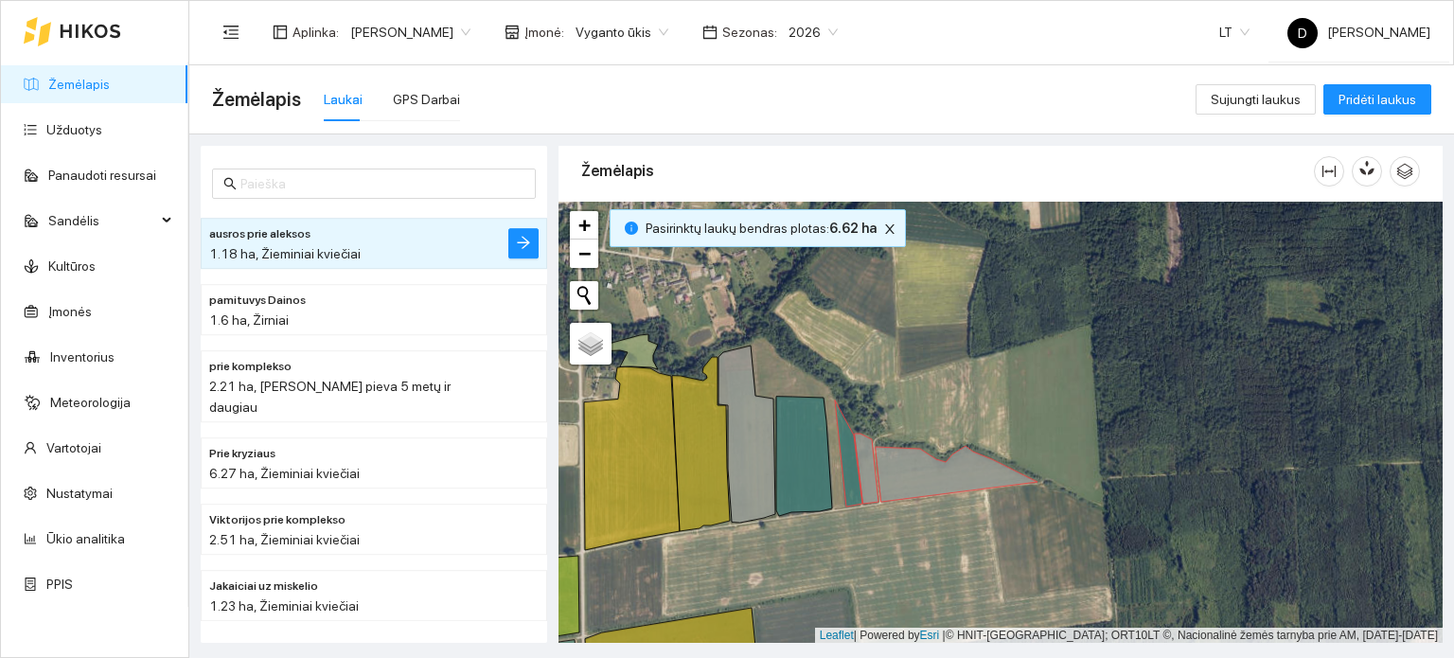
click at [849, 562] on div "+ − Nieko nerasta. Bandykite dar kartą. Žemėlapis Palydovas Leaflet | Powered b…" at bounding box center [1001, 423] width 884 height 442
click at [118, 33] on icon at bounding box center [91, 31] width 60 height 13
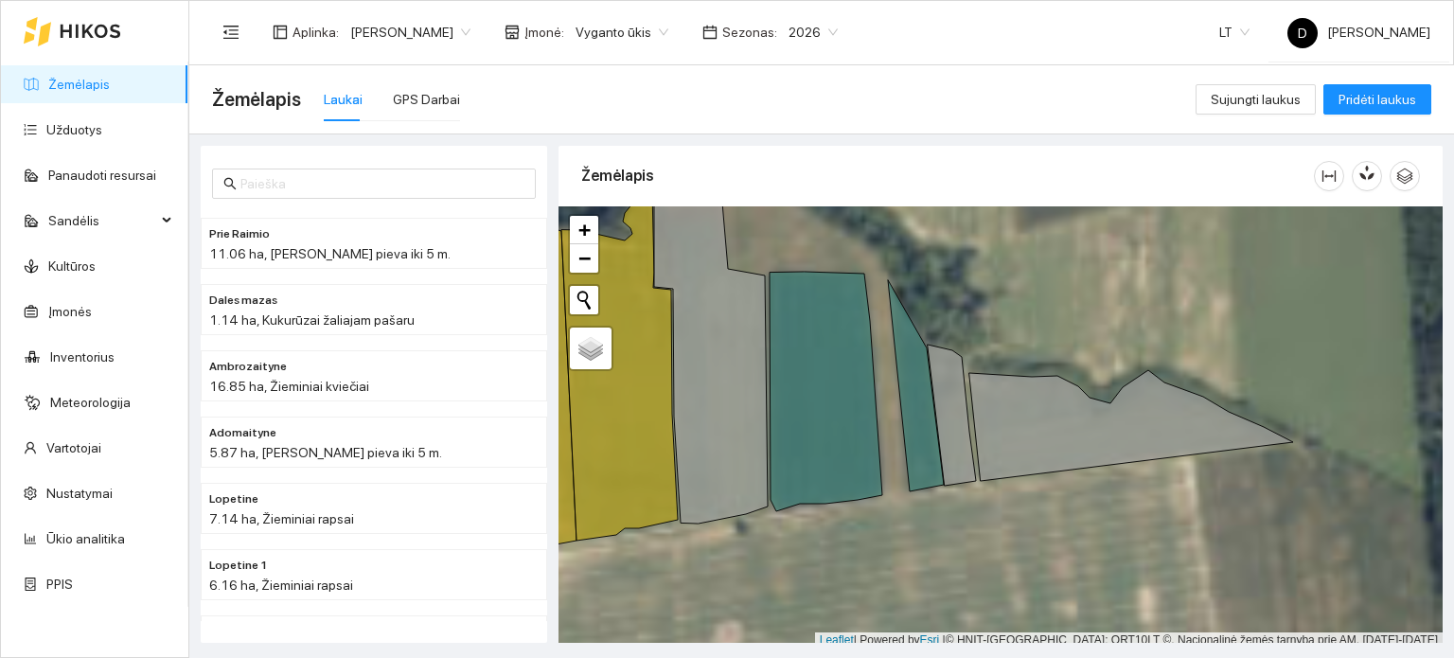
scroll to position [5, 0]
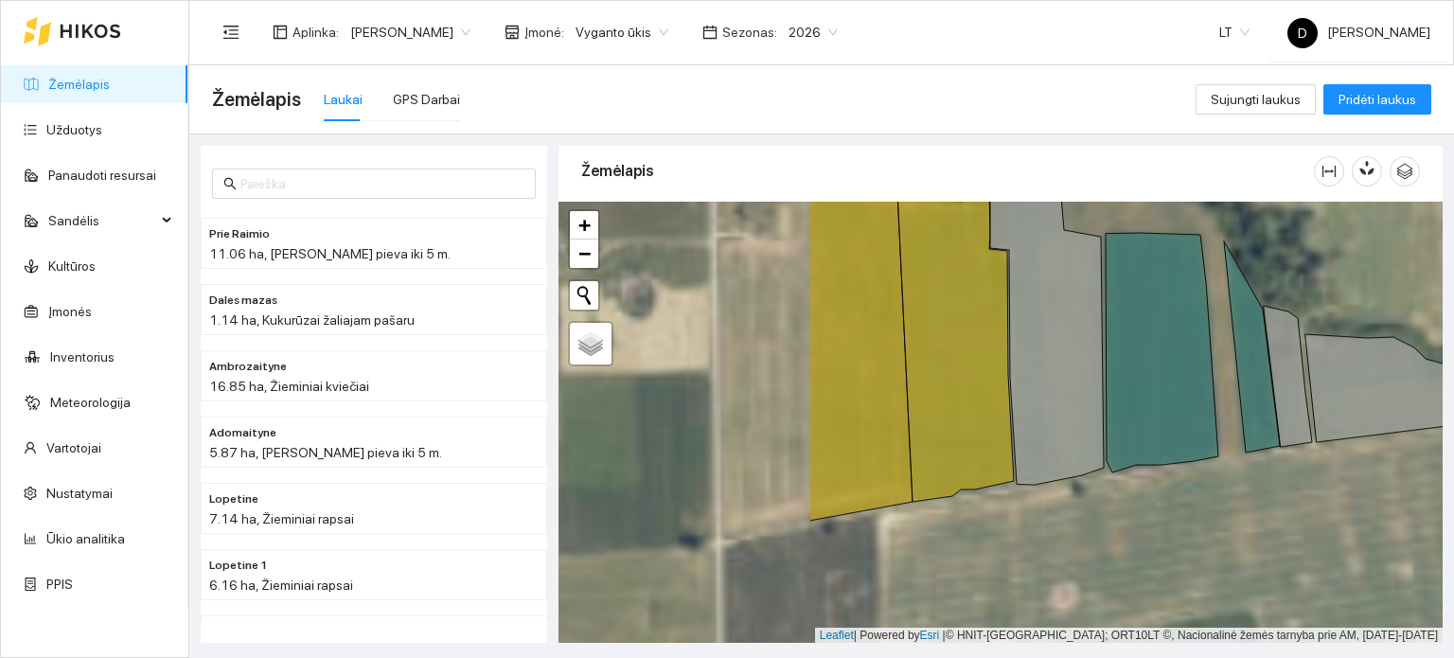
drag, startPoint x: 909, startPoint y: 541, endPoint x: 1253, endPoint y: 504, distance: 345.6
click at [1252, 505] on div "+ − Nieko nerasta. Bandykite dar kartą. Žemėlapis Palydovas Leaflet | Powered b…" at bounding box center [1001, 423] width 884 height 442
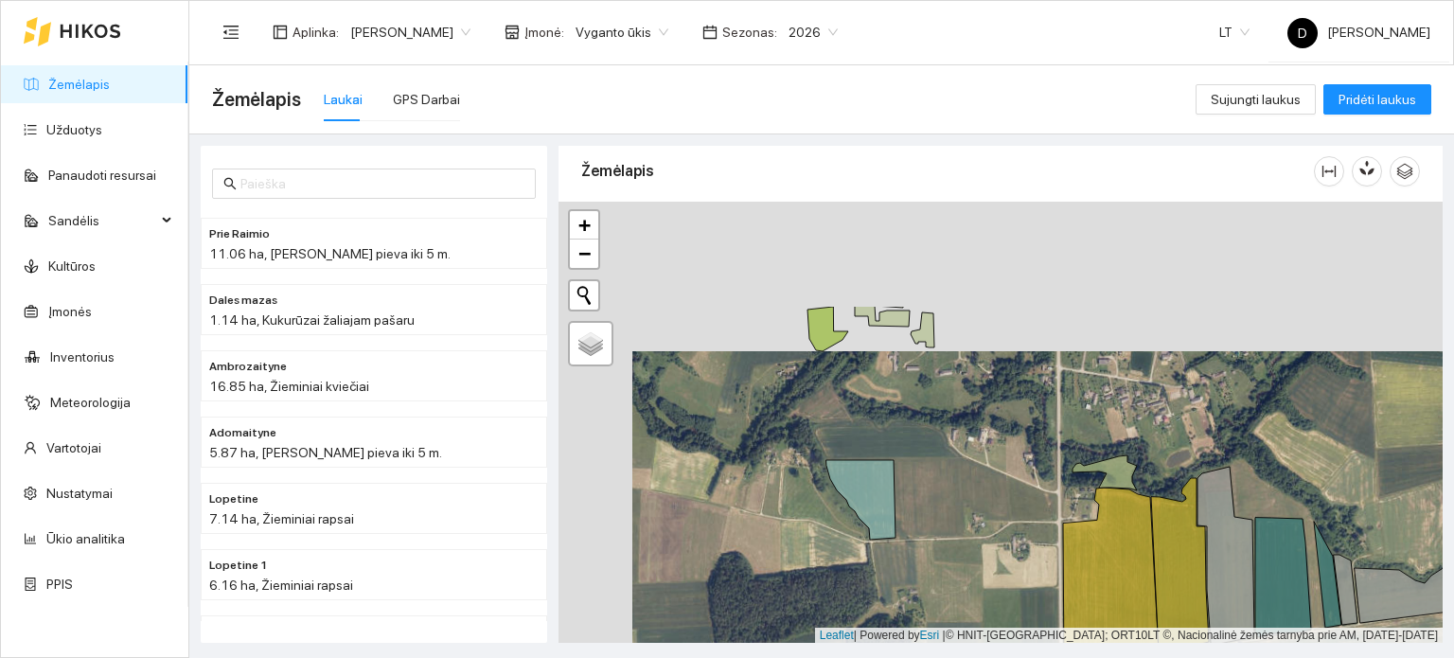
drag, startPoint x: 747, startPoint y: 316, endPoint x: 823, endPoint y: 477, distance: 177.9
click at [823, 477] on div "+ − Nieko nerasta. Bandykite dar kartą. Žemėlapis Palydovas Leaflet | Powered b…" at bounding box center [1001, 423] width 884 height 442
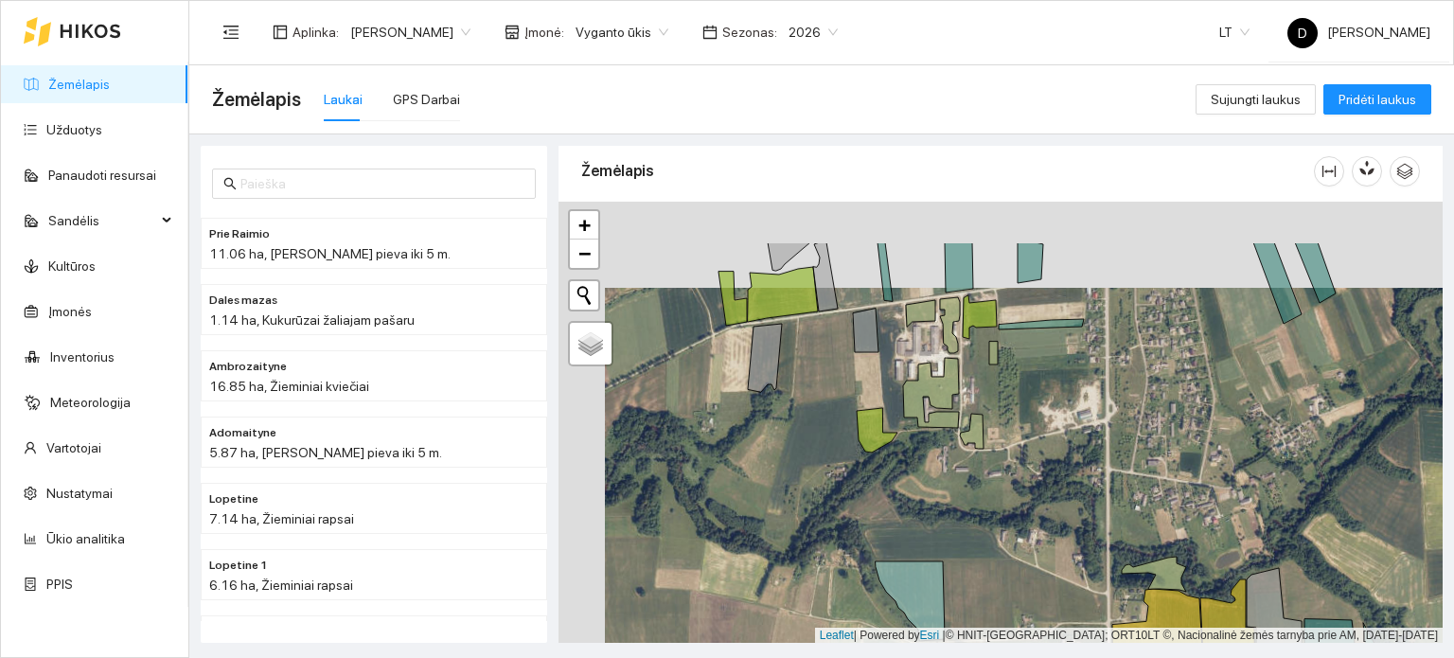
drag, startPoint x: 892, startPoint y: 511, endPoint x: 904, endPoint y: 524, distance: 18.1
click at [904, 524] on div "+ − Nieko nerasta. Bandykite dar kartą. Žemėlapis Palydovas Leaflet | Powered b…" at bounding box center [1001, 423] width 884 height 442
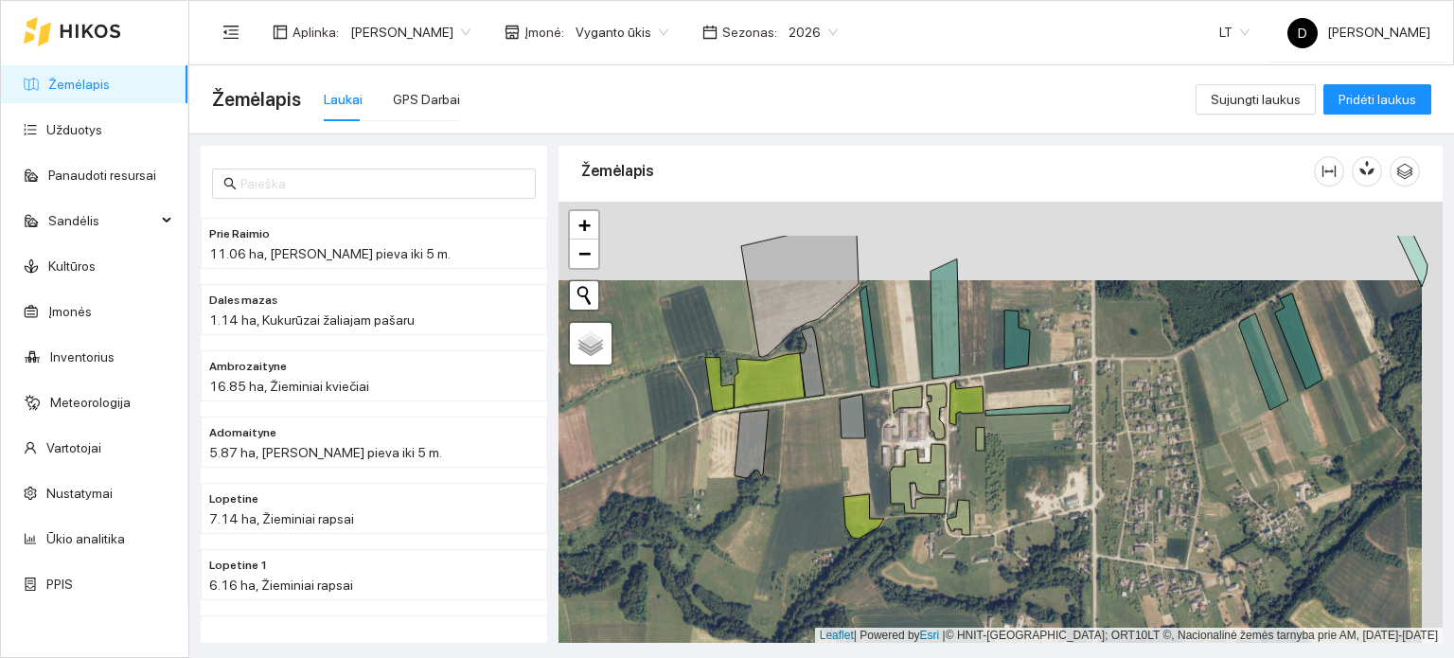
drag, startPoint x: 827, startPoint y: 430, endPoint x: 807, endPoint y: 512, distance: 85.0
click at [807, 512] on div "+ − Nieko nerasta. Bandykite dar kartą. Žemėlapis Palydovas Leaflet | Powered b…" at bounding box center [1001, 423] width 884 height 442
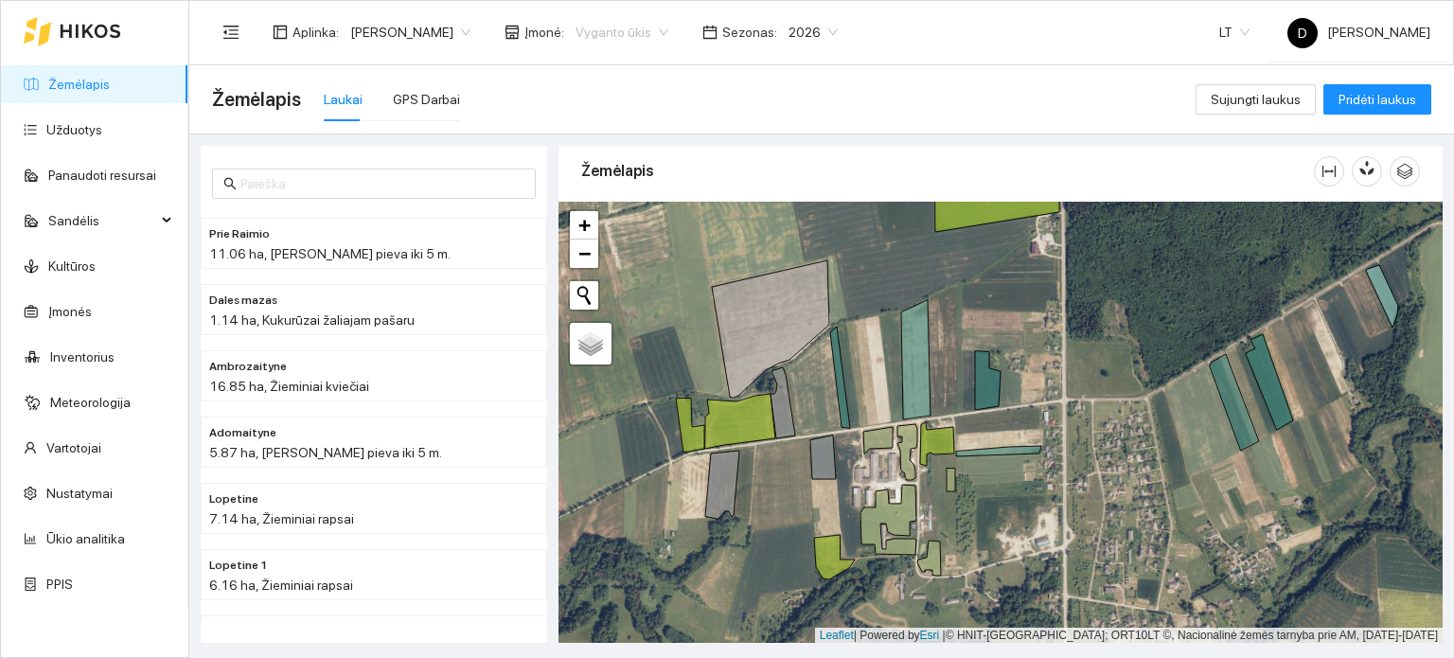
click at [668, 27] on span "Vyganto ūkis" at bounding box center [622, 32] width 93 height 28
click at [653, 62] on div "Visos" at bounding box center [634, 69] width 103 height 21
